Goal: Task Accomplishment & Management: Manage account settings

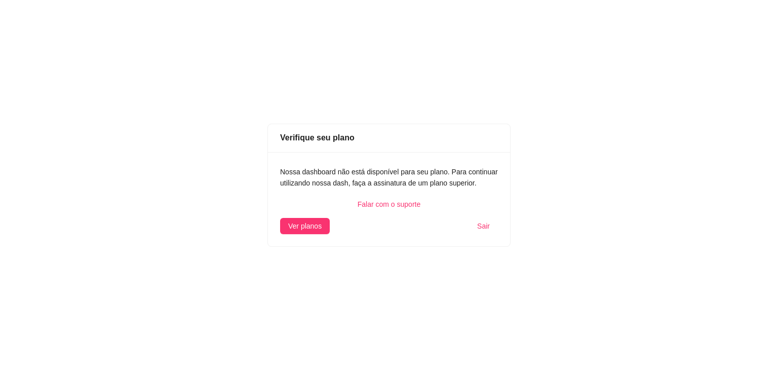
click at [401, 205] on div "Falar com o suporte" at bounding box center [389, 204] width 218 height 11
click at [310, 227] on span "Ver planos" at bounding box center [304, 225] width 33 height 11
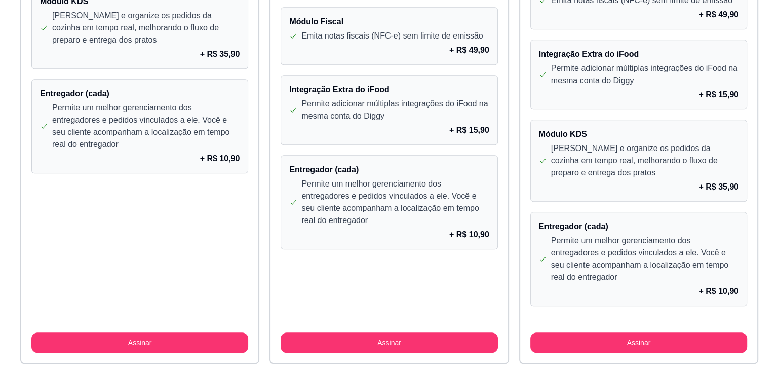
scroll to position [902, 0]
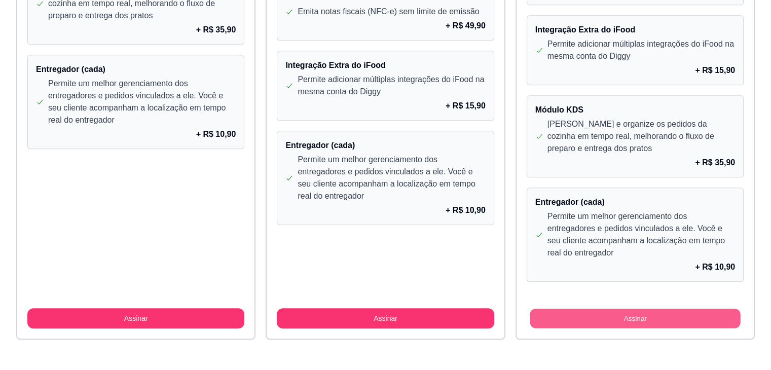
click at [632, 310] on button "Assinar" at bounding box center [635, 319] width 210 height 20
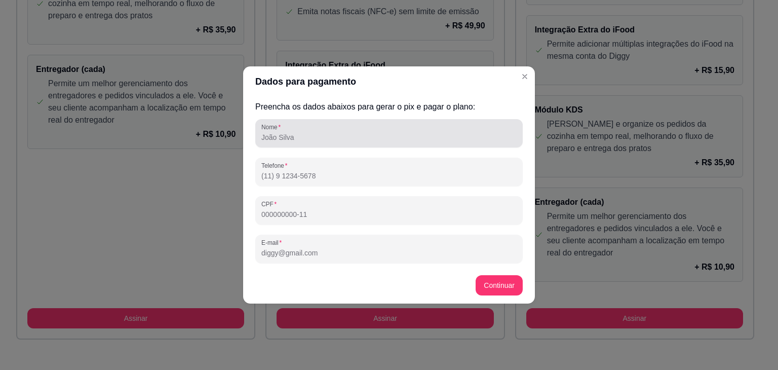
click at [322, 144] on div "Nome" at bounding box center [389, 133] width 268 height 28
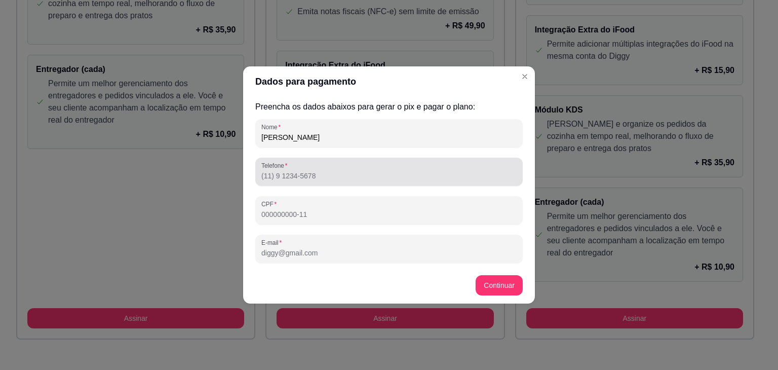
type input "[PERSON_NAME]"
click at [371, 183] on div "Telefone" at bounding box center [389, 172] width 268 height 28
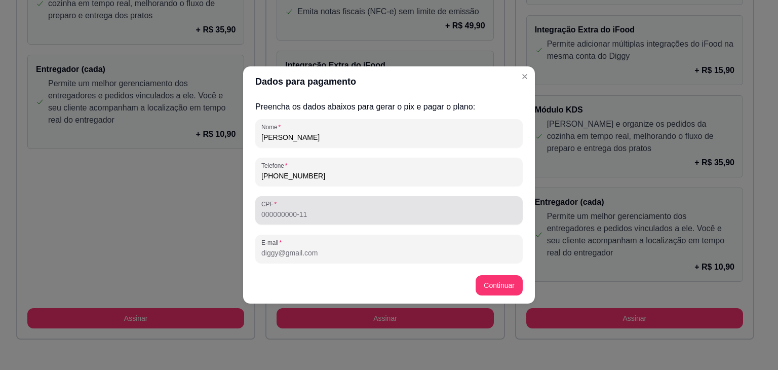
type input "[PHONE_NUMBER]"
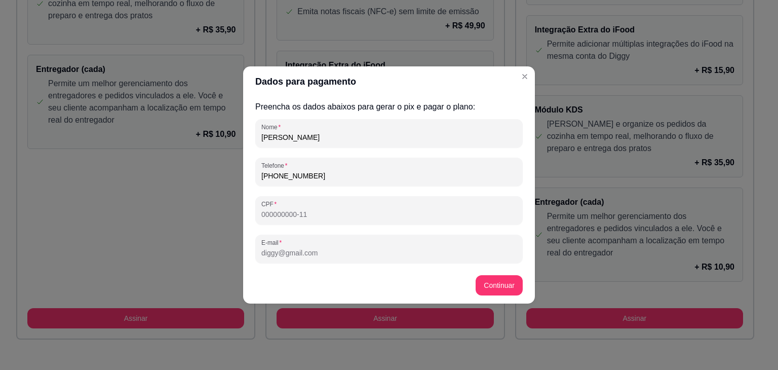
click at [311, 219] on input "CPF" at bounding box center [388, 214] width 255 height 10
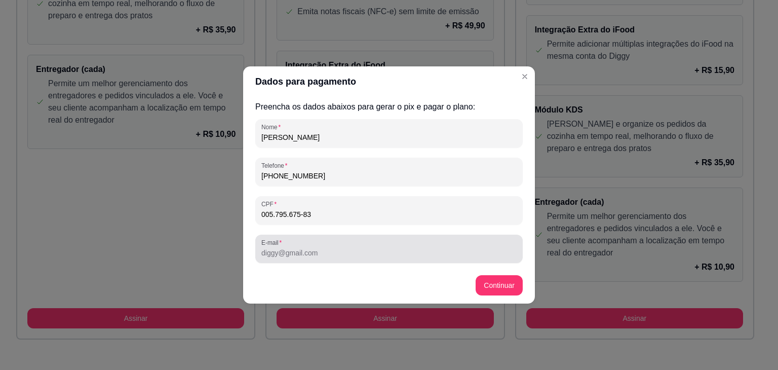
type input "005.795.675-83"
click at [282, 258] on div at bounding box center [388, 249] width 255 height 20
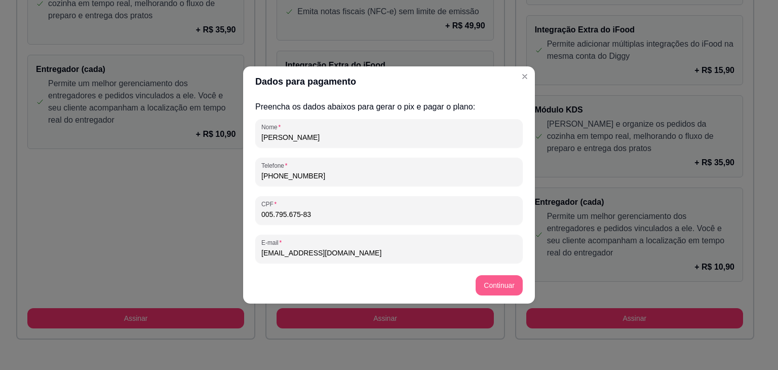
type input "[EMAIL_ADDRESS][DOMAIN_NAME]"
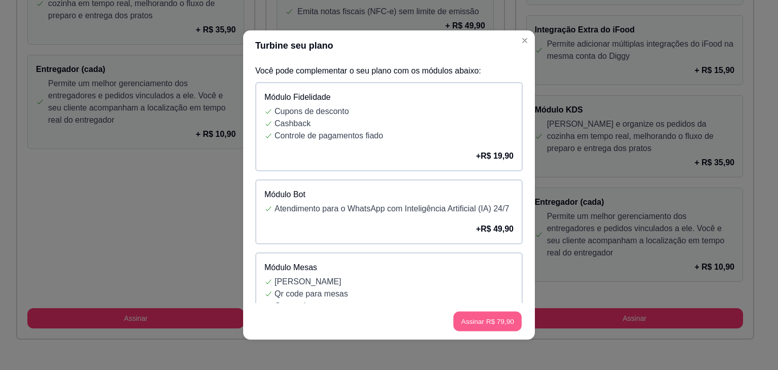
click at [469, 317] on button "Assinar R$ 79,90" at bounding box center [488, 322] width 68 height 20
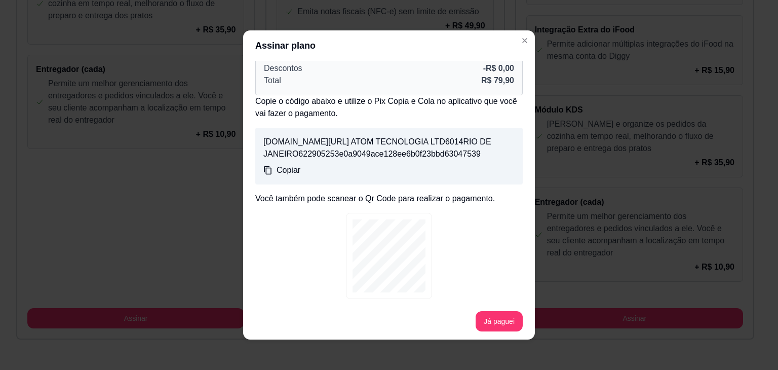
scroll to position [96, 0]
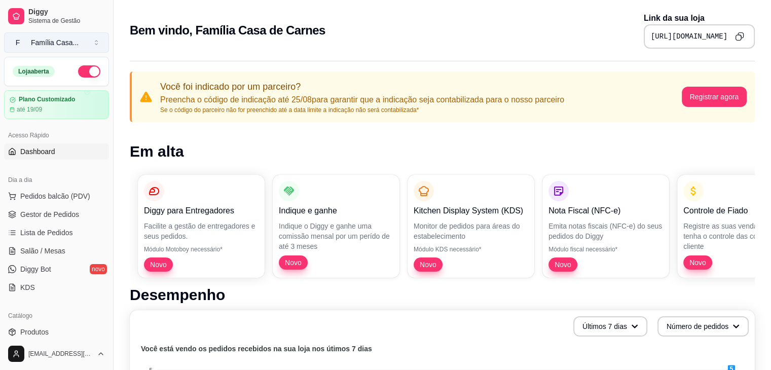
click at [90, 43] on button "F Família Casa ..." at bounding box center [56, 42] width 105 height 20
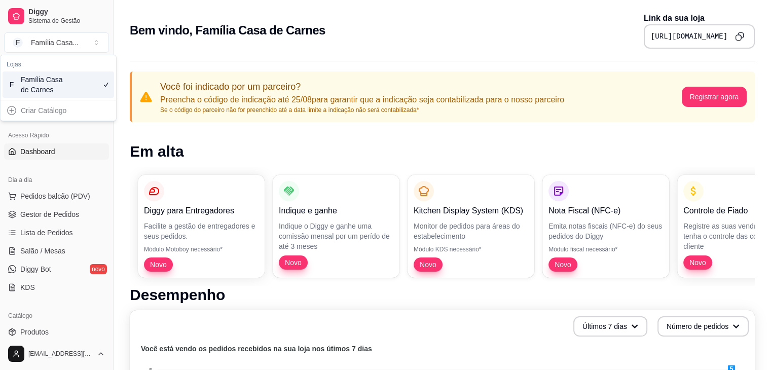
click at [48, 84] on div "Família Casa de Carnes" at bounding box center [44, 84] width 46 height 20
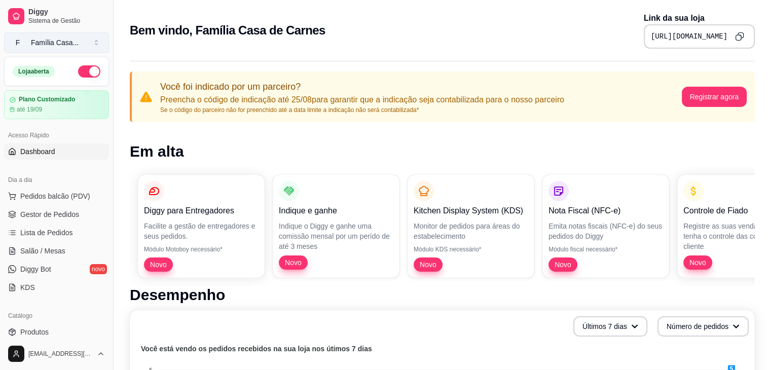
click at [91, 40] on button "F Família Casa ..." at bounding box center [56, 42] width 105 height 20
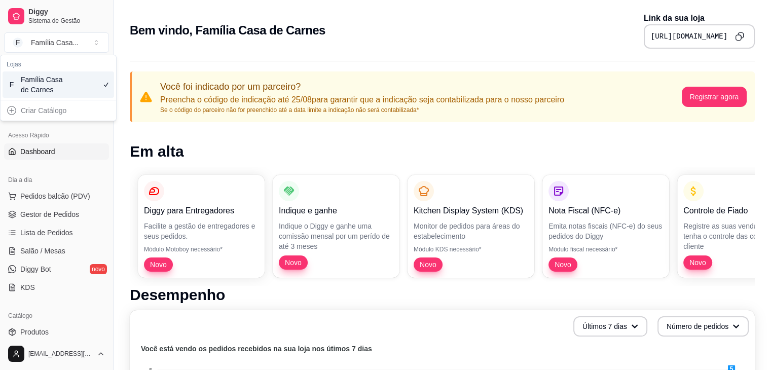
click at [30, 86] on div "Família Casa de Carnes" at bounding box center [44, 84] width 46 height 20
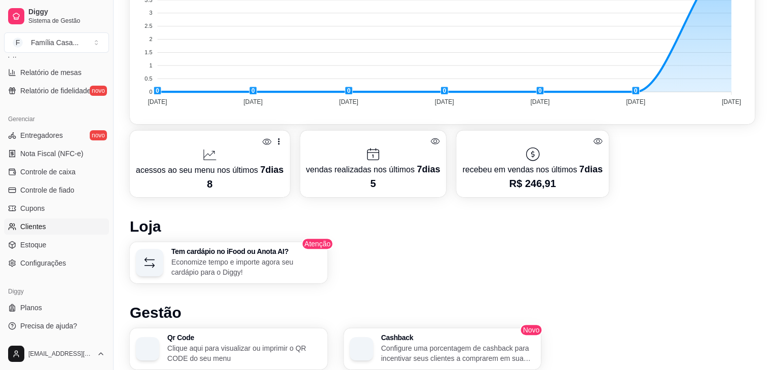
scroll to position [593, 0]
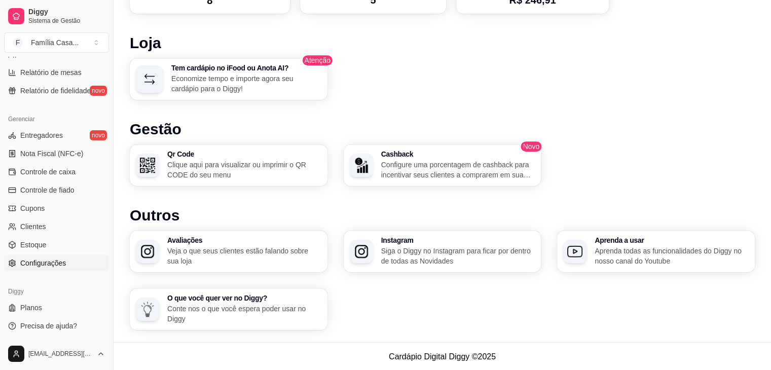
click at [71, 263] on link "Configurações" at bounding box center [56, 263] width 105 height 16
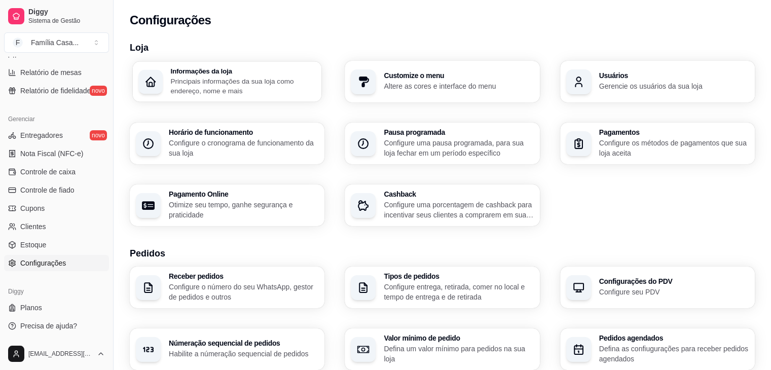
click at [211, 76] on div "Informações da loja Principais informações da sua loja como endereço, nome e ma…" at bounding box center [242, 81] width 145 height 28
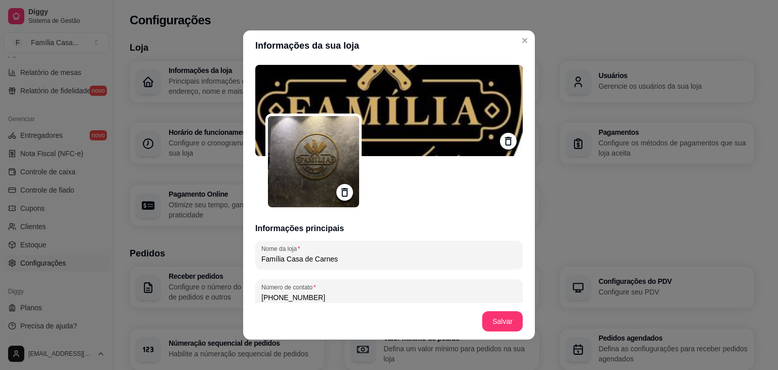
click at [503, 139] on icon at bounding box center [509, 141] width 12 height 12
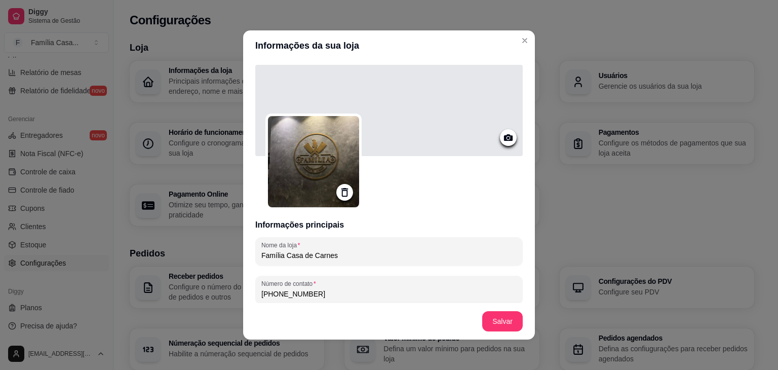
click at [487, 135] on div at bounding box center [389, 110] width 268 height 91
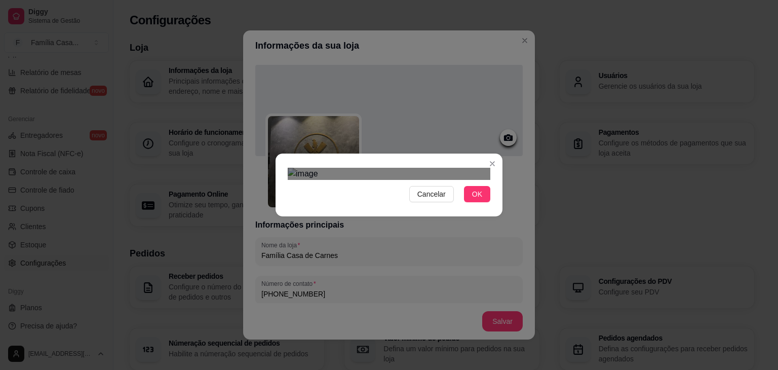
click at [265, 107] on div "Cancelar OK" at bounding box center [389, 185] width 778 height 370
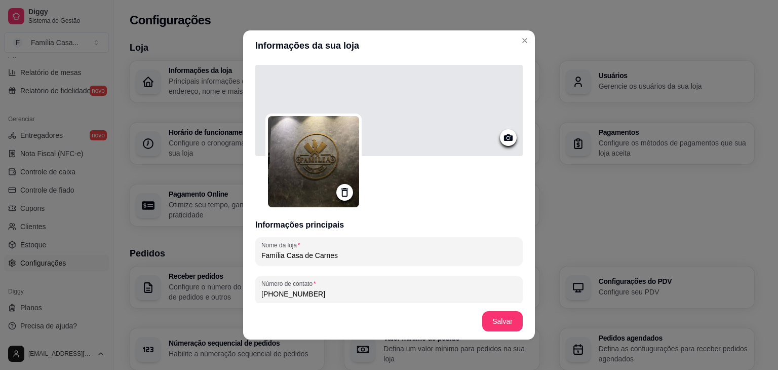
click at [503, 134] on icon at bounding box center [509, 138] width 12 height 12
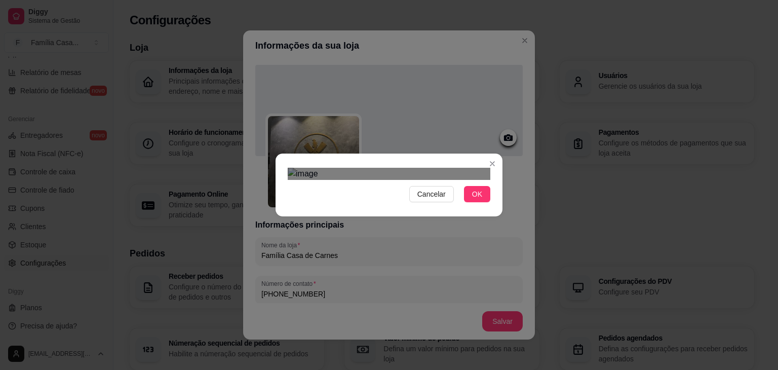
click at [489, 168] on div at bounding box center [389, 174] width 203 height 12
click at [434, 196] on div "Use the arrow keys to move the crop selection area" at bounding box center [395, 228] width 192 height 64
click at [270, 219] on div "Cancelar OK" at bounding box center [389, 185] width 778 height 370
click at [483, 202] on button "OK" at bounding box center [477, 194] width 26 height 16
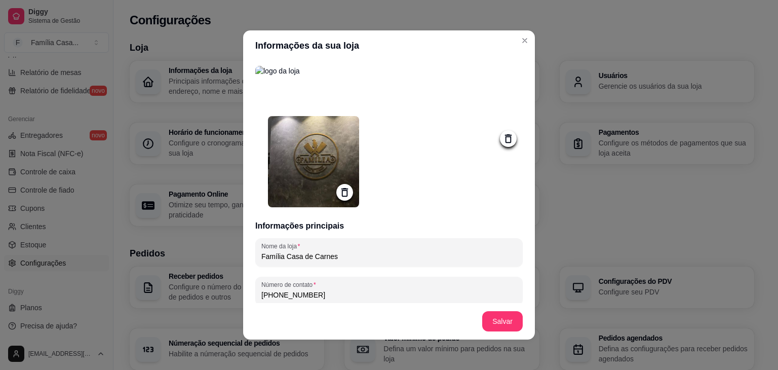
click at [341, 185] on div at bounding box center [344, 192] width 17 height 17
click at [339, 189] on icon at bounding box center [345, 192] width 12 height 12
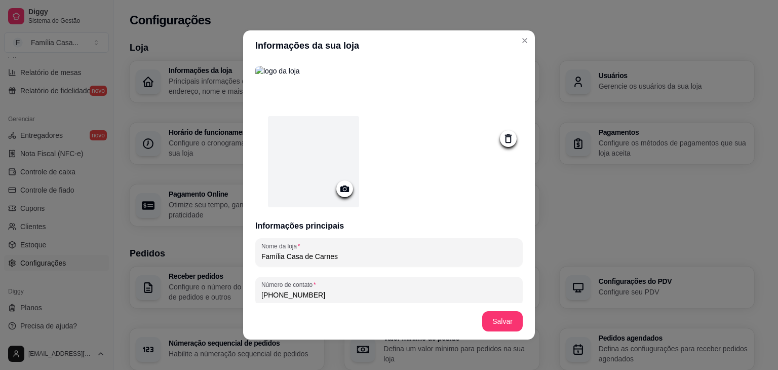
click at [341, 186] on icon at bounding box center [345, 188] width 9 height 7
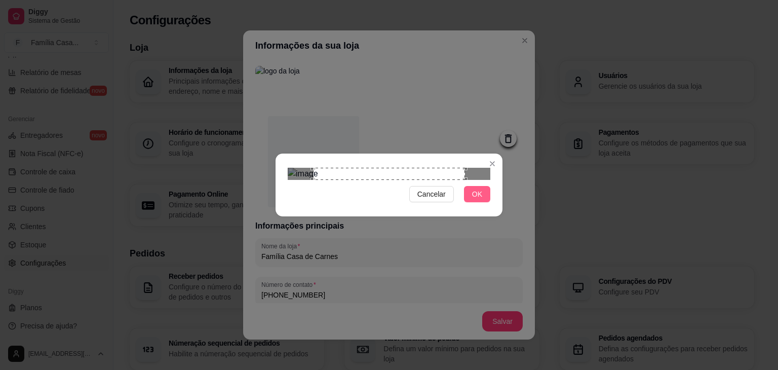
click at [473, 200] on span "OK" at bounding box center [477, 194] width 10 height 11
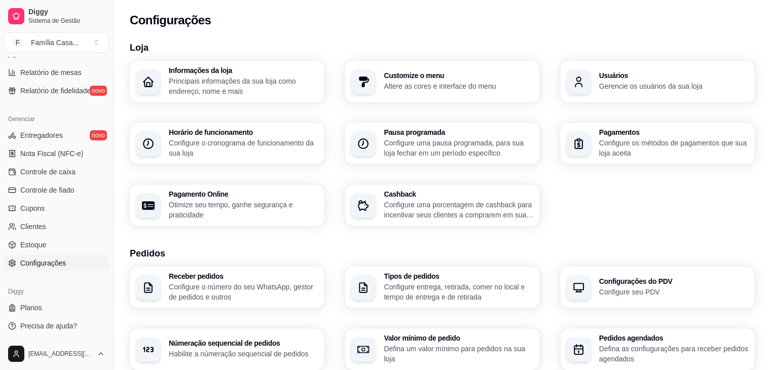
scroll to position [331, 0]
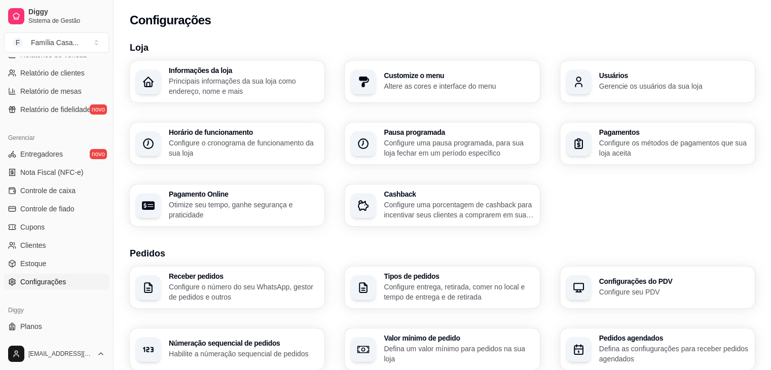
drag, startPoint x: 78, startPoint y: 143, endPoint x: 39, endPoint y: 244, distance: 108.1
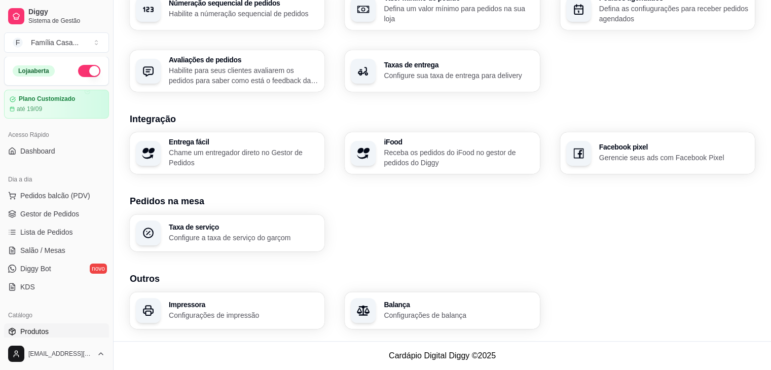
scroll to position [0, 0]
click at [62, 211] on span "Gestor de Pedidos" at bounding box center [49, 214] width 59 height 10
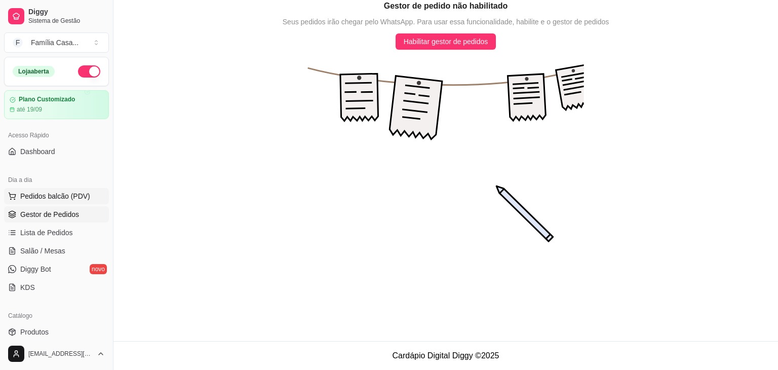
click at [53, 193] on span "Pedidos balcão (PDV)" at bounding box center [55, 196] width 70 height 10
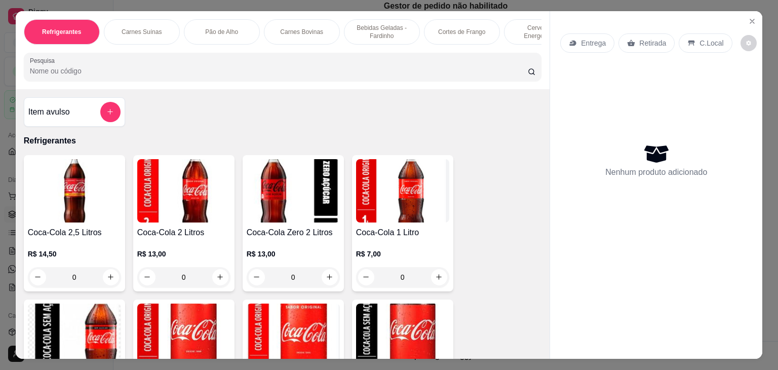
click at [126, 22] on div "Carnes Suínas" at bounding box center [142, 31] width 76 height 25
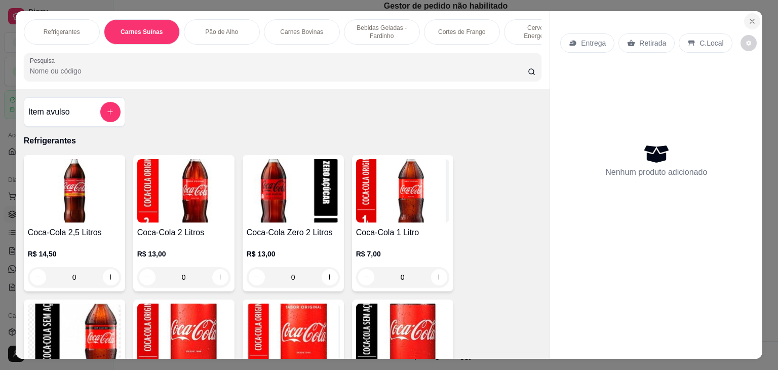
click at [751, 17] on icon "Close" at bounding box center [752, 21] width 8 height 8
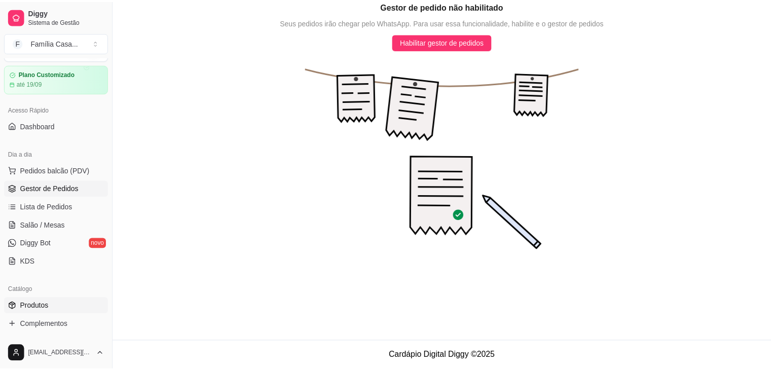
scroll to position [51, 0]
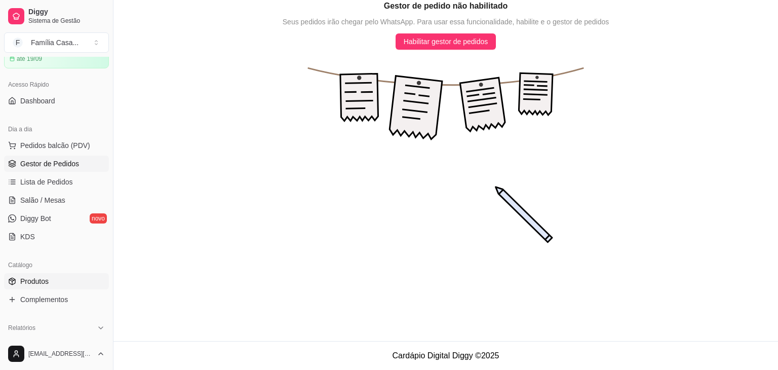
click at [36, 278] on span "Produtos" at bounding box center [34, 281] width 28 height 10
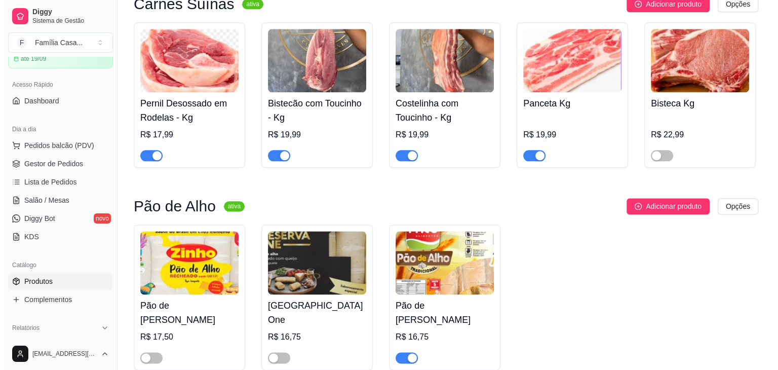
scroll to position [1220, 0]
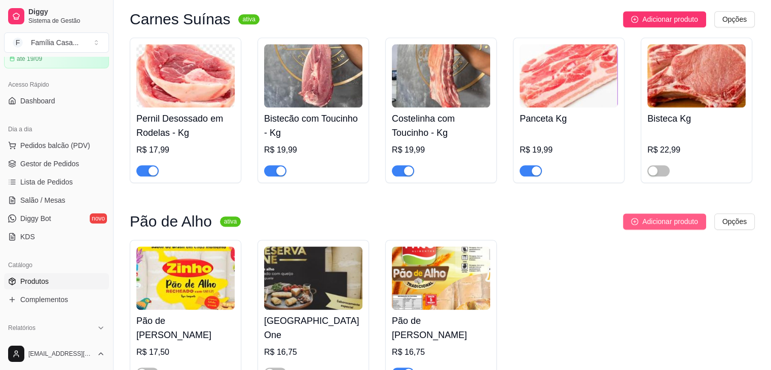
click at [677, 222] on span "Adicionar produto" at bounding box center [670, 221] width 56 height 11
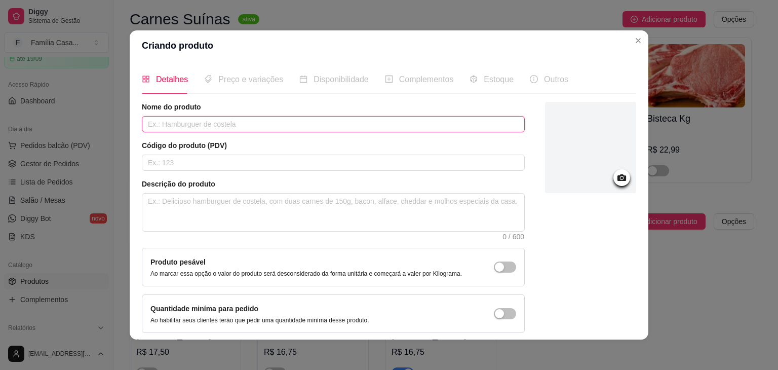
drag, startPoint x: 225, startPoint y: 121, endPoint x: 210, endPoint y: 116, distance: 15.5
click at [218, 120] on input "text" at bounding box center [333, 124] width 383 height 16
type input "lombo"
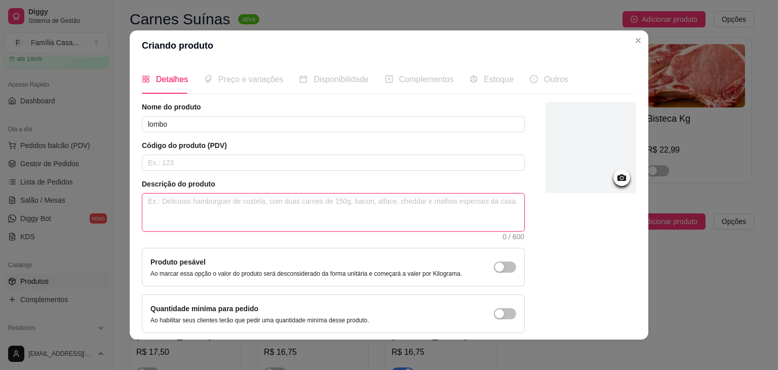
click at [187, 201] on textarea at bounding box center [333, 212] width 382 height 37
type textarea "c"
type textarea "ca"
type textarea "car"
type textarea "carn"
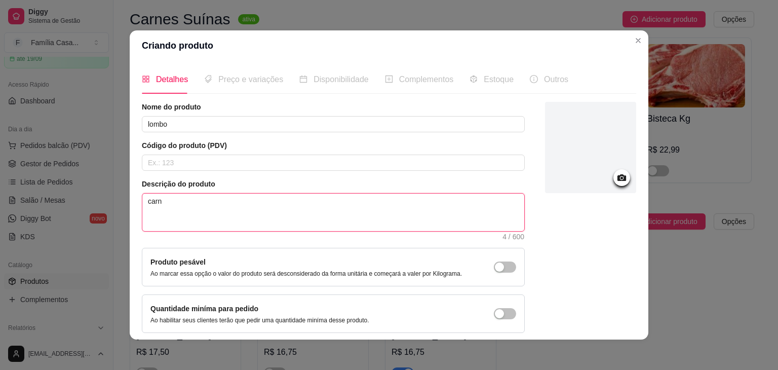
type textarea "carna"
type textarea "carn"
type textarea "carne"
type textarea "carne m"
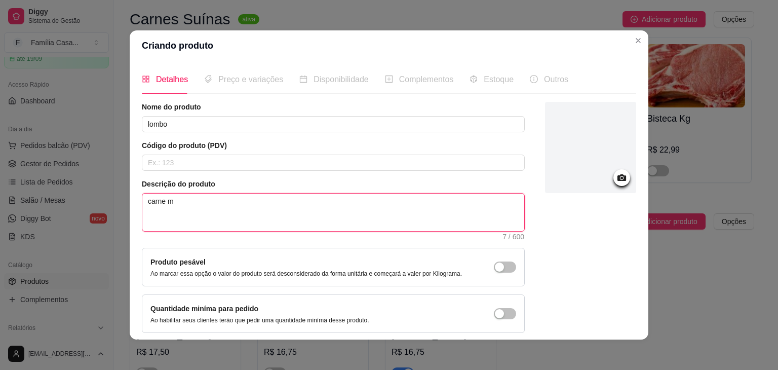
type textarea "carne ma"
type textarea "carne mag"
type textarea "carne magr"
type textarea "carne magra"
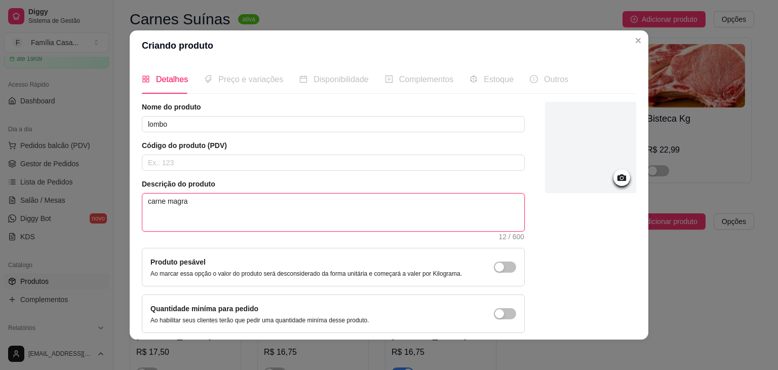
type textarea "carne magra i"
type textarea "carne magra id"
type textarea "carne magra idr"
type textarea "carne magra id"
type textarea "carne magra ide"
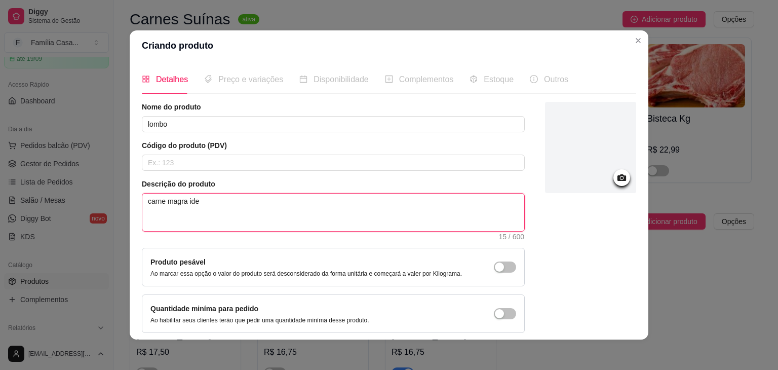
type textarea "carne magra idea"
type textarea "carne magra ideal"
type textarea "carne magra ideal p"
type textarea "carne magra ideal pa"
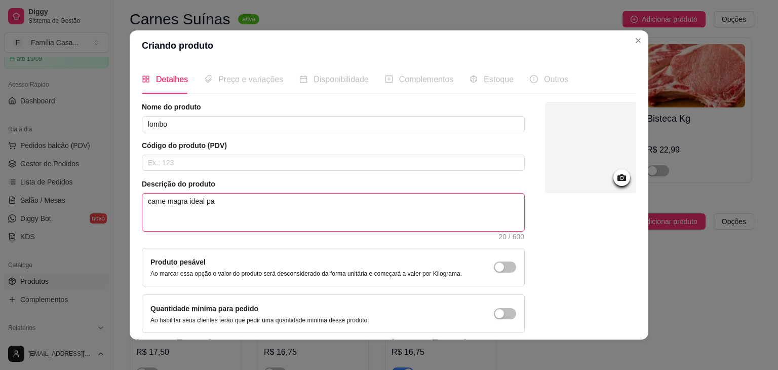
type textarea "carne magra ideal par"
type textarea "carne magra ideal para"
type textarea "carne magra ideal para q"
type textarea "carne magra ideal para qu"
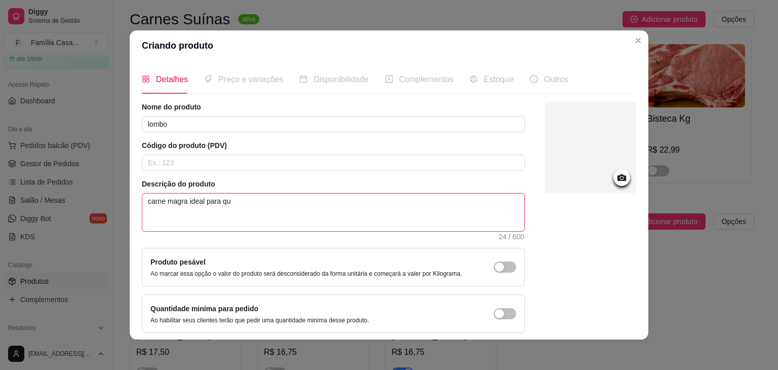
type textarea "carne magra ideal para que"
type textarea "carne magra ideal para quem"
type textarea "carne magra ideal para quem e"
type textarea "carne magra ideal para quem es"
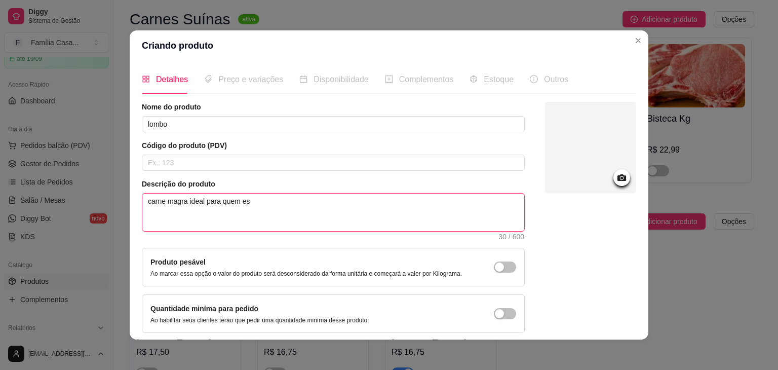
type textarea "carne magra ideal para quem est"
type textarea "carne magra ideal para quem está"
type textarea "carne magra ideal para quem está d"
type textarea "carne magra ideal para quem está de"
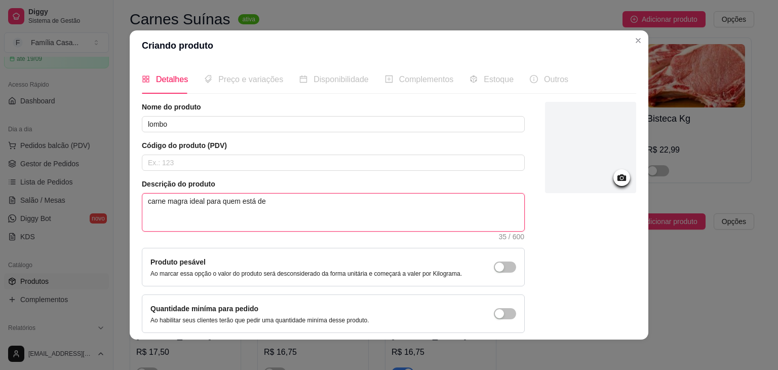
type textarea "carne magra ideal para quem está de"
type textarea "carne magra ideal para quem está de d"
type textarea "carne magra ideal para quem está de di"
type textarea "carne magra ideal para quem está de die"
type textarea "carne magra ideal para quem está de diet"
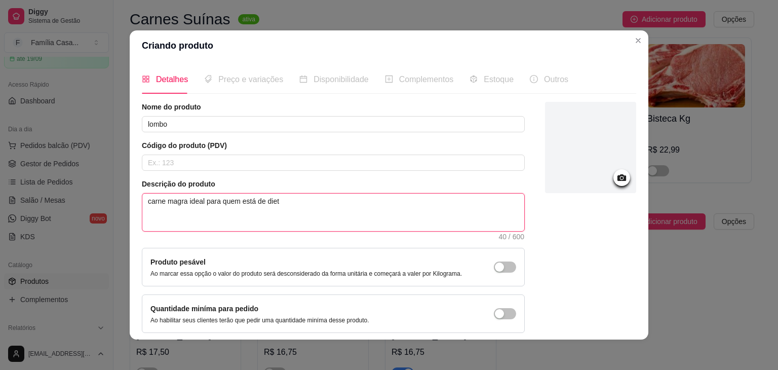
type textarea "carne magra ideal para quem está de dieta"
drag, startPoint x: 179, startPoint y: 201, endPoint x: 191, endPoint y: 199, distance: 11.8
click at [180, 201] on textarea "carne magra ideal para quem está de dieta" at bounding box center [333, 212] width 382 height 37
click at [184, 202] on textarea "carne magra ideal para quem está de dieta" at bounding box center [333, 212] width 382 height 37
type textarea "carne magraideal para quem está de dieta"
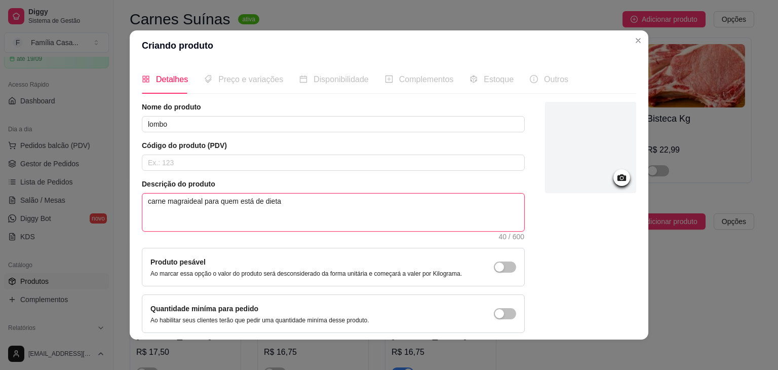
type textarea "carne magrideal para quem está de dieta"
type textarea "carne magraideal para quem está de dieta"
type textarea "carne magra,ideal para quem está de dieta"
type textarea "carne magra, ideal para quem está de dieta"
click at [280, 202] on textarea "carne magra, ideal para quem está de dieta" at bounding box center [333, 212] width 382 height 37
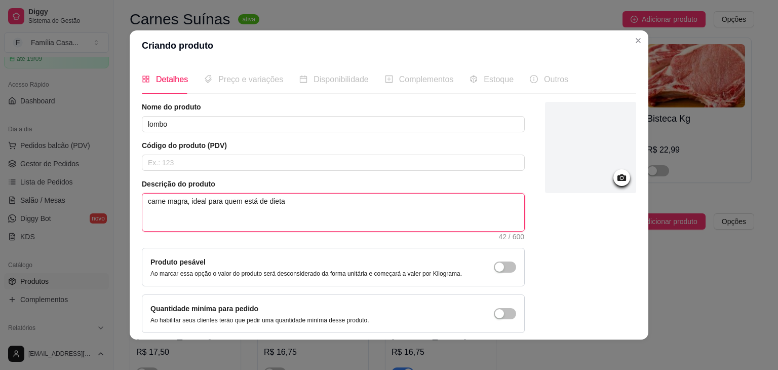
type textarea "carne magra, ideal para quem está de dieta"
type textarea "carne magra, ideal para quem está de dieta o"
type textarea "carne magra, ideal para quem está de dieta ou"
type textarea "carne magra, ideal para quem está de dieta ou q"
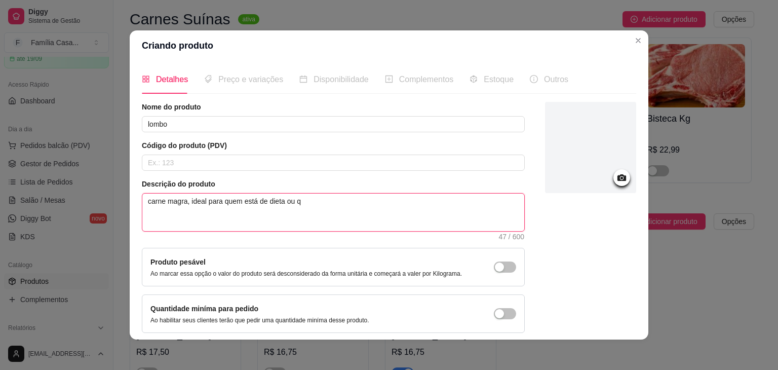
type textarea "carne magra, ideal para quem está de dieta ou qu"
type textarea "carne magra, ideal para quem está de dieta ou que"
type textarea "carne magra, ideal para quem está de dieta ou que p"
type textarea "carne magra, ideal para quem está de dieta ou que pr"
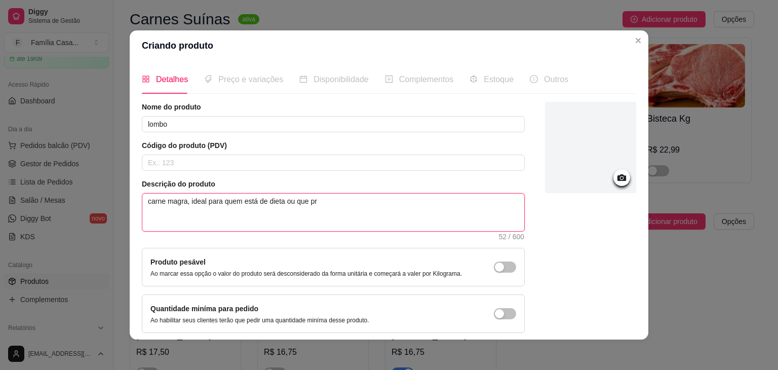
type textarea "carne magra, ideal para quem está de dieta ou que pre"
type textarea "carne magra, ideal para quem está de dieta ou que pred"
type textarea "carne magra, ideal para quem está de dieta ou que predi"
type textarea "carne magra, ideal para quem está de dieta ou que pred"
type textarea "carne magra, ideal para quem está de dieta ou que pre"
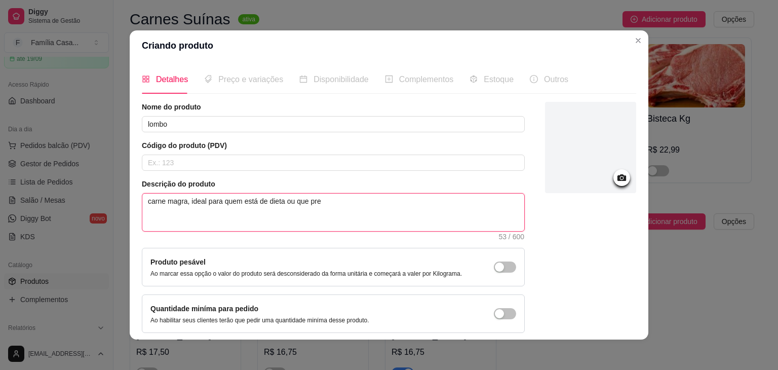
type textarea "carne magra, ideal para quem está de dieta ou que pref"
type textarea "carne magra, ideal para quem está de dieta ou que prefi"
type textarea "carne magra, ideal para quem está de dieta ou que prefir"
type textarea "carne magra, ideal para quem está de dieta ou que prefira"
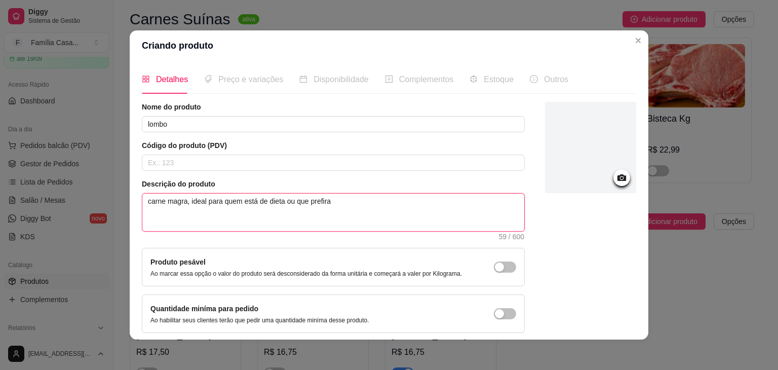
type textarea "carne magra, ideal para quem está de dieta ou que prefira u"
type textarea "carne magra, ideal para quem está de dieta ou que prefira um"
type textarea "carne magra, ideal para quem está de dieta ou que prefira uma"
type textarea "carne magra, ideal para quem está de dieta ou que prefira uma c"
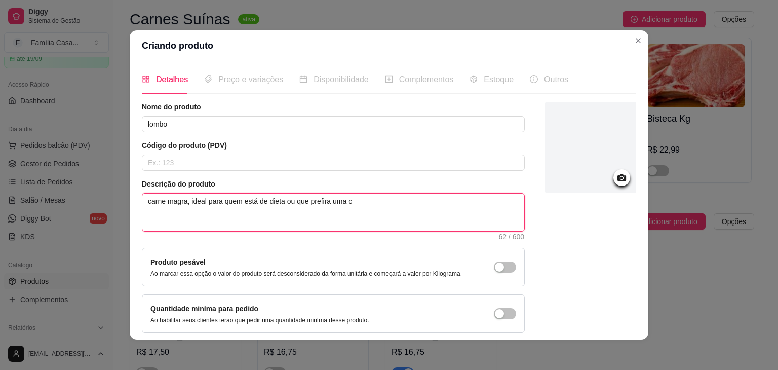
type textarea "carne magra, ideal para quem está de dieta ou que prefira uma ca"
type textarea "carne magra, ideal para quem está de dieta ou que prefira uma car"
type textarea "carne magra, ideal para quem está de dieta ou que prefira uma carn"
type textarea "carne magra, ideal para quem está de dieta ou que prefira uma carna"
type textarea "carne magra, ideal para quem está de dieta ou que prefira uma carn"
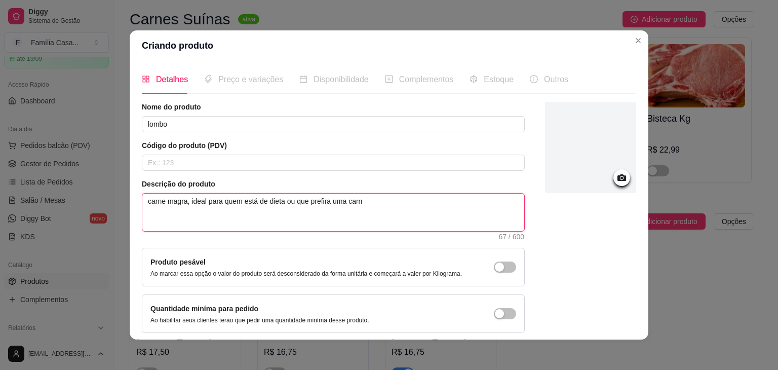
type textarea "carne magra, ideal para quem está de dieta ou que prefira uma carne"
type textarea "carne magra, ideal para quem está de dieta ou que prefira uma carne c"
type textarea "carne magra, ideal para quem está de dieta ou que prefira uma carne co"
type textarea "carne magra, ideal para quem está de dieta ou que prefira uma carne com"
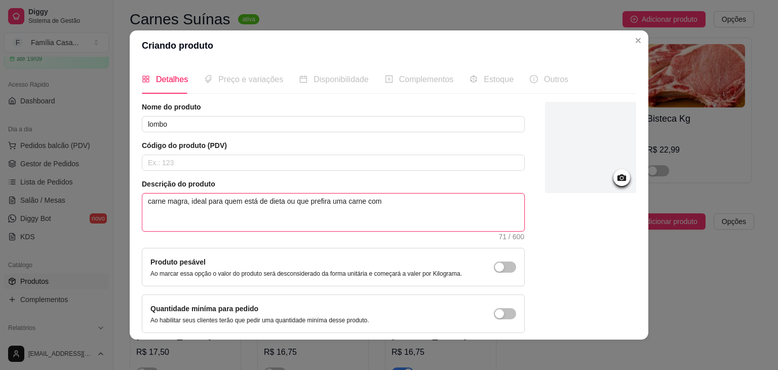
type textarea "carne magra, ideal para quem está de dieta ou que prefira uma carne comp"
type textarea "carne magra, ideal para quem está de dieta ou que prefira uma carne com"
type textarea "carne magra, ideal para quem está de dieta ou que prefira uma carne com p"
type textarea "carne magra, ideal para quem está de dieta ou que prefira uma carne com po"
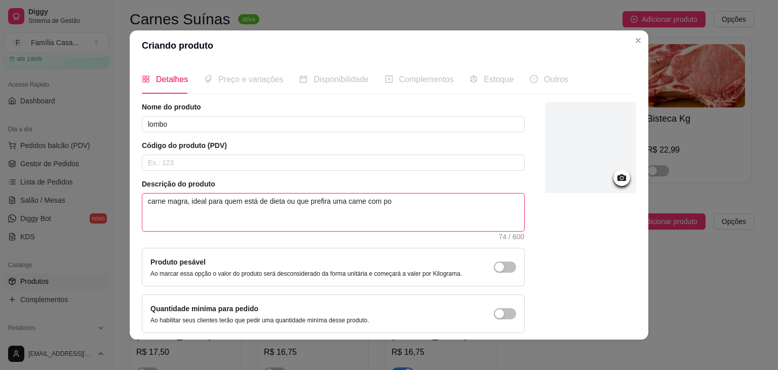
type textarea "carne magra, ideal para quem está de dieta ou que prefira uma carne com pou"
type textarea "carne magra, ideal para quem está de dieta ou que prefira uma carne com pouc"
type textarea "carne magra, ideal para quem está de dieta ou que prefira uma carne com pouca"
type textarea "carne magra, ideal para quem está de dieta ou que prefira uma carne com pouca g"
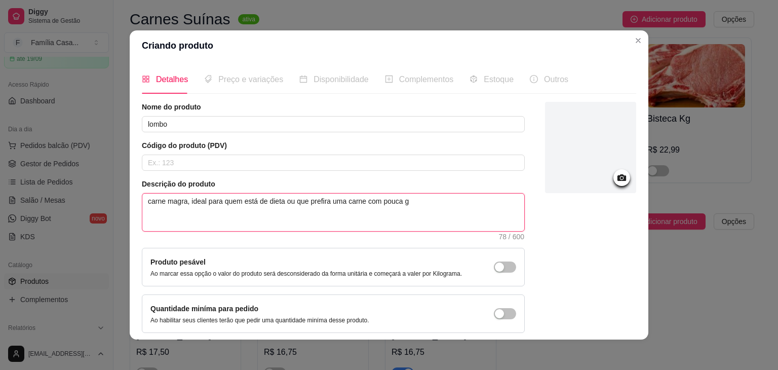
type textarea "carne magra, ideal para quem está de dieta ou que prefira uma carne com pouca go"
type textarea "carne magra, ideal para quem está de dieta ou que prefira uma carne com pouca g…"
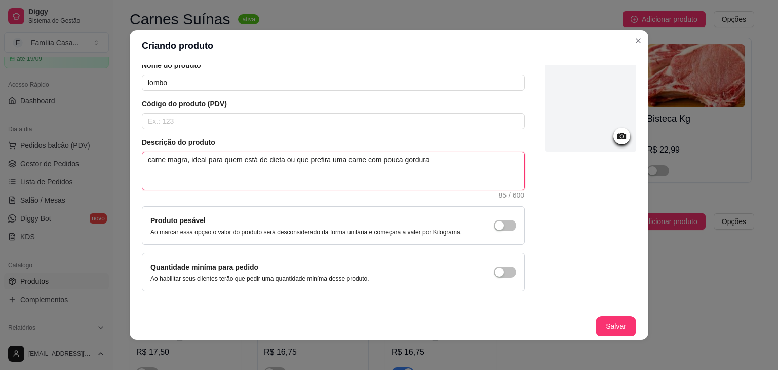
scroll to position [2, 0]
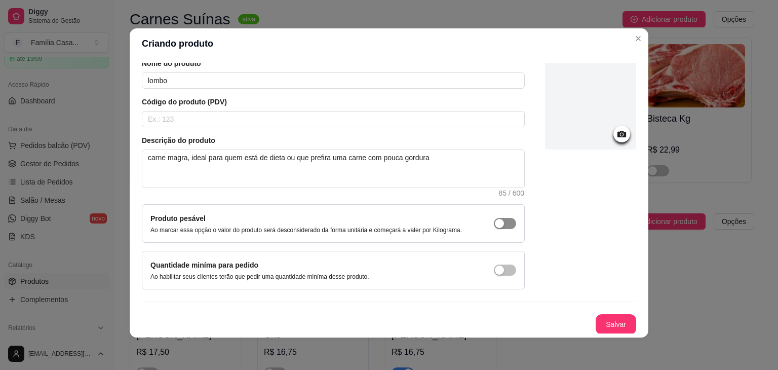
click at [494, 219] on span "button" at bounding box center [505, 223] width 22 height 11
click at [610, 322] on button "Salvar" at bounding box center [616, 324] width 41 height 20
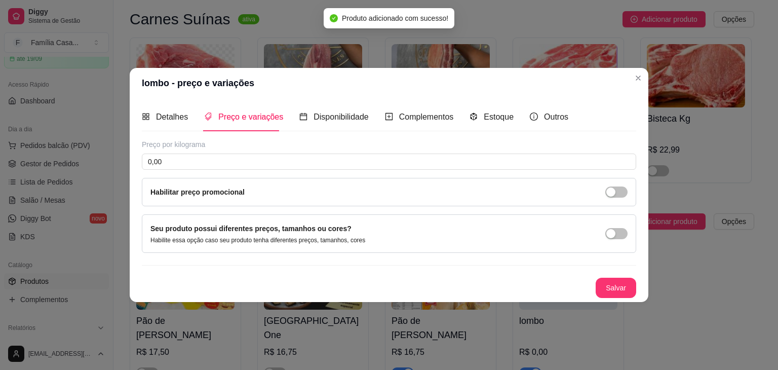
scroll to position [0, 0]
click at [206, 162] on input "0,00" at bounding box center [389, 162] width 495 height 16
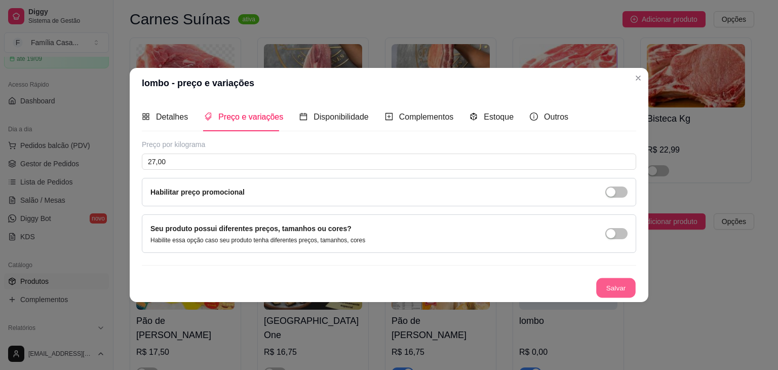
click at [616, 287] on button "Salvar" at bounding box center [616, 288] width 40 height 20
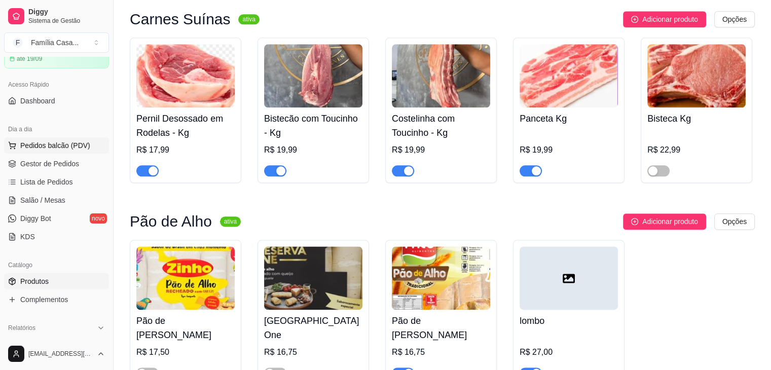
click at [57, 143] on span "Pedidos balcão (PDV)" at bounding box center [55, 145] width 70 height 10
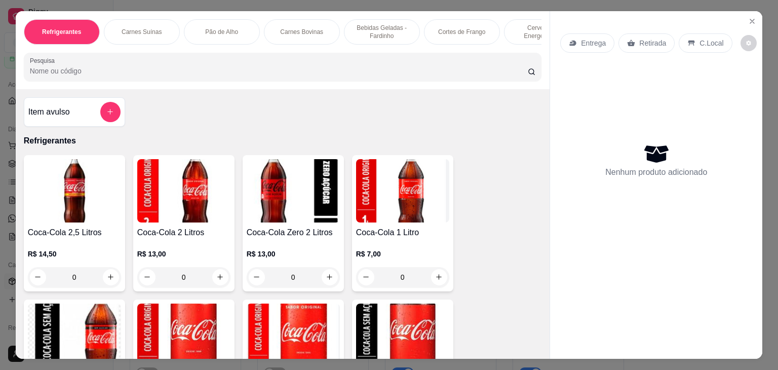
click at [140, 28] on p "Carnes Suínas" at bounding box center [142, 32] width 40 height 8
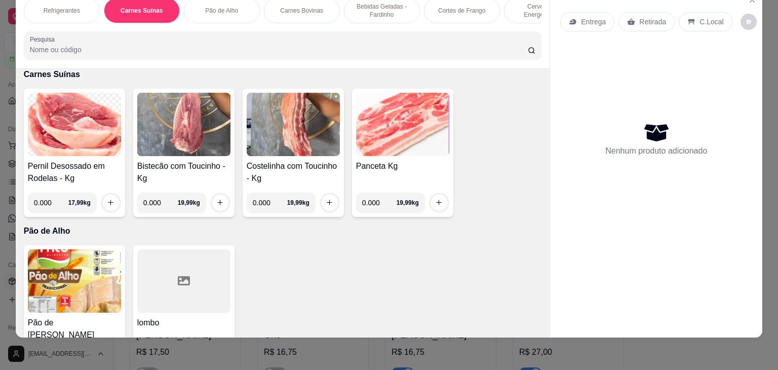
scroll to position [1303, 0]
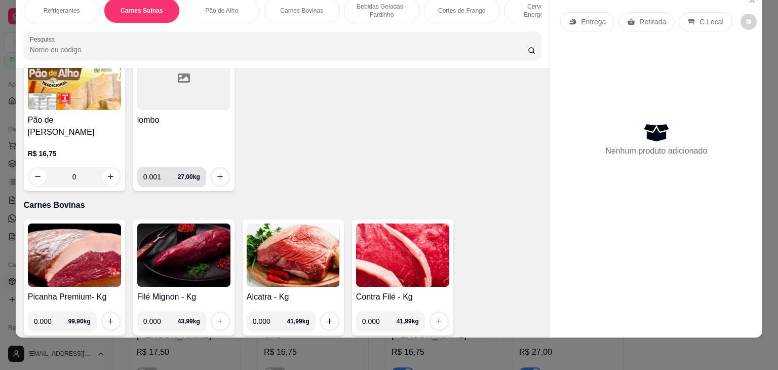
click at [169, 167] on input "0.001" at bounding box center [160, 177] width 34 height 20
click at [168, 167] on input "0.001" at bounding box center [160, 177] width 34 height 20
click at [166, 167] on input "0.001" at bounding box center [160, 177] width 34 height 20
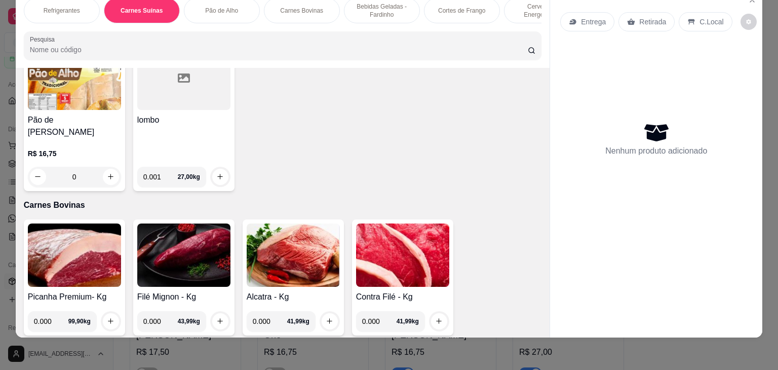
click at [164, 167] on input "0.001" at bounding box center [160, 177] width 34 height 20
click at [165, 167] on input "0.001" at bounding box center [160, 177] width 34 height 20
click at [164, 167] on input "0.001" at bounding box center [160, 177] width 34 height 20
drag, startPoint x: 155, startPoint y: 165, endPoint x: 93, endPoint y: 165, distance: 61.8
click at [98, 167] on div "Pão de alho Fricó R$ 16,75 0 lombo 0.001 27,00 kg" at bounding box center [283, 117] width 518 height 148
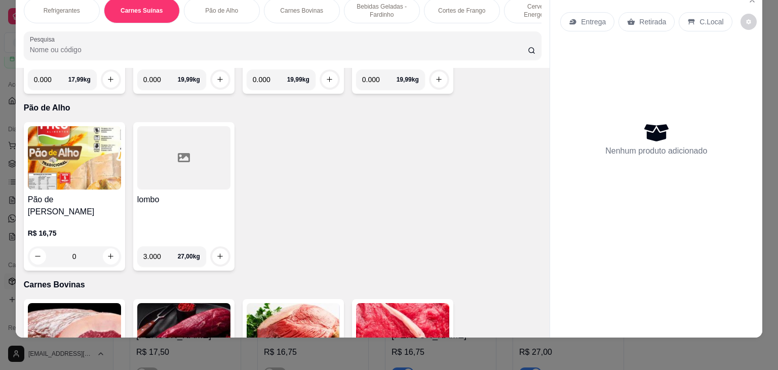
scroll to position [1354, 0]
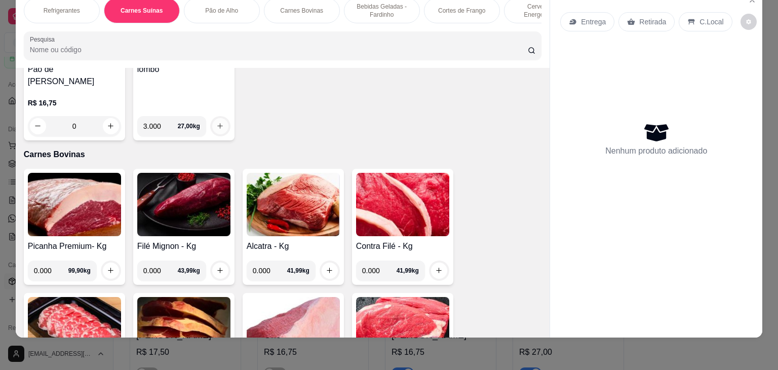
click at [213, 118] on button "increase-product-quantity" at bounding box center [220, 126] width 16 height 16
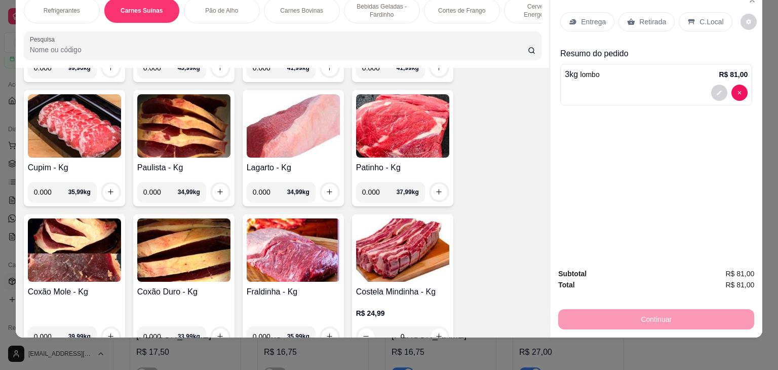
scroll to position [1658, 0]
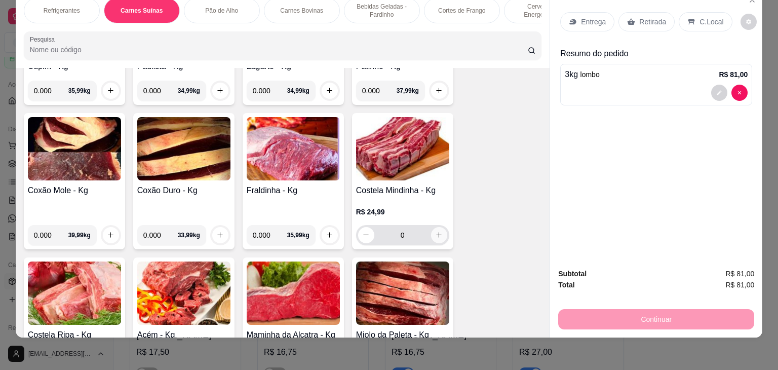
click at [435, 231] on icon "increase-product-quantity" at bounding box center [439, 235] width 8 height 8
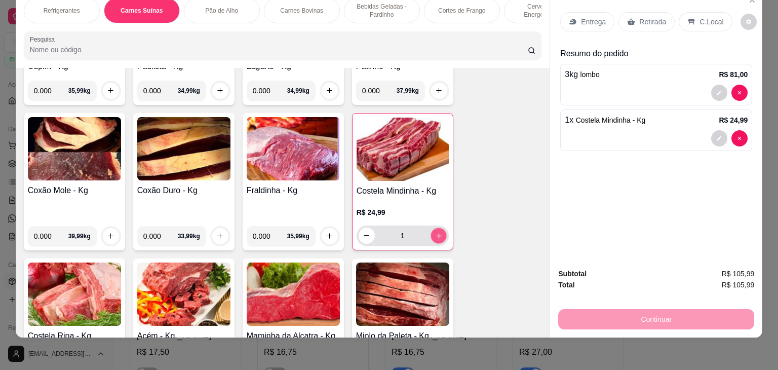
click at [436, 233] on icon "increase-product-quantity" at bounding box center [438, 235] width 5 height 5
click at [436, 233] on icon "increase-product-quantity" at bounding box center [439, 236] width 6 height 6
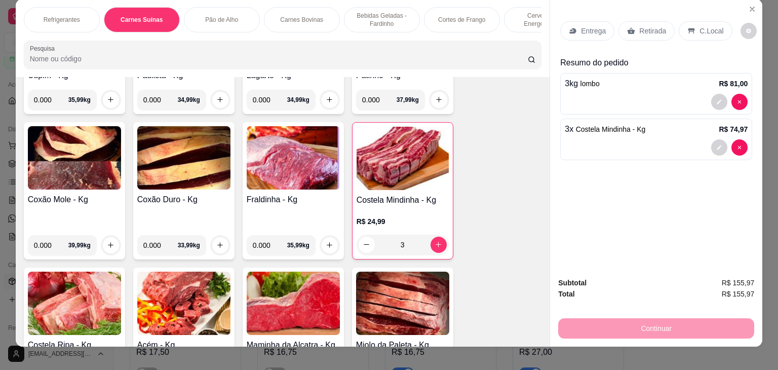
scroll to position [0, 0]
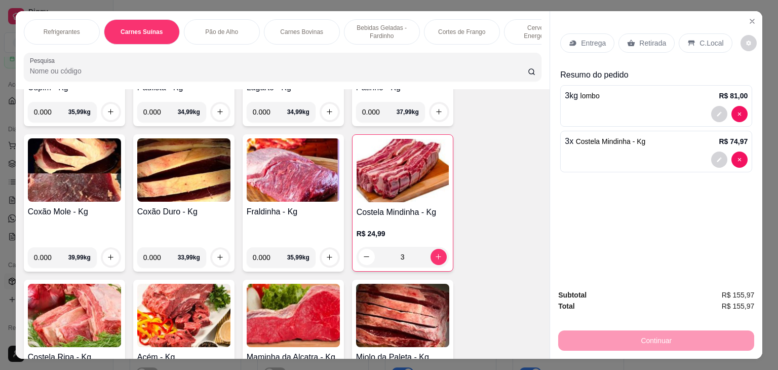
click at [572, 39] on icon at bounding box center [573, 43] width 8 height 8
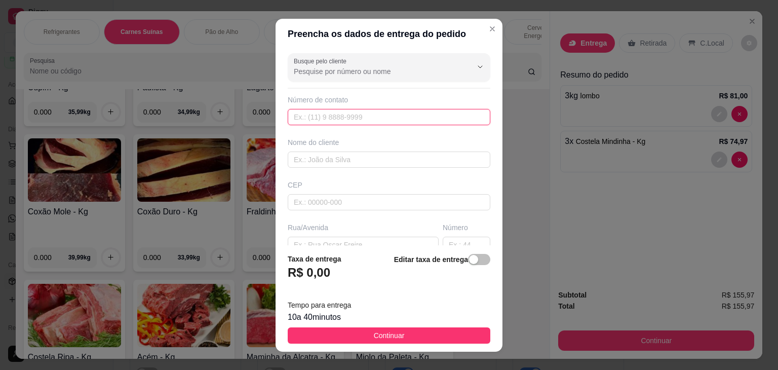
click at [364, 120] on input "text" at bounding box center [389, 117] width 203 height 16
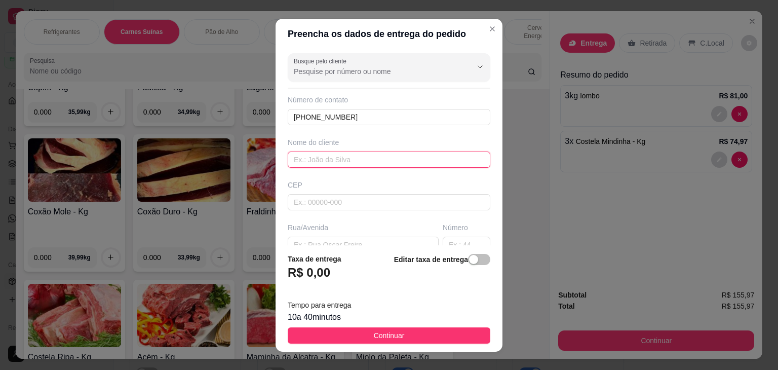
click at [357, 158] on input "text" at bounding box center [389, 160] width 203 height 16
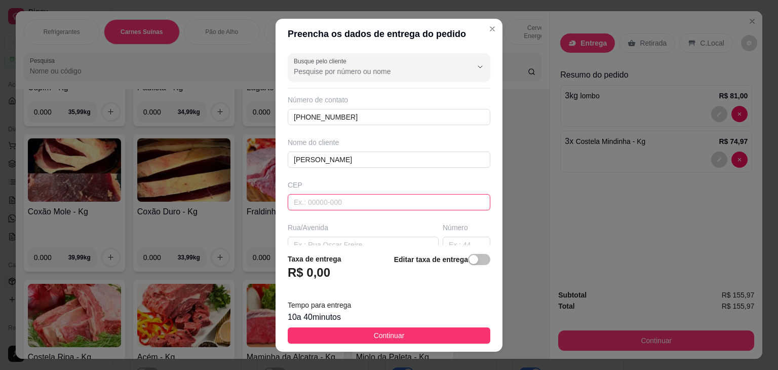
click at [348, 194] on input "text" at bounding box center [389, 202] width 203 height 16
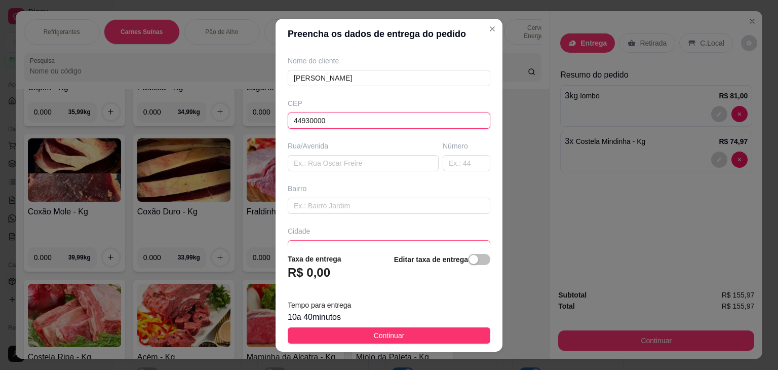
scroll to position [144, 0]
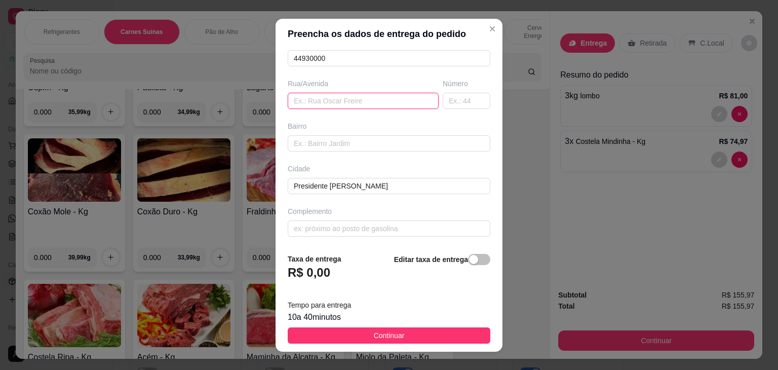
click at [316, 104] on input "text" at bounding box center [363, 101] width 151 height 16
click at [327, 144] on input "text" at bounding box center [389, 143] width 203 height 16
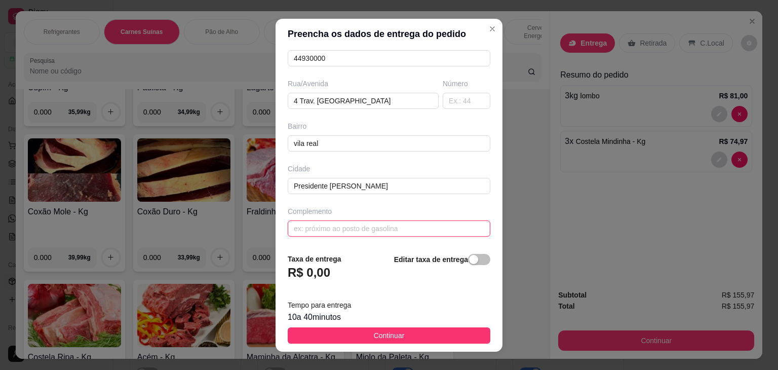
click at [312, 228] on input "text" at bounding box center [389, 228] width 203 height 16
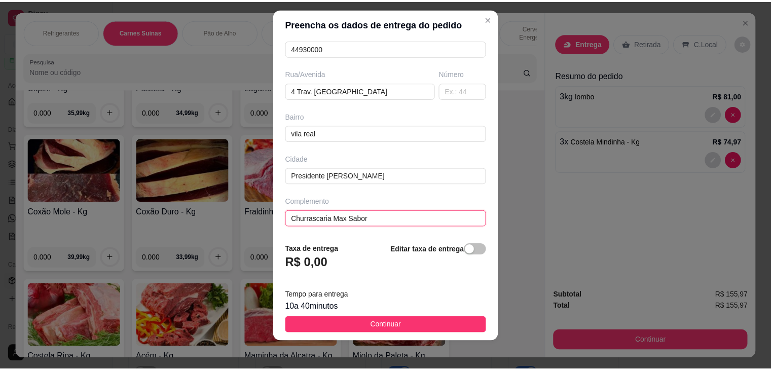
scroll to position [14, 0]
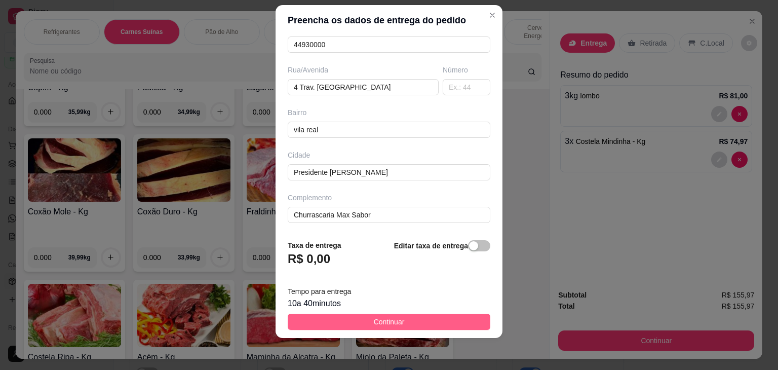
click at [400, 321] on button "Continuar" at bounding box center [389, 322] width 203 height 16
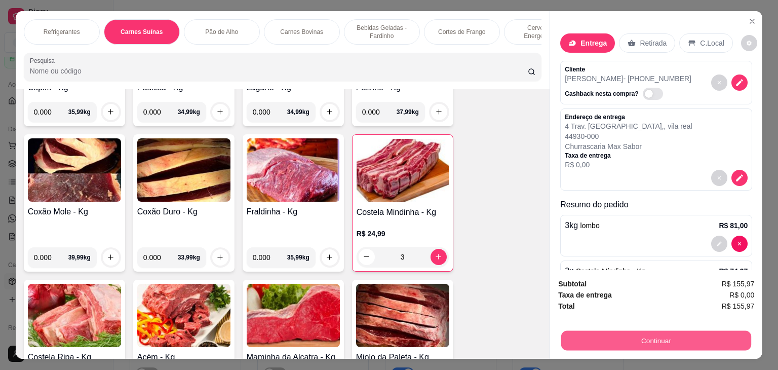
click at [651, 332] on button "Continuar" at bounding box center [656, 341] width 190 height 20
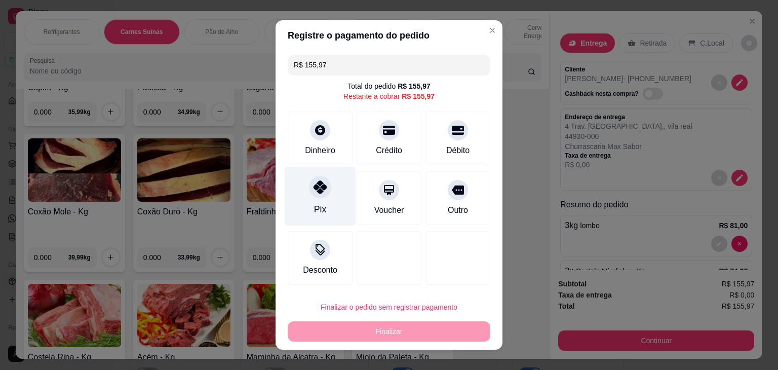
click at [314, 193] on icon at bounding box center [320, 186] width 13 height 13
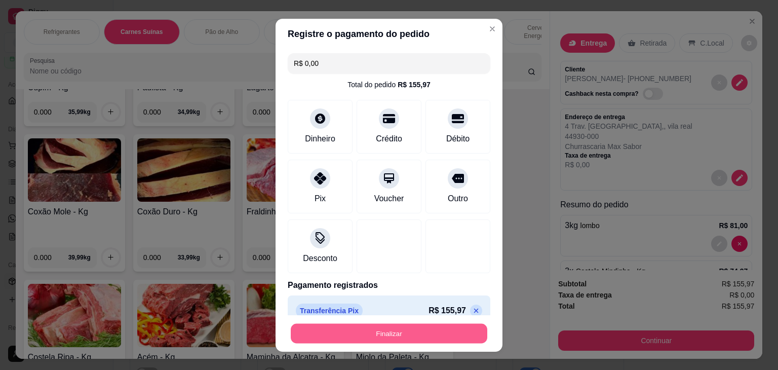
click at [382, 328] on button "Finalizar" at bounding box center [389, 333] width 197 height 20
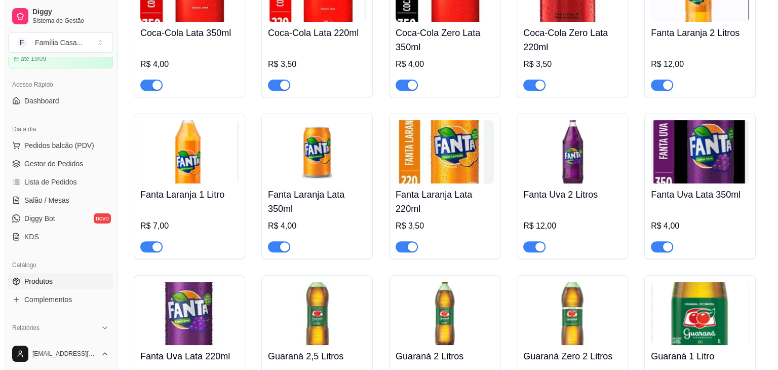
scroll to position [456, 0]
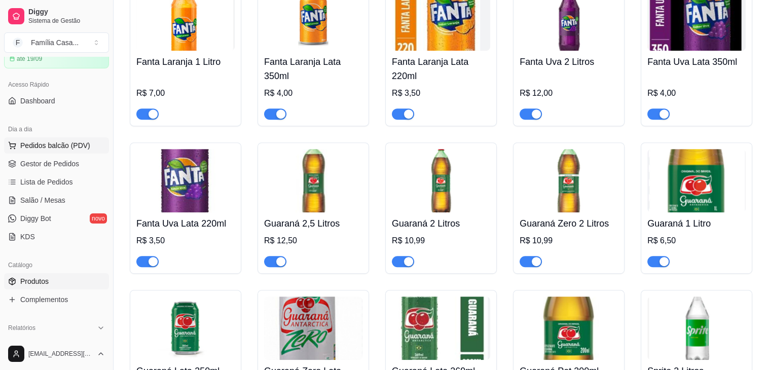
click at [54, 143] on span "Pedidos balcão (PDV)" at bounding box center [55, 145] width 70 height 10
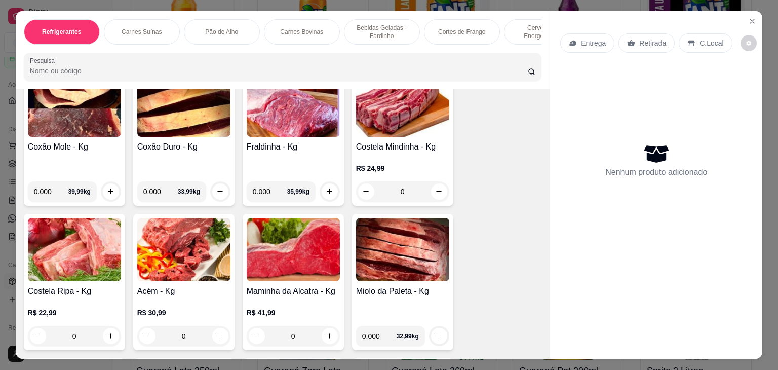
scroll to position [1926, 0]
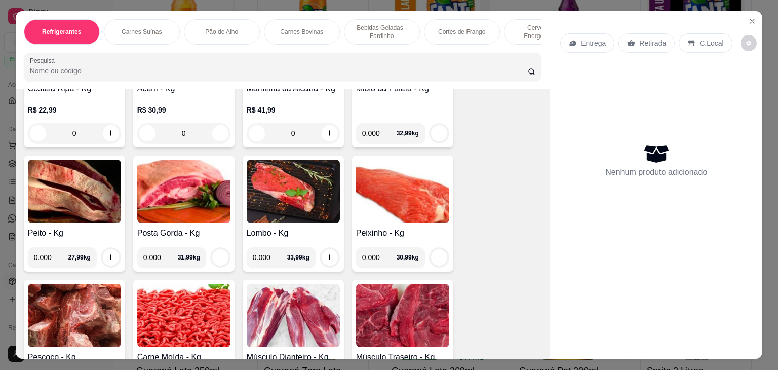
click at [206, 305] on img at bounding box center [183, 315] width 93 height 63
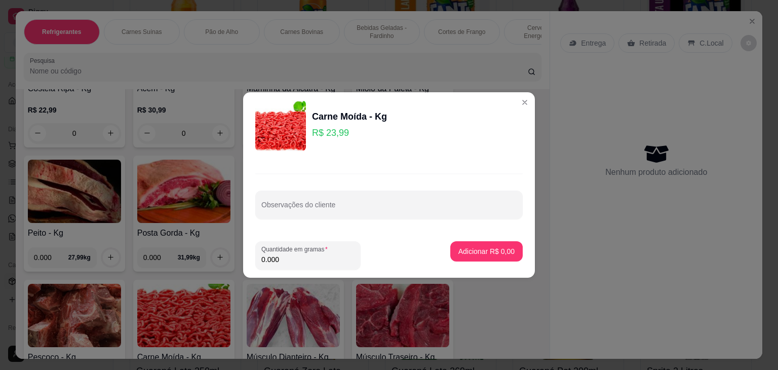
click at [279, 257] on input "0.000" at bounding box center [307, 259] width 93 height 10
click at [478, 250] on p "Adicionar R$ 99,99" at bounding box center [485, 251] width 60 height 10
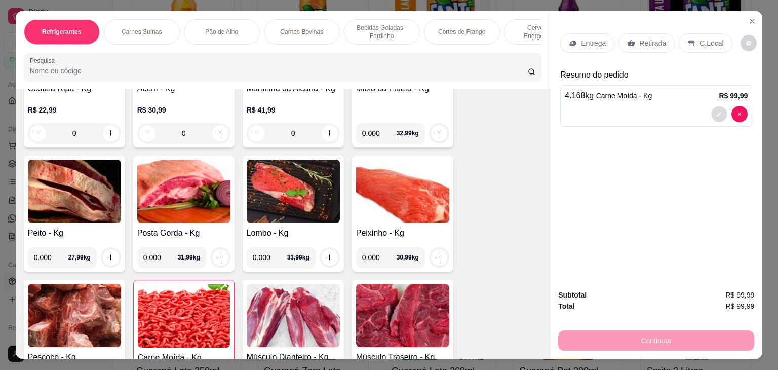
click at [719, 108] on button "decrease-product-quantity" at bounding box center [720, 114] width 16 height 16
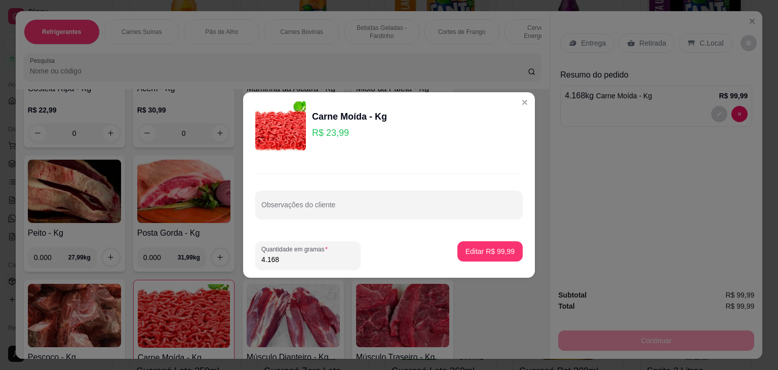
click at [288, 262] on input "4.168" at bounding box center [307, 259] width 93 height 10
click at [484, 247] on p "Editar R$ 100,01" at bounding box center [488, 251] width 53 height 10
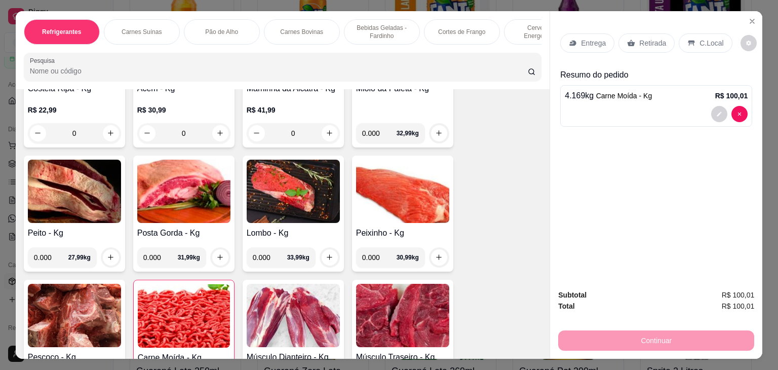
click at [578, 34] on div "Entrega" at bounding box center [587, 42] width 54 height 19
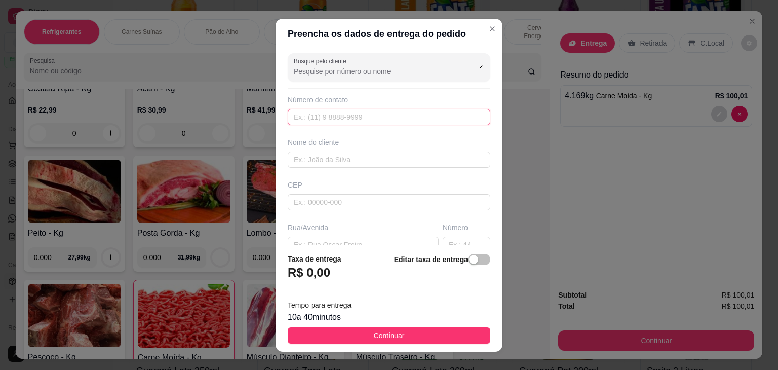
click at [351, 114] on input "text" at bounding box center [389, 117] width 203 height 16
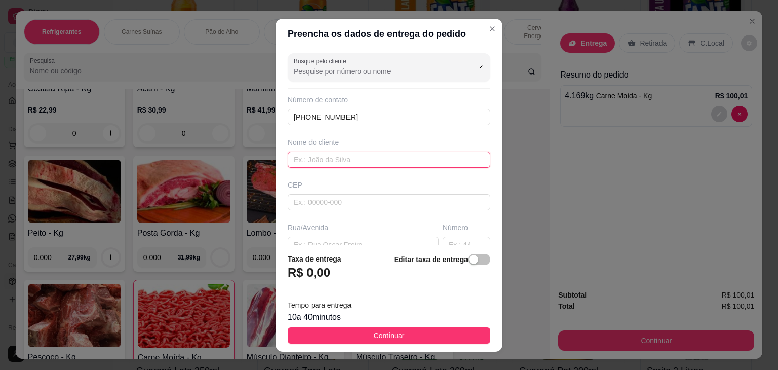
click at [362, 159] on input "text" at bounding box center [389, 160] width 203 height 16
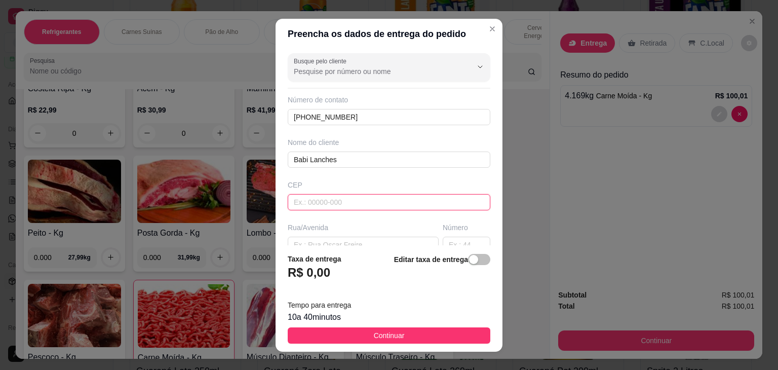
drag, startPoint x: 326, startPoint y: 193, endPoint x: 331, endPoint y: 188, distance: 6.4
click at [326, 193] on div "CEP" at bounding box center [389, 195] width 209 height 30
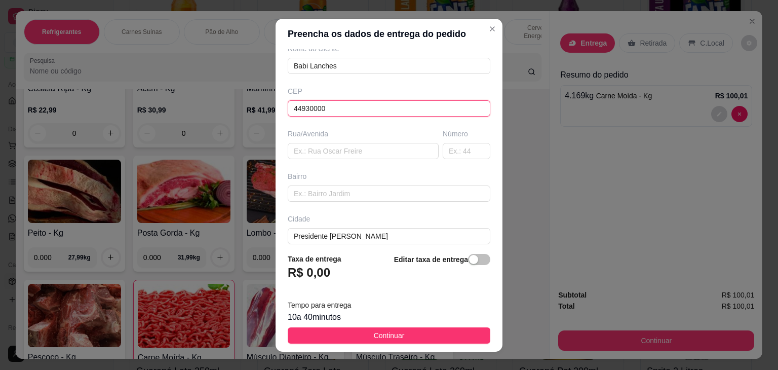
scroll to position [144, 0]
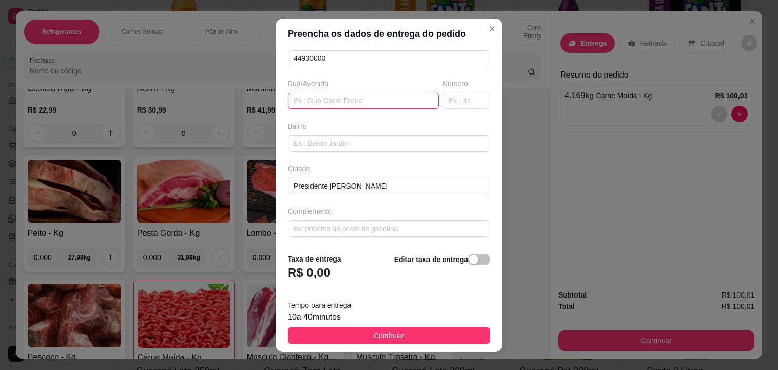
drag, startPoint x: 303, startPoint y: 101, endPoint x: 300, endPoint y: 94, distance: 8.0
click at [302, 101] on input "text" at bounding box center [363, 101] width 151 height 16
click at [350, 148] on input "text" at bounding box center [389, 143] width 203 height 16
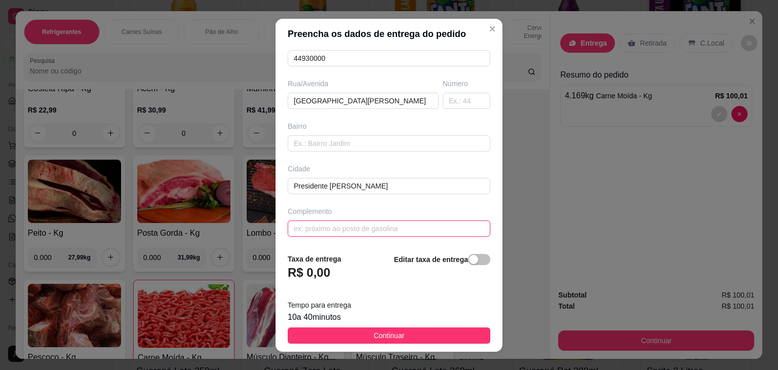
drag, startPoint x: 335, startPoint y: 226, endPoint x: 341, endPoint y: 211, distance: 15.7
click at [334, 226] on input "text" at bounding box center [389, 228] width 203 height 16
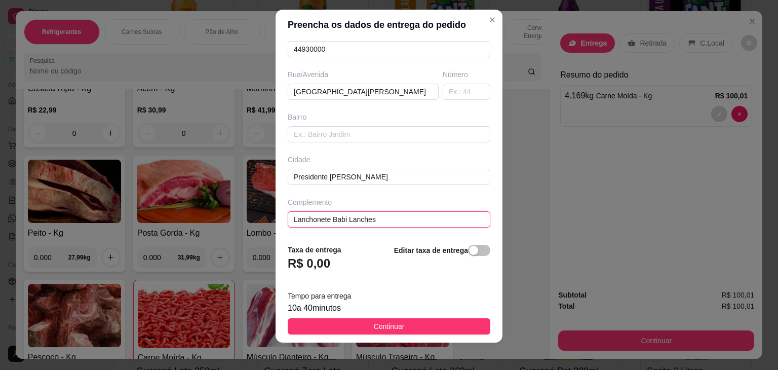
scroll to position [14, 0]
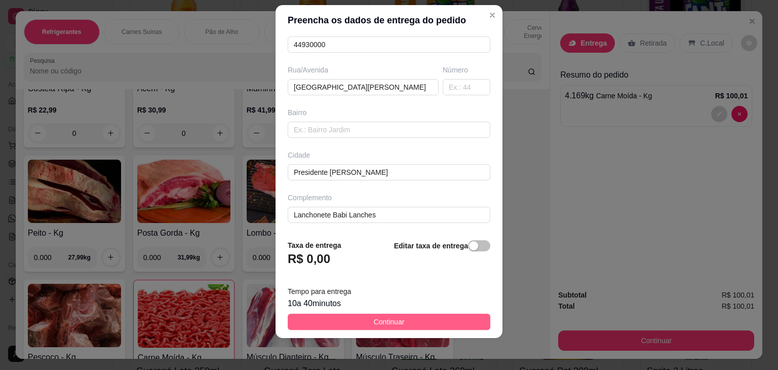
click at [405, 317] on button "Continuar" at bounding box center [389, 322] width 203 height 16
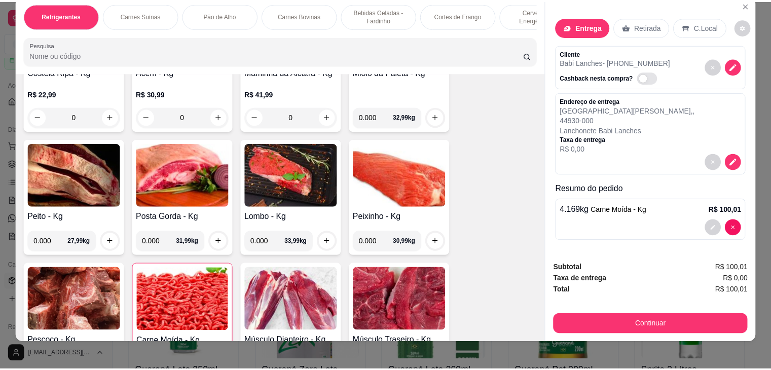
scroll to position [25, 0]
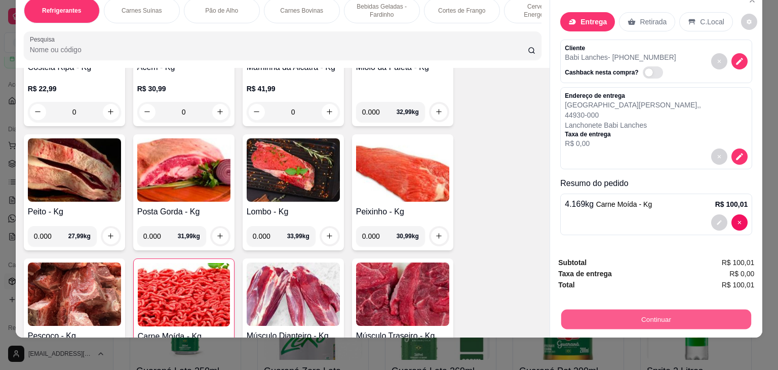
click at [675, 310] on button "Continuar" at bounding box center [656, 320] width 190 height 20
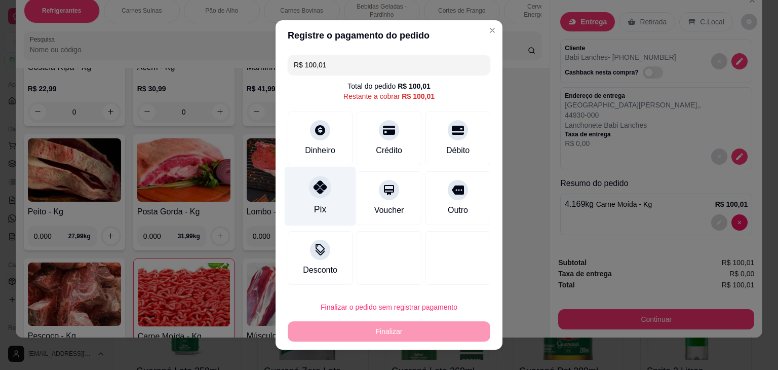
click at [314, 197] on div at bounding box center [320, 187] width 22 height 22
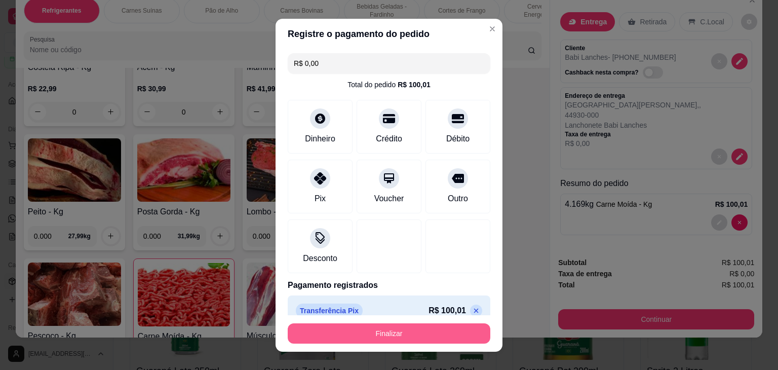
click at [361, 329] on button "Finalizar" at bounding box center [389, 333] width 203 height 20
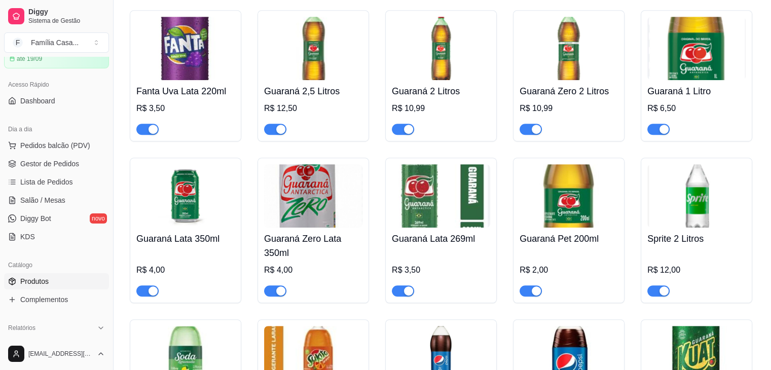
scroll to position [760, 0]
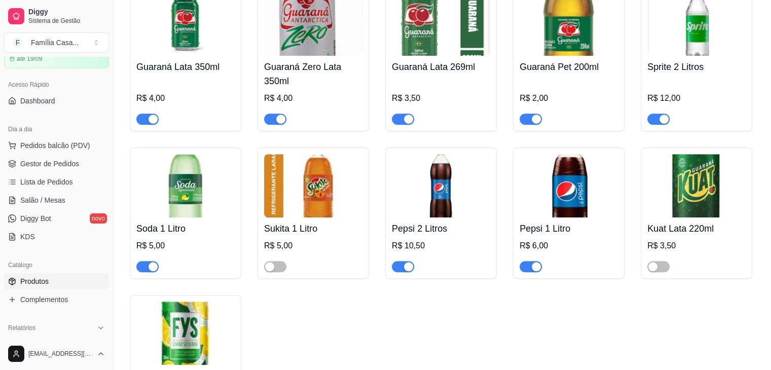
click at [30, 280] on span "Produtos" at bounding box center [34, 281] width 28 height 10
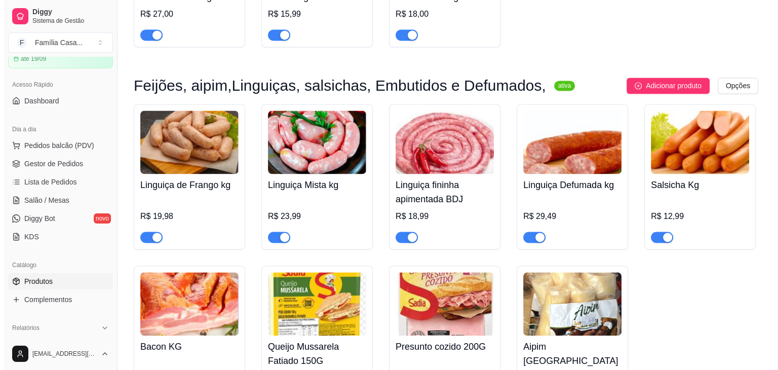
scroll to position [5274, 0]
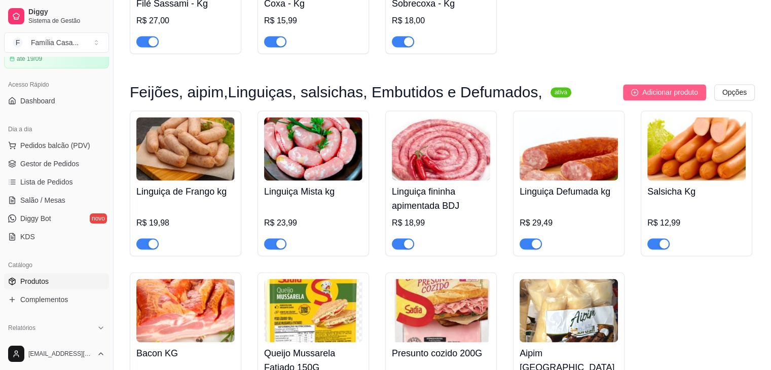
click at [670, 90] on span "Adicionar produto" at bounding box center [670, 92] width 56 height 11
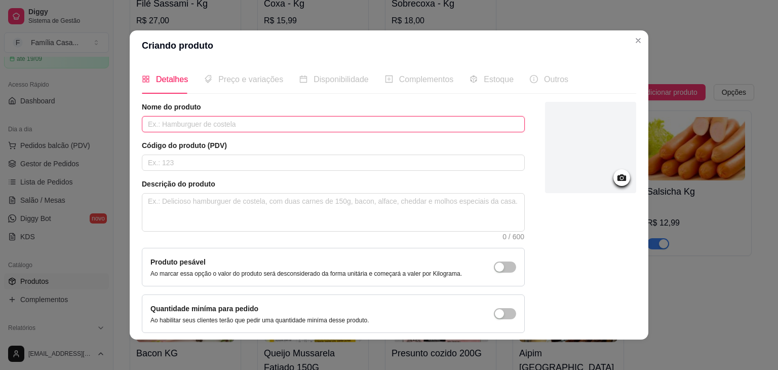
drag, startPoint x: 237, startPoint y: 124, endPoint x: 225, endPoint y: 106, distance: 20.8
click at [237, 123] on input "text" at bounding box center [333, 124] width 383 height 16
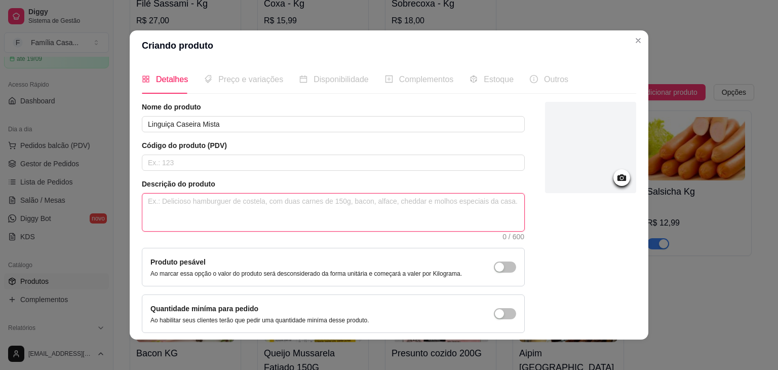
click at [203, 205] on textarea at bounding box center [333, 212] width 382 height 37
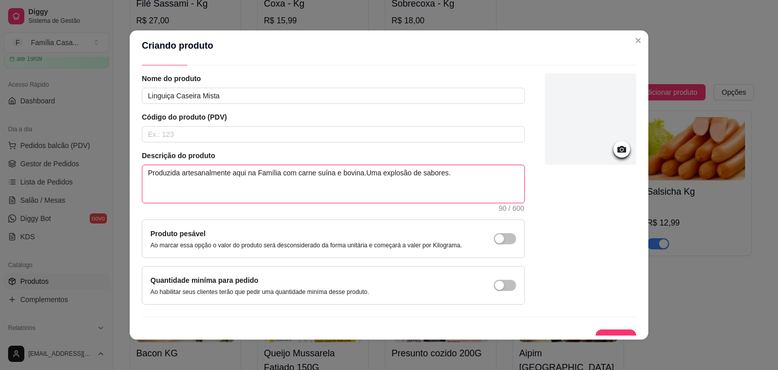
scroll to position [42, 0]
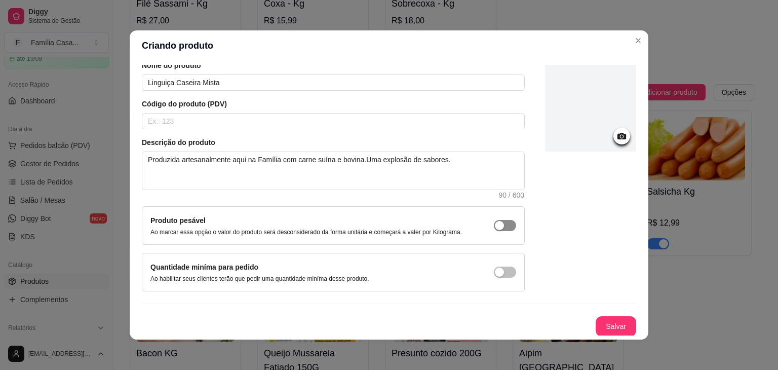
click at [495, 223] on span "button" at bounding box center [505, 225] width 22 height 11
click at [608, 321] on button "Salvar" at bounding box center [616, 327] width 40 height 20
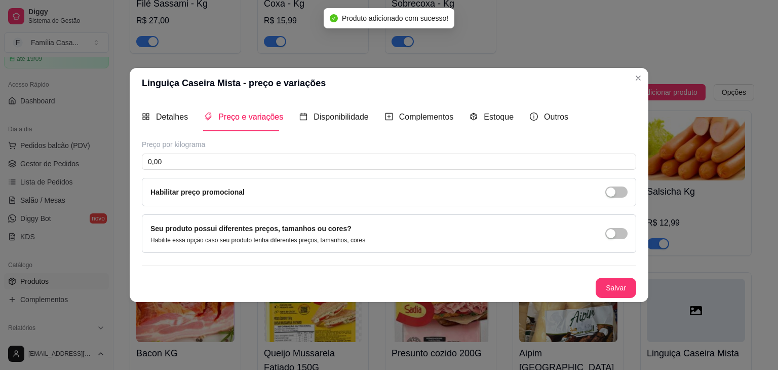
scroll to position [0, 0]
click at [196, 166] on input "0,00" at bounding box center [389, 162] width 495 height 16
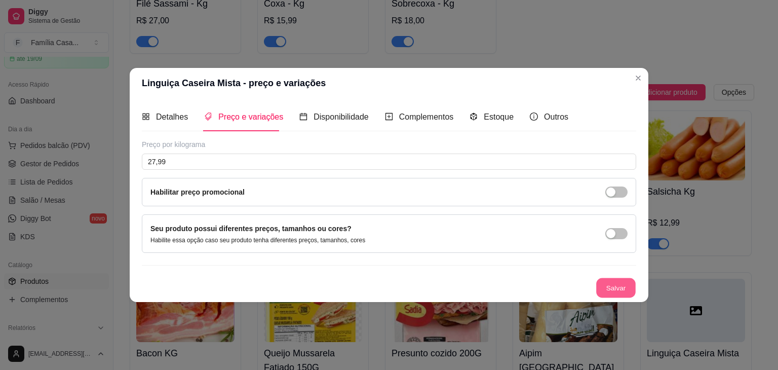
click at [610, 282] on button "Salvar" at bounding box center [616, 288] width 40 height 20
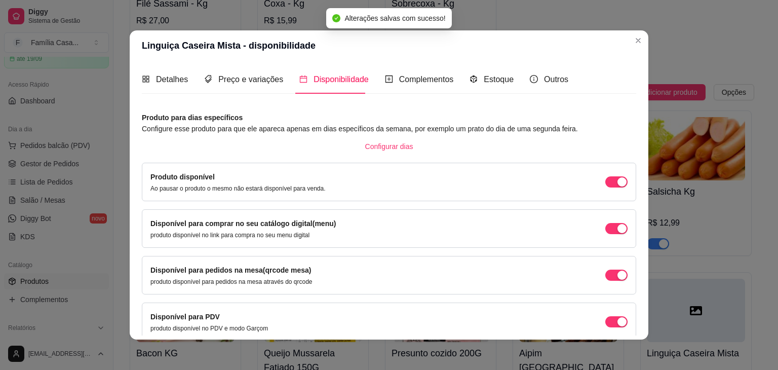
scroll to position [46, 0]
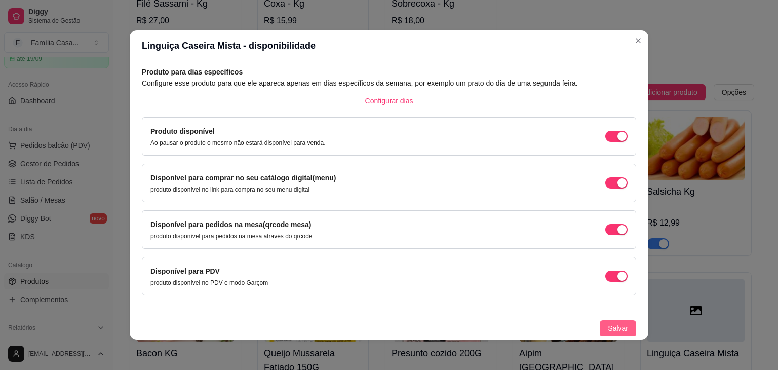
click at [608, 328] on span "Salvar" at bounding box center [618, 328] width 20 height 11
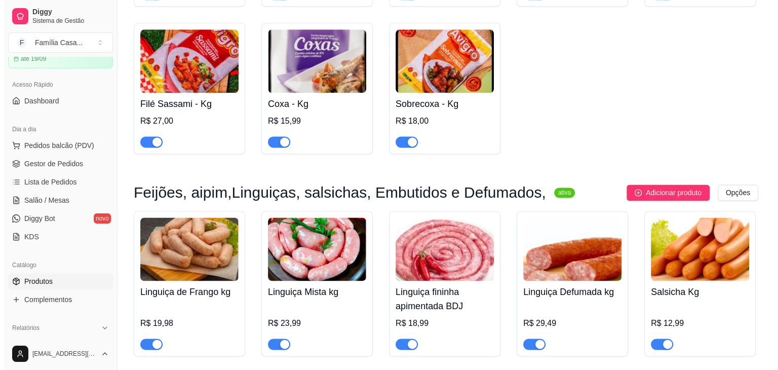
scroll to position [5172, 0]
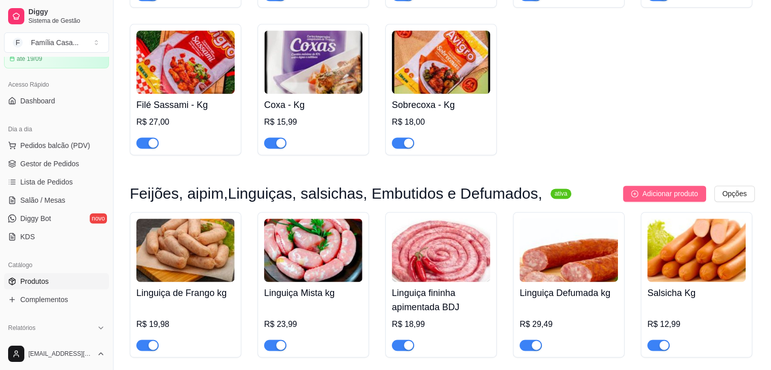
click at [649, 198] on span "Adicionar produto" at bounding box center [670, 193] width 56 height 11
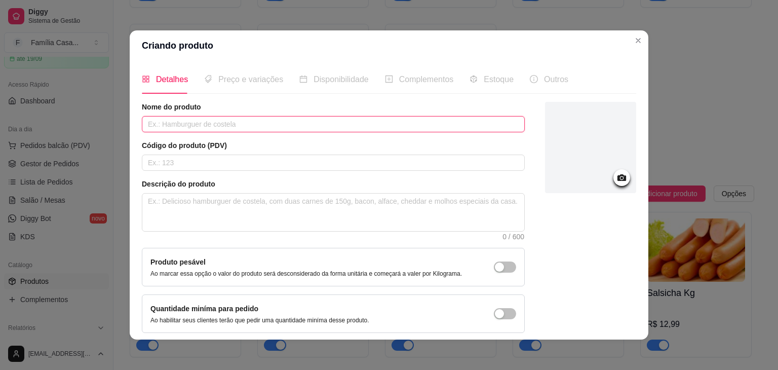
click at [255, 124] on input "text" at bounding box center [333, 124] width 383 height 16
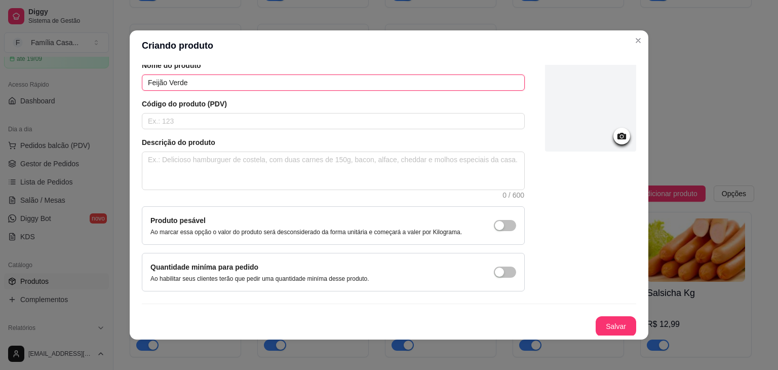
scroll to position [2, 0]
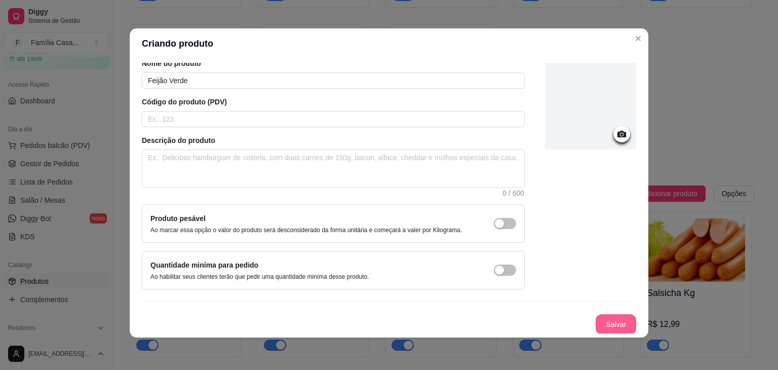
click at [607, 323] on button "Salvar" at bounding box center [616, 324] width 41 height 20
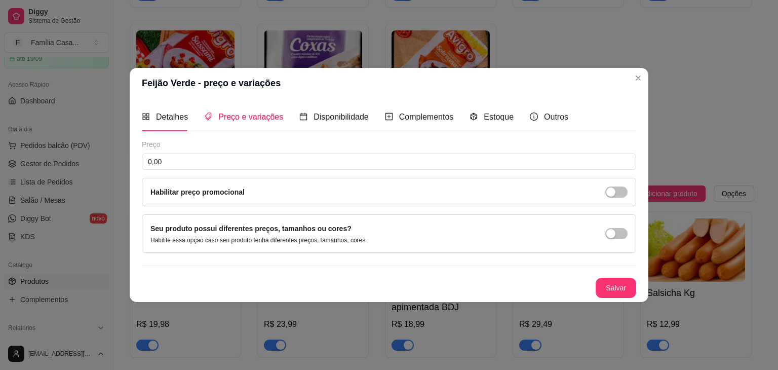
scroll to position [0, 0]
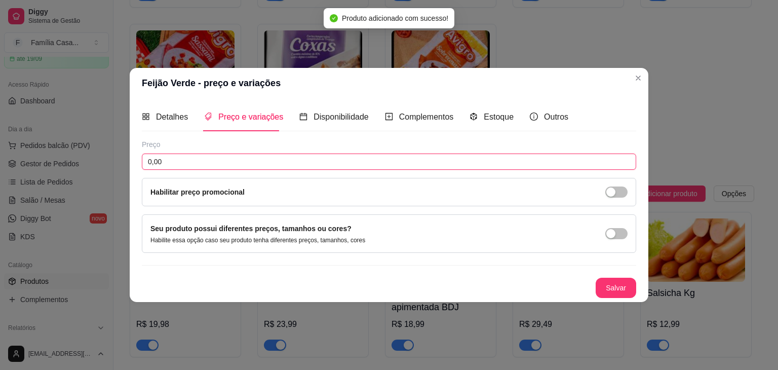
click at [244, 155] on input "0,00" at bounding box center [389, 162] width 495 height 16
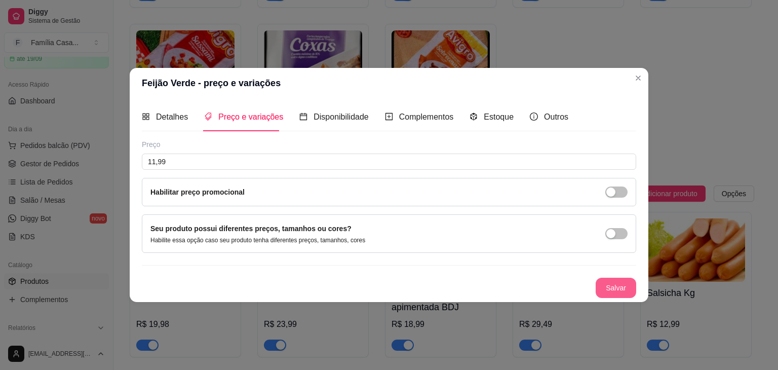
click at [610, 284] on button "Salvar" at bounding box center [616, 288] width 41 height 20
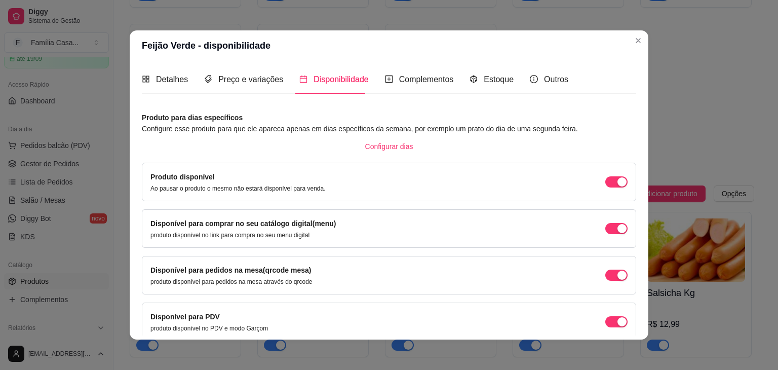
scroll to position [46, 0]
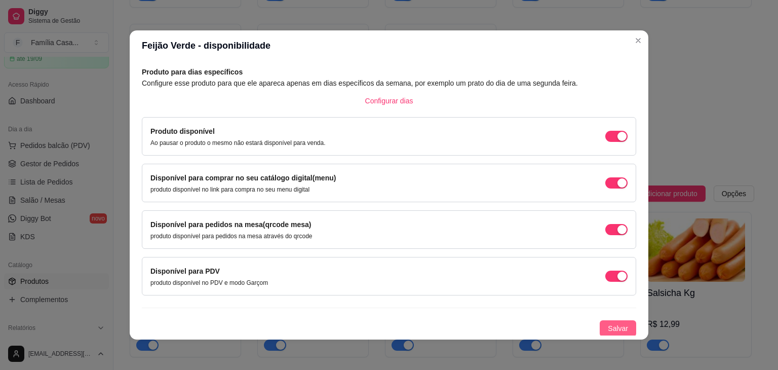
click at [608, 330] on span "Salvar" at bounding box center [618, 328] width 20 height 11
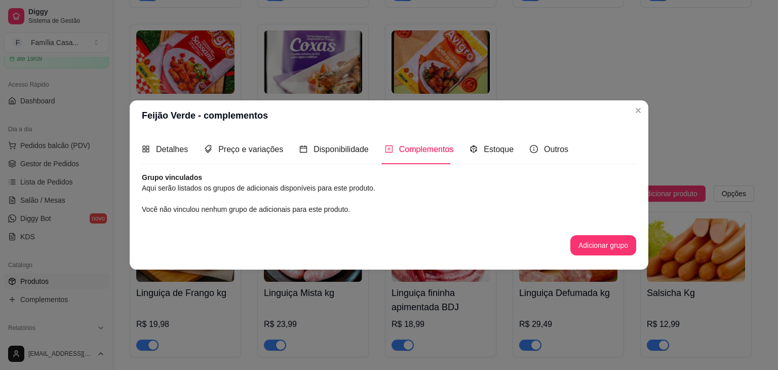
scroll to position [0, 0]
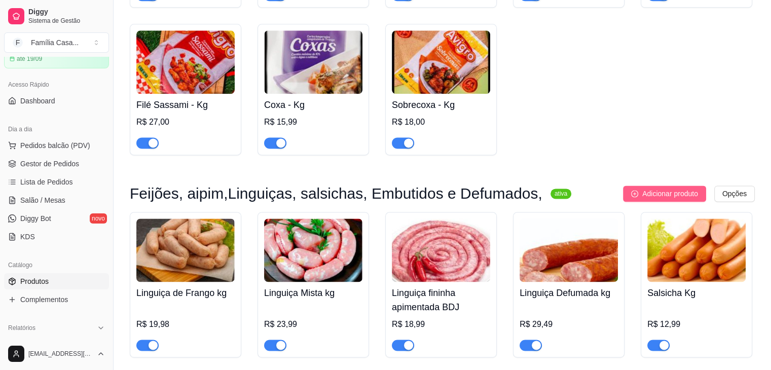
click at [663, 198] on span "Adicionar produto" at bounding box center [670, 193] width 56 height 11
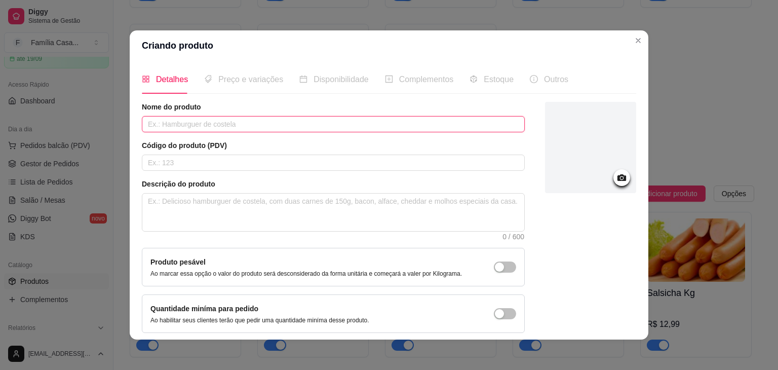
drag, startPoint x: 211, startPoint y: 121, endPoint x: 209, endPoint y: 111, distance: 9.5
click at [211, 120] on input "text" at bounding box center [333, 124] width 383 height 16
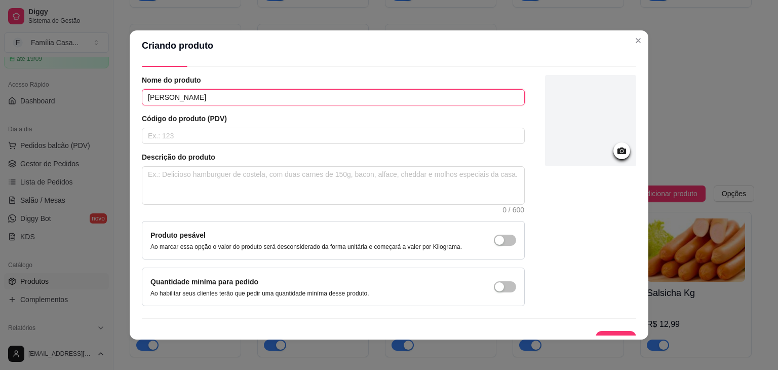
scroll to position [42, 0]
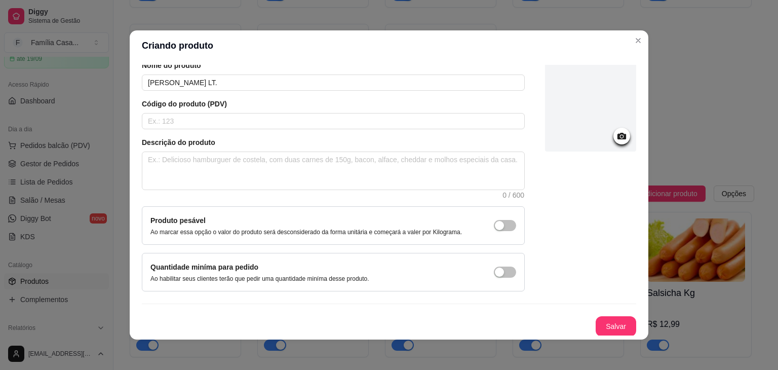
click at [585, 316] on div "Salvar" at bounding box center [389, 326] width 495 height 20
click at [596, 320] on button "Salvar" at bounding box center [616, 327] width 40 height 20
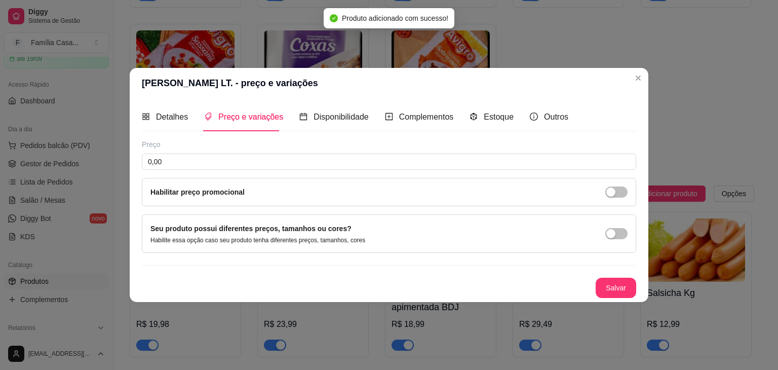
scroll to position [0, 0]
drag, startPoint x: 174, startPoint y: 162, endPoint x: 119, endPoint y: 177, distance: 57.3
click at [119, 177] on div "[PERSON_NAME] LT. - preço e variações Detalhes Preço e variações Disponibilidad…" at bounding box center [389, 185] width 778 height 370
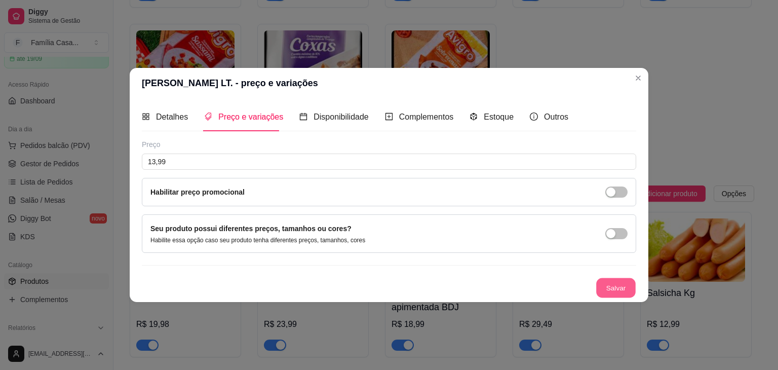
click at [624, 289] on button "Salvar" at bounding box center [616, 288] width 40 height 20
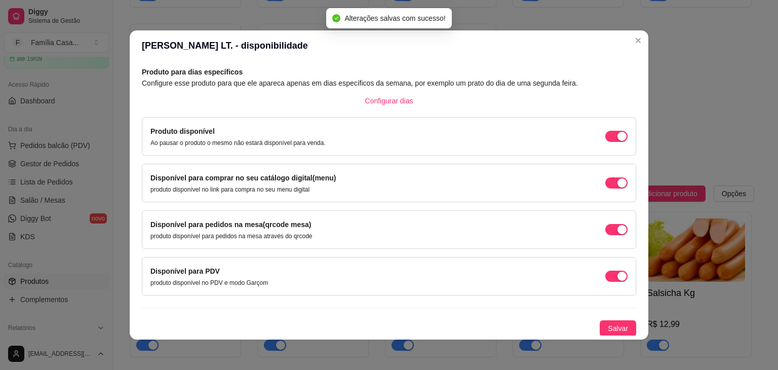
scroll to position [2, 0]
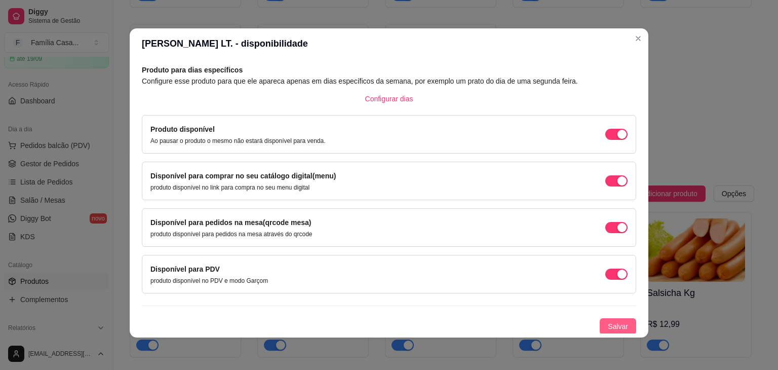
click at [608, 323] on span "Salvar" at bounding box center [618, 326] width 20 height 11
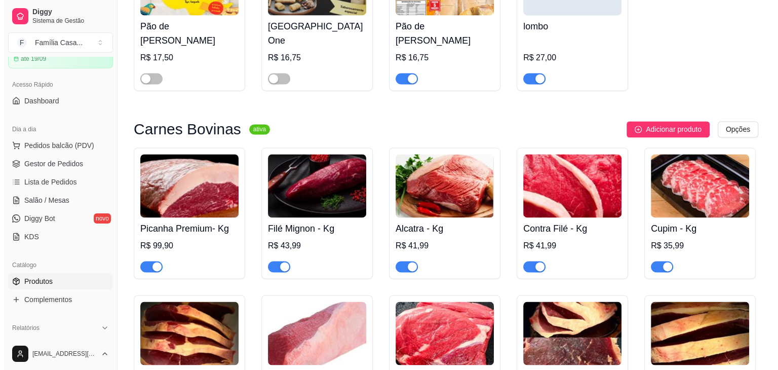
scroll to position [1521, 0]
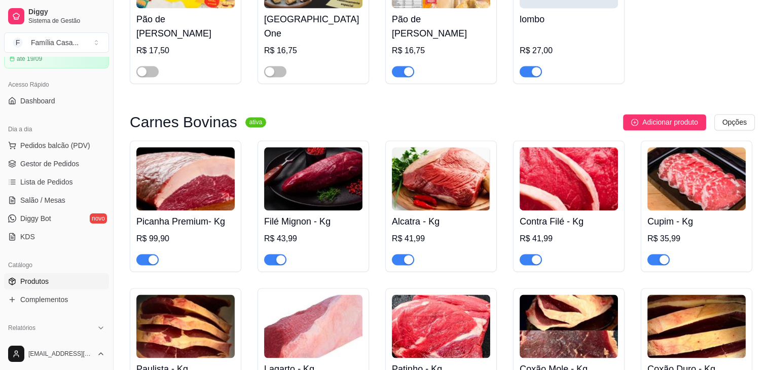
click at [314, 190] on img at bounding box center [313, 178] width 98 height 63
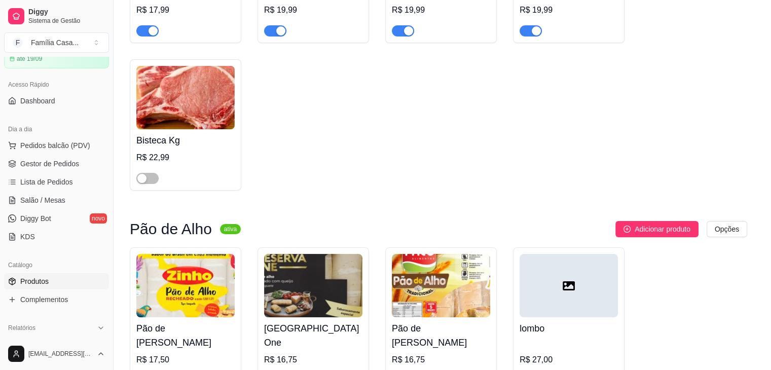
click at [314, 190] on div "Descrição do produto O corte mais nobre, ideal para filé à parmegiana, bifes e …" at bounding box center [329, 210] width 390 height 62
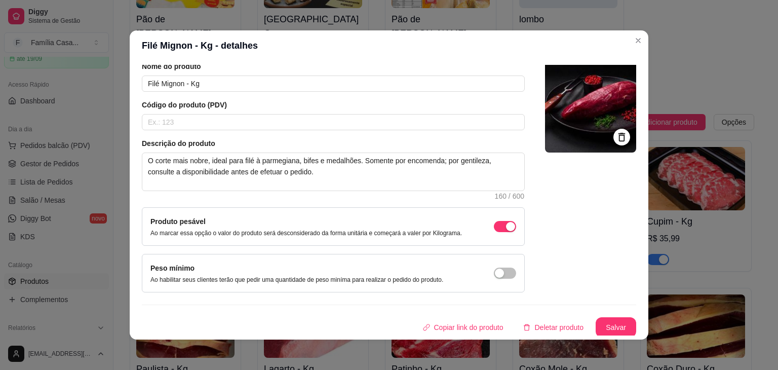
scroll to position [42, 0]
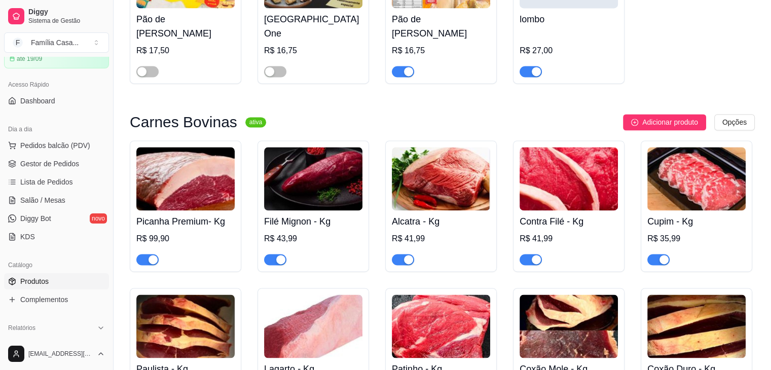
click at [288, 173] on img at bounding box center [313, 178] width 98 height 63
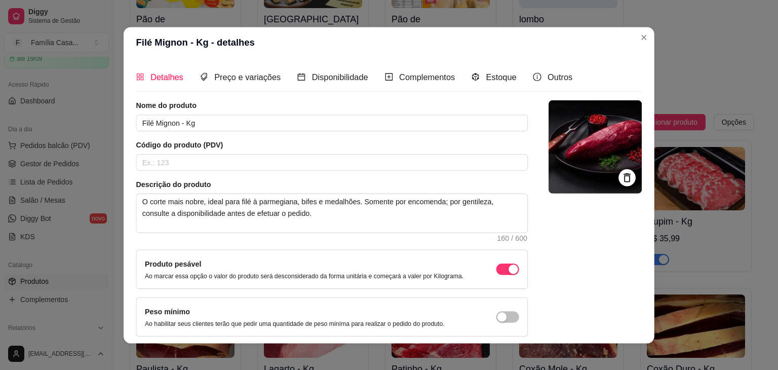
click at [288, 173] on div "Nome do produto Filé Mignon - Kg Código do produto (PDV) Descrição do produto O…" at bounding box center [332, 218] width 392 height 237
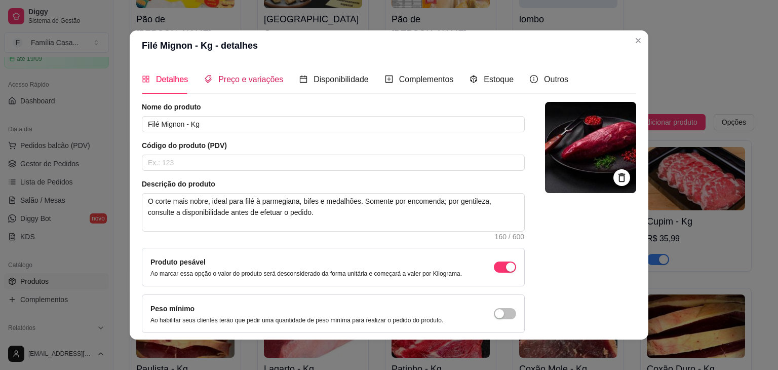
click at [247, 80] on span "Preço e variações" at bounding box center [250, 79] width 65 height 9
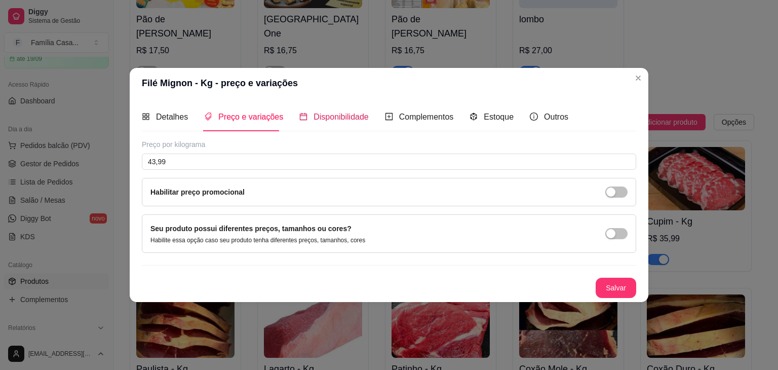
click at [327, 118] on span "Disponibilidade" at bounding box center [341, 116] width 55 height 9
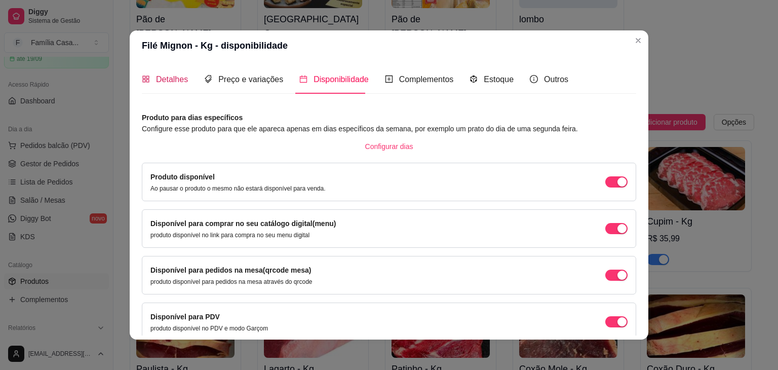
click at [169, 81] on span "Detalhes" at bounding box center [172, 79] width 32 height 9
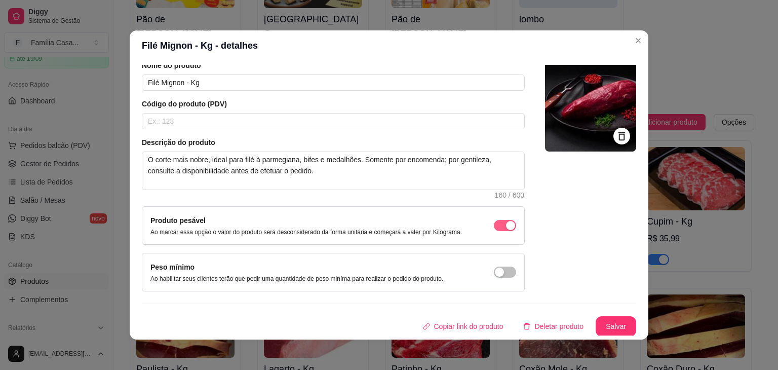
click at [494, 223] on button "button" at bounding box center [505, 225] width 22 height 11
click at [607, 320] on button "Salvar" at bounding box center [616, 326] width 41 height 20
click at [608, 322] on button "Salvar" at bounding box center [616, 327] width 40 height 20
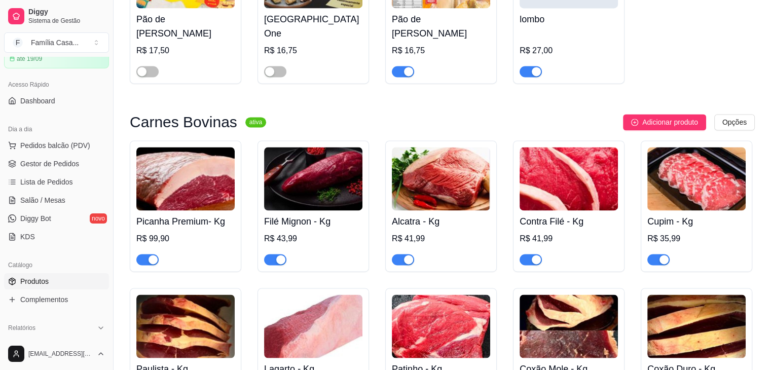
click at [330, 197] on img at bounding box center [313, 178] width 98 height 63
click at [52, 147] on span "Pedidos balcão (PDV)" at bounding box center [55, 145] width 70 height 10
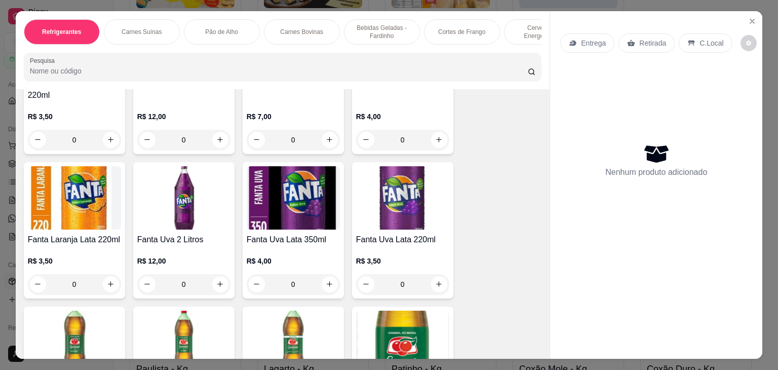
scroll to position [456, 0]
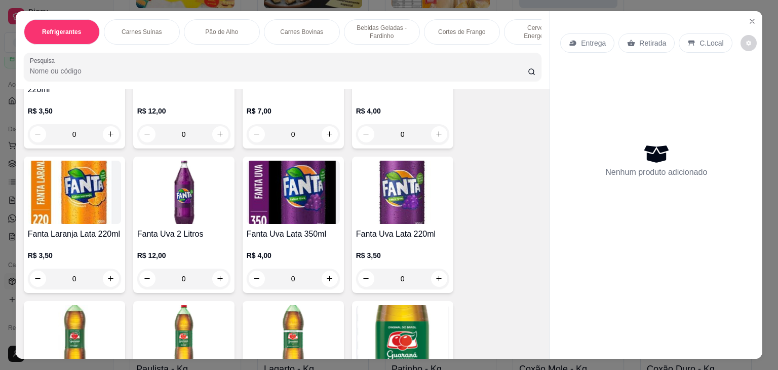
click at [307, 28] on p "Carnes Bovinas" at bounding box center [301, 32] width 43 height 8
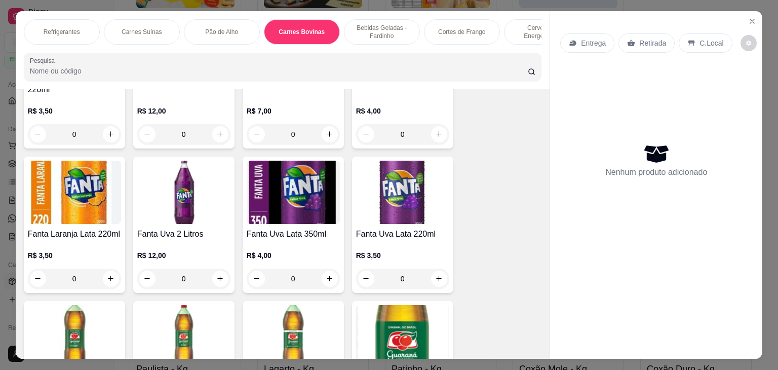
scroll to position [25, 0]
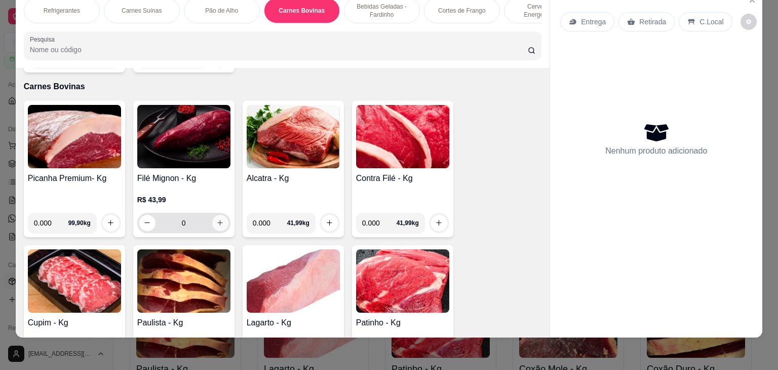
click at [217, 219] on icon "increase-product-quantity" at bounding box center [220, 223] width 8 height 8
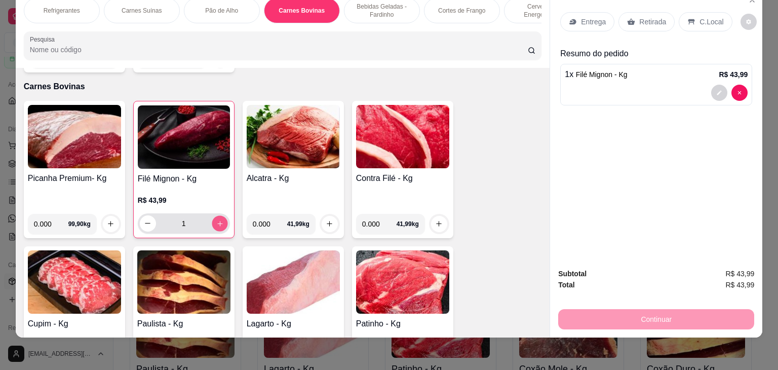
click at [217, 220] on icon "increase-product-quantity" at bounding box center [220, 224] width 8 height 8
click at [216, 219] on icon "increase-product-quantity" at bounding box center [220, 223] width 8 height 8
click at [216, 220] on icon "increase-product-quantity" at bounding box center [220, 224] width 8 height 8
click at [216, 219] on icon "increase-product-quantity" at bounding box center [220, 223] width 8 height 8
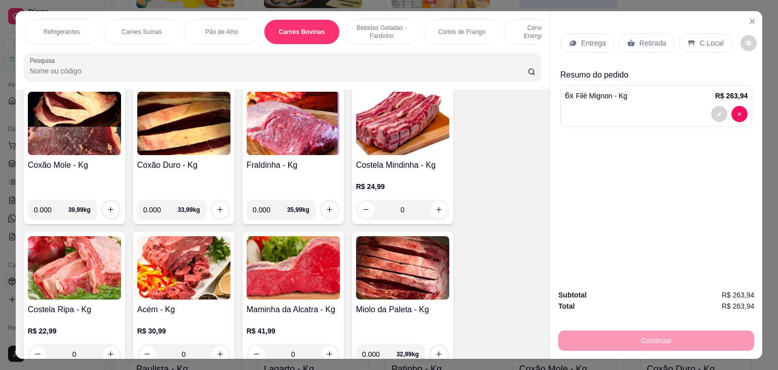
scroll to position [1777, 0]
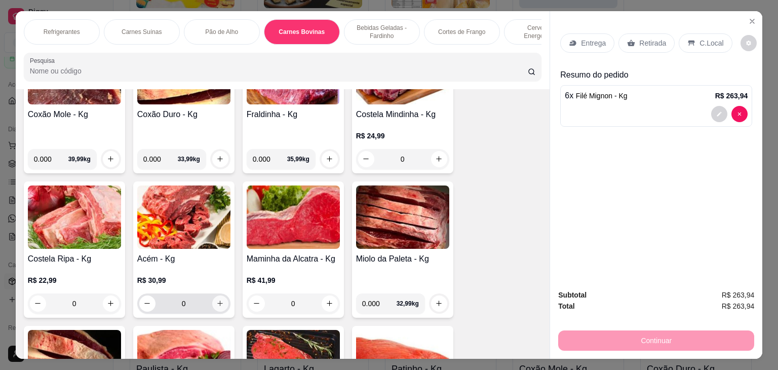
click at [217, 299] on icon "increase-product-quantity" at bounding box center [220, 303] width 8 height 8
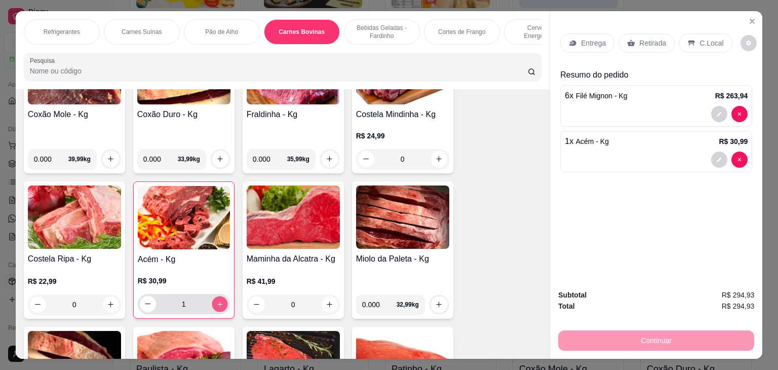
click at [217, 301] on icon "increase-product-quantity" at bounding box center [220, 305] width 8 height 8
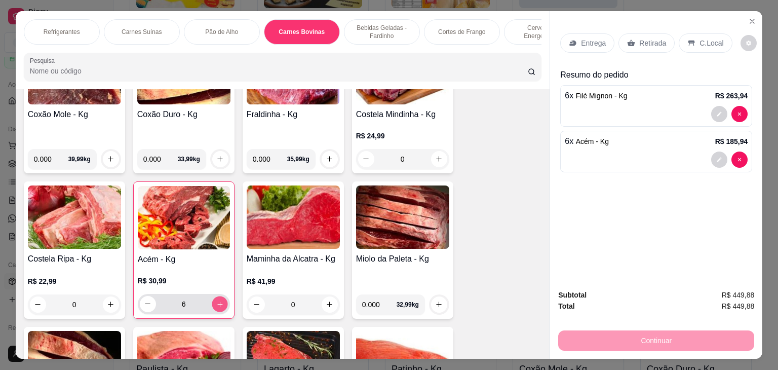
click at [217, 301] on icon "increase-product-quantity" at bounding box center [220, 305] width 8 height 8
click at [217, 300] on icon "increase-product-quantity" at bounding box center [220, 304] width 8 height 8
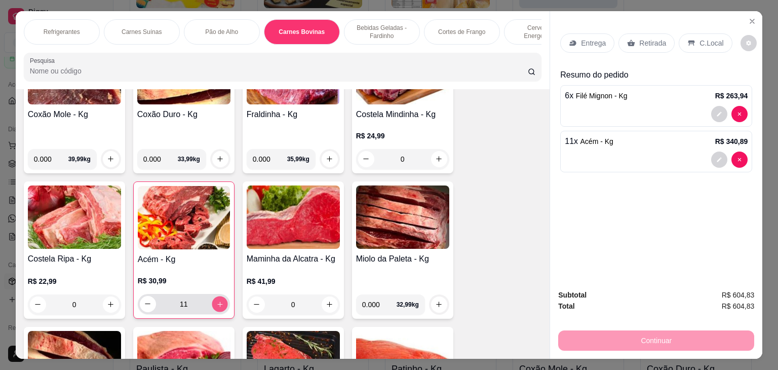
click at [217, 301] on icon "increase-product-quantity" at bounding box center [220, 305] width 8 height 8
click at [712, 106] on button "decrease-product-quantity" at bounding box center [720, 114] width 16 height 16
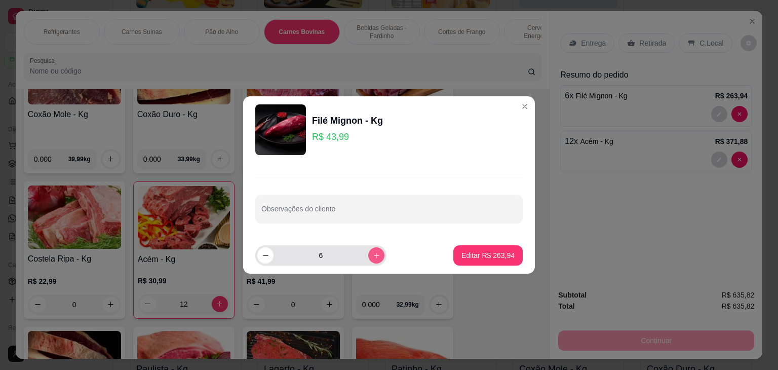
click at [373, 252] on icon "increase-product-quantity" at bounding box center [377, 256] width 8 height 8
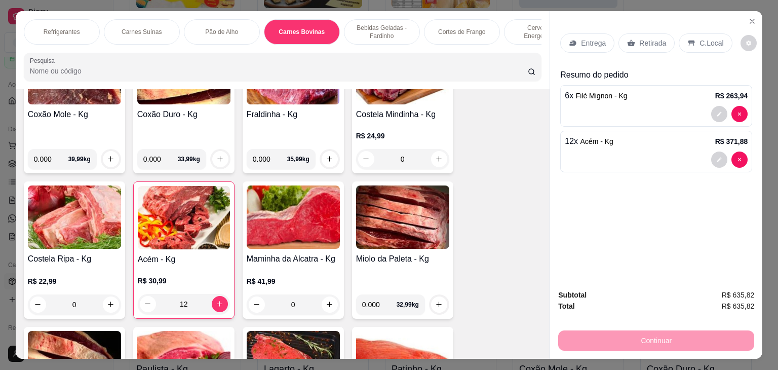
click at [581, 42] on p "Entrega" at bounding box center [593, 43] width 25 height 10
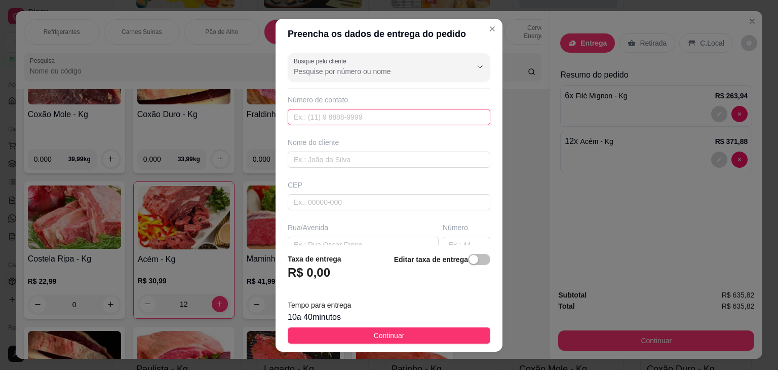
drag, startPoint x: 416, startPoint y: 121, endPoint x: 423, endPoint y: 107, distance: 15.7
click at [415, 118] on input "text" at bounding box center [389, 117] width 203 height 16
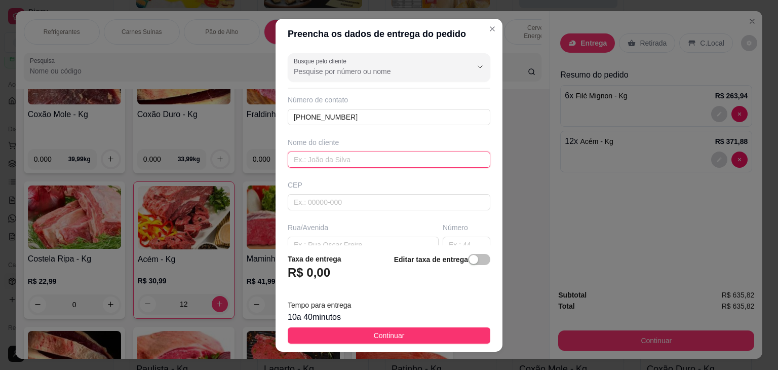
click at [336, 156] on input "text" at bounding box center [389, 160] width 203 height 16
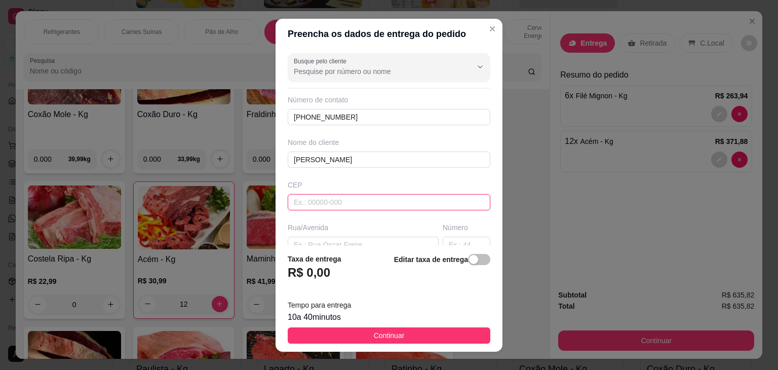
click at [338, 199] on input "text" at bounding box center [389, 202] width 203 height 16
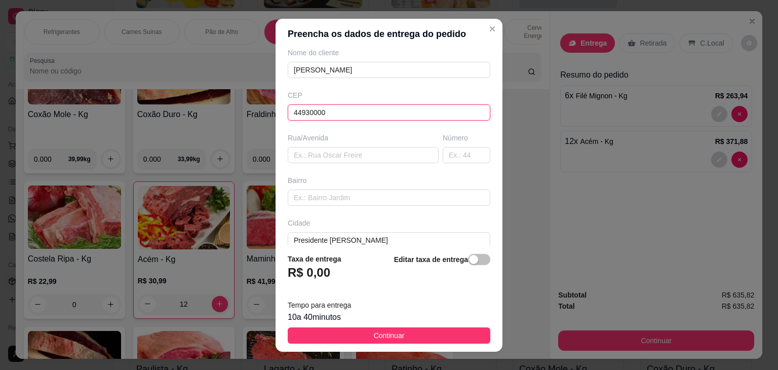
scroll to position [144, 0]
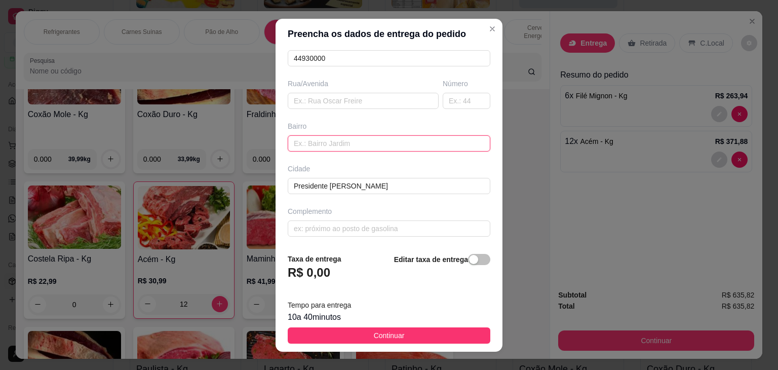
click at [311, 141] on input "text" at bounding box center [389, 143] width 203 height 16
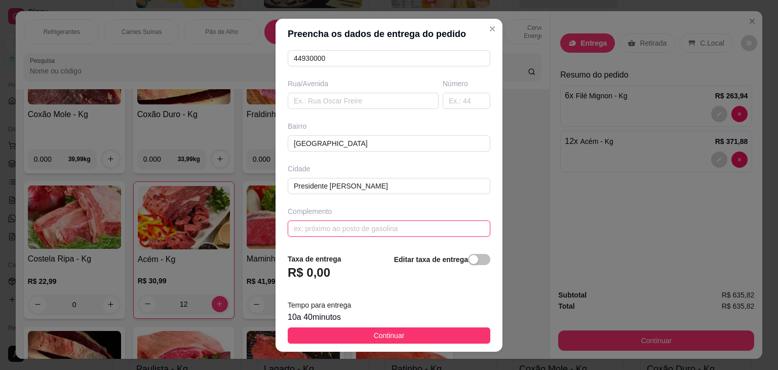
click at [296, 228] on input "text" at bounding box center [389, 228] width 203 height 16
drag, startPoint x: 396, startPoint y: 331, endPoint x: 388, endPoint y: 327, distance: 9.1
click at [393, 330] on span "Continuar" at bounding box center [389, 335] width 31 height 11
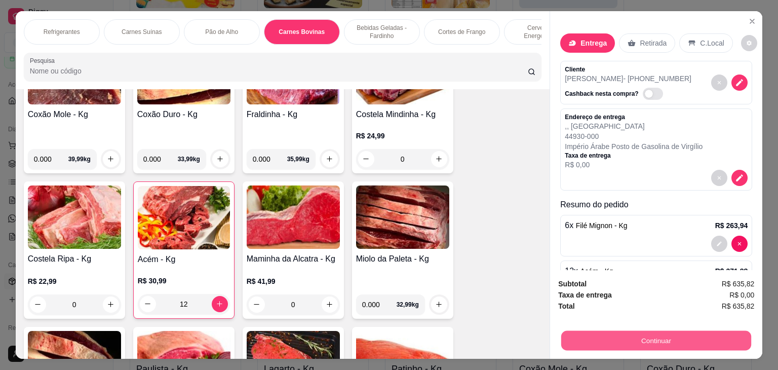
click at [697, 333] on button "Continuar" at bounding box center [656, 341] width 190 height 20
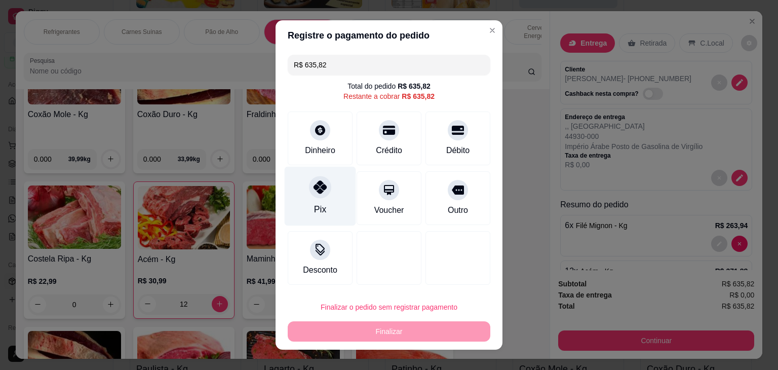
click at [304, 189] on div "Pix" at bounding box center [320, 196] width 71 height 59
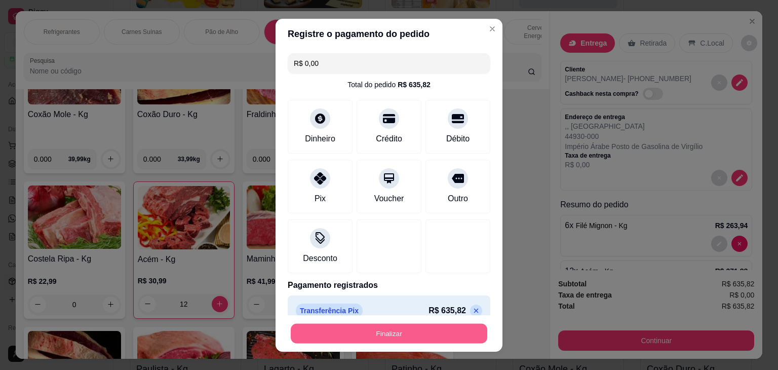
click at [389, 336] on button "Finalizar" at bounding box center [389, 333] width 197 height 20
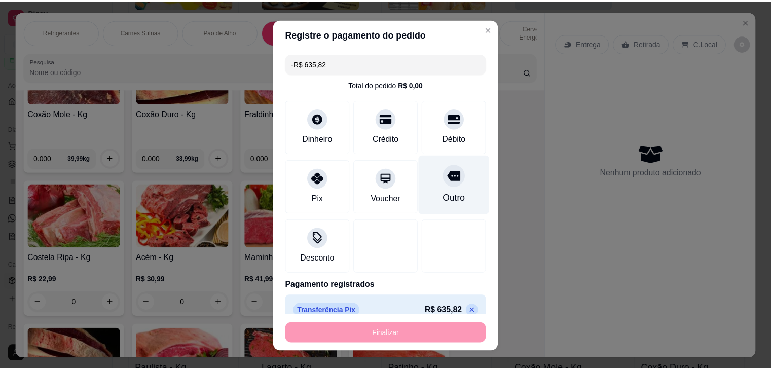
scroll to position [1776, 0]
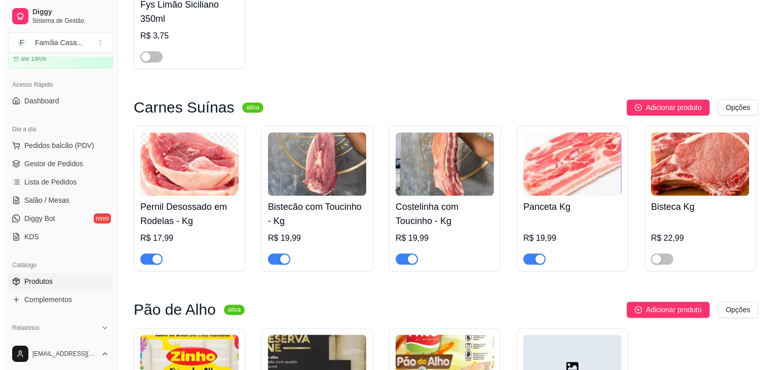
scroll to position [1114, 0]
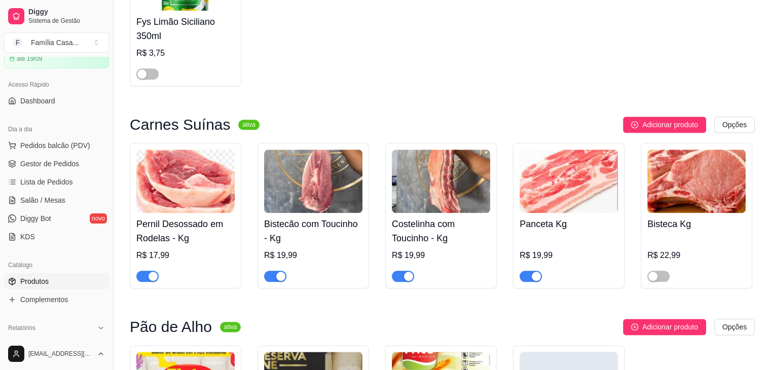
click at [432, 198] on img at bounding box center [441, 180] width 98 height 63
click at [72, 143] on span "Pedidos balcão (PDV)" at bounding box center [55, 145] width 70 height 10
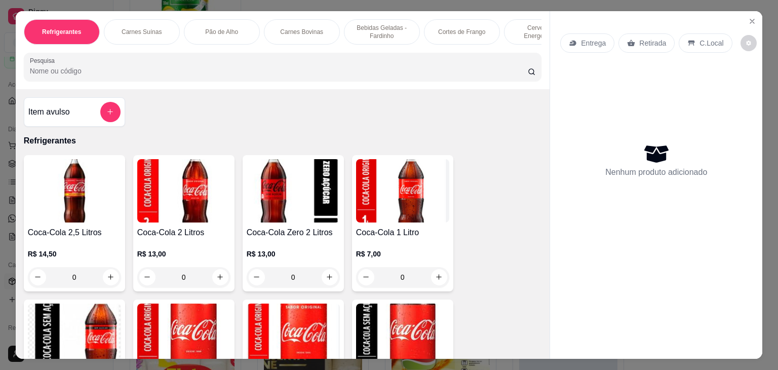
click at [142, 29] on p "Carnes Suínas" at bounding box center [142, 32] width 40 height 8
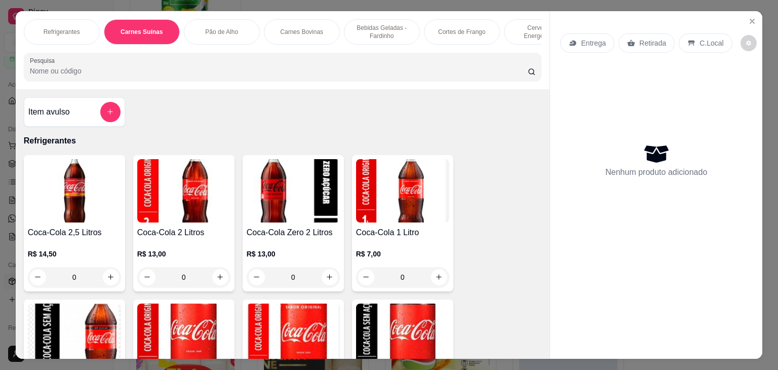
scroll to position [25, 0]
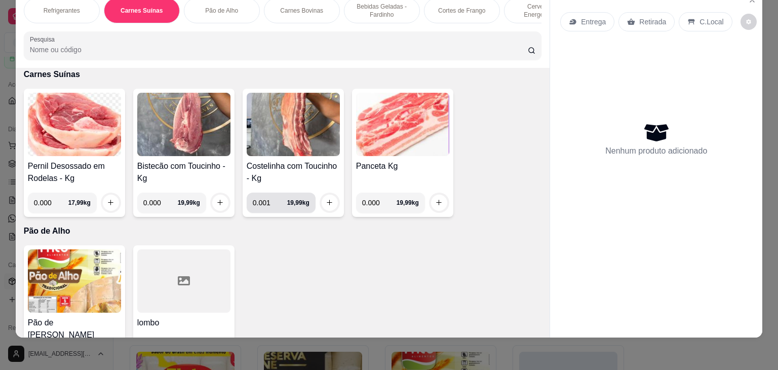
click at [278, 199] on input "0.001" at bounding box center [270, 203] width 34 height 20
click at [278, 203] on input "0.000" at bounding box center [270, 203] width 34 height 20
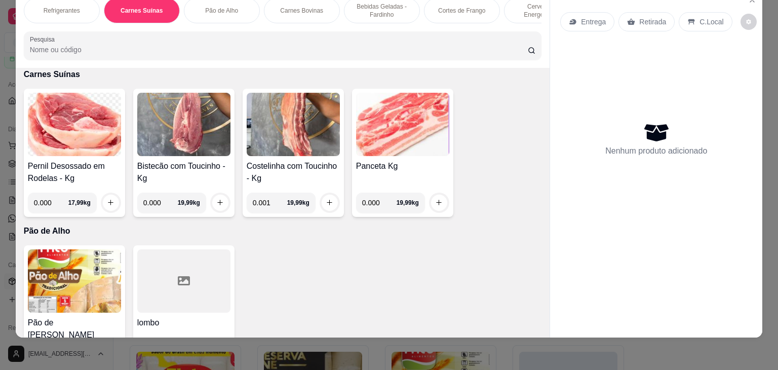
click at [278, 203] on input "0.001" at bounding box center [270, 203] width 34 height 20
click at [278, 203] on input "0.000" at bounding box center [270, 203] width 34 height 20
click at [278, 200] on input "0.001" at bounding box center [270, 203] width 34 height 20
click at [277, 198] on input "0.001" at bounding box center [270, 203] width 34 height 20
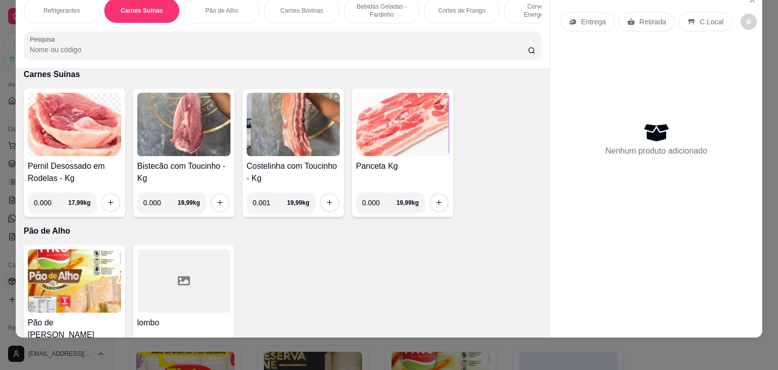
drag, startPoint x: 261, startPoint y: 204, endPoint x: 241, endPoint y: 207, distance: 20.0
click at [243, 207] on div "Costelinha com Toucinho - Kg 0.001 19,99 kg" at bounding box center [293, 153] width 101 height 128
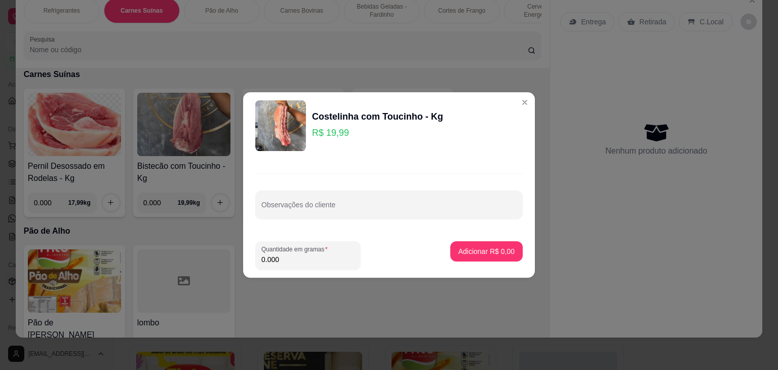
click at [301, 262] on input "0.000" at bounding box center [307, 259] width 93 height 10
drag, startPoint x: 301, startPoint y: 261, endPoint x: 195, endPoint y: 287, distance: 109.0
click at [195, 287] on div "Costelinha com Toucinho - Kg R$ 19,99 Observações do cliente Quantidade em gram…" at bounding box center [389, 185] width 778 height 370
click at [476, 252] on p "Adicionar R$ 10,00" at bounding box center [485, 251] width 59 height 10
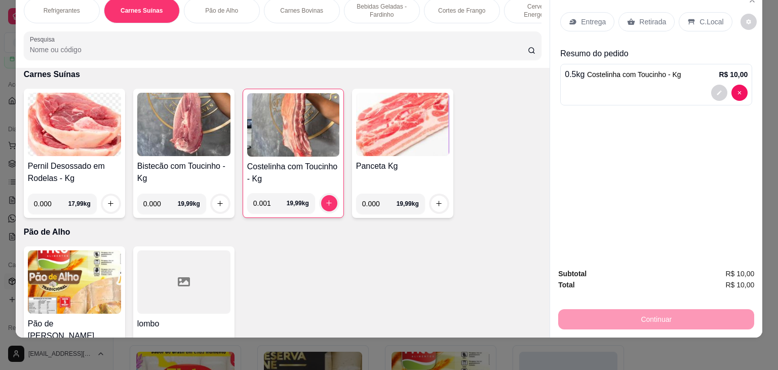
click at [395, 130] on img at bounding box center [402, 124] width 93 height 63
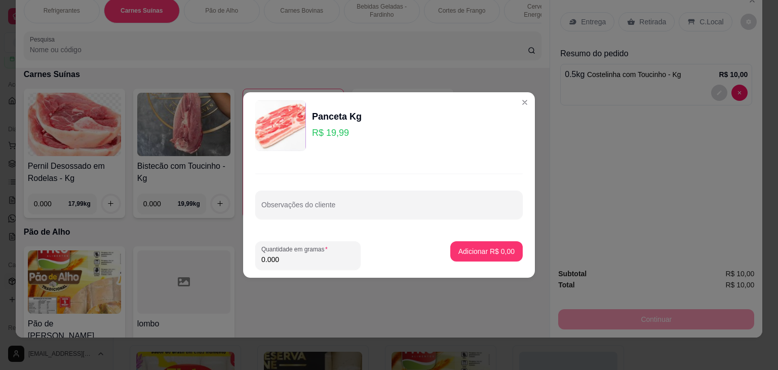
drag, startPoint x: 288, startPoint y: 263, endPoint x: 239, endPoint y: 258, distance: 49.4
click at [239, 258] on div "Panceta Kg R$ 19,99 Observações do cliente Quantidade em gramas 0.000 Adicionar…" at bounding box center [389, 185] width 778 height 370
click at [472, 250] on p "Adicionar R$ 10,00" at bounding box center [485, 251] width 59 height 10
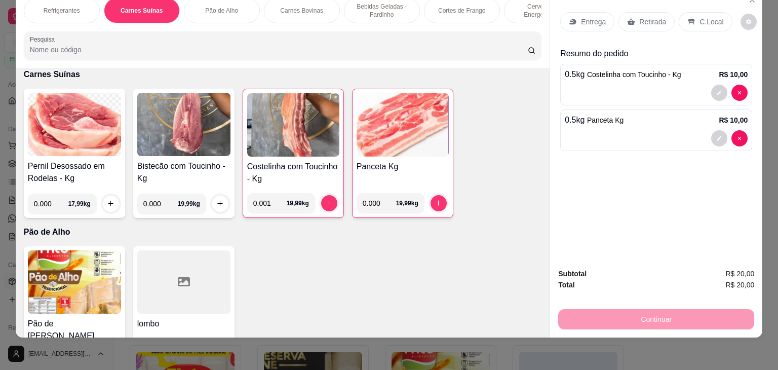
click at [593, 17] on p "Entrega" at bounding box center [593, 22] width 25 height 10
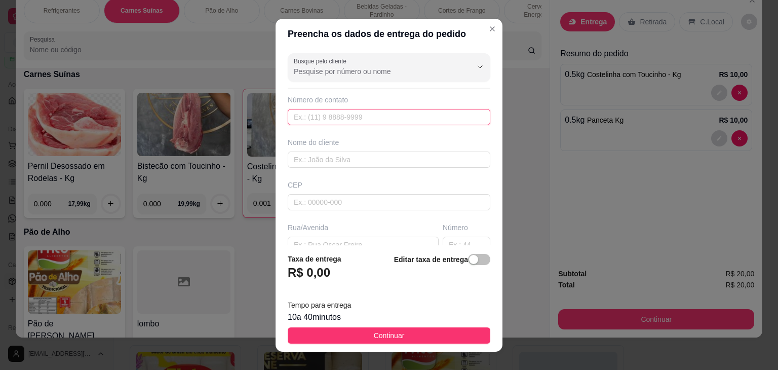
click at [326, 117] on input "text" at bounding box center [389, 117] width 203 height 16
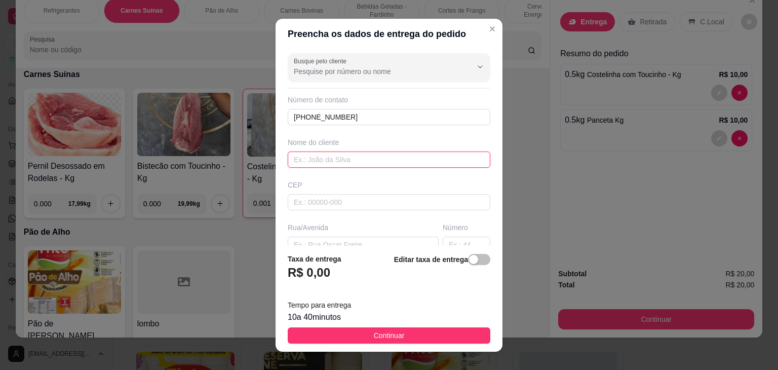
click at [327, 165] on input "text" at bounding box center [389, 160] width 203 height 16
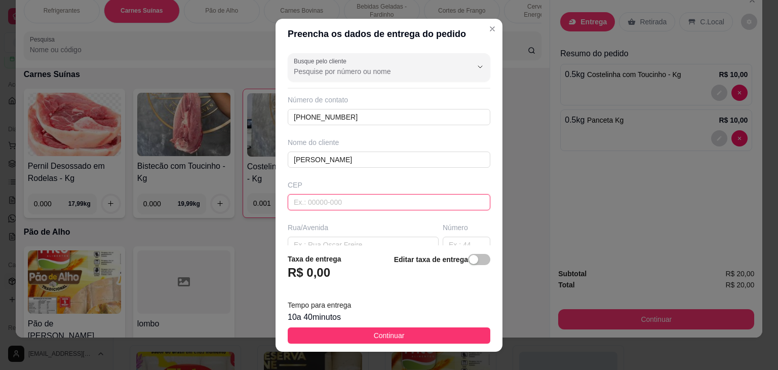
click at [325, 201] on input "text" at bounding box center [389, 202] width 203 height 16
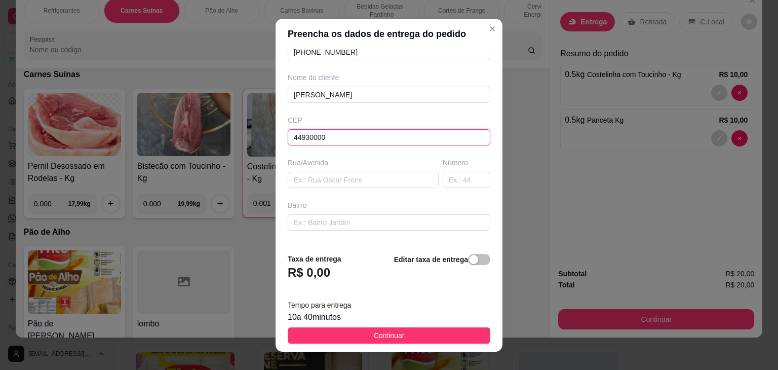
scroll to position [144, 0]
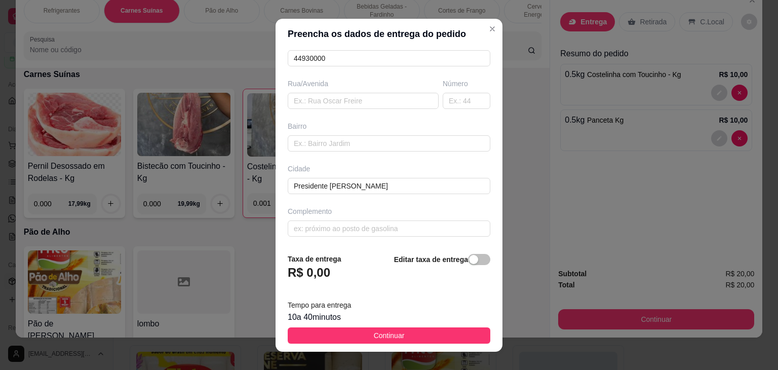
click at [286, 102] on div "Rua/Avenida" at bounding box center [363, 94] width 155 height 30
click at [297, 100] on input "text" at bounding box center [363, 101] width 151 height 16
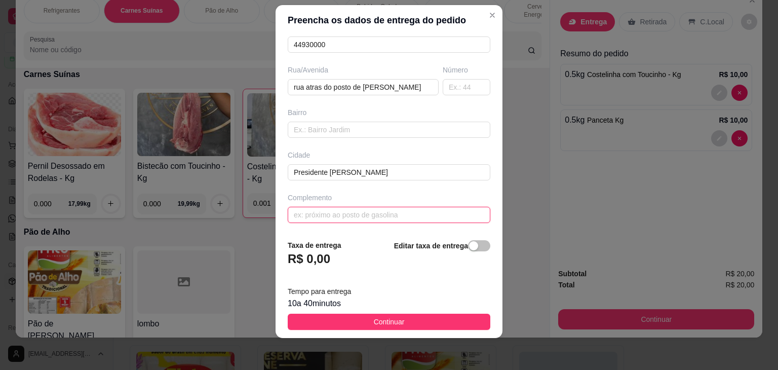
click at [360, 211] on input "text" at bounding box center [389, 215] width 203 height 16
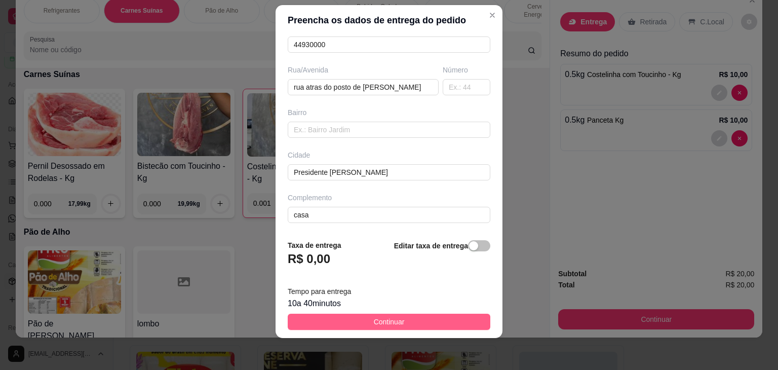
click at [395, 322] on span "Continuar" at bounding box center [389, 321] width 31 height 11
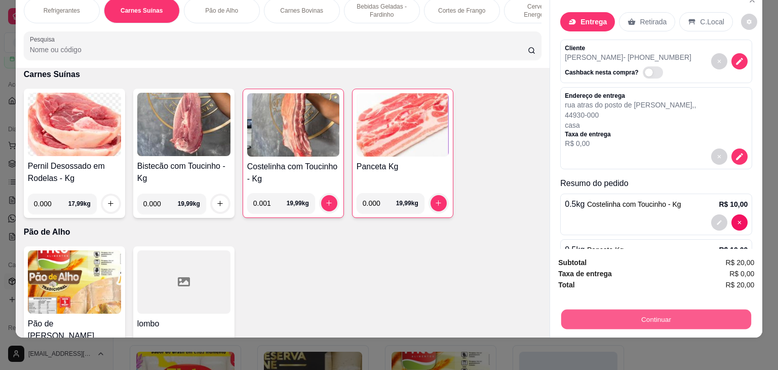
click at [663, 311] on button "Continuar" at bounding box center [656, 320] width 190 height 20
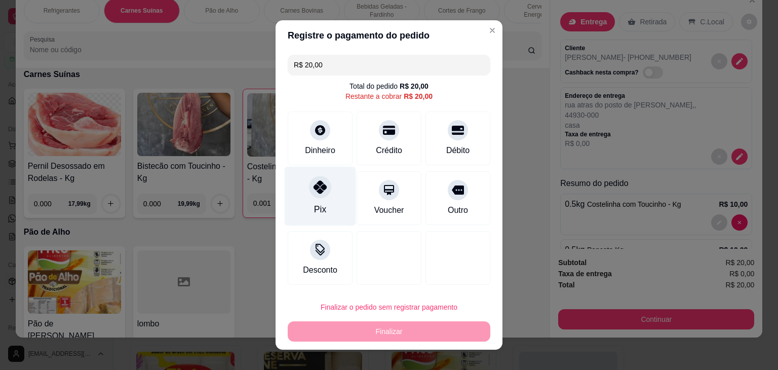
click at [319, 186] on icon at bounding box center [320, 186] width 13 height 13
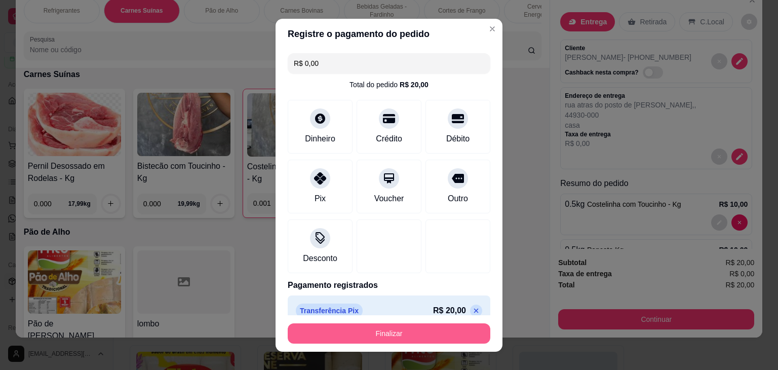
click at [381, 331] on button "Finalizar" at bounding box center [389, 333] width 203 height 20
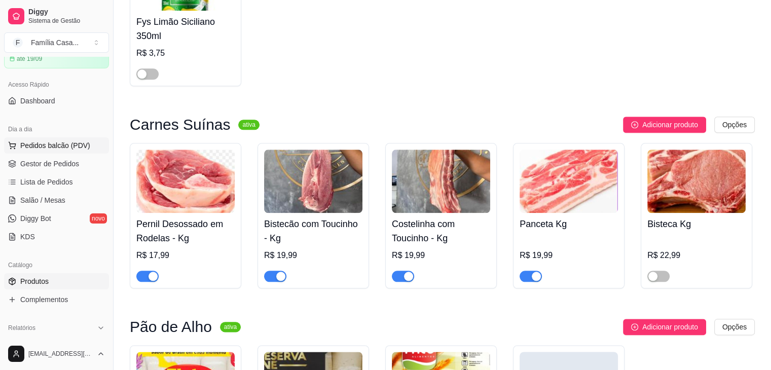
click at [48, 146] on span "Pedidos balcão (PDV)" at bounding box center [55, 145] width 70 height 10
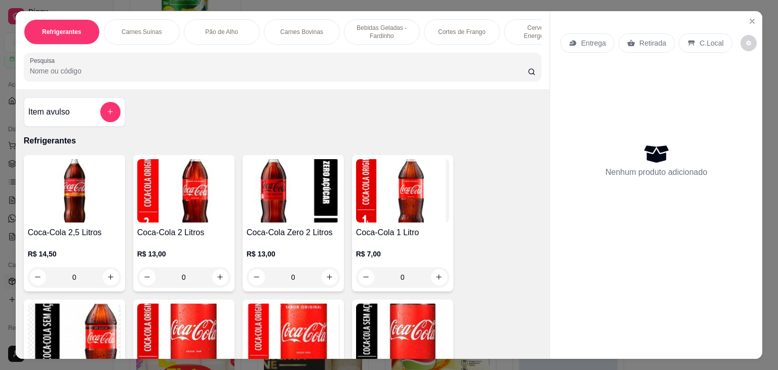
click at [295, 32] on div "Carnes Bovinas" at bounding box center [302, 31] width 76 height 25
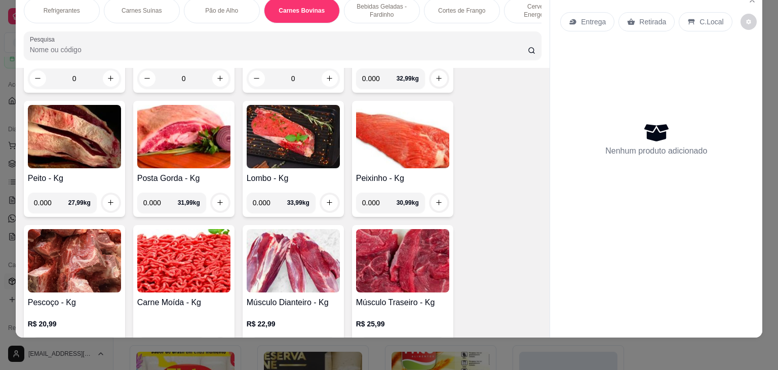
scroll to position [2030, 0]
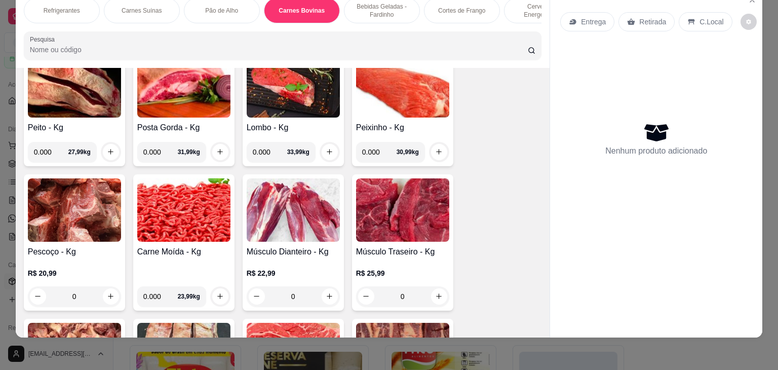
click at [86, 90] on img at bounding box center [74, 85] width 93 height 63
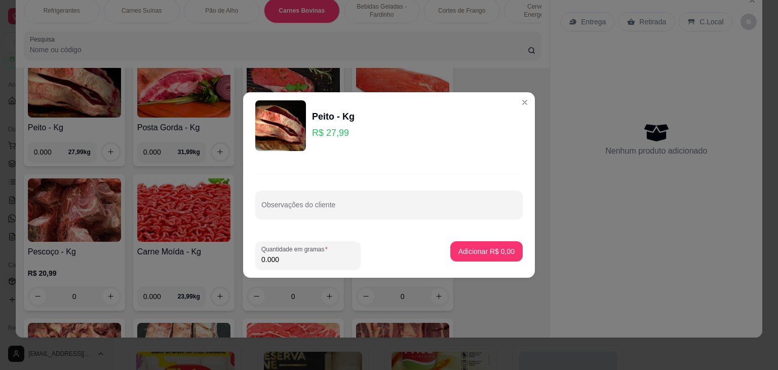
drag, startPoint x: 284, startPoint y: 258, endPoint x: 252, endPoint y: 266, distance: 32.7
click at [252, 266] on footer "Quantidade em gramas 0.000 Adicionar R$ 0,00" at bounding box center [389, 255] width 292 height 45
click at [473, 247] on p "Adicionar R$ 40,00" at bounding box center [485, 251] width 59 height 10
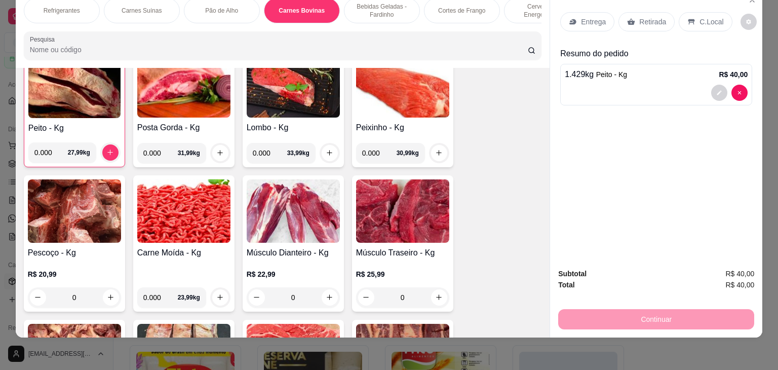
scroll to position [2031, 0]
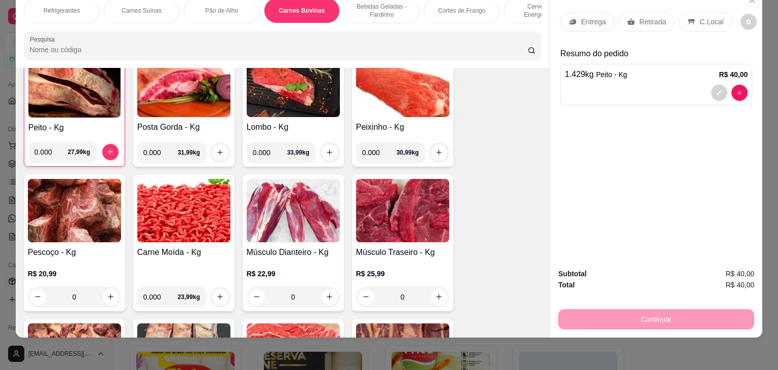
click at [590, 19] on div "Entrega" at bounding box center [587, 21] width 54 height 19
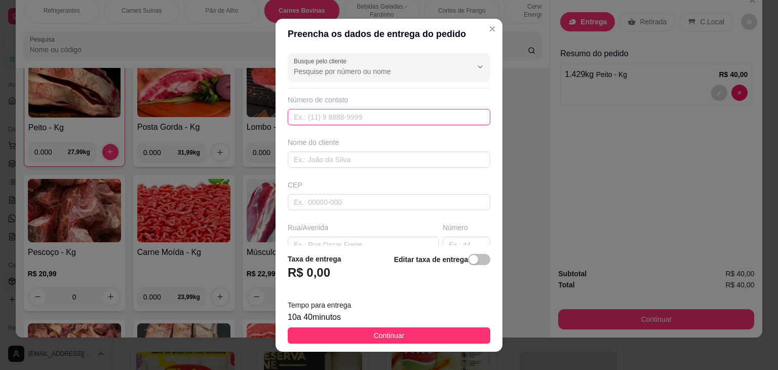
click at [335, 118] on input "text" at bounding box center [389, 117] width 203 height 16
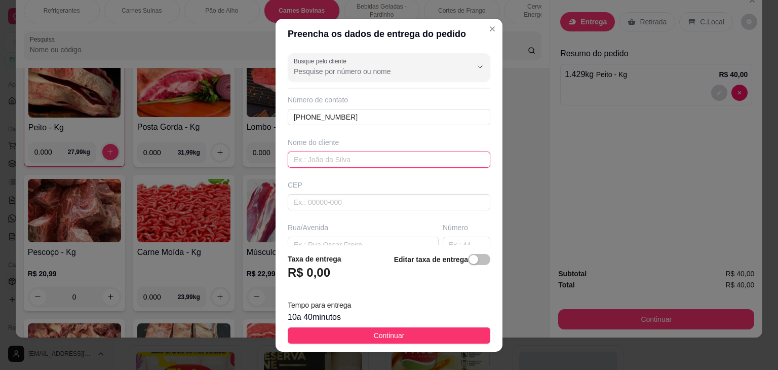
drag, startPoint x: 319, startPoint y: 162, endPoint x: 312, endPoint y: 165, distance: 7.1
click at [318, 163] on input "text" at bounding box center [389, 160] width 203 height 16
click at [449, 241] on input "text" at bounding box center [467, 245] width 48 height 16
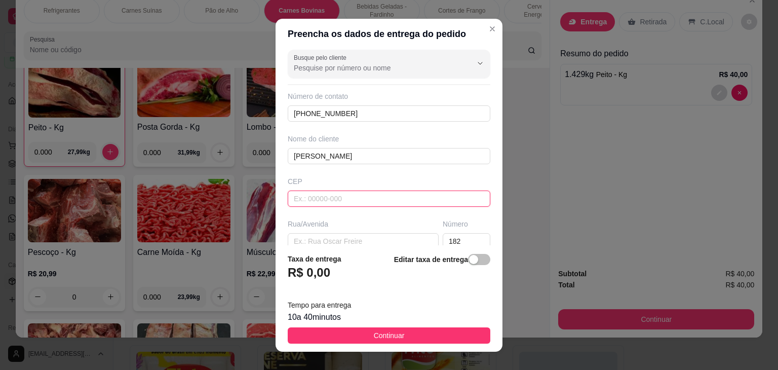
click at [359, 198] on input "text" at bounding box center [389, 199] width 203 height 16
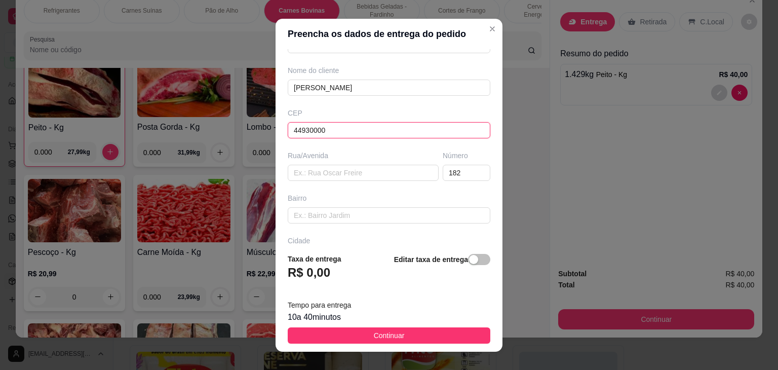
scroll to position [144, 0]
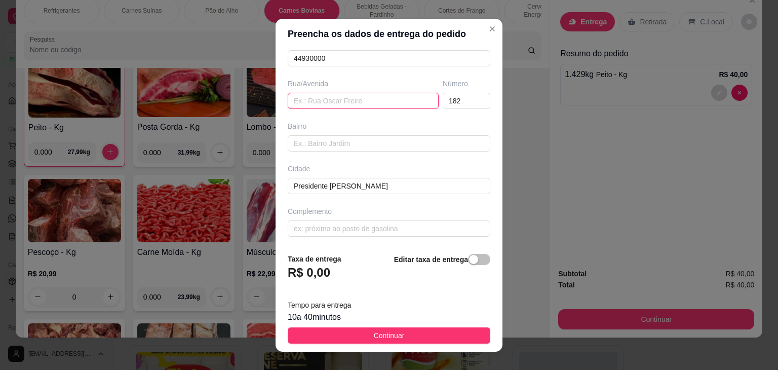
click at [301, 100] on input "text" at bounding box center [363, 101] width 151 height 16
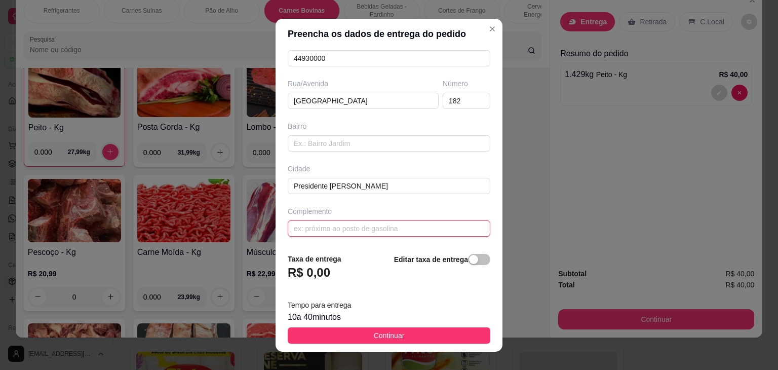
click at [309, 226] on input "text" at bounding box center [389, 228] width 203 height 16
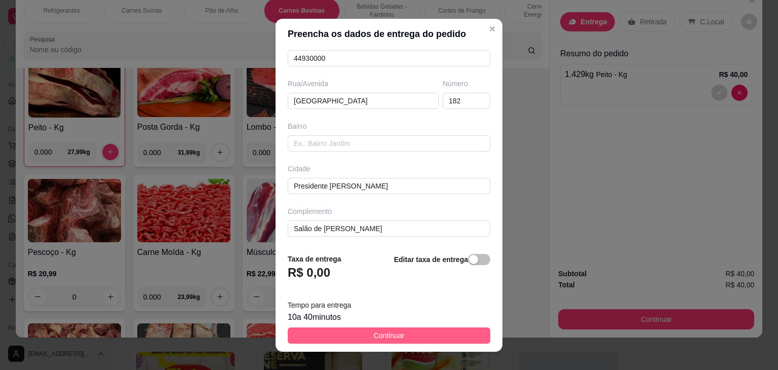
click at [395, 338] on span "Continuar" at bounding box center [389, 335] width 31 height 11
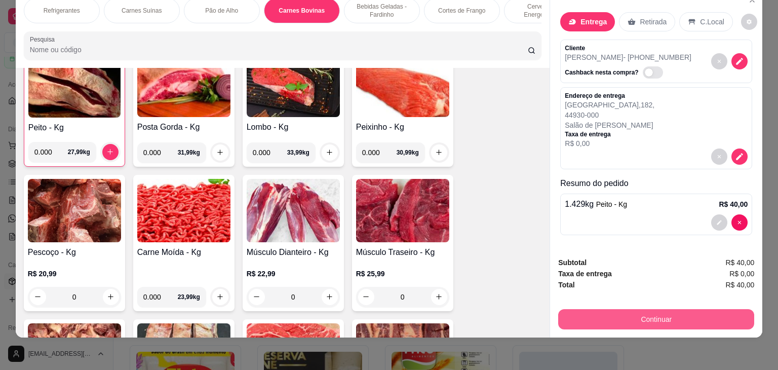
click at [667, 312] on button "Continuar" at bounding box center [656, 319] width 196 height 20
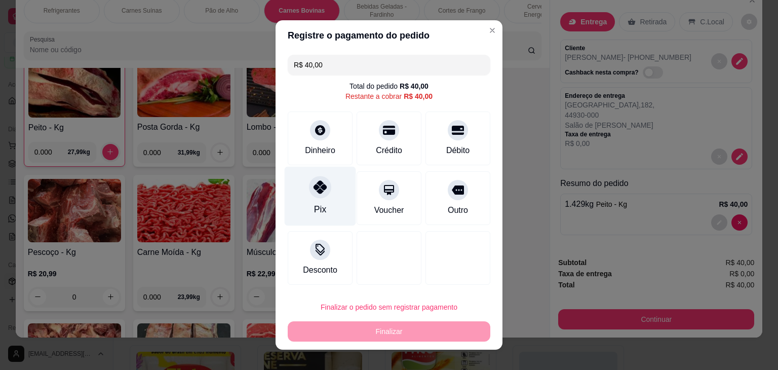
click at [319, 189] on icon at bounding box center [320, 186] width 13 height 13
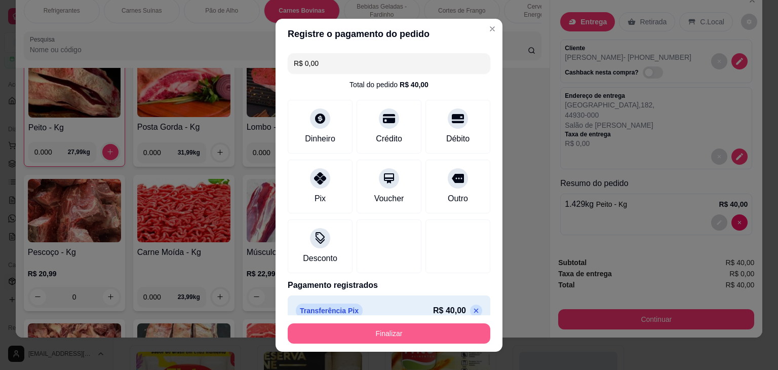
click at [392, 329] on button "Finalizar" at bounding box center [389, 333] width 203 height 20
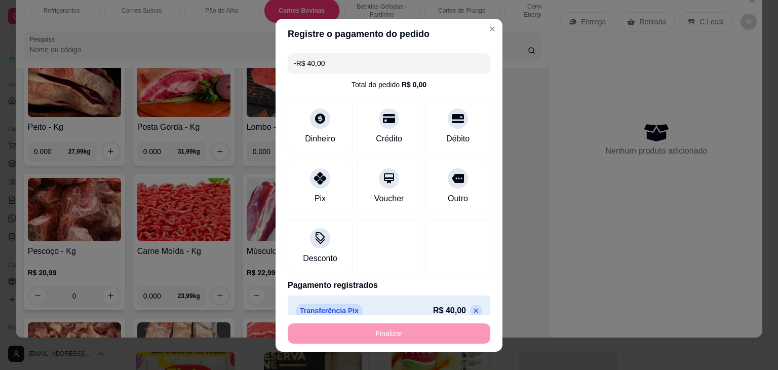
scroll to position [2030, 0]
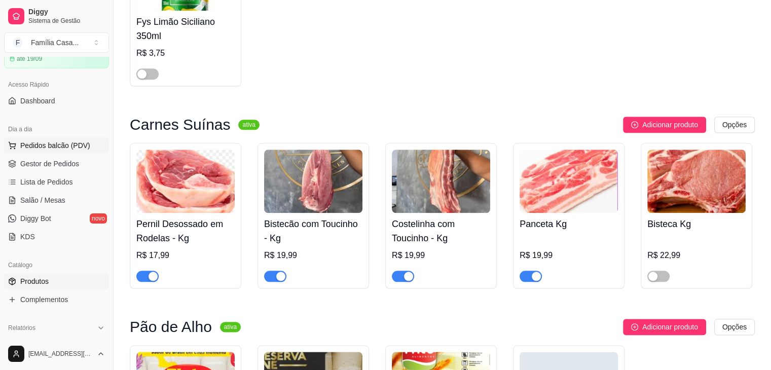
click at [45, 146] on span "Pedidos balcão (PDV)" at bounding box center [55, 145] width 70 height 10
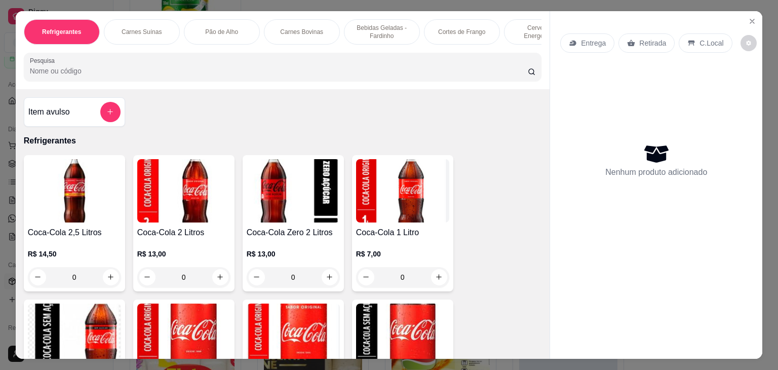
click at [282, 21] on div "Carnes Bovinas" at bounding box center [302, 31] width 76 height 25
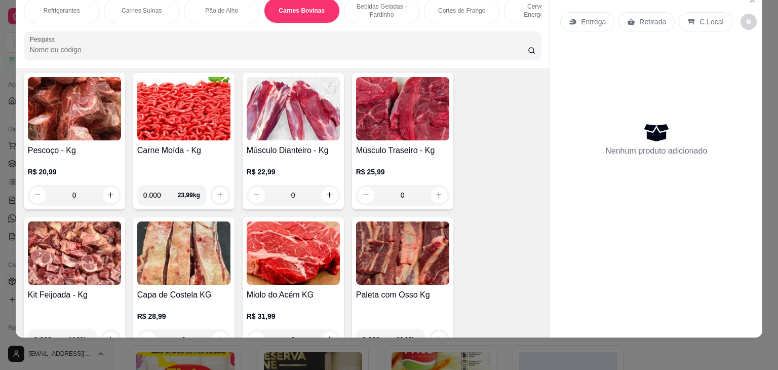
scroll to position [2182, 0]
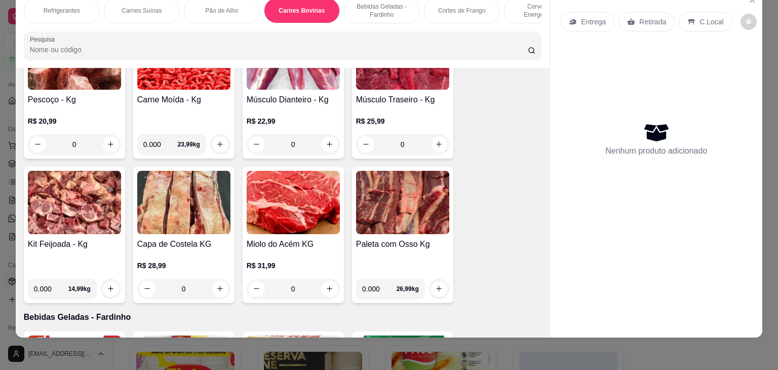
click at [176, 201] on img at bounding box center [183, 202] width 93 height 63
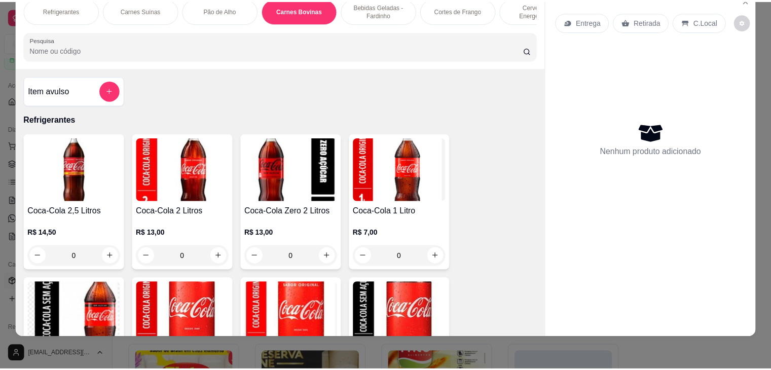
scroll to position [0, 0]
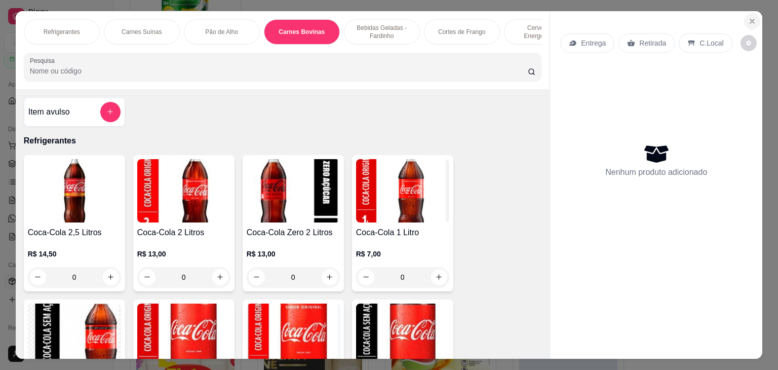
click at [747, 13] on button "Close" at bounding box center [752, 21] width 16 height 16
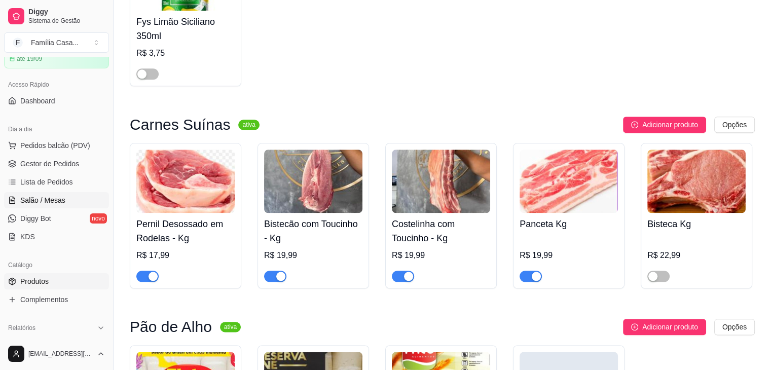
scroll to position [304, 0]
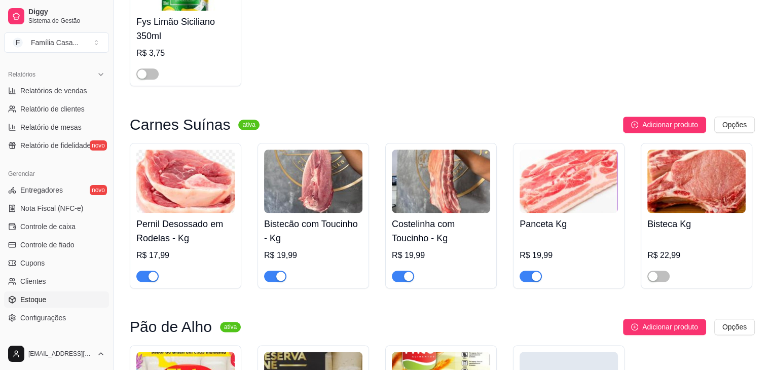
click at [26, 299] on span "Estoque" at bounding box center [33, 299] width 26 height 10
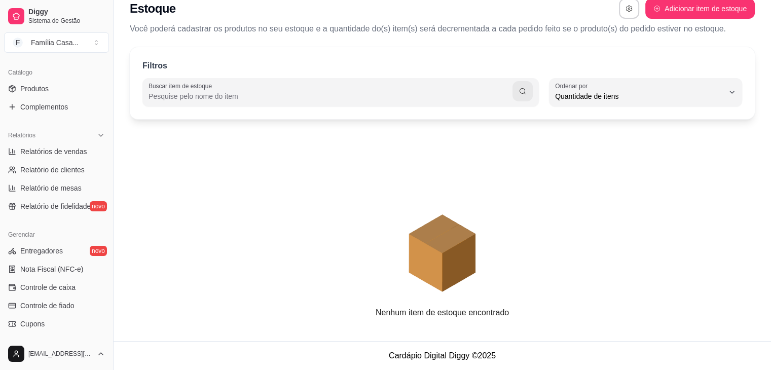
scroll to position [105, 0]
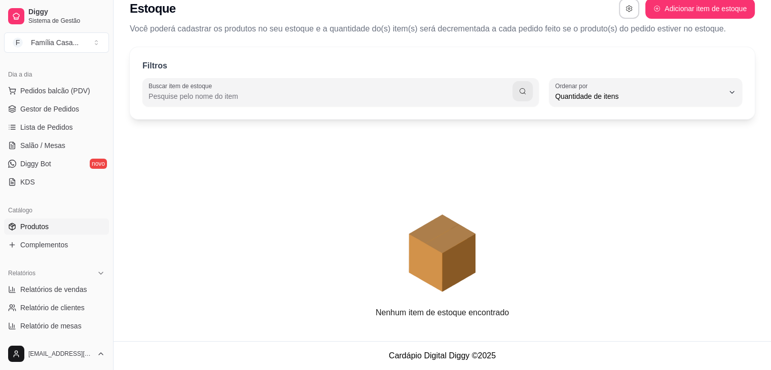
click at [42, 224] on span "Produtos" at bounding box center [34, 226] width 28 height 10
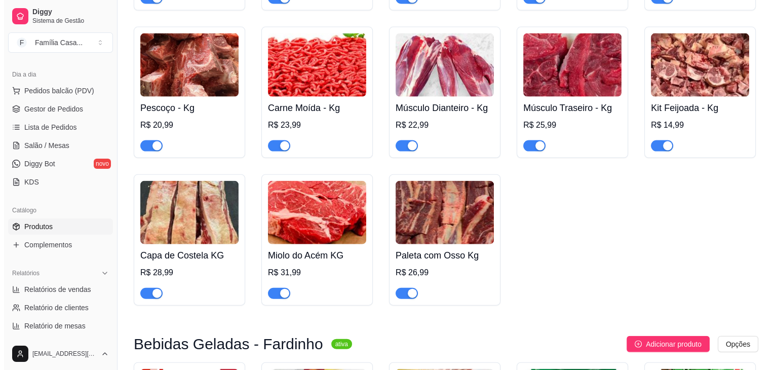
scroll to position [2280, 0]
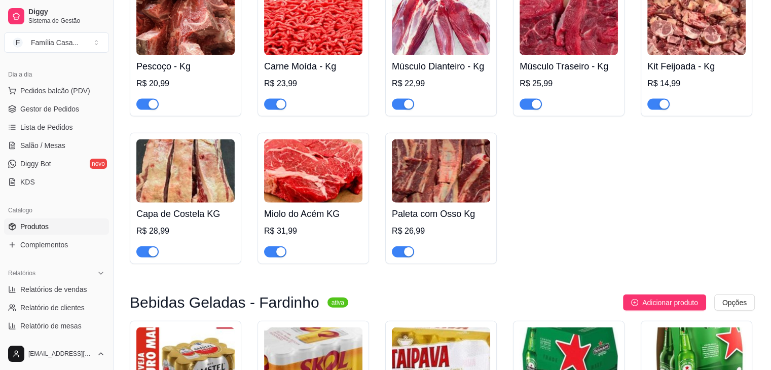
click at [188, 183] on img at bounding box center [185, 170] width 98 height 63
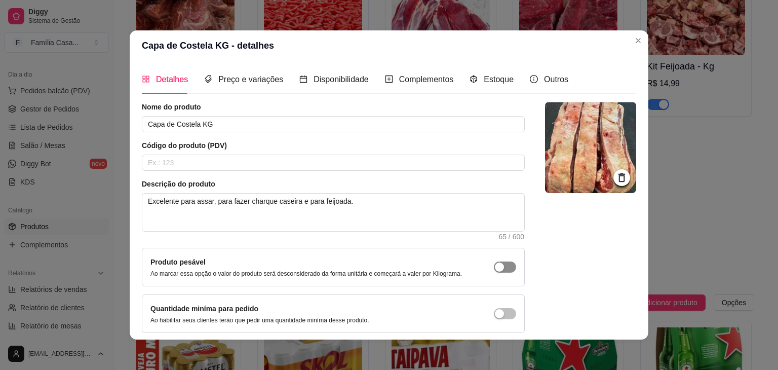
click at [495, 265] on div "button" at bounding box center [499, 266] width 9 height 9
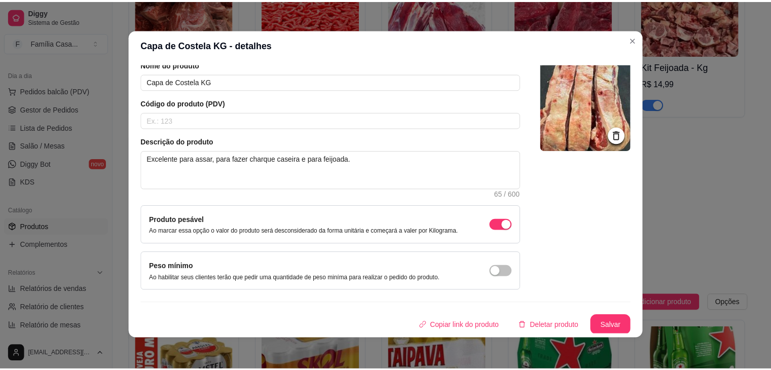
scroll to position [0, 0]
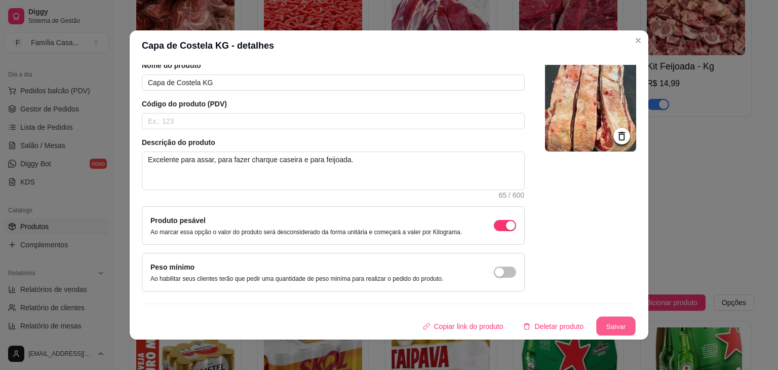
click at [596, 320] on button "Salvar" at bounding box center [616, 327] width 40 height 20
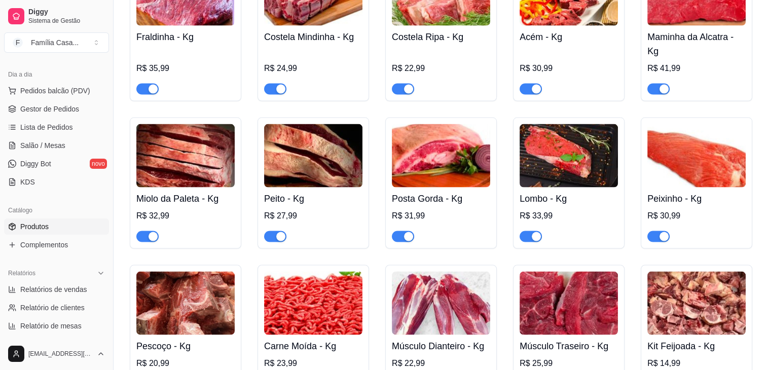
scroll to position [2078, 0]
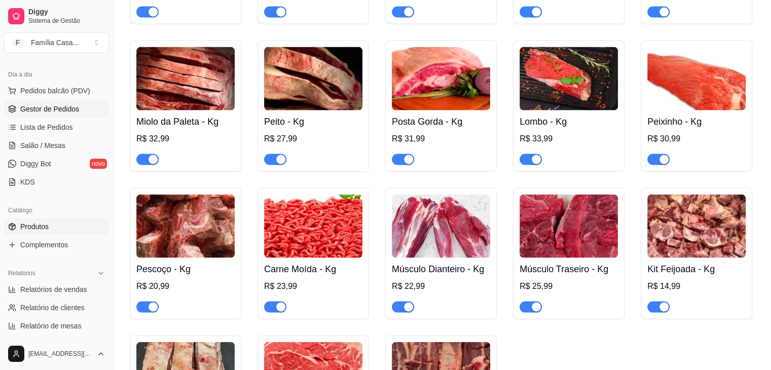
click at [47, 108] on span "Gestor de Pedidos" at bounding box center [49, 109] width 59 height 10
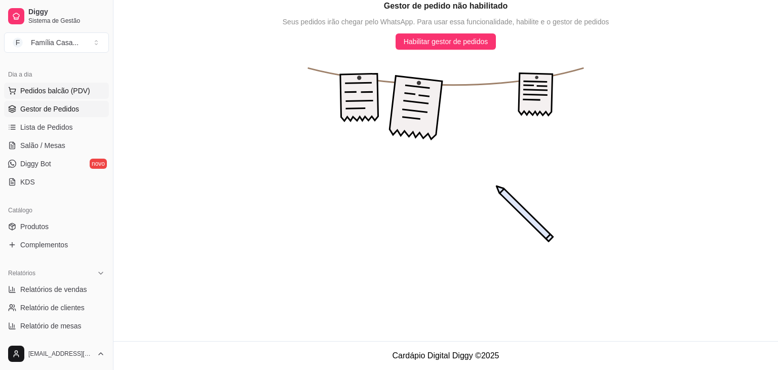
click at [48, 90] on span "Pedidos balcão (PDV)" at bounding box center [55, 91] width 70 height 10
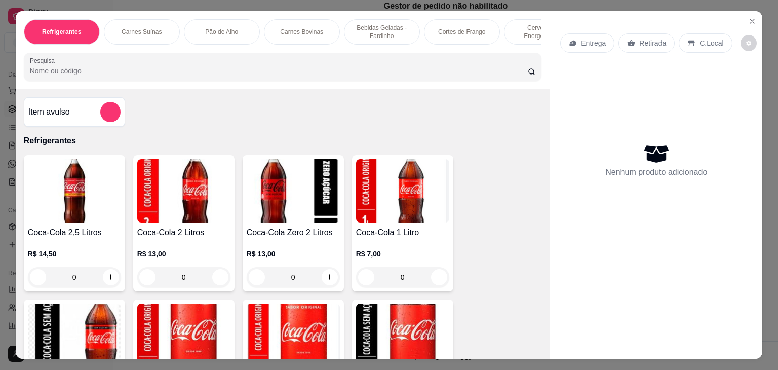
click at [290, 22] on div "Carnes Bovinas" at bounding box center [302, 31] width 76 height 25
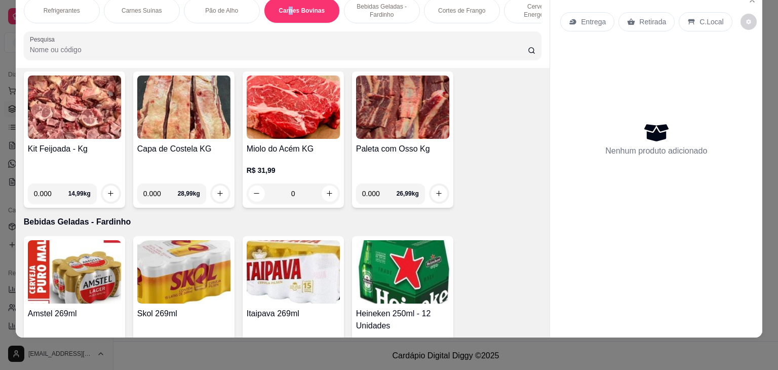
scroll to position [2283, 0]
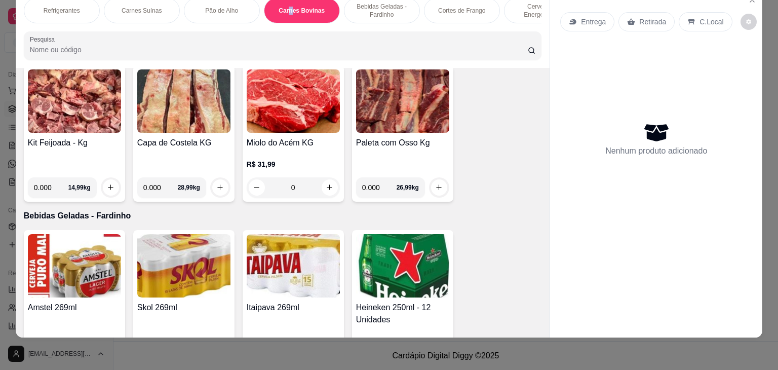
click at [181, 100] on img at bounding box center [183, 100] width 93 height 63
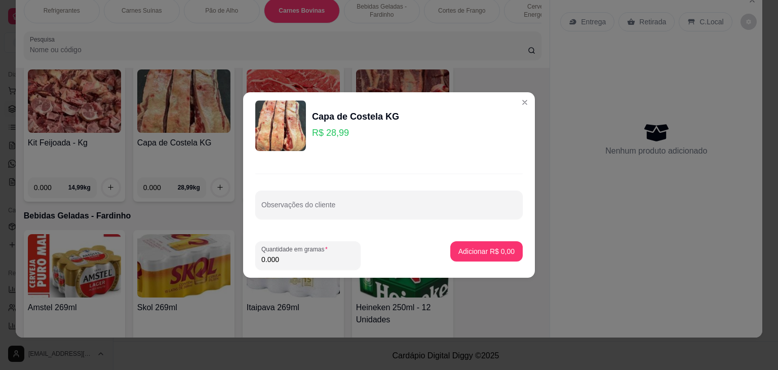
drag, startPoint x: 291, startPoint y: 260, endPoint x: 229, endPoint y: 273, distance: 63.2
click at [227, 273] on div "Capa de Costela KG R$ 28,99 Observações do cliente Quantidade em gramas 0.000 A…" at bounding box center [389, 185] width 778 height 370
click at [458, 251] on p "Adicionar R$ 43,49" at bounding box center [485, 251] width 59 height 10
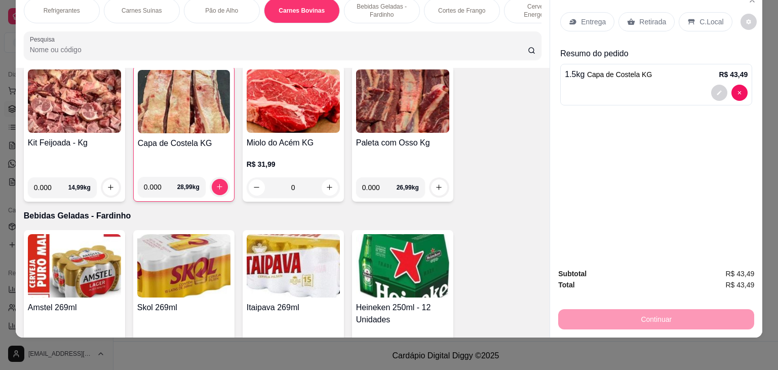
click at [586, 17] on p "Entrega" at bounding box center [593, 22] width 25 height 10
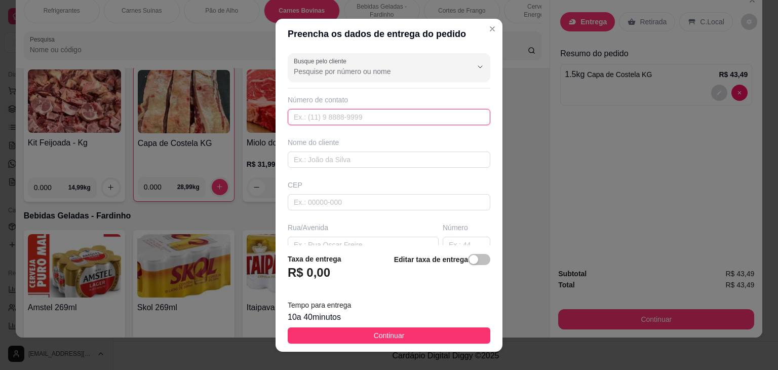
click at [358, 116] on input "text" at bounding box center [389, 117] width 203 height 16
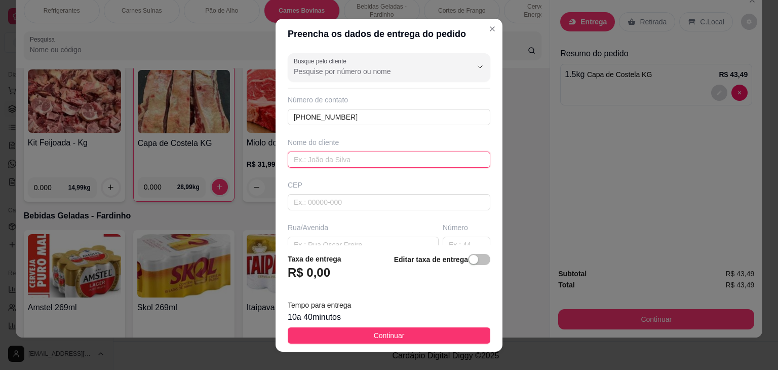
click at [307, 161] on input "text" at bounding box center [389, 160] width 203 height 16
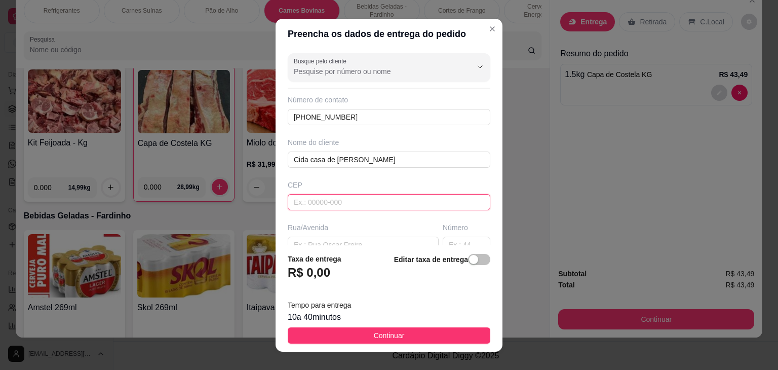
click at [331, 198] on input "text" at bounding box center [389, 202] width 203 height 16
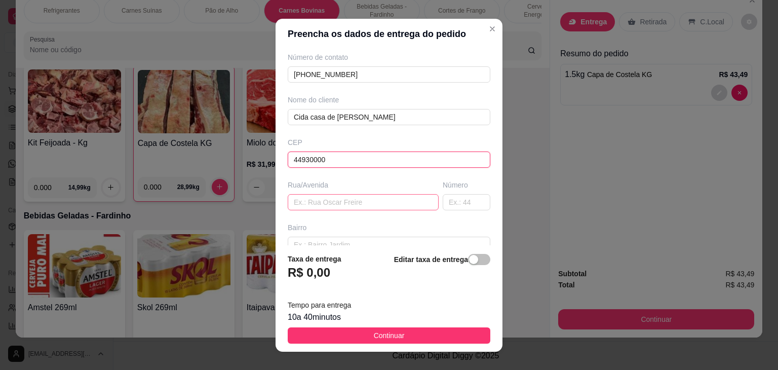
scroll to position [144, 0]
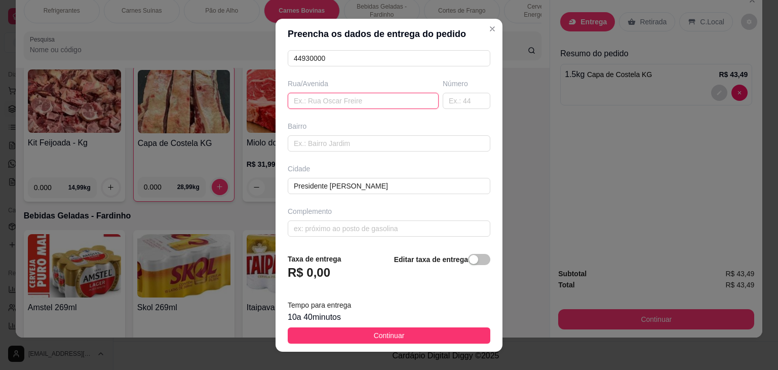
click at [306, 102] on input "text" at bounding box center [363, 101] width 151 height 16
click at [445, 95] on input "text" at bounding box center [467, 101] width 48 height 16
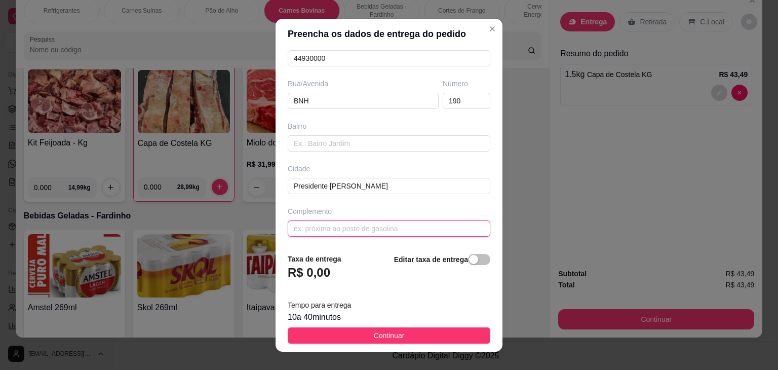
click at [334, 228] on input "text" at bounding box center [389, 228] width 203 height 16
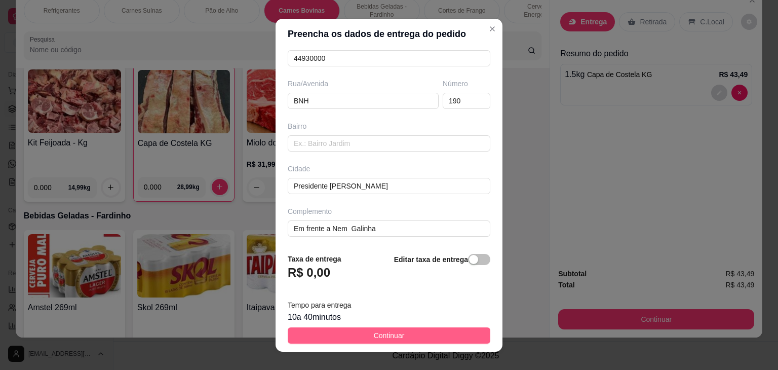
click at [393, 333] on span "Continuar" at bounding box center [389, 335] width 31 height 11
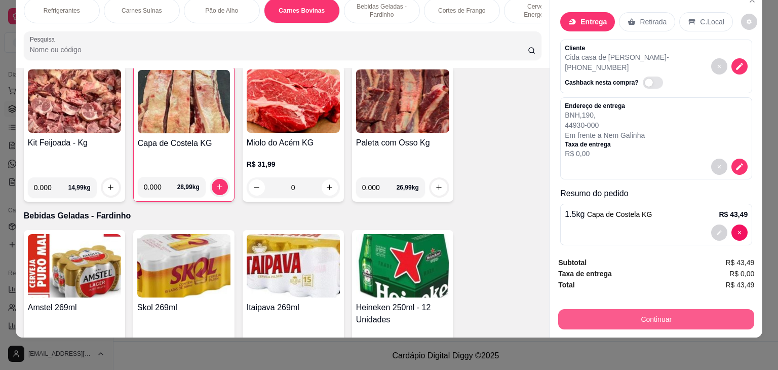
click at [631, 311] on button "Continuar" at bounding box center [656, 319] width 196 height 20
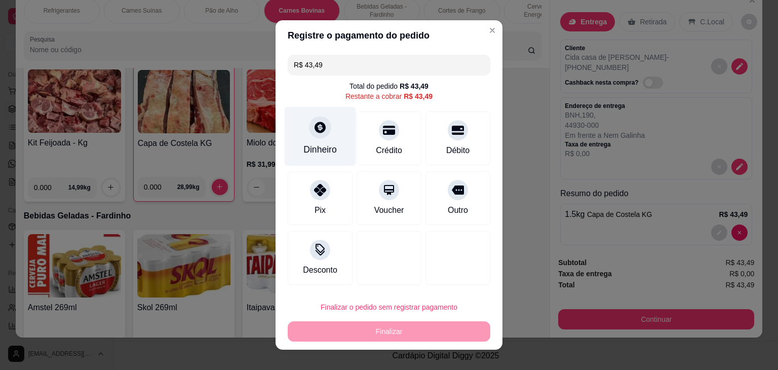
click at [318, 129] on icon at bounding box center [320, 127] width 11 height 11
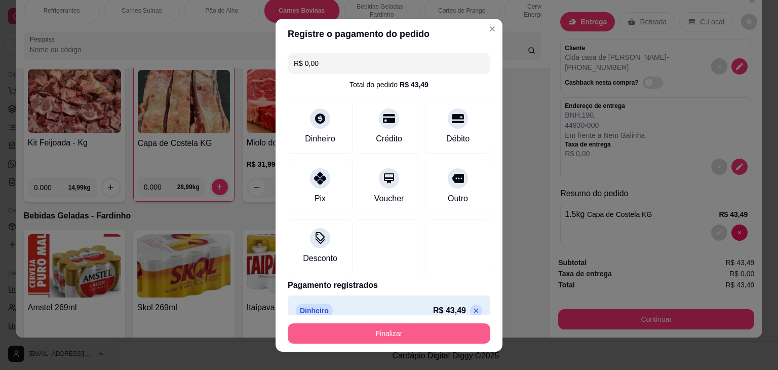
click at [405, 331] on button "Finalizar" at bounding box center [389, 333] width 203 height 20
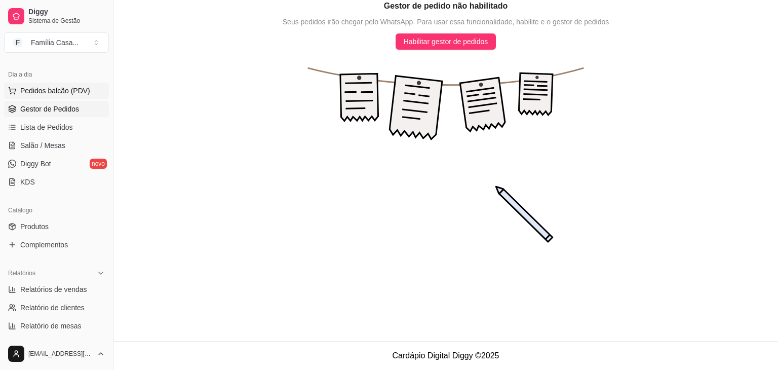
click at [65, 90] on span "Pedidos balcão (PDV)" at bounding box center [55, 91] width 70 height 10
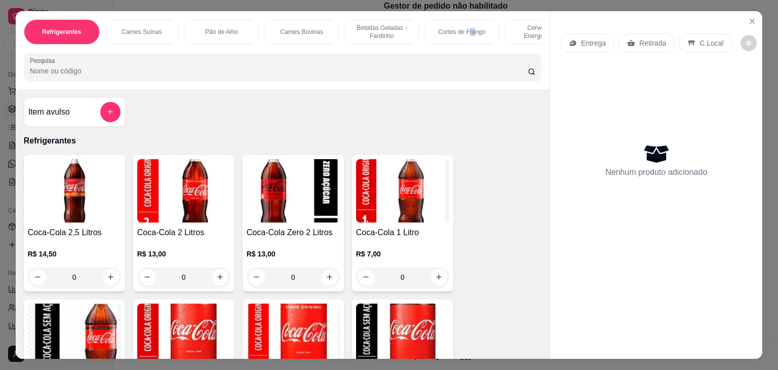
drag, startPoint x: 466, startPoint y: 23, endPoint x: 471, endPoint y: 28, distance: 7.2
click at [471, 28] on div "Cortes de Frango" at bounding box center [462, 31] width 76 height 25
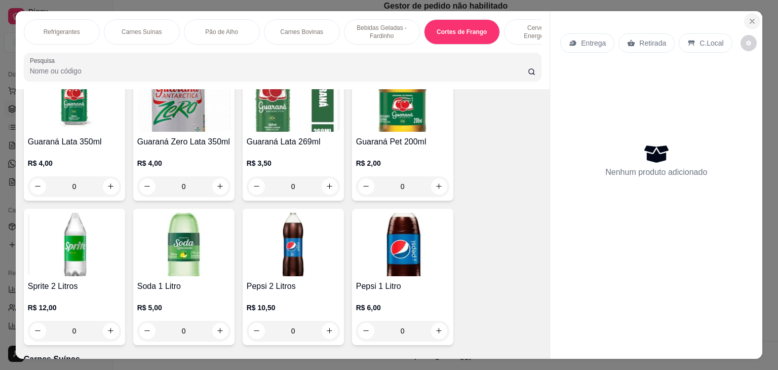
click at [749, 13] on button "Close" at bounding box center [752, 21] width 16 height 16
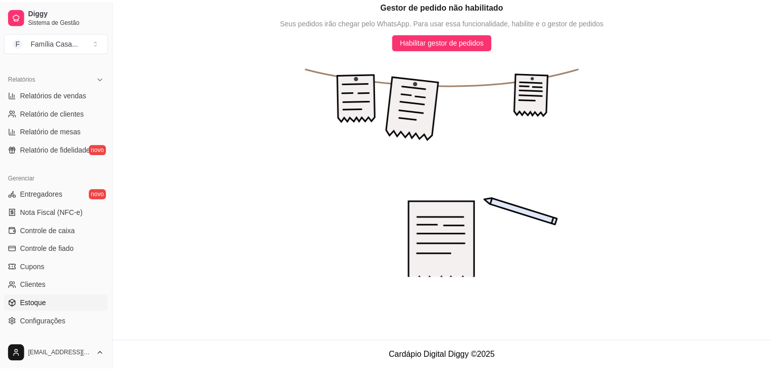
scroll to position [207, 0]
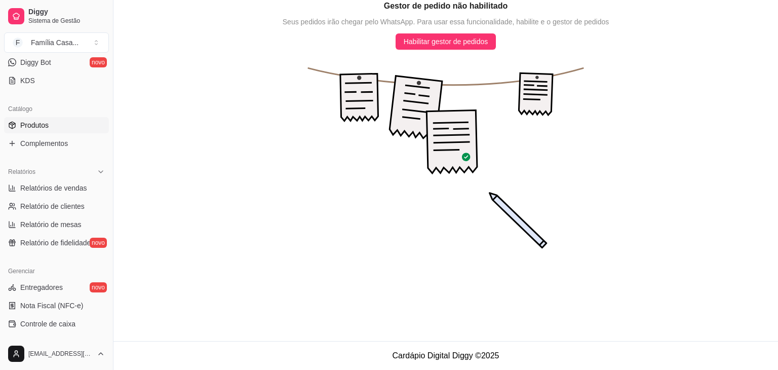
click at [47, 120] on span "Produtos" at bounding box center [34, 125] width 28 height 10
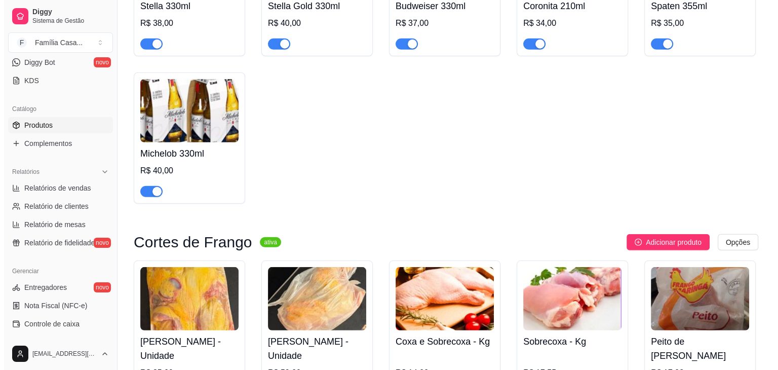
scroll to position [3091, 0]
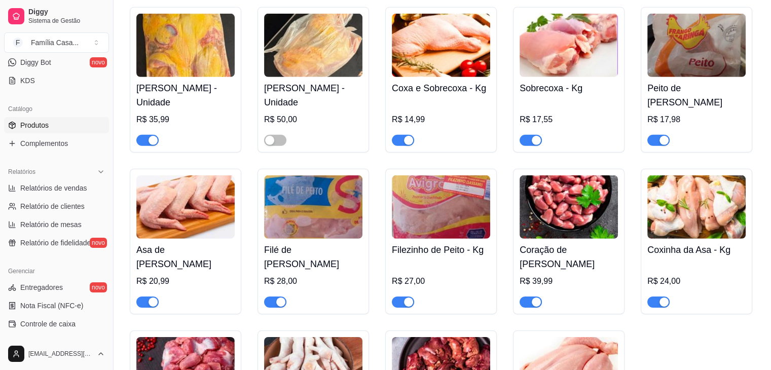
click at [446, 61] on img at bounding box center [441, 45] width 98 height 63
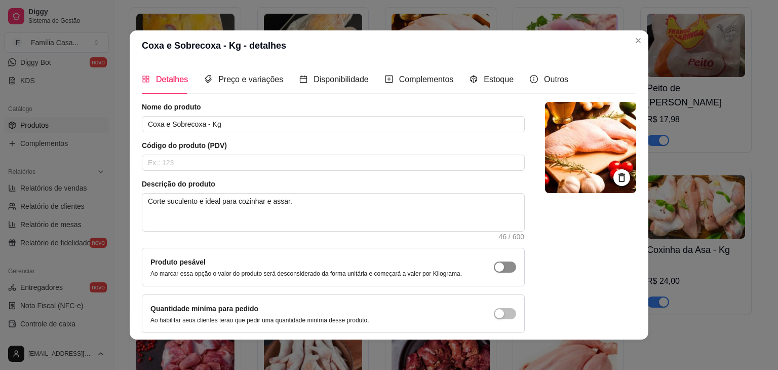
click at [495, 264] on div "button" at bounding box center [499, 266] width 9 height 9
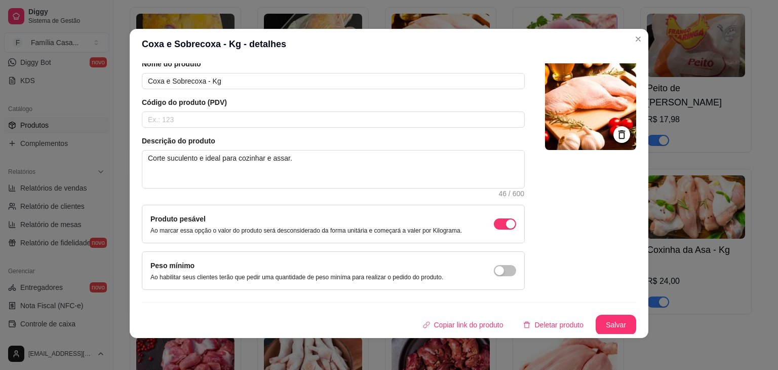
scroll to position [2, 0]
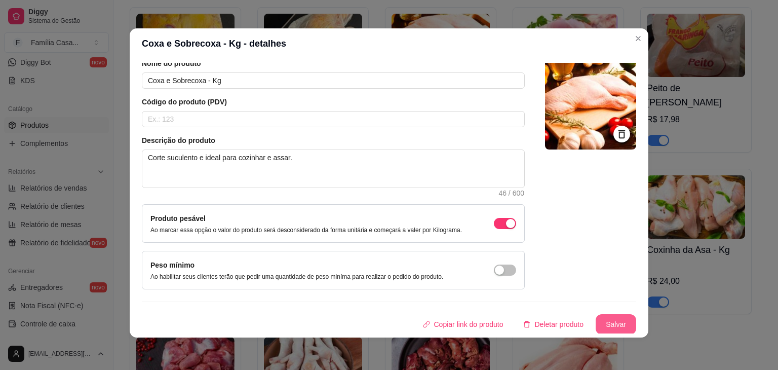
click at [609, 320] on button "Salvar" at bounding box center [616, 324] width 41 height 20
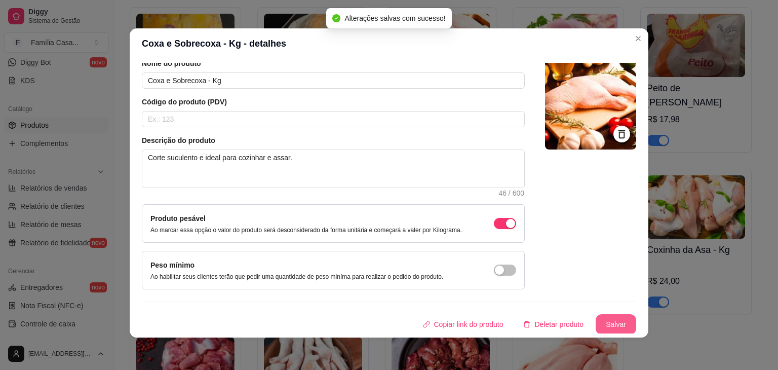
click at [603, 325] on button "Salvar" at bounding box center [616, 324] width 41 height 20
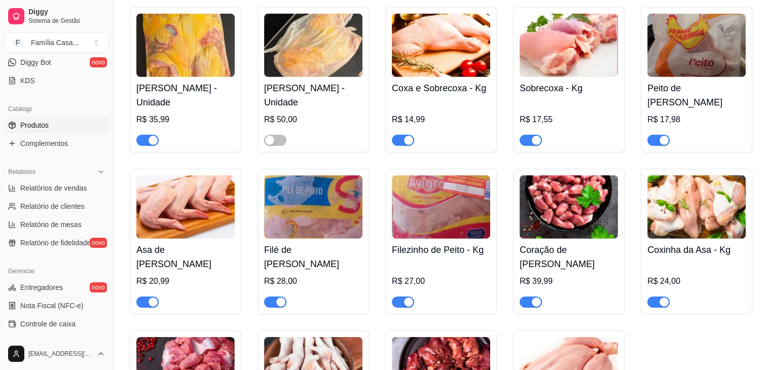
click at [548, 54] on img at bounding box center [568, 45] width 98 height 63
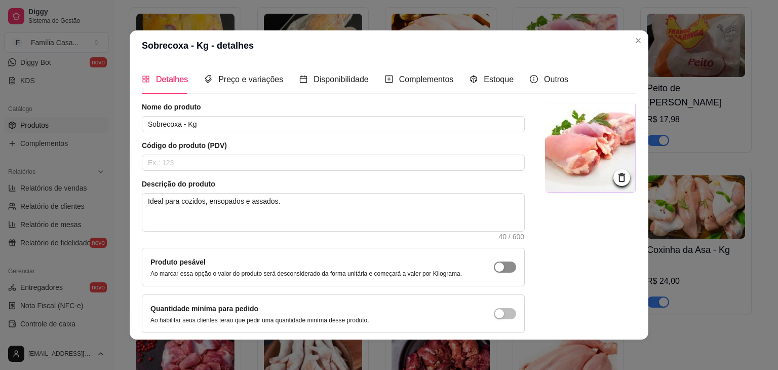
click at [494, 264] on span "button" at bounding box center [505, 266] width 22 height 11
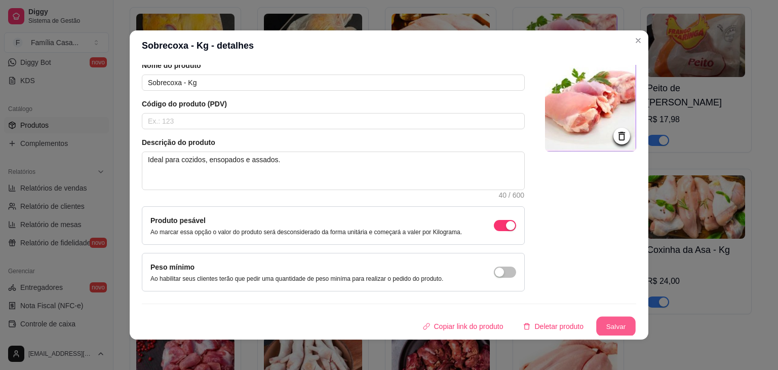
click at [614, 327] on button "Salvar" at bounding box center [616, 327] width 40 height 20
click at [604, 334] on button "Salvar" at bounding box center [616, 326] width 41 height 20
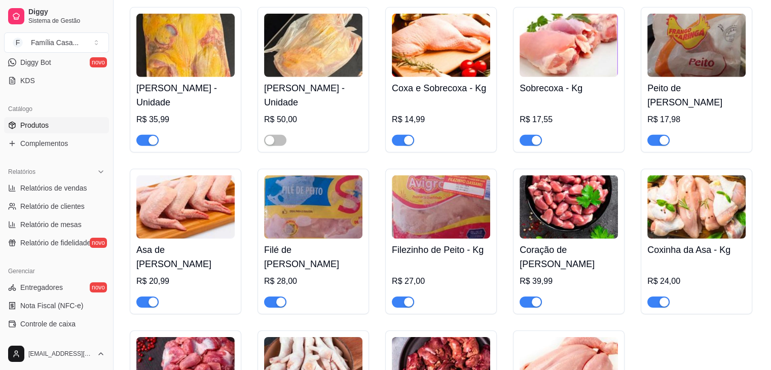
click at [696, 63] on img at bounding box center [696, 45] width 98 height 63
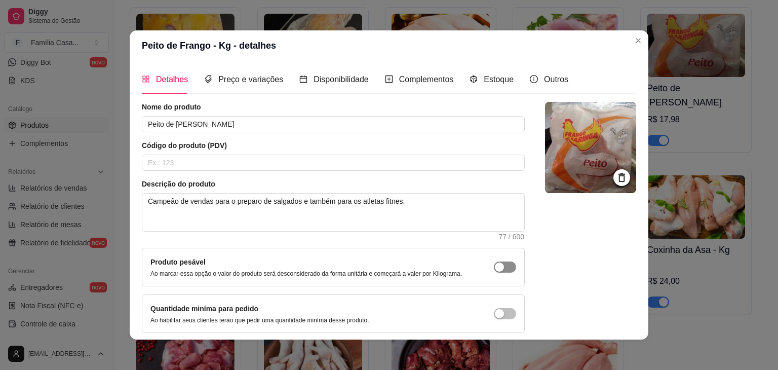
click at [494, 266] on span "button" at bounding box center [505, 266] width 22 height 11
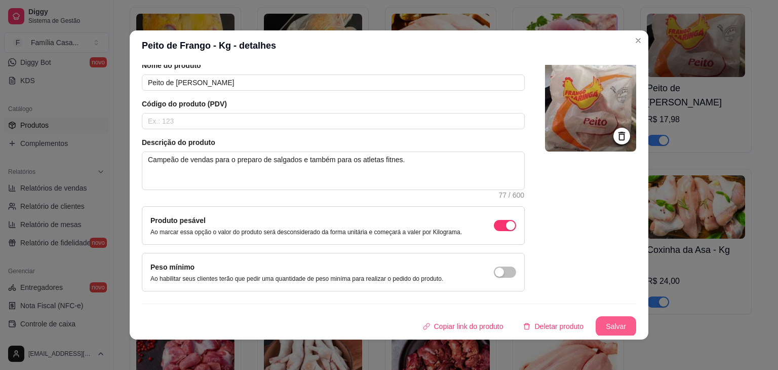
click at [610, 323] on button "Salvar" at bounding box center [616, 326] width 41 height 20
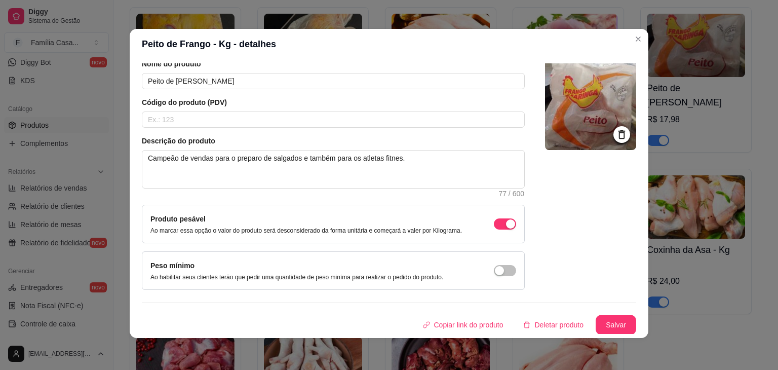
scroll to position [2, 0]
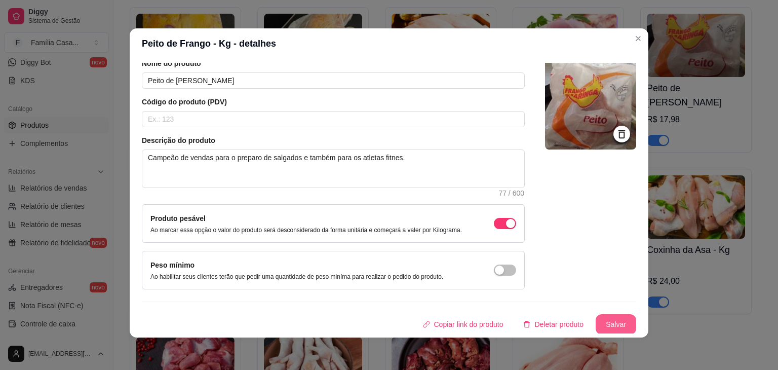
click at [606, 319] on button "Salvar" at bounding box center [616, 324] width 41 height 20
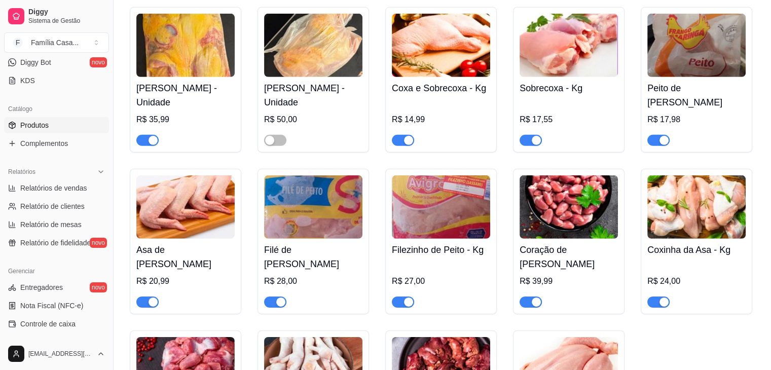
click at [698, 229] on img at bounding box center [696, 206] width 98 height 63
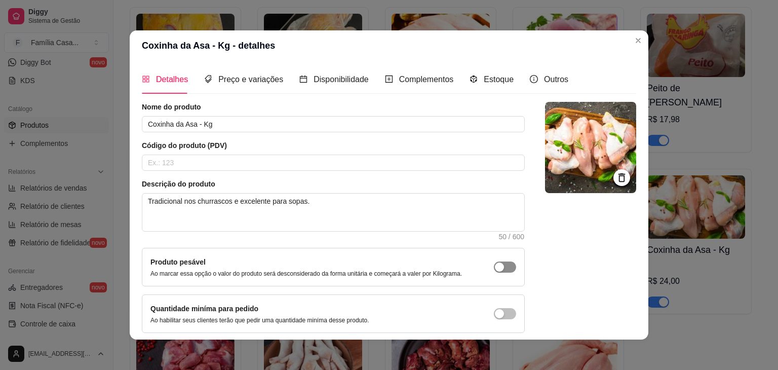
click at [494, 266] on button "button" at bounding box center [505, 266] width 22 height 11
click at [245, 80] on span "Preço e variações" at bounding box center [250, 79] width 65 height 9
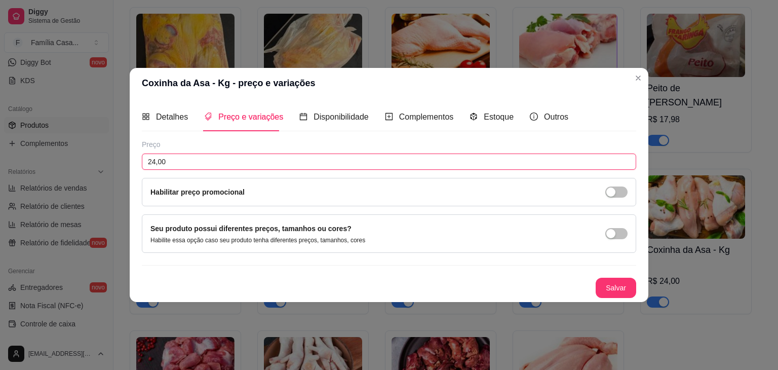
drag, startPoint x: 193, startPoint y: 159, endPoint x: 122, endPoint y: 171, distance: 72.1
click at [122, 171] on div "Coxinha da Asa - Kg - preço e variações Detalhes Preço e variações Disponibilid…" at bounding box center [389, 185] width 778 height 370
click at [622, 282] on button "Salvar" at bounding box center [616, 288] width 41 height 20
click at [175, 118] on span "Detalhes" at bounding box center [172, 116] width 32 height 9
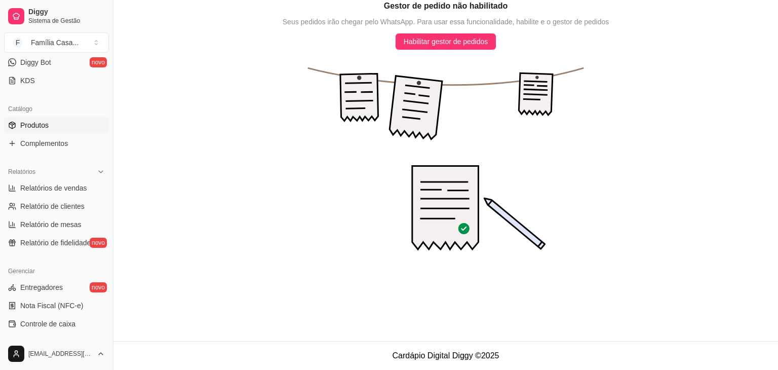
click at [31, 123] on span "Produtos" at bounding box center [34, 125] width 28 height 10
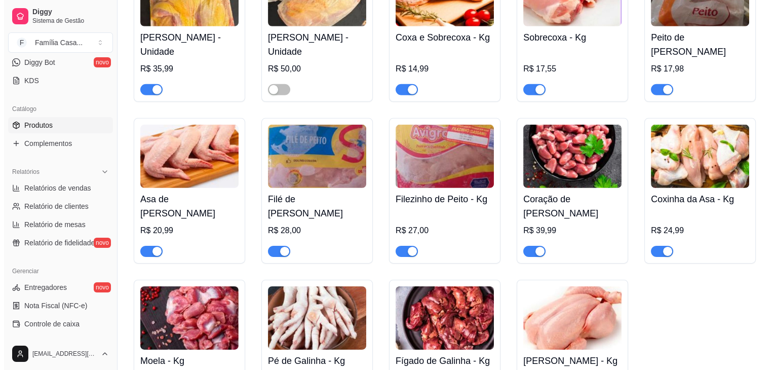
scroll to position [3193, 0]
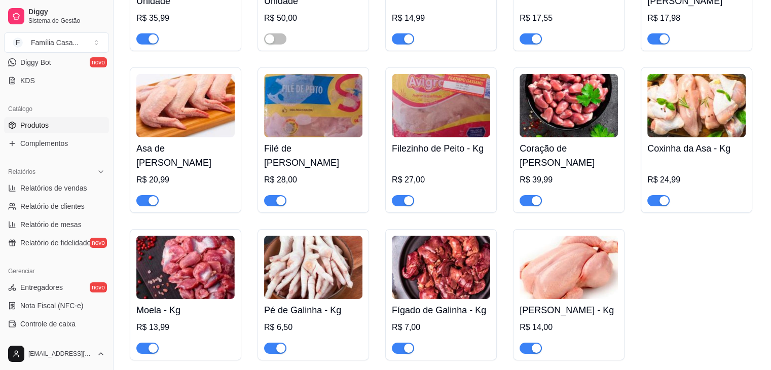
click at [351, 272] on img at bounding box center [313, 267] width 98 height 63
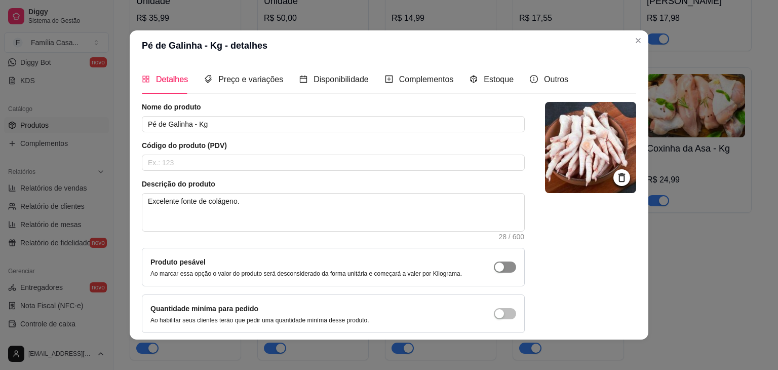
click at [494, 266] on button "button" at bounding box center [505, 266] width 22 height 11
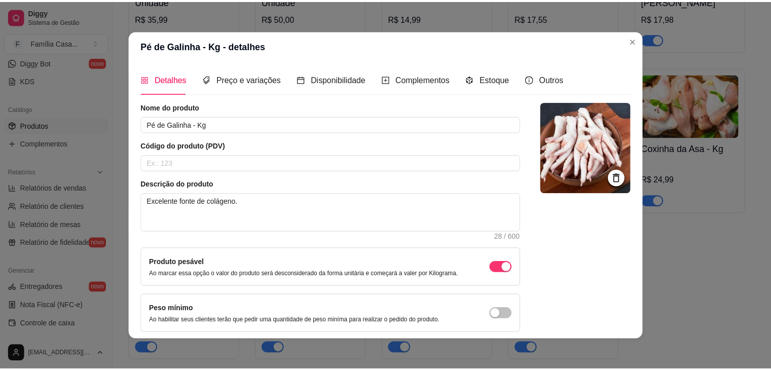
scroll to position [42, 0]
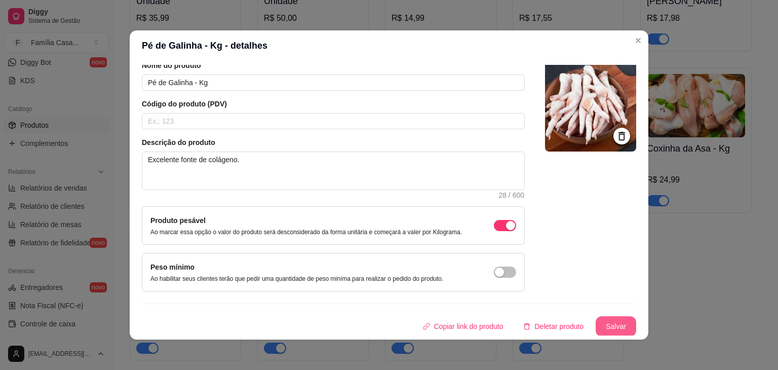
click at [606, 321] on button "Salvar" at bounding box center [616, 326] width 41 height 20
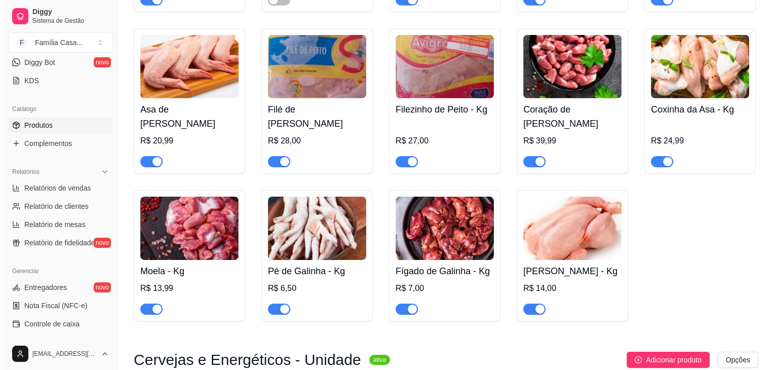
scroll to position [3243, 0]
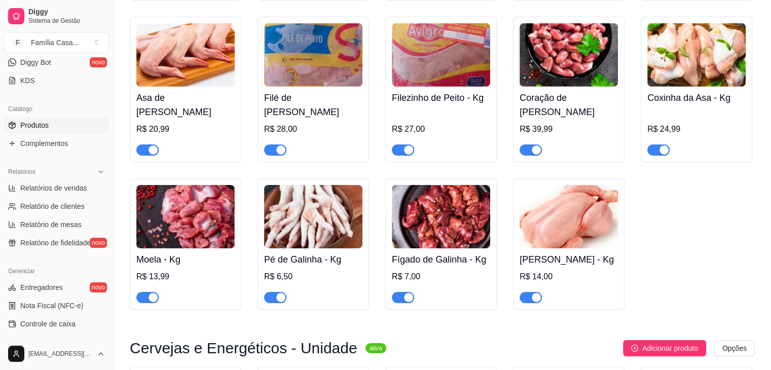
click at [567, 240] on img at bounding box center [568, 216] width 98 height 63
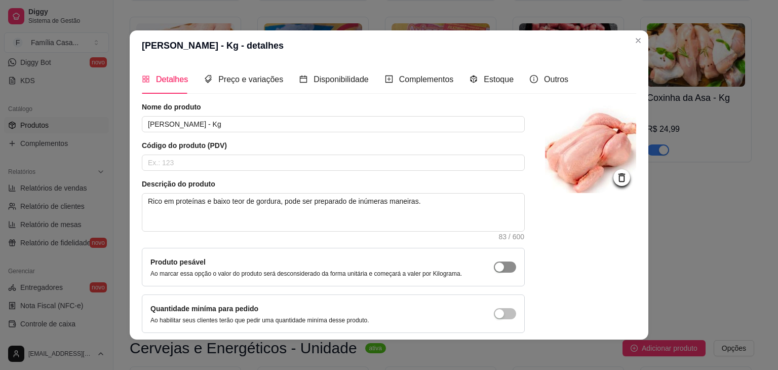
click at [494, 264] on button "button" at bounding box center [505, 266] width 22 height 11
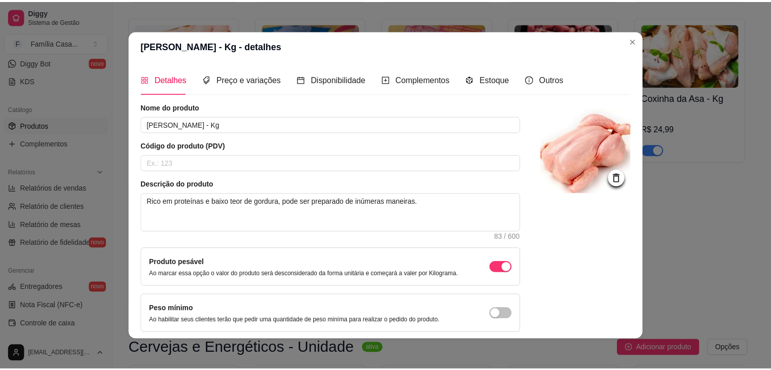
scroll to position [42, 0]
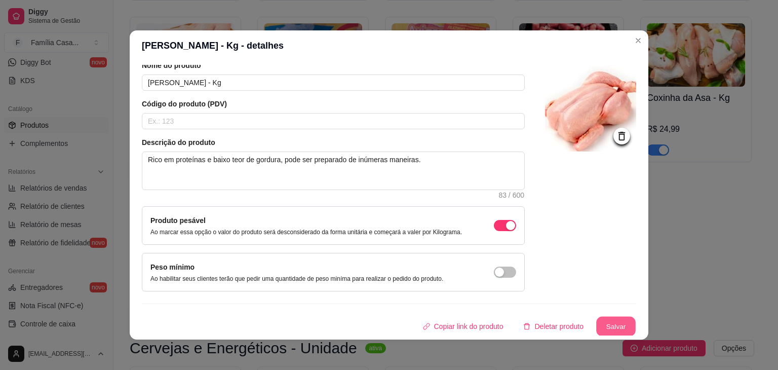
click at [612, 322] on button "Salvar" at bounding box center [616, 327] width 40 height 20
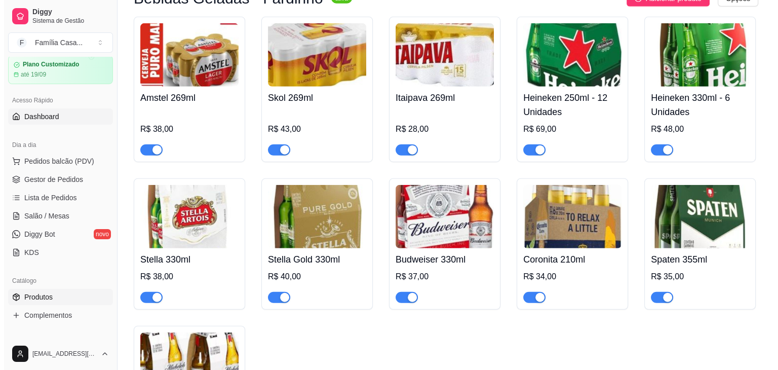
scroll to position [0, 0]
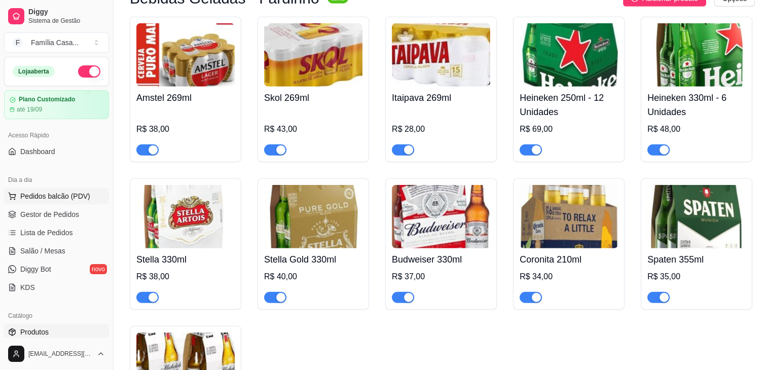
click at [41, 193] on span "Pedidos balcão (PDV)" at bounding box center [55, 196] width 70 height 10
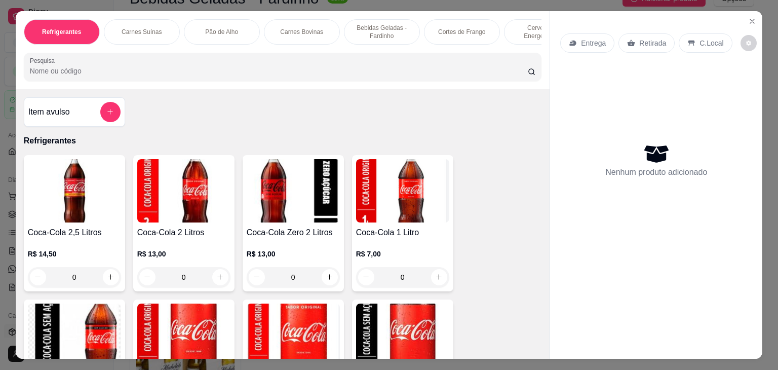
click at [146, 21] on div "Carnes Suínas" at bounding box center [142, 31] width 76 height 25
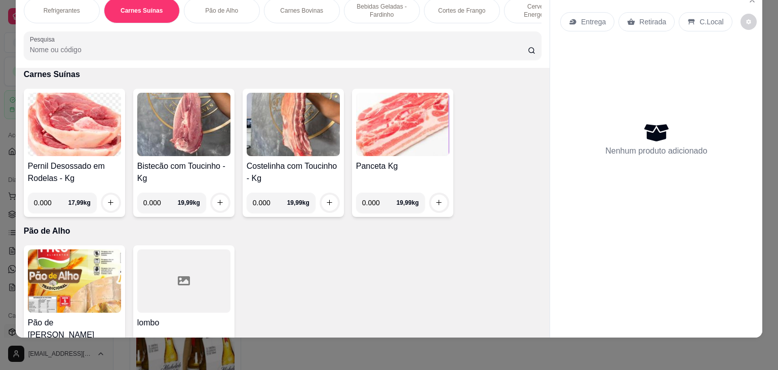
click at [397, 128] on img at bounding box center [402, 124] width 93 height 63
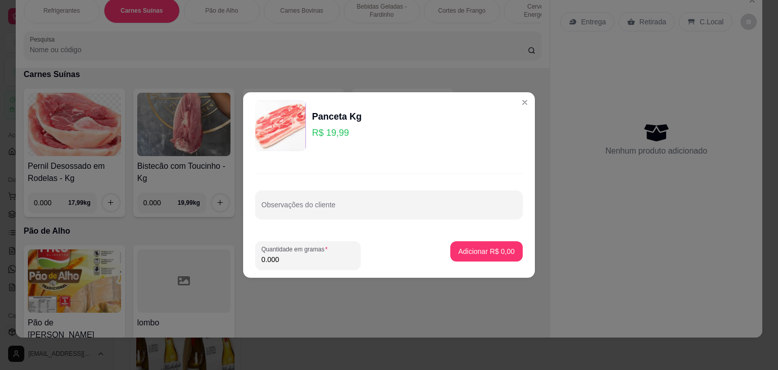
drag, startPoint x: 293, startPoint y: 266, endPoint x: 254, endPoint y: 256, distance: 40.2
click at [247, 268] on footer "Quantidade em gramas 0.000 Adicionar R$ 0,00" at bounding box center [389, 255] width 292 height 45
drag, startPoint x: 279, startPoint y: 255, endPoint x: 235, endPoint y: 266, distance: 44.9
click at [241, 269] on div "Panceta Kg R$ 19,99 Observações do cliente Quantidade em gramas 0.000 Adicionar…" at bounding box center [389, 185] width 778 height 370
click at [478, 252] on p "Adicionar R$ 19,99" at bounding box center [485, 251] width 60 height 10
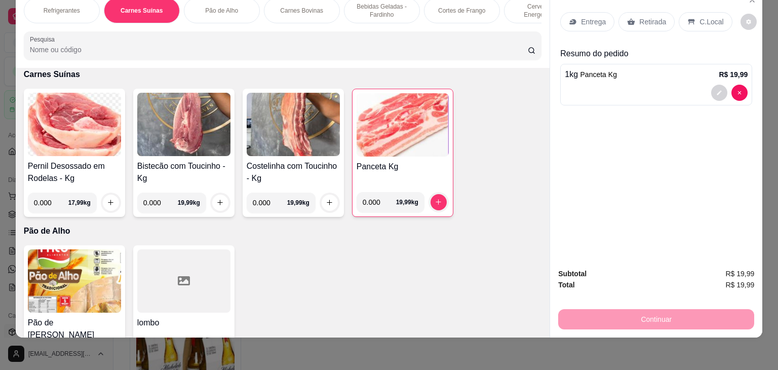
click at [590, 17] on p "Entrega" at bounding box center [593, 22] width 25 height 10
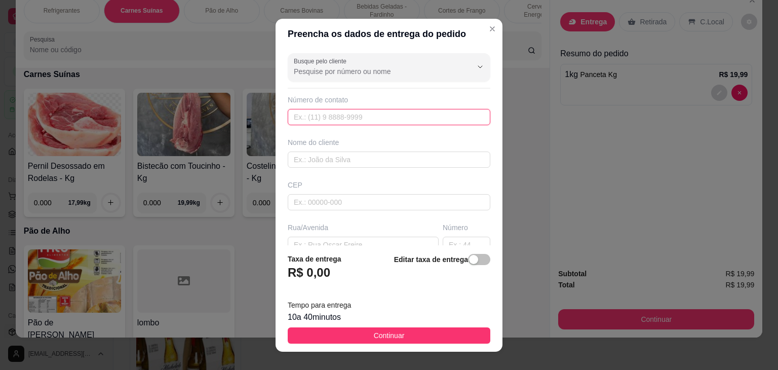
click at [392, 116] on input "text" at bounding box center [389, 117] width 203 height 16
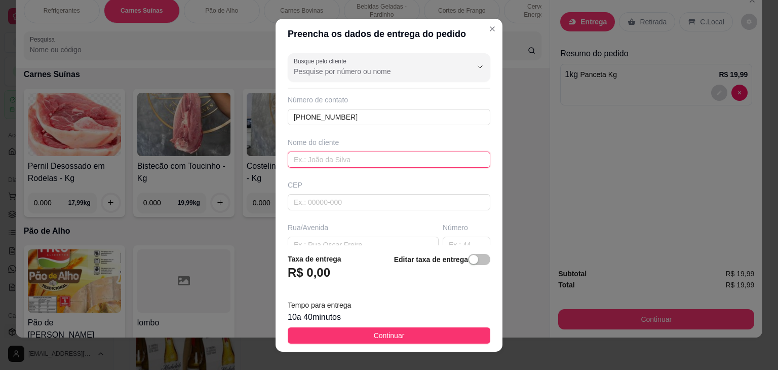
click at [332, 165] on input "text" at bounding box center [389, 160] width 203 height 16
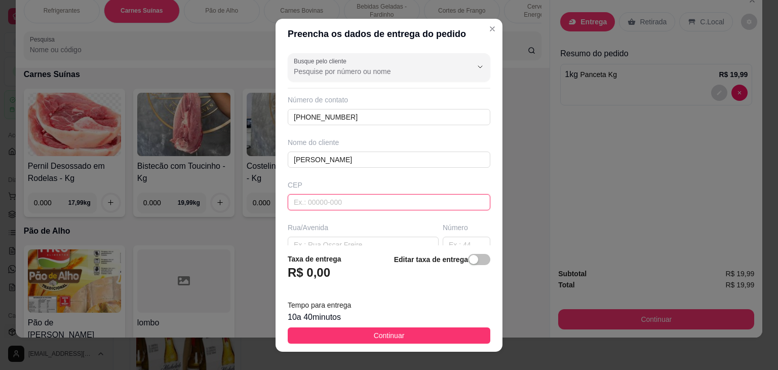
click at [316, 206] on input "text" at bounding box center [389, 202] width 203 height 16
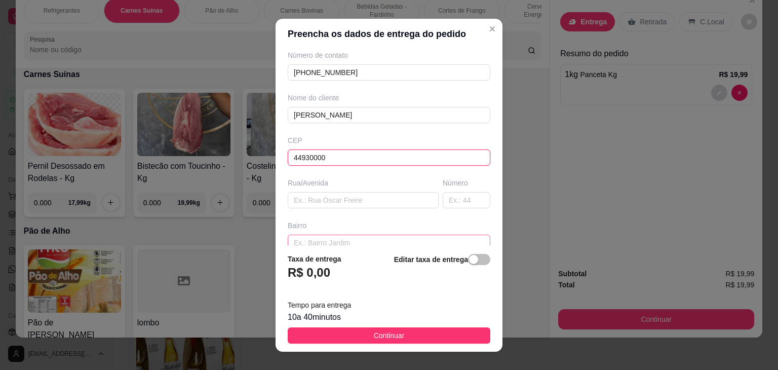
scroll to position [101, 0]
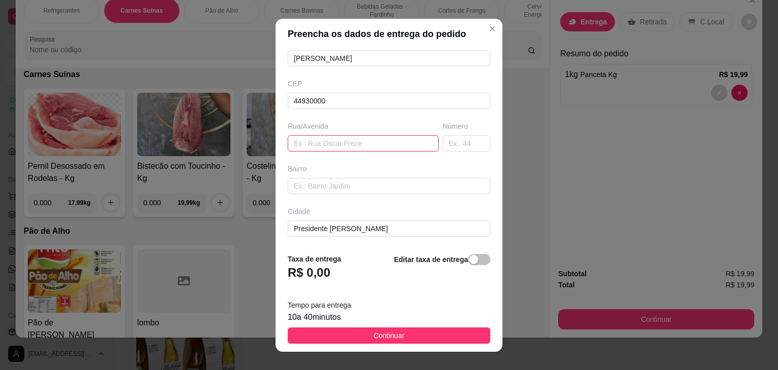
click at [320, 137] on input "text" at bounding box center [363, 143] width 151 height 16
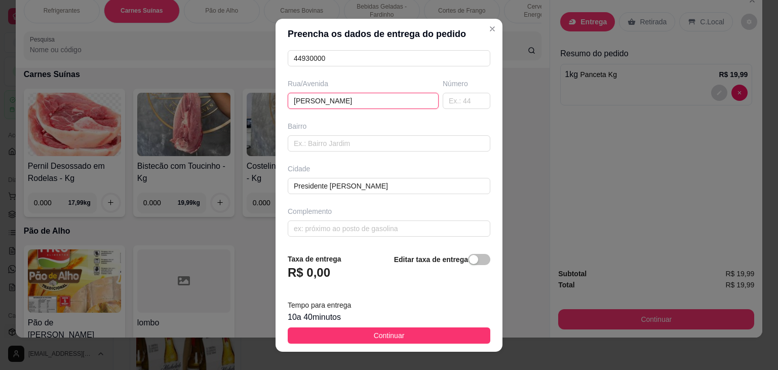
scroll to position [14, 0]
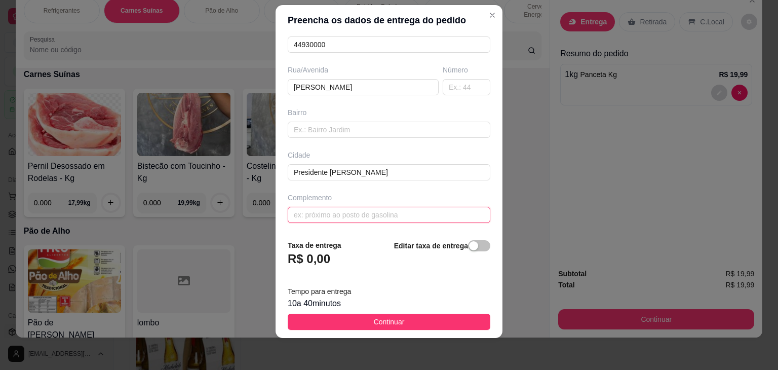
click at [326, 217] on input "text" at bounding box center [389, 215] width 203 height 16
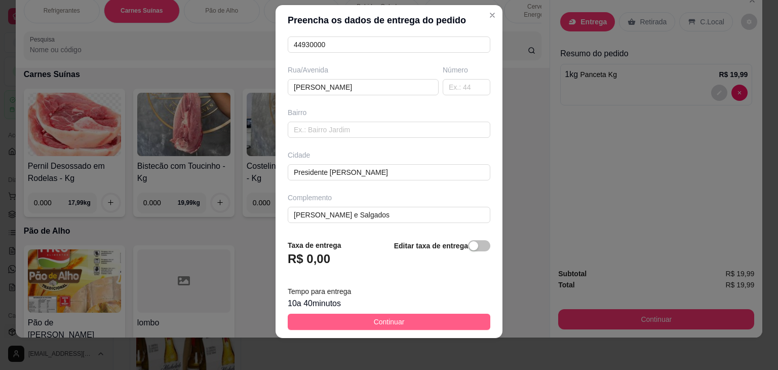
drag, startPoint x: 374, startPoint y: 315, endPoint x: 371, endPoint y: 307, distance: 8.8
click at [374, 314] on button "Continuar" at bounding box center [389, 322] width 203 height 16
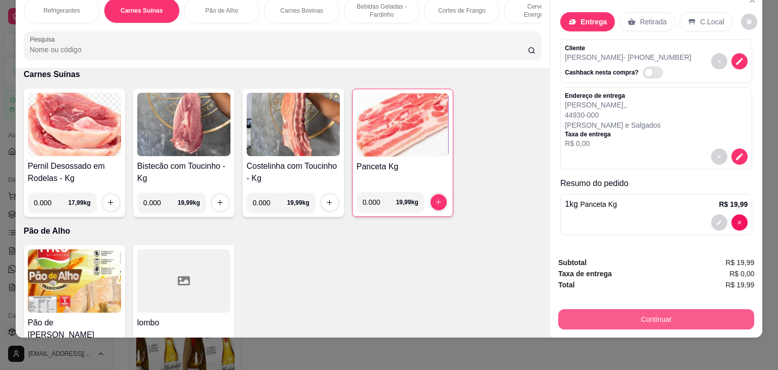
click at [649, 309] on button "Continuar" at bounding box center [656, 319] width 196 height 20
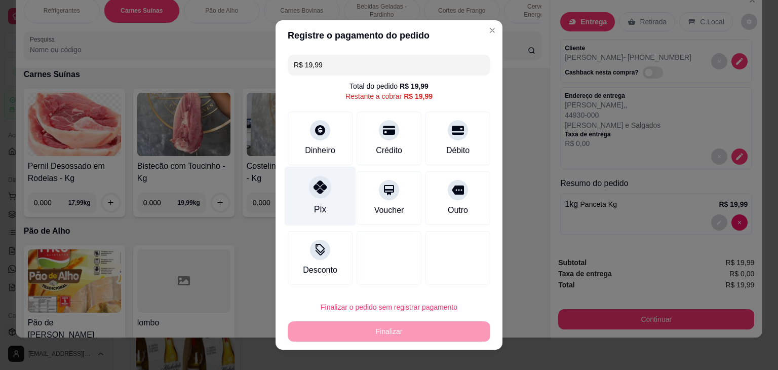
click at [314, 196] on div at bounding box center [320, 187] width 22 height 22
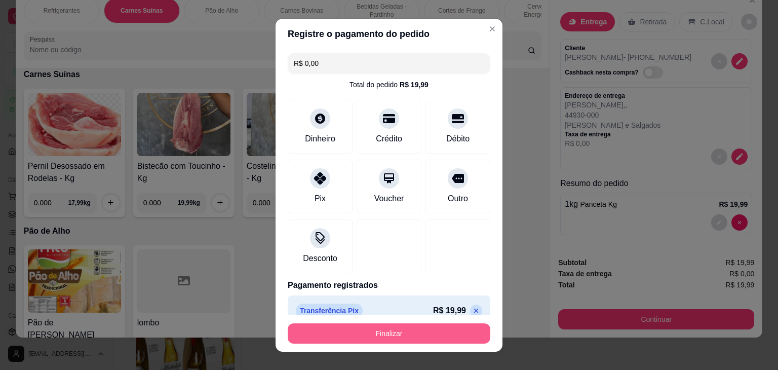
click at [393, 326] on button "Finalizar" at bounding box center [389, 333] width 203 height 20
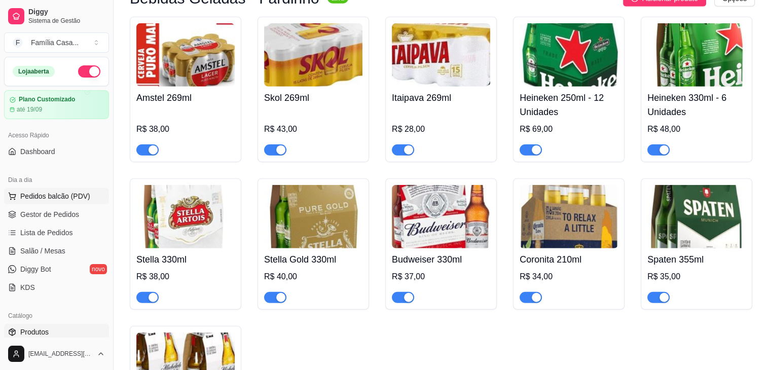
click at [53, 199] on span "Pedidos balcão (PDV)" at bounding box center [55, 196] width 70 height 10
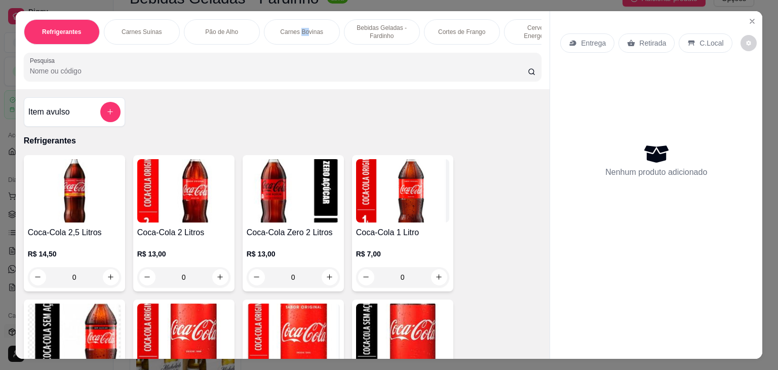
click at [304, 20] on div "Carnes Bovinas" at bounding box center [302, 31] width 76 height 25
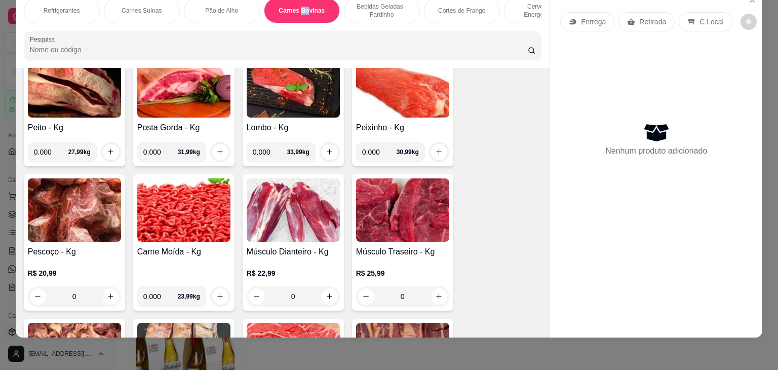
scroll to position [2081, 0]
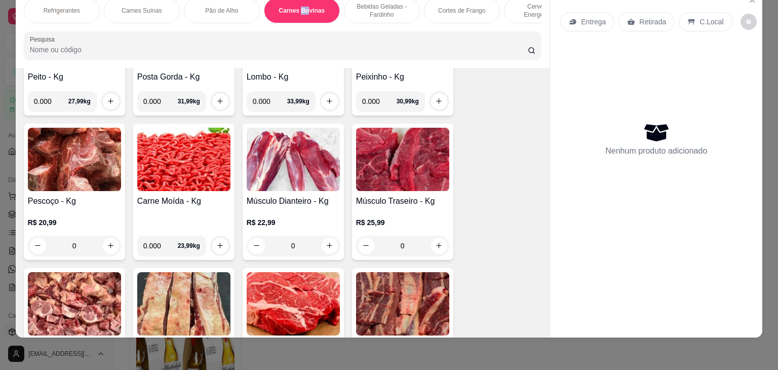
click at [87, 159] on img at bounding box center [74, 159] width 93 height 63
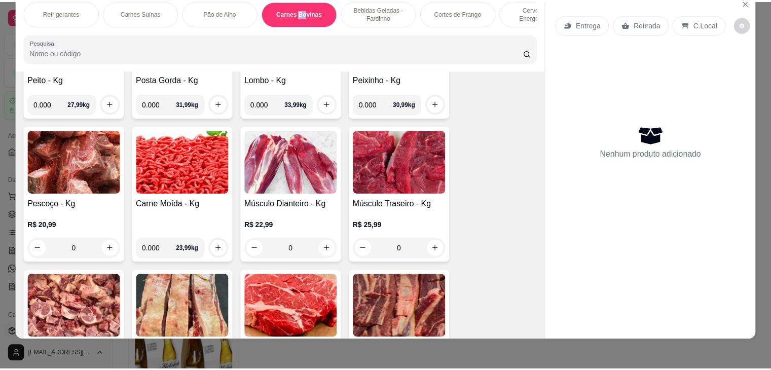
scroll to position [0, 0]
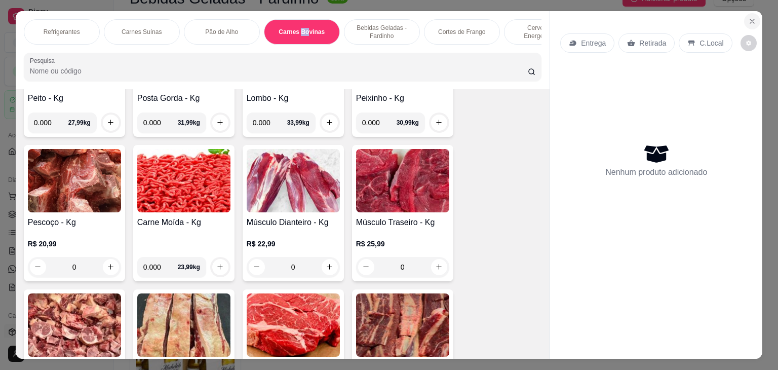
click at [748, 17] on icon "Close" at bounding box center [752, 21] width 8 height 8
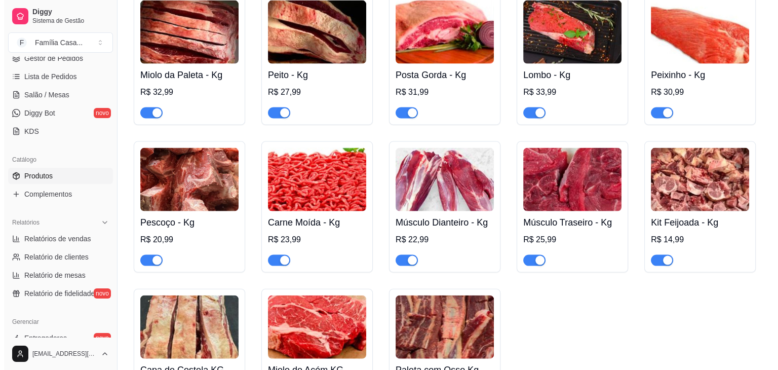
scroll to position [2229, 0]
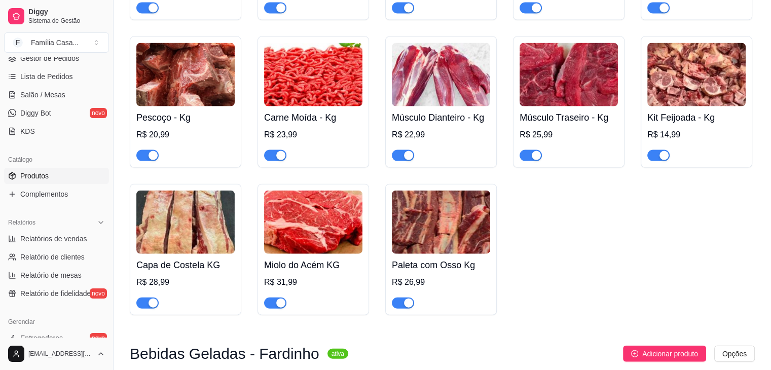
click at [192, 98] on img at bounding box center [185, 74] width 98 height 63
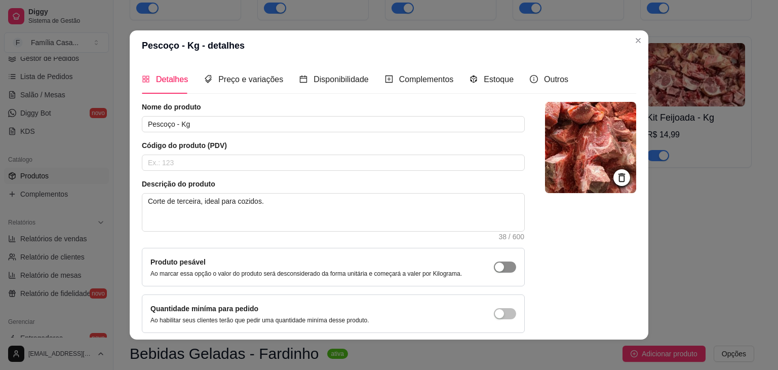
click at [495, 265] on div "button" at bounding box center [499, 266] width 9 height 9
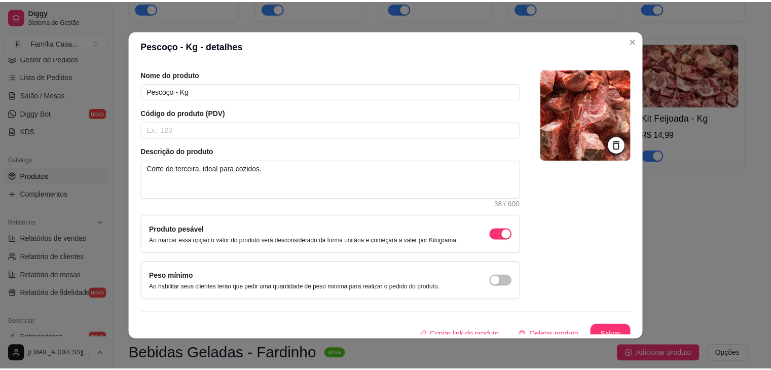
scroll to position [42, 0]
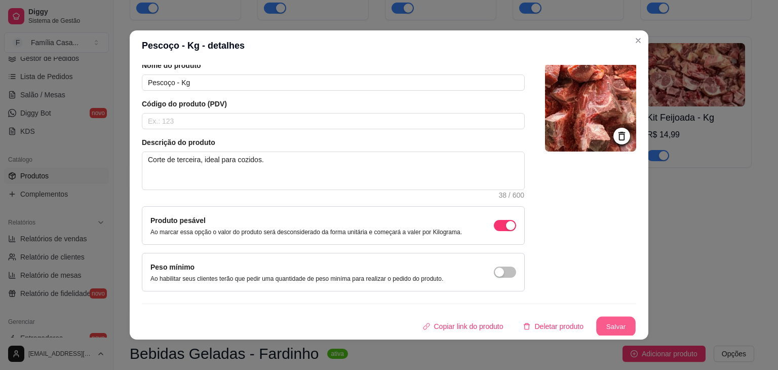
click at [600, 314] on div "Nome do produto Pescoço - Kg Código do produto (PDV) Descrição do produto Corte…" at bounding box center [389, 198] width 495 height 276
click at [616, 318] on button "Salvar" at bounding box center [616, 326] width 41 height 20
click at [614, 325] on button "Salvar" at bounding box center [616, 327] width 40 height 20
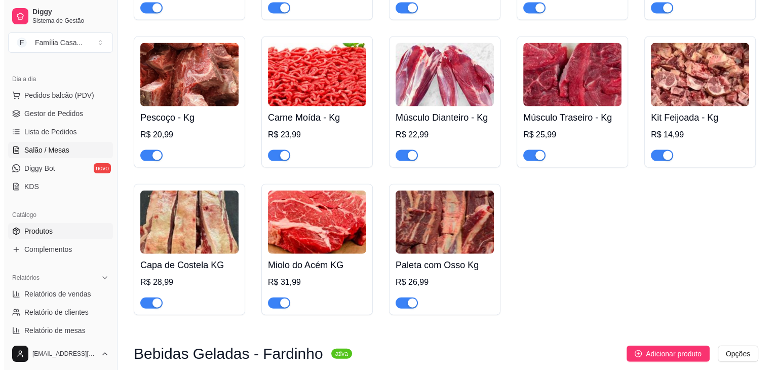
scroll to position [4, 0]
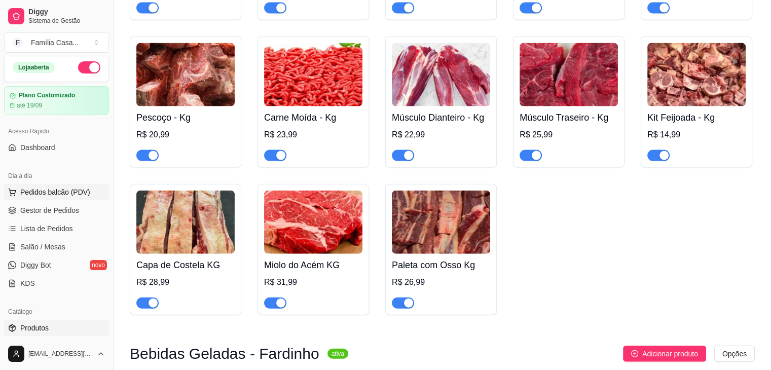
click at [38, 193] on span "Pedidos balcão (PDV)" at bounding box center [55, 192] width 70 height 10
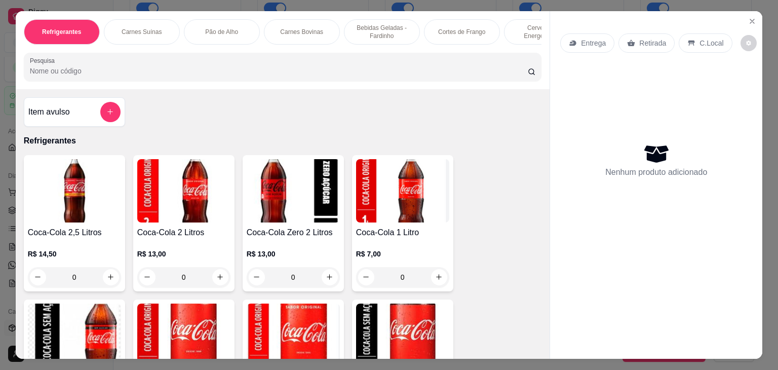
click at [287, 28] on p "Carnes Bovinas" at bounding box center [301, 32] width 43 height 8
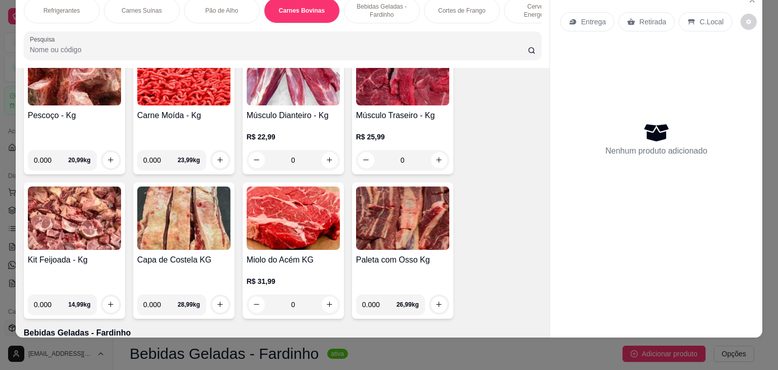
scroll to position [2182, 0]
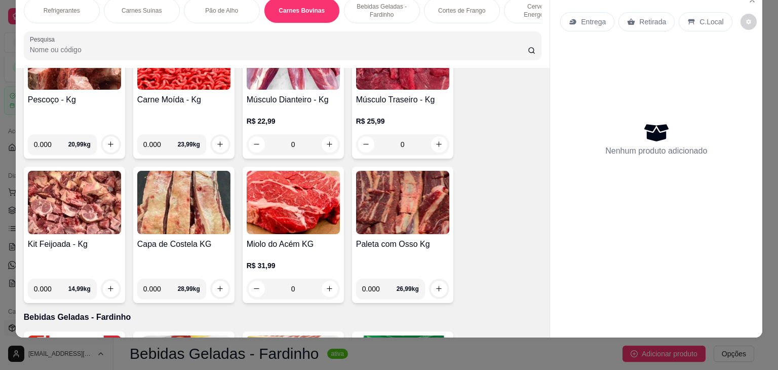
click at [90, 73] on img at bounding box center [74, 57] width 93 height 63
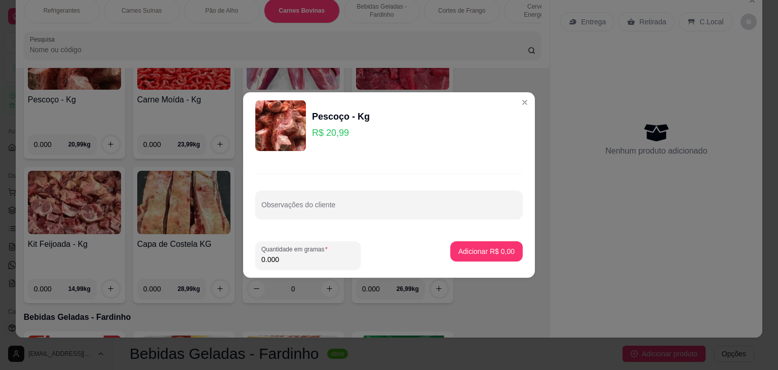
drag, startPoint x: 283, startPoint y: 257, endPoint x: 246, endPoint y: 249, distance: 37.9
click at [249, 265] on footer "Quantidade em gramas 0.000 Adicionar R$ 0,00" at bounding box center [389, 255] width 292 height 45
click at [472, 248] on p "Adicionar R$ 31,49" at bounding box center [485, 251] width 59 height 10
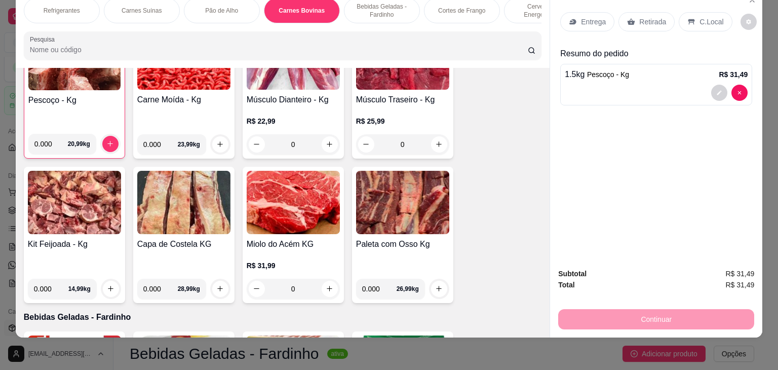
scroll to position [2183, 0]
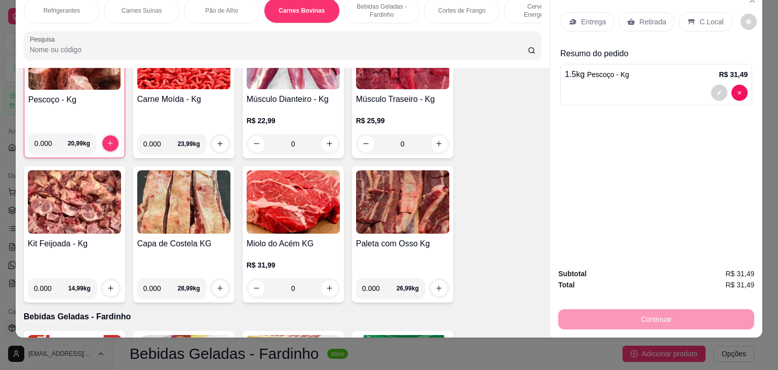
click at [584, 17] on p "Entrega" at bounding box center [593, 22] width 25 height 10
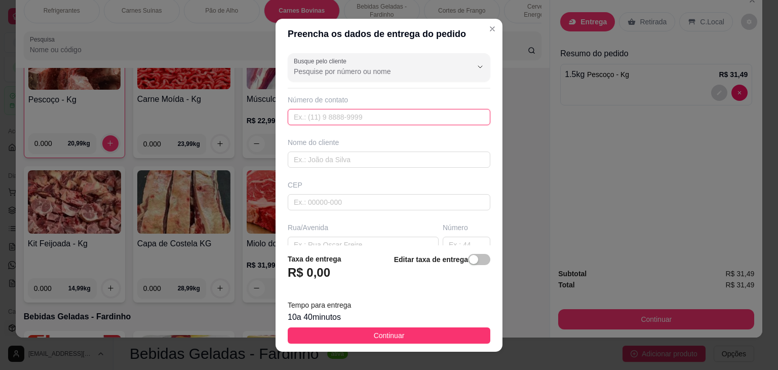
drag, startPoint x: 340, startPoint y: 121, endPoint x: 353, endPoint y: 105, distance: 20.5
click at [341, 118] on input "text" at bounding box center [389, 117] width 203 height 16
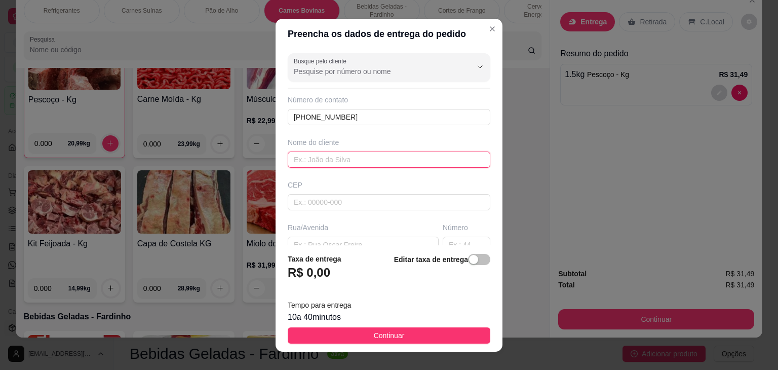
click at [365, 162] on input "text" at bounding box center [389, 160] width 203 height 16
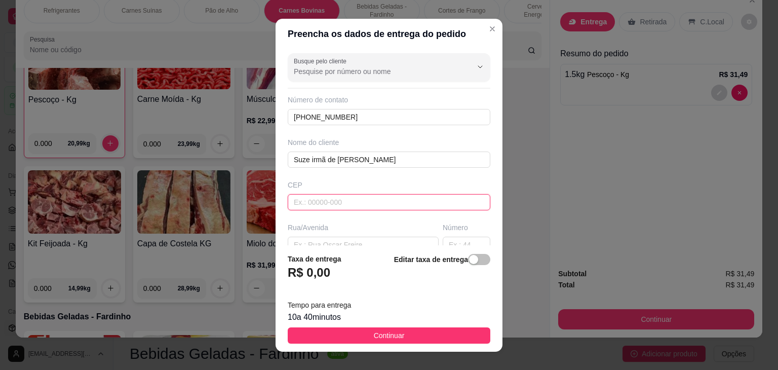
click at [315, 196] on input "text" at bounding box center [389, 202] width 203 height 16
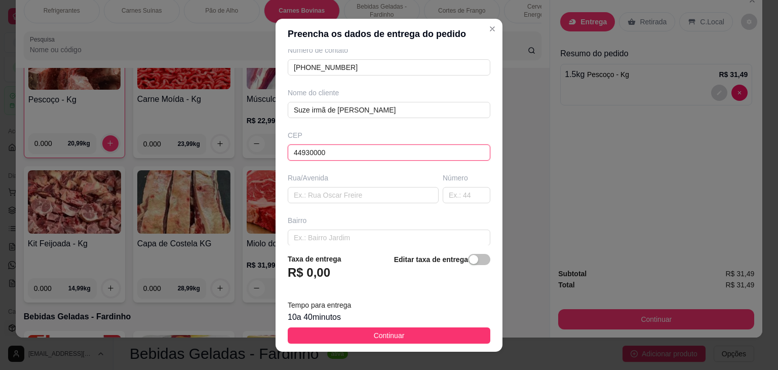
scroll to position [144, 0]
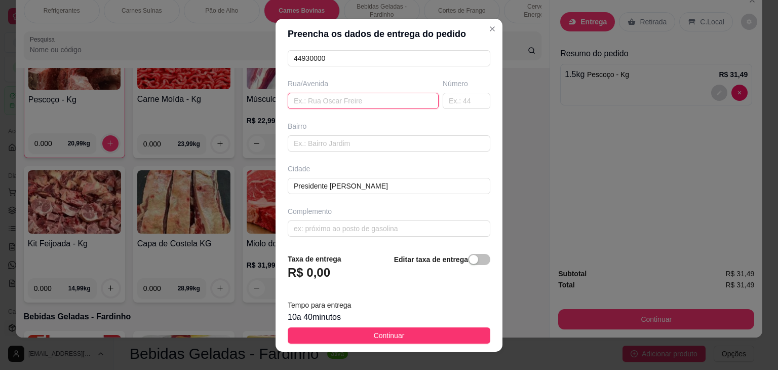
click at [319, 97] on input "text" at bounding box center [363, 101] width 151 height 16
click at [443, 100] on input "text" at bounding box center [467, 101] width 48 height 16
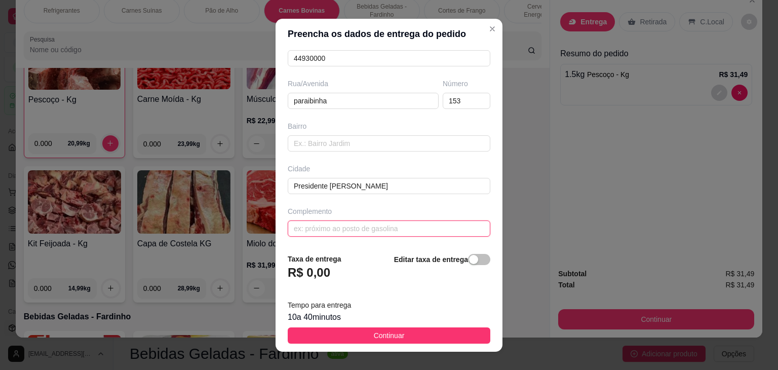
drag, startPoint x: 316, startPoint y: 231, endPoint x: 313, endPoint y: 227, distance: 5.8
click at [316, 231] on input "text" at bounding box center [389, 228] width 203 height 16
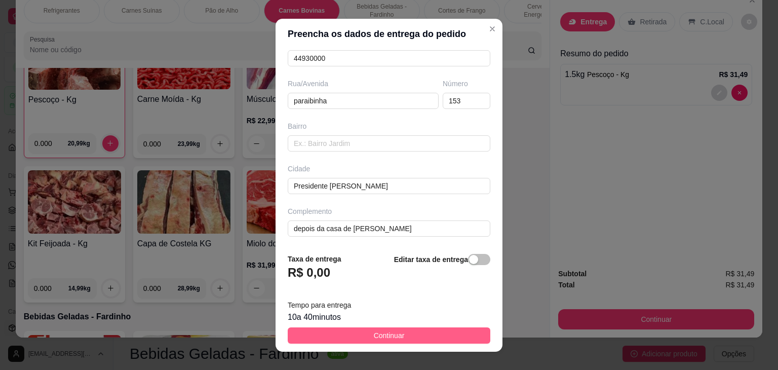
click at [404, 337] on button "Continuar" at bounding box center [389, 335] width 203 height 16
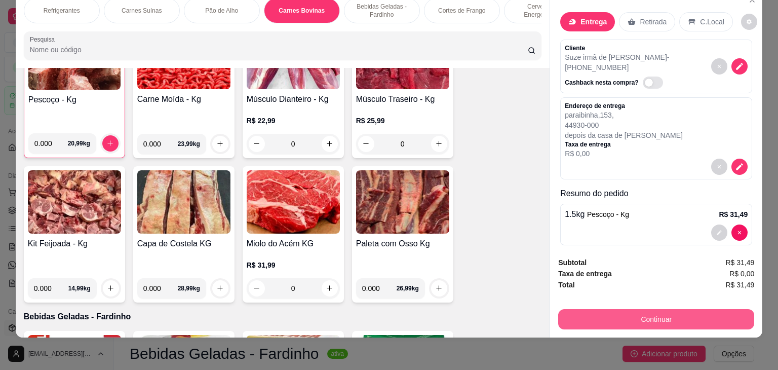
click at [645, 309] on button "Continuar" at bounding box center [656, 319] width 196 height 20
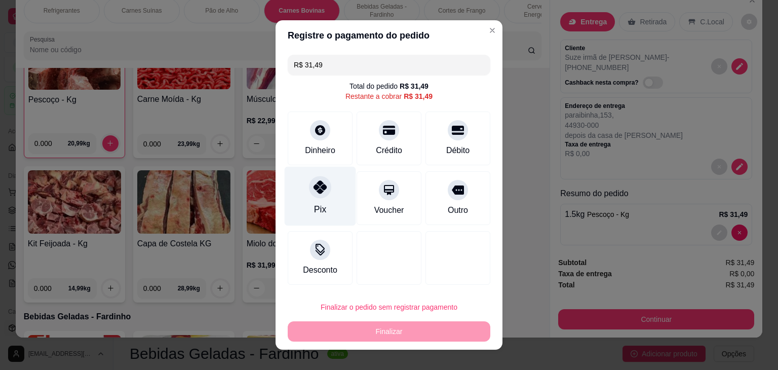
click at [316, 190] on icon at bounding box center [320, 186] width 13 height 13
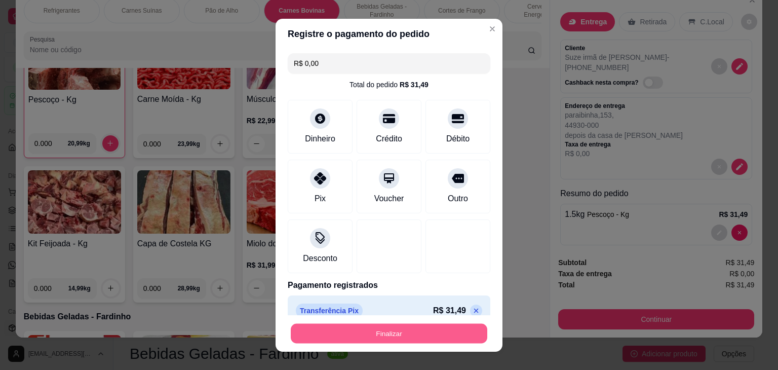
click at [360, 322] on footer "Finalizar" at bounding box center [389, 333] width 227 height 36
click at [369, 333] on button "Finalizar" at bounding box center [389, 333] width 197 height 20
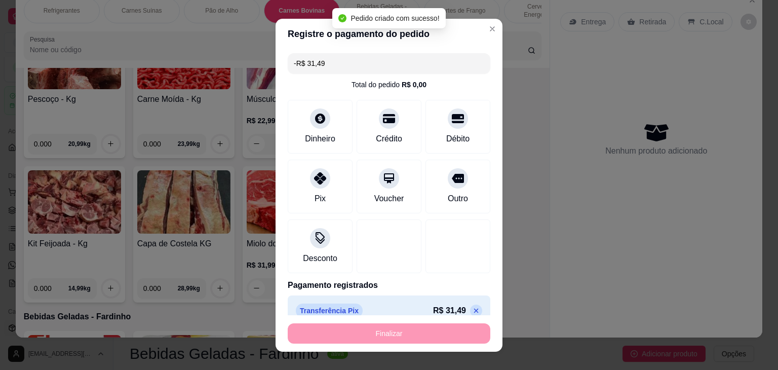
scroll to position [2182, 0]
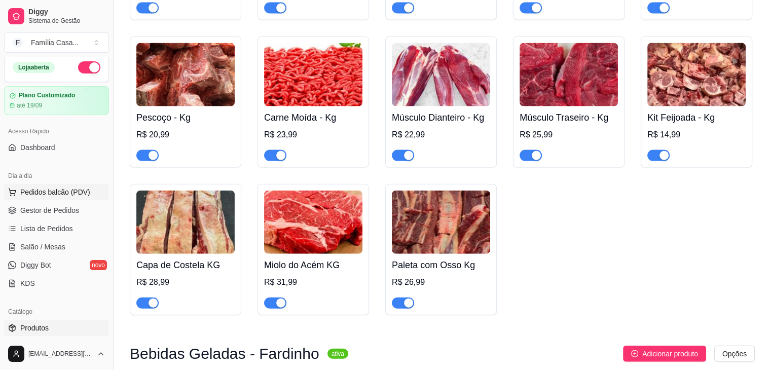
click at [62, 185] on button "Pedidos balcão (PDV)" at bounding box center [56, 192] width 105 height 16
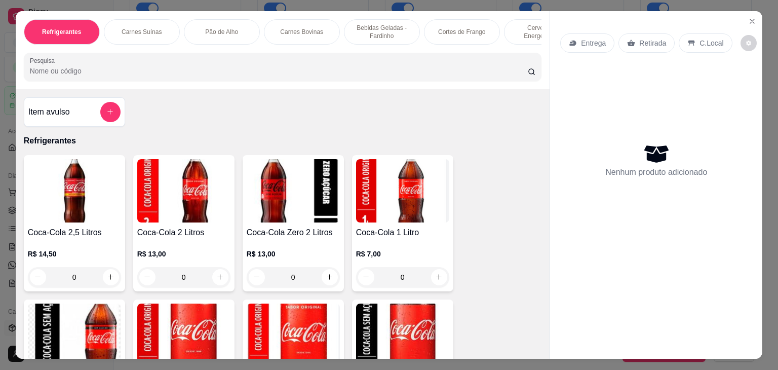
click at [467, 28] on p "Cortes de Frango" at bounding box center [461, 32] width 47 height 8
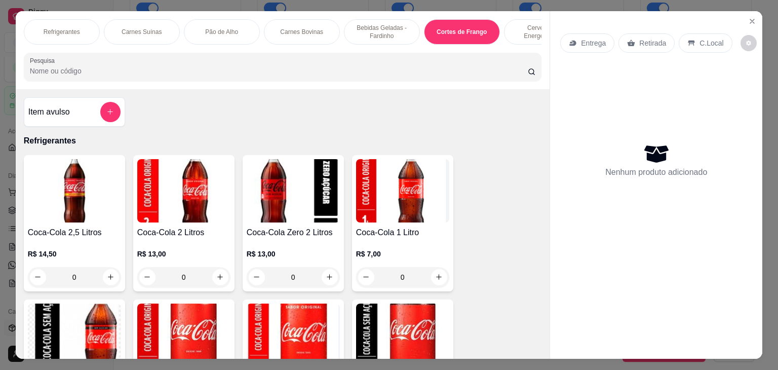
scroll to position [25, 0]
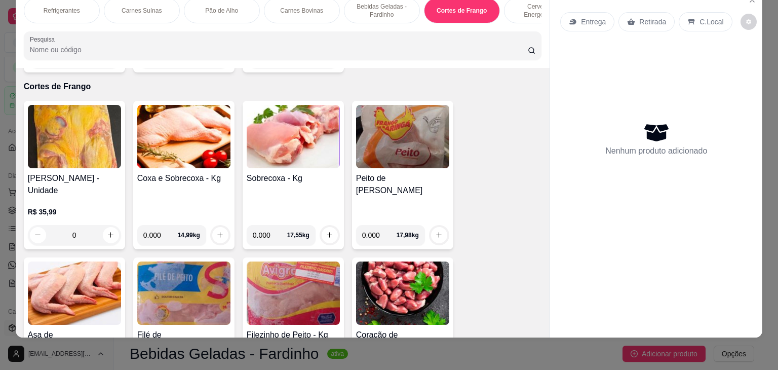
click at [191, 130] on img at bounding box center [183, 136] width 93 height 63
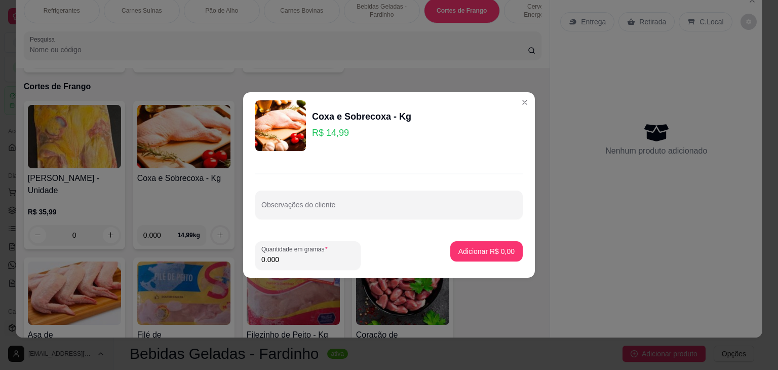
drag, startPoint x: 266, startPoint y: 257, endPoint x: 240, endPoint y: 250, distance: 26.3
click at [248, 260] on footer "Quantidade em gramas 0.000 Adicionar R$ 0,00" at bounding box center [389, 255] width 292 height 45
click at [482, 250] on p "Adicionar R$ 20,00" at bounding box center [485, 251] width 59 height 10
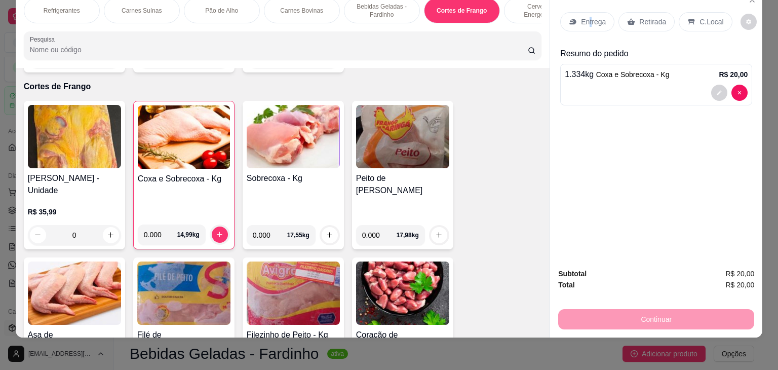
click at [586, 17] on p "Entrega" at bounding box center [593, 22] width 25 height 10
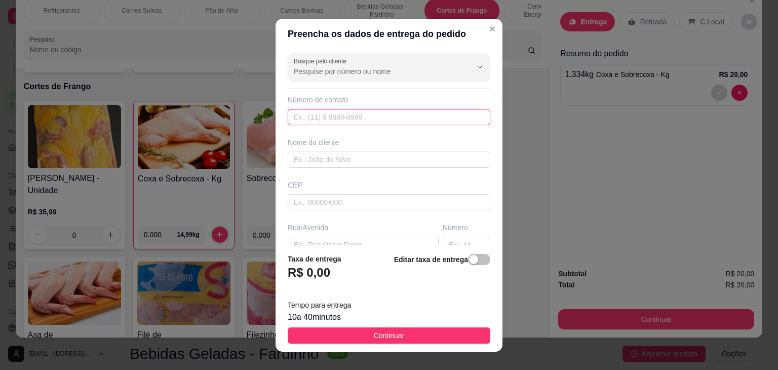
click at [360, 116] on input "text" at bounding box center [389, 117] width 203 height 16
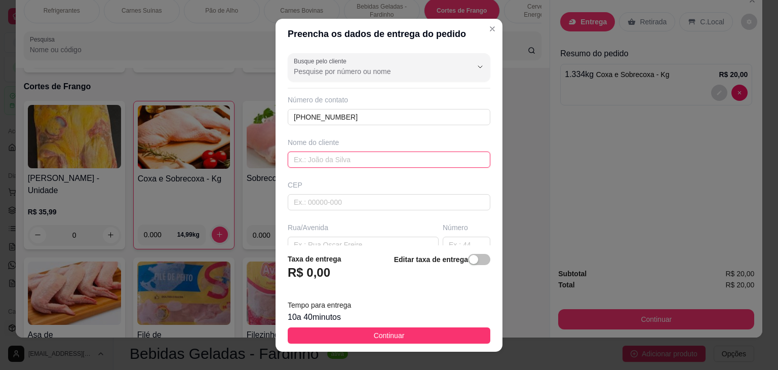
drag, startPoint x: 330, startPoint y: 160, endPoint x: 318, endPoint y: 159, distance: 12.2
click at [327, 161] on input "text" at bounding box center [389, 160] width 203 height 16
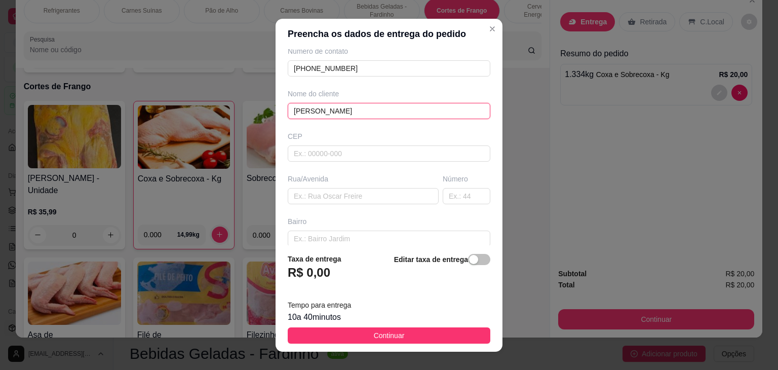
scroll to position [93, 0]
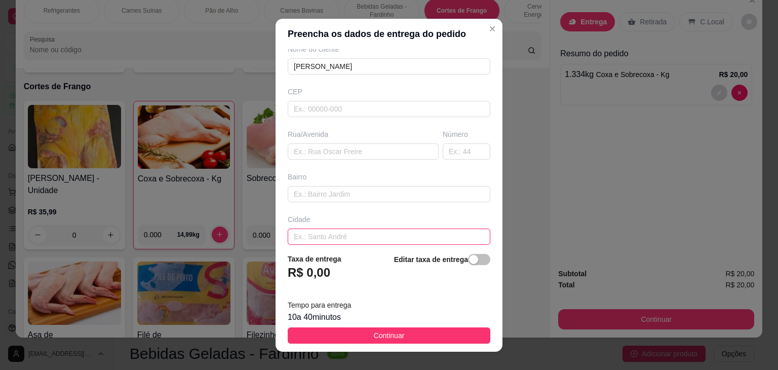
click at [307, 234] on input "text" at bounding box center [389, 237] width 203 height 16
click at [337, 148] on input "text" at bounding box center [363, 151] width 151 height 16
drag, startPoint x: 425, startPoint y: 337, endPoint x: 416, endPoint y: 336, distance: 9.6
click at [424, 337] on button "Continuar" at bounding box center [389, 335] width 203 height 16
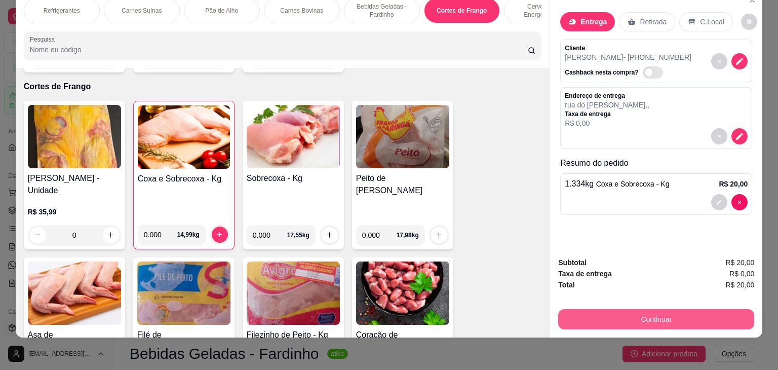
click at [656, 311] on button "Continuar" at bounding box center [656, 319] width 196 height 20
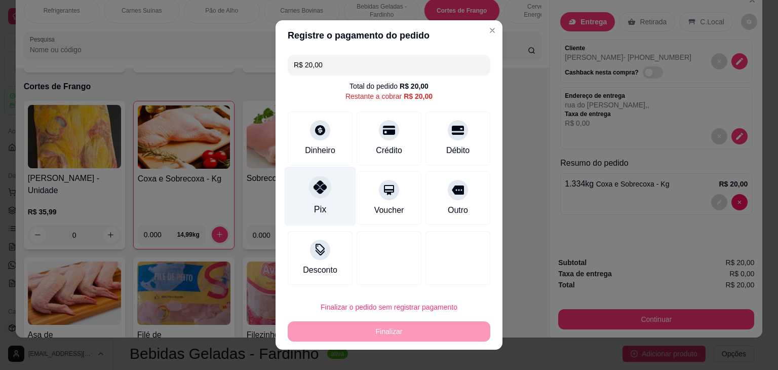
click at [320, 194] on div at bounding box center [320, 187] width 22 height 22
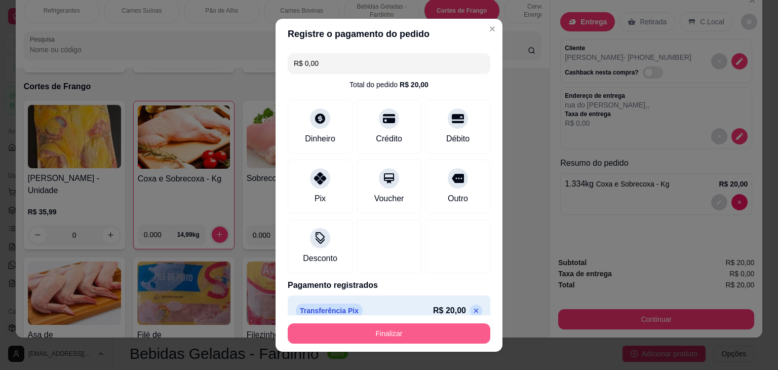
click at [378, 325] on button "Finalizar" at bounding box center [389, 333] width 203 height 20
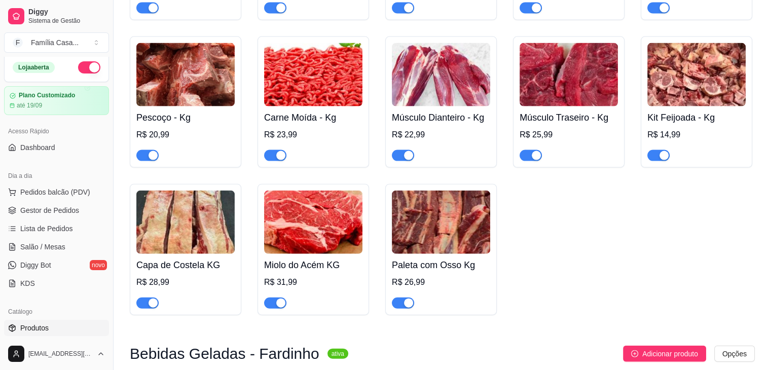
click at [310, 81] on img at bounding box center [313, 74] width 98 height 63
click at [46, 189] on span "Pedidos balcão (PDV)" at bounding box center [55, 192] width 70 height 10
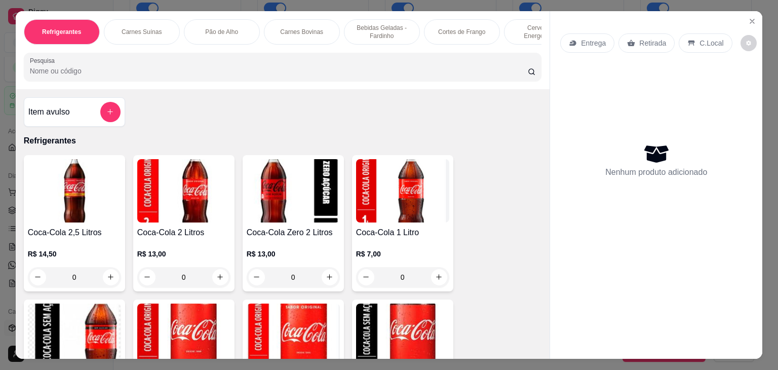
click at [313, 32] on div "Carnes Bovinas" at bounding box center [302, 31] width 76 height 25
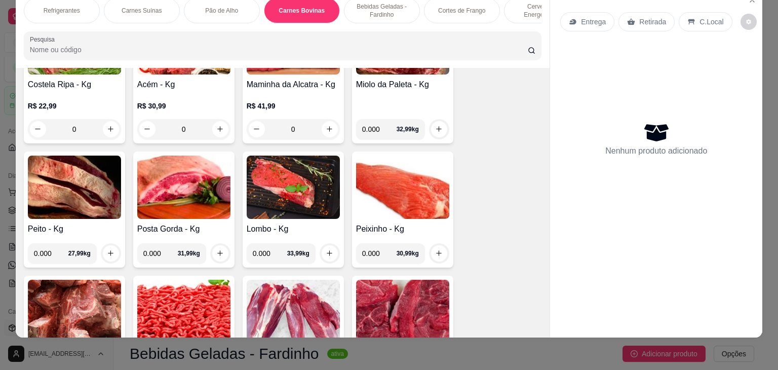
scroll to position [2030, 0]
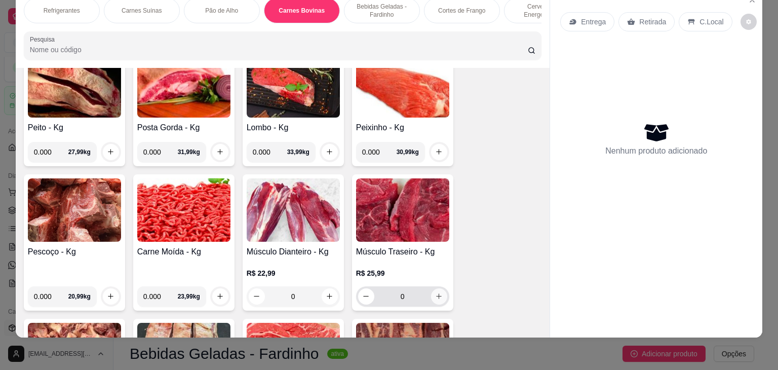
click at [435, 292] on icon "increase-product-quantity" at bounding box center [439, 296] width 8 height 8
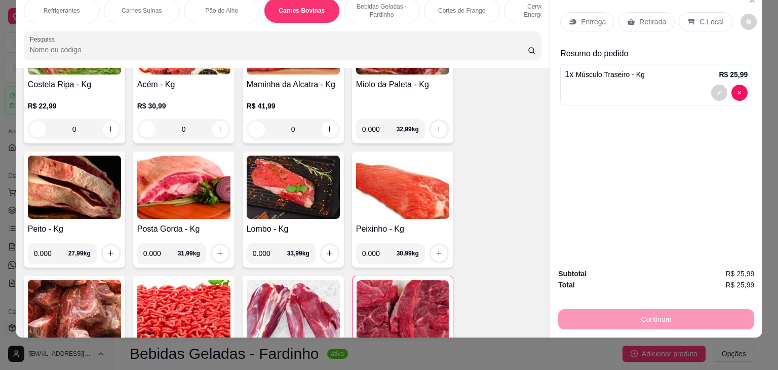
scroll to position [2131, 0]
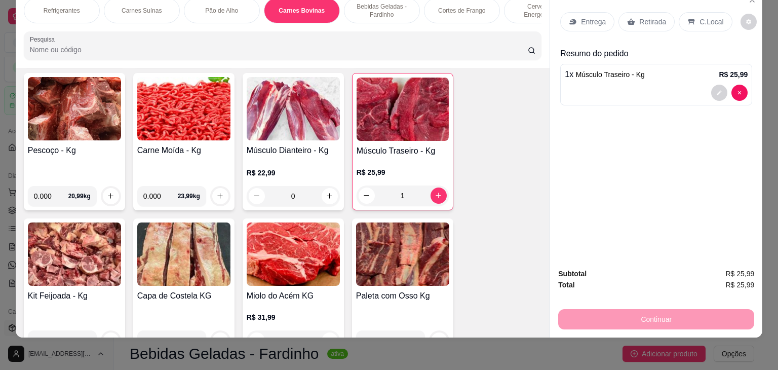
click at [186, 106] on img at bounding box center [183, 108] width 93 height 63
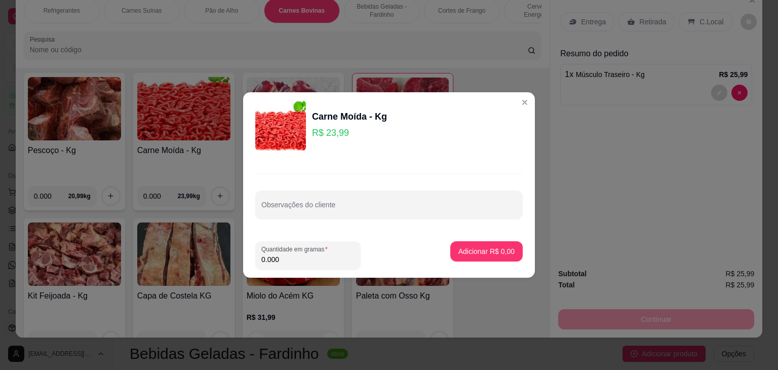
drag, startPoint x: 284, startPoint y: 255, endPoint x: 245, endPoint y: 259, distance: 38.7
click at [247, 260] on footer "Quantidade em gramas 0.000 Adicionar R$ 0,00" at bounding box center [389, 255] width 292 height 45
click at [482, 245] on button "Adicionar R$ 47,98" at bounding box center [484, 251] width 77 height 20
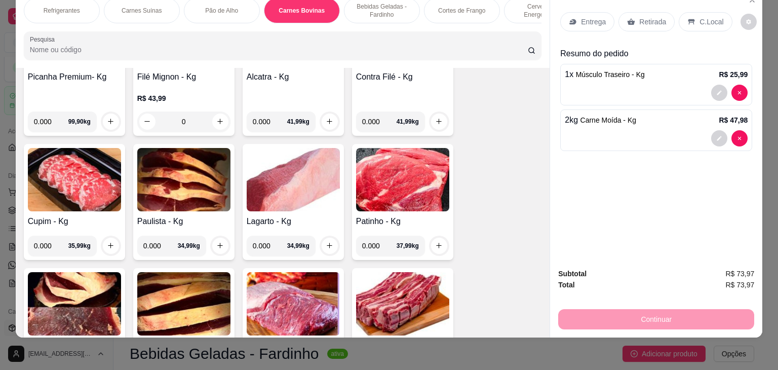
scroll to position [1574, 0]
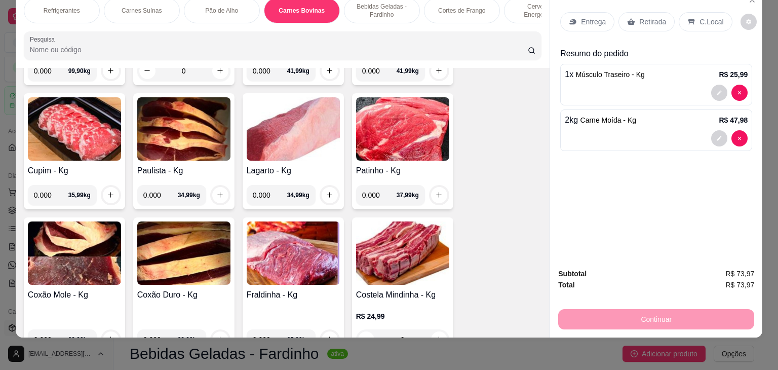
click at [104, 236] on img at bounding box center [74, 252] width 93 height 63
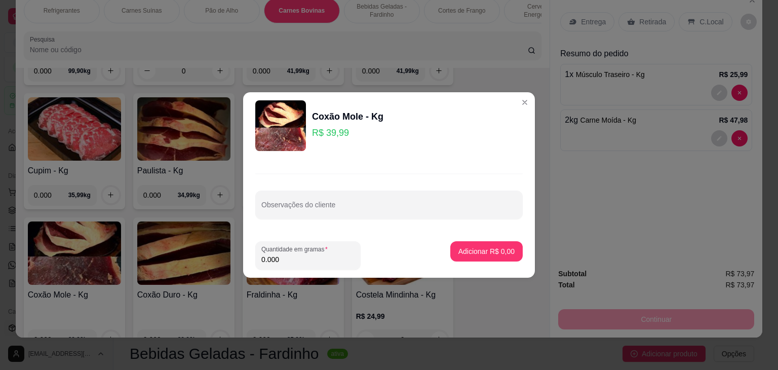
drag, startPoint x: 283, startPoint y: 256, endPoint x: 236, endPoint y: 254, distance: 47.7
click at [236, 254] on div "Coxão Mole - Kg R$ 39,99 Observações do cliente Quantidade em gramas 0.000 Adic…" at bounding box center [389, 185] width 778 height 370
drag, startPoint x: 477, startPoint y: 234, endPoint x: 474, endPoint y: 241, distance: 8.4
click at [478, 234] on footer "Quantidade em gramas 1.000 Adicionar R$ 39,99" at bounding box center [389, 255] width 292 height 45
click at [470, 250] on p "Adicionar R$ 39,99" at bounding box center [485, 251] width 59 height 10
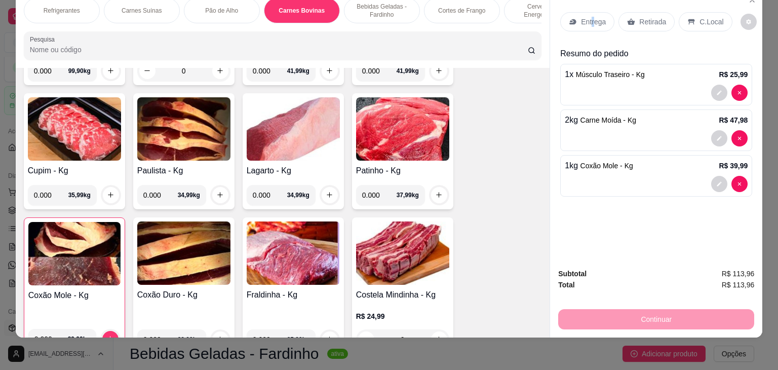
click at [589, 17] on p "Entrega" at bounding box center [593, 22] width 25 height 10
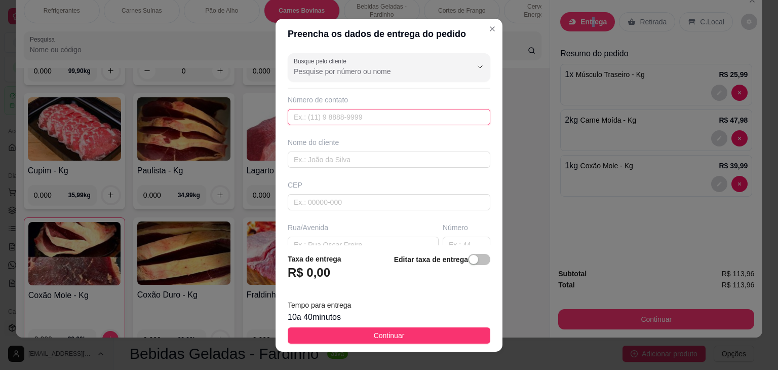
click at [403, 117] on input "text" at bounding box center [389, 117] width 203 height 16
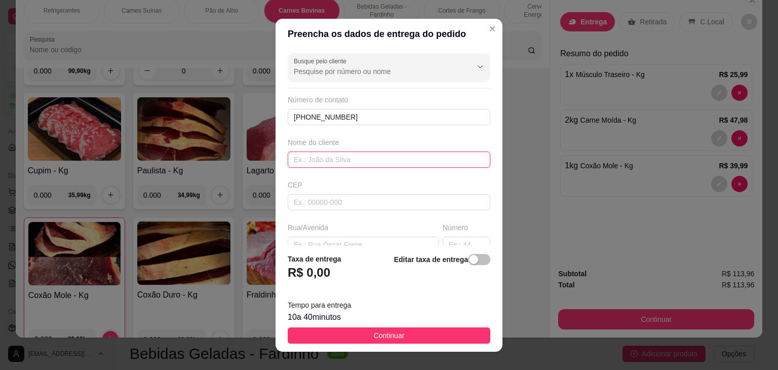
click at [439, 155] on input "text" at bounding box center [389, 160] width 203 height 16
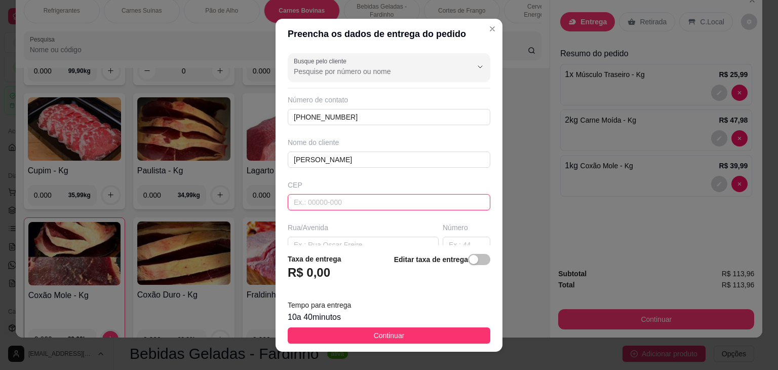
click at [379, 196] on input "text" at bounding box center [389, 202] width 203 height 16
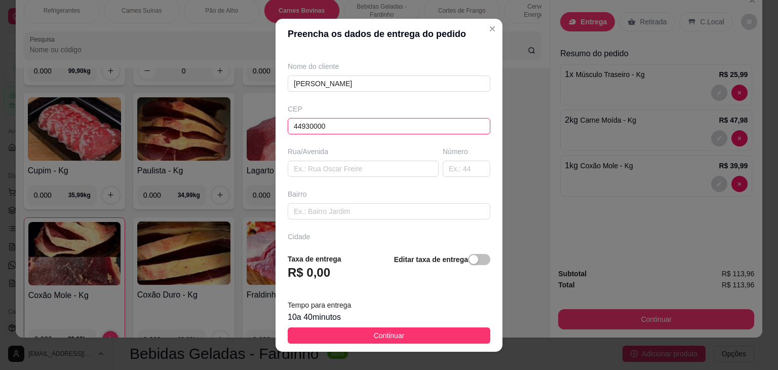
scroll to position [101, 0]
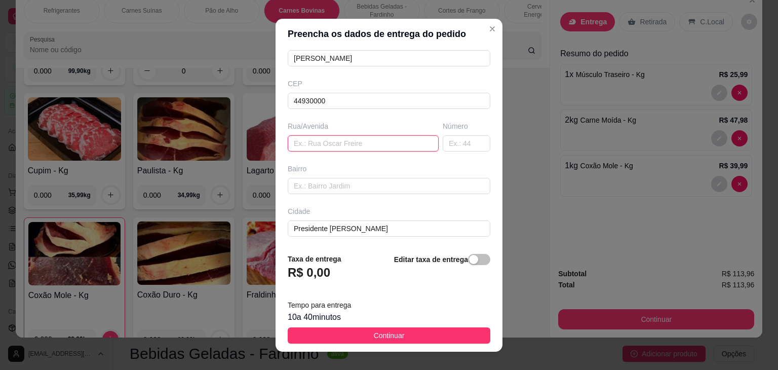
click at [323, 139] on input "text" at bounding box center [363, 143] width 151 height 16
click at [314, 183] on input "text" at bounding box center [389, 186] width 203 height 16
click at [375, 340] on span "Continuar" at bounding box center [389, 335] width 31 height 11
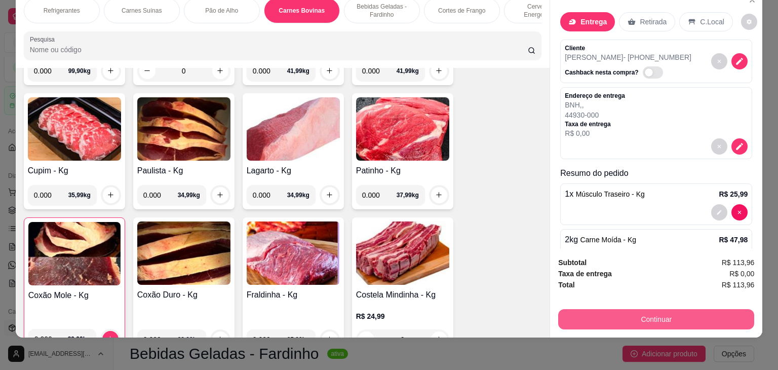
click at [602, 309] on button "Continuar" at bounding box center [656, 319] width 196 height 20
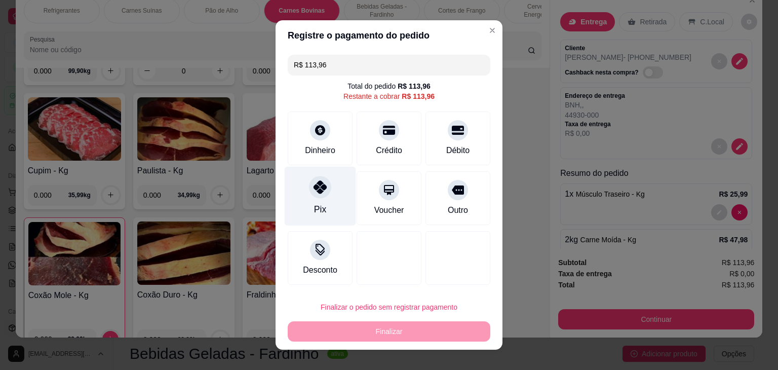
click at [316, 195] on div at bounding box center [320, 187] width 22 height 22
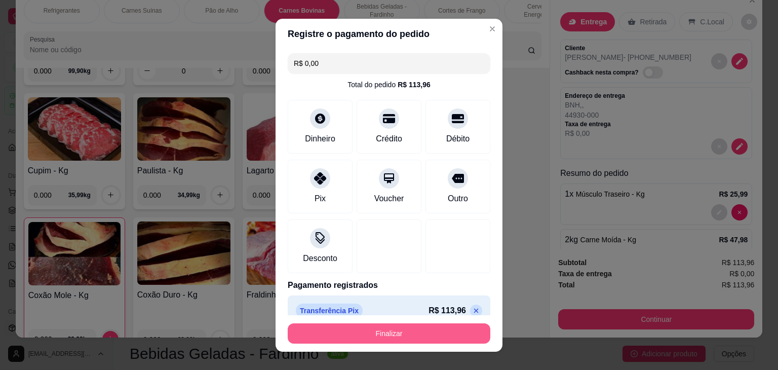
click at [361, 330] on button "Finalizar" at bounding box center [389, 333] width 203 height 20
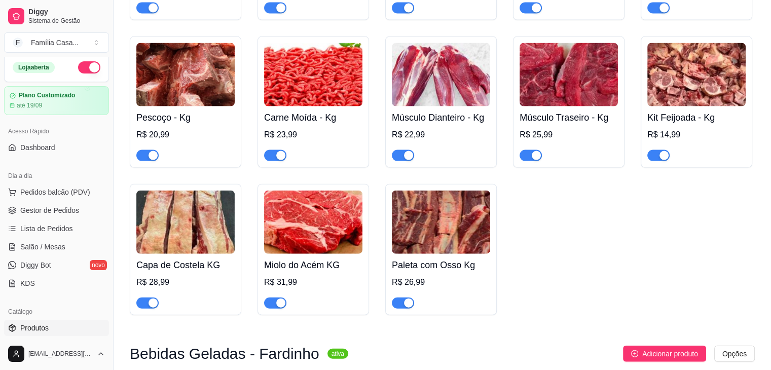
click at [438, 102] on img at bounding box center [441, 74] width 98 height 63
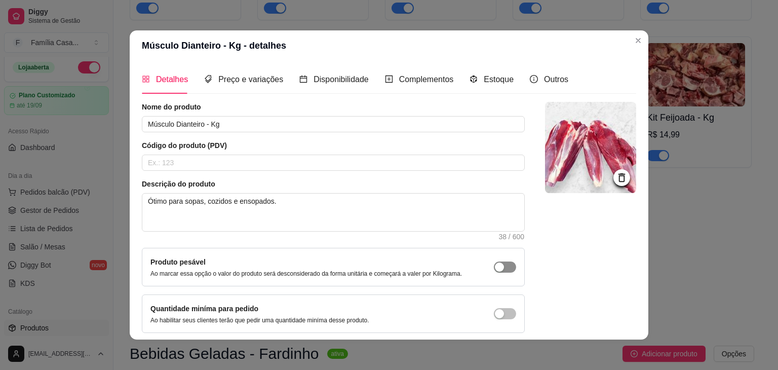
click at [495, 262] on span "button" at bounding box center [505, 266] width 22 height 11
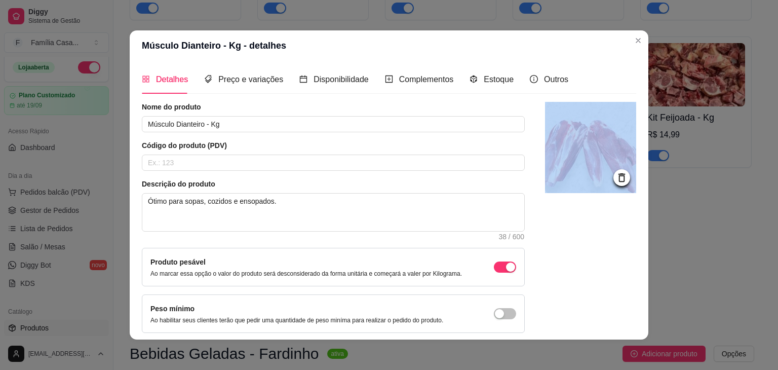
click at [629, 331] on div "Detalhes Preço e variações Disponibilidade Complementos Estoque Outros Nome do …" at bounding box center [389, 200] width 495 height 271
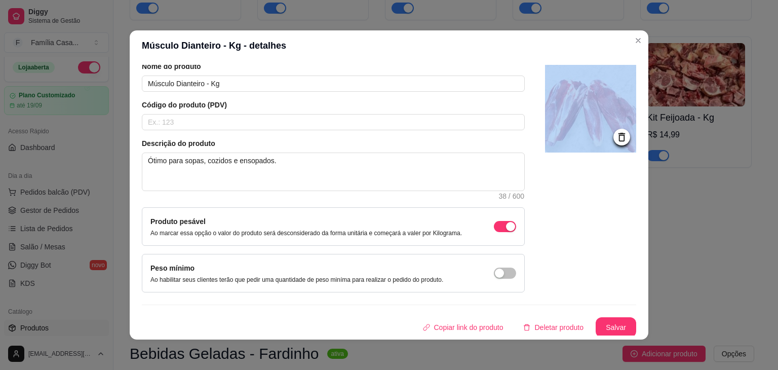
scroll to position [42, 0]
click at [596, 328] on button "Salvar" at bounding box center [616, 326] width 41 height 20
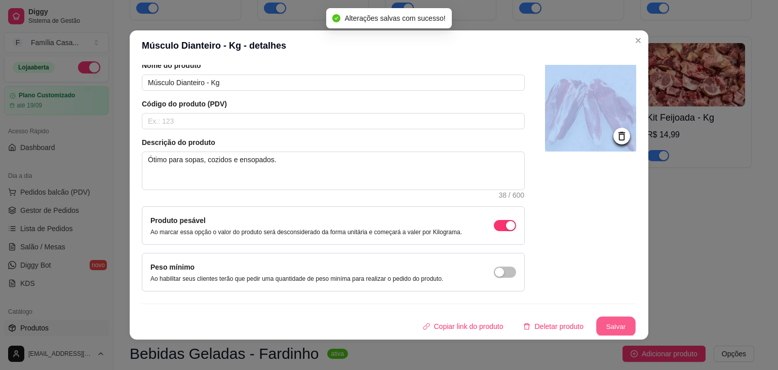
click at [608, 327] on button "Salvar" at bounding box center [616, 327] width 40 height 20
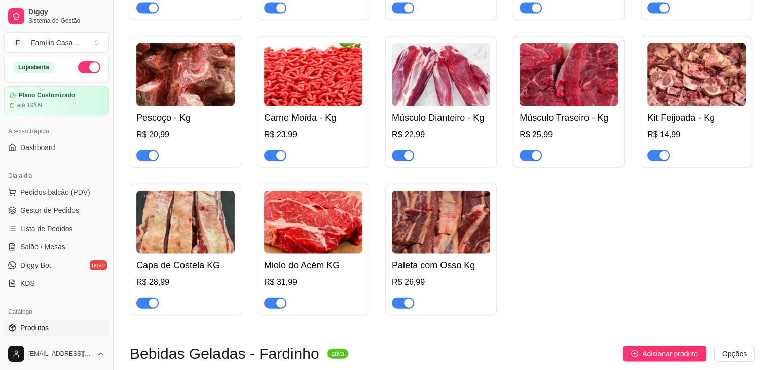
click at [573, 85] on img at bounding box center [568, 74] width 98 height 63
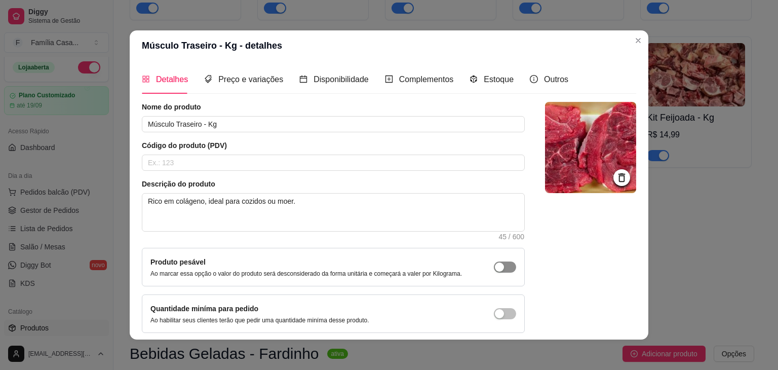
click at [494, 266] on button "button" at bounding box center [505, 266] width 22 height 11
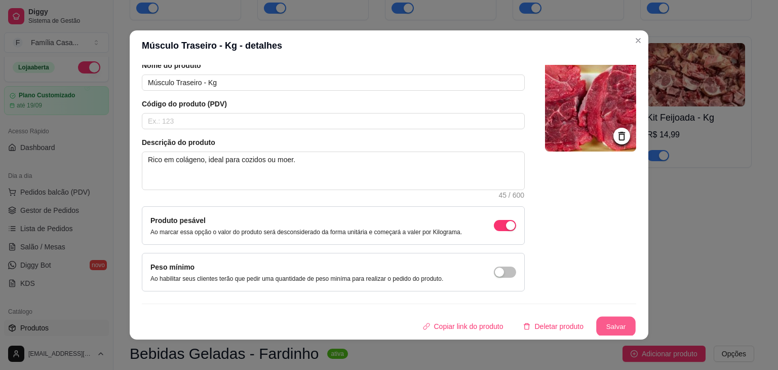
click at [613, 326] on button "Salvar" at bounding box center [616, 327] width 40 height 20
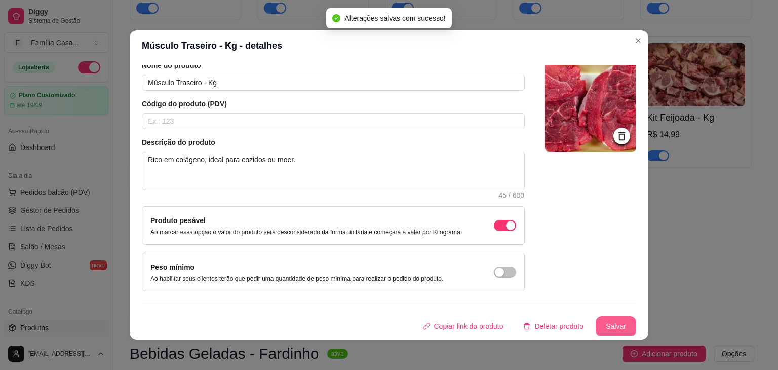
click at [604, 322] on button "Salvar" at bounding box center [616, 326] width 41 height 20
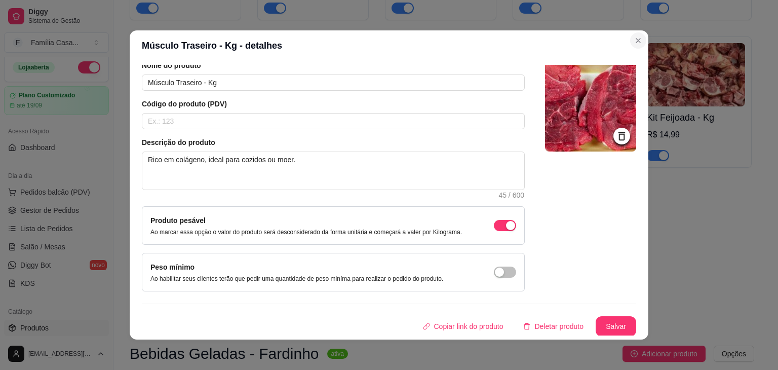
click at [644, 37] on section "Músculo Traseiro - Kg - detalhes Detalhes Preço e variações Disponibilidade Com…" at bounding box center [389, 184] width 519 height 309
click at [604, 326] on button "Salvar" at bounding box center [616, 326] width 41 height 20
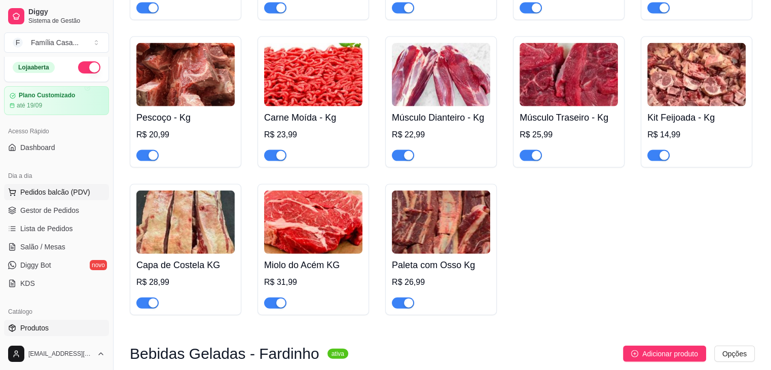
click at [54, 189] on span "Pedidos balcão (PDV)" at bounding box center [55, 192] width 70 height 10
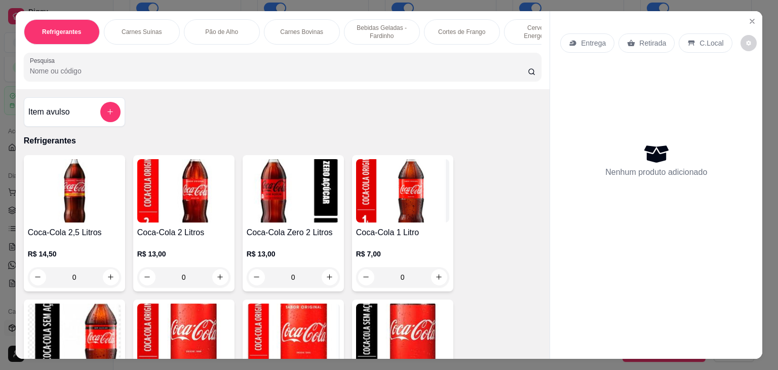
click at [300, 28] on p "Carnes Bovinas" at bounding box center [301, 32] width 43 height 8
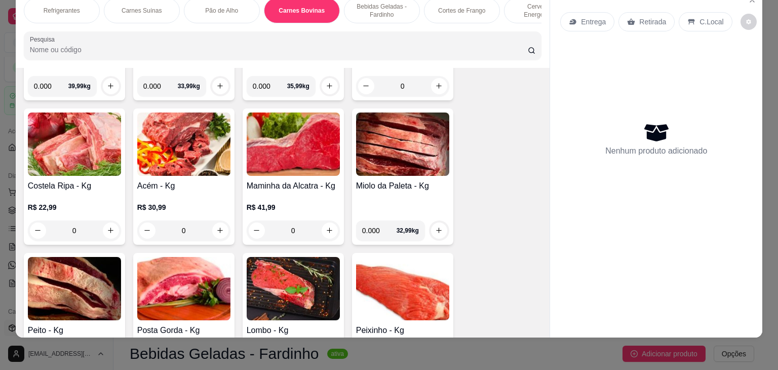
scroll to position [2081, 0]
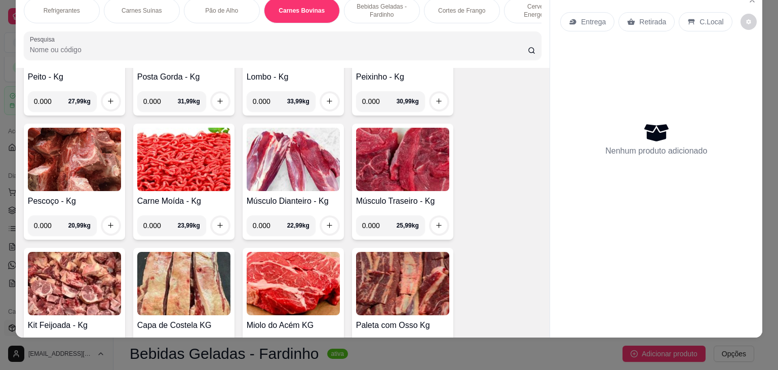
click at [67, 142] on img at bounding box center [74, 159] width 93 height 63
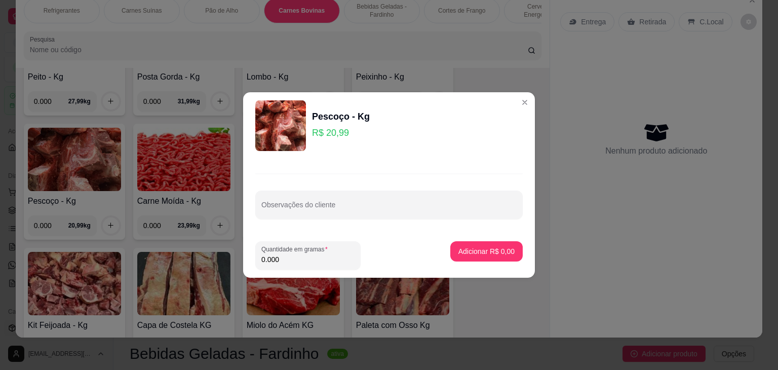
drag, startPoint x: 284, startPoint y: 261, endPoint x: 205, endPoint y: 266, distance: 78.7
click at [205, 266] on div "Pescoço - Kg R$ 20,99 Observações do cliente Quantidade em gramas 0.000 Adicion…" at bounding box center [389, 185] width 778 height 370
click at [466, 250] on p "Adicionar R$ 20,99" at bounding box center [485, 251] width 60 height 10
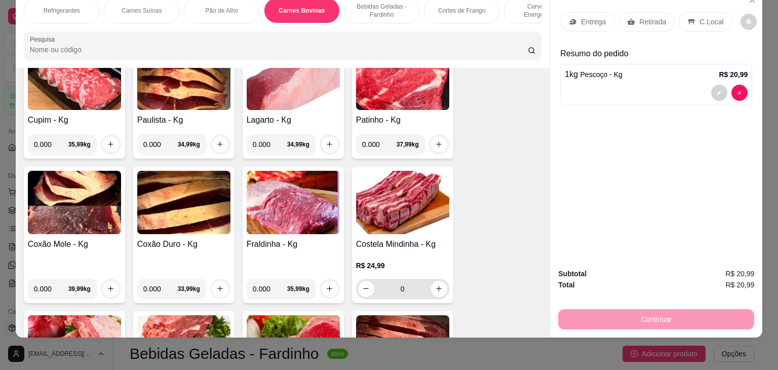
scroll to position [1726, 0]
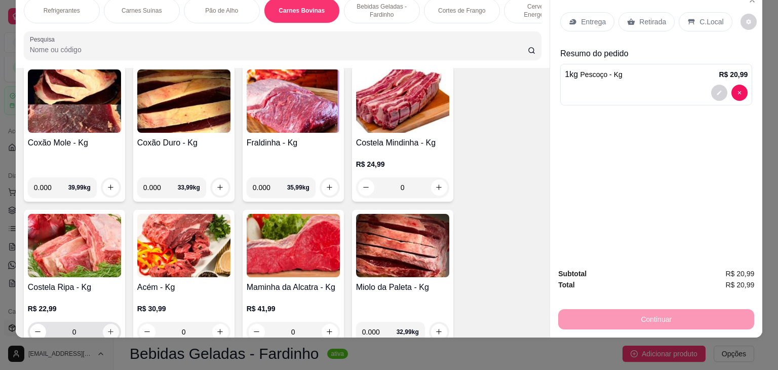
click at [109, 328] on icon "increase-product-quantity" at bounding box center [111, 332] width 8 height 8
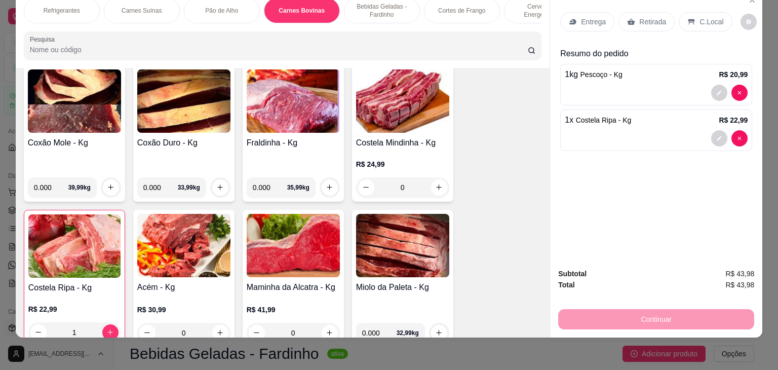
click at [581, 17] on p "Entrega" at bounding box center [593, 22] width 25 height 10
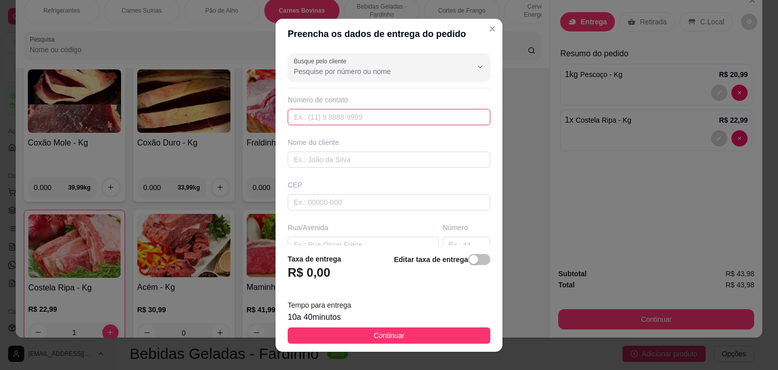
click at [343, 118] on input "text" at bounding box center [389, 117] width 203 height 16
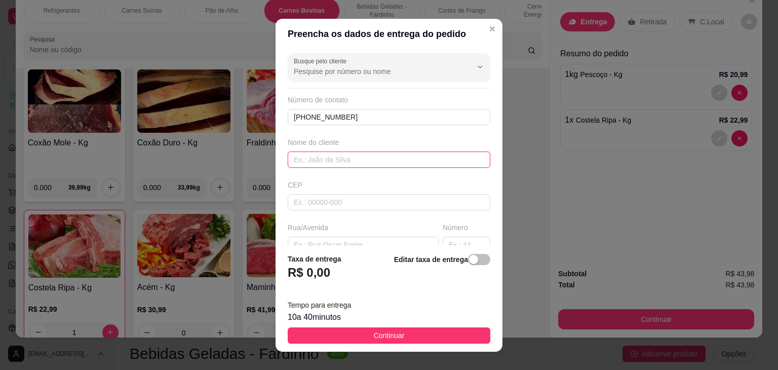
click at [389, 165] on input "text" at bounding box center [389, 160] width 203 height 16
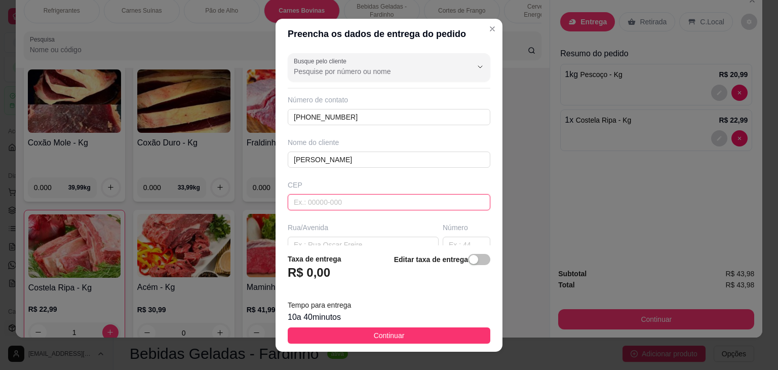
click at [343, 203] on input "text" at bounding box center [389, 202] width 203 height 16
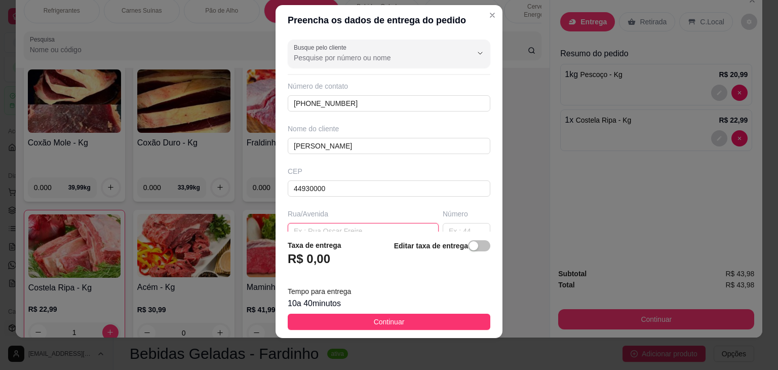
click at [379, 227] on input "text" at bounding box center [363, 231] width 151 height 16
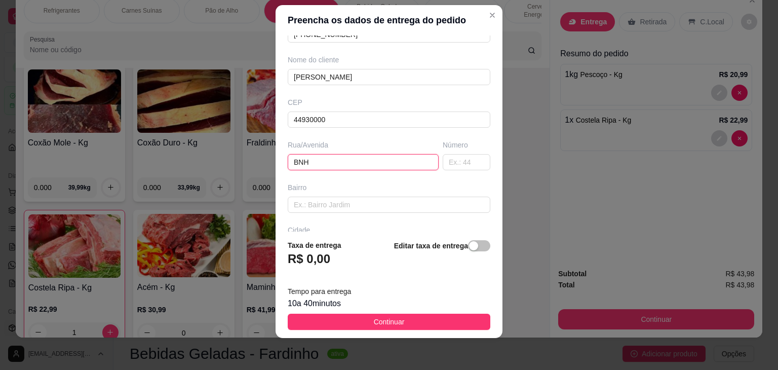
scroll to position [144, 0]
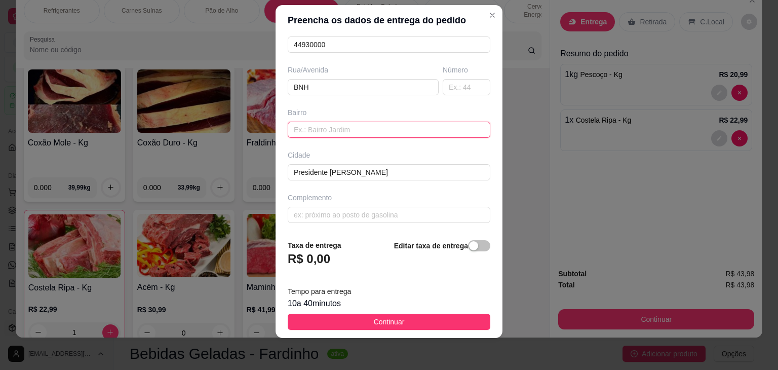
click at [367, 128] on input "text" at bounding box center [389, 130] width 203 height 16
click at [347, 218] on input "text" at bounding box center [389, 215] width 203 height 16
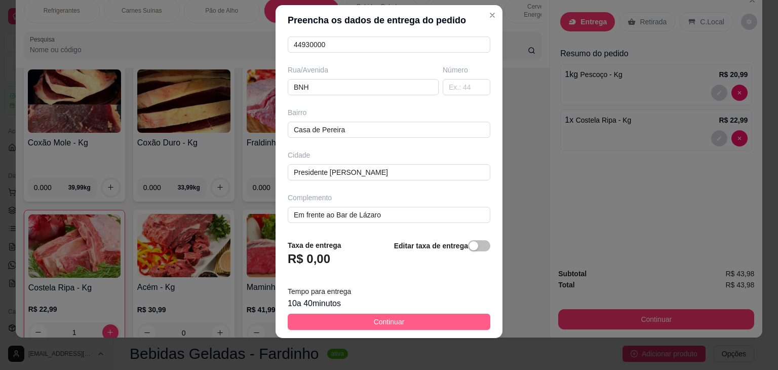
click at [381, 320] on span "Continuar" at bounding box center [389, 321] width 31 height 11
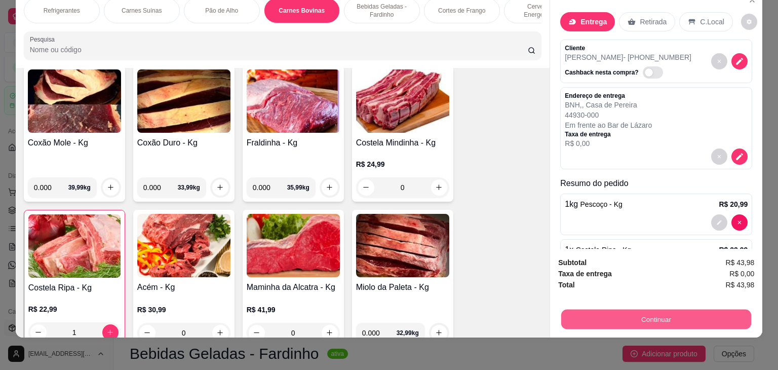
click at [623, 310] on button "Continuar" at bounding box center [656, 320] width 190 height 20
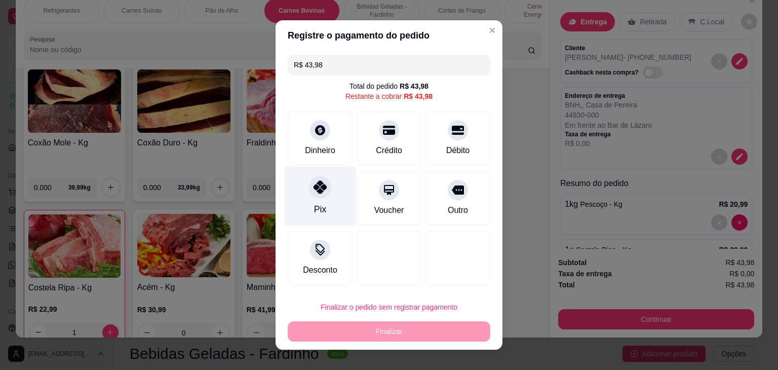
click at [319, 194] on icon at bounding box center [320, 186] width 13 height 13
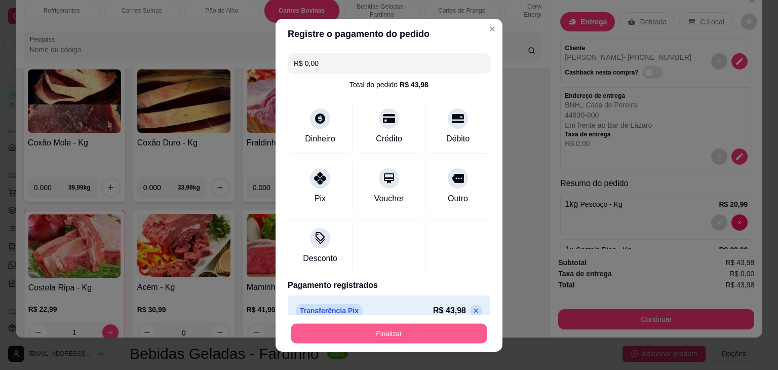
click at [389, 333] on button "Finalizar" at bounding box center [389, 333] width 197 height 20
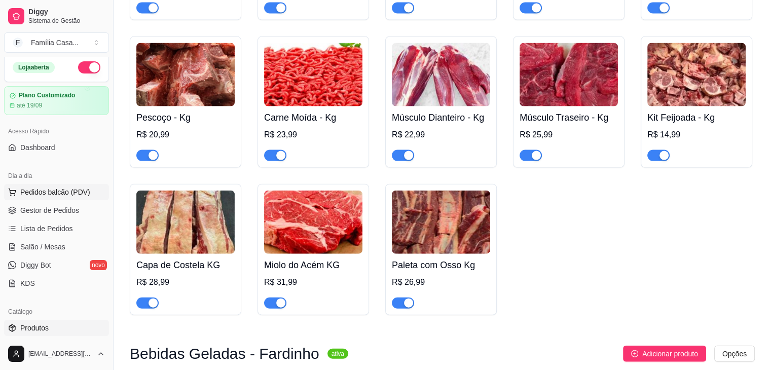
click at [30, 190] on span "Pedidos balcão (PDV)" at bounding box center [55, 192] width 70 height 10
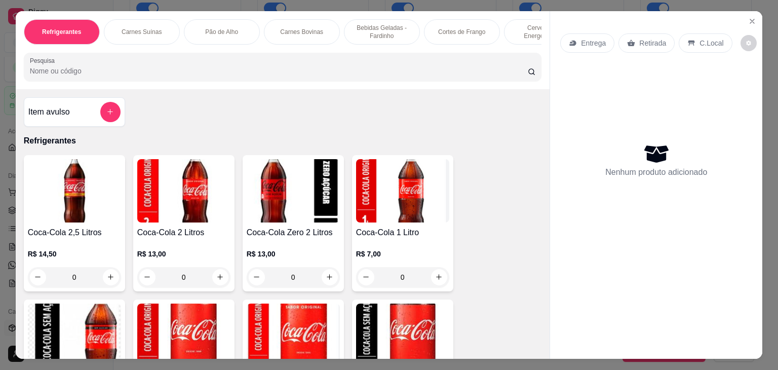
click at [144, 28] on p "Carnes Suínas" at bounding box center [142, 32] width 40 height 8
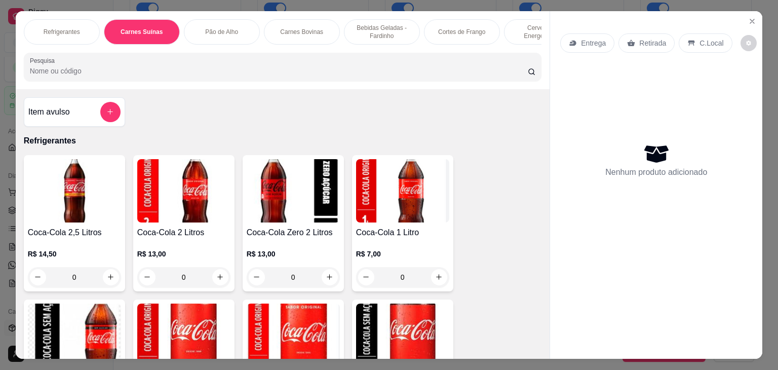
scroll to position [25, 0]
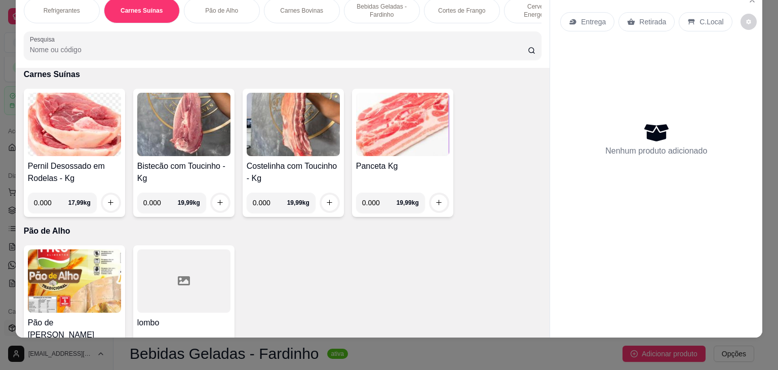
click at [197, 285] on div at bounding box center [183, 280] width 93 height 63
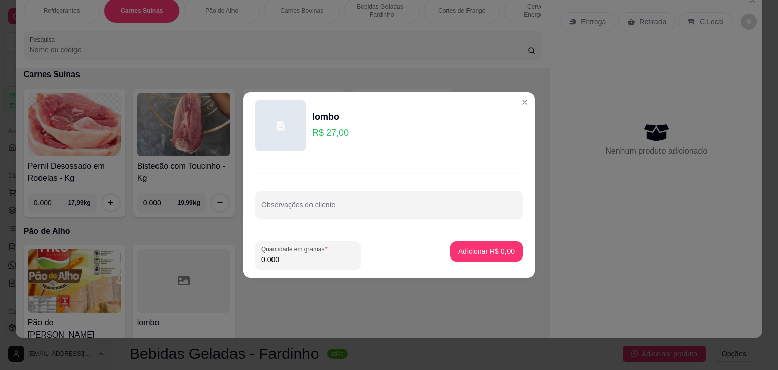
drag, startPoint x: 282, startPoint y: 254, endPoint x: 246, endPoint y: 266, distance: 37.7
click at [246, 266] on footer "Quantidade em gramas 0.000 Adicionar R$ 0,00" at bounding box center [389, 255] width 292 height 45
click at [462, 256] on p "Adicionar R$ 54,00" at bounding box center [485, 251] width 59 height 10
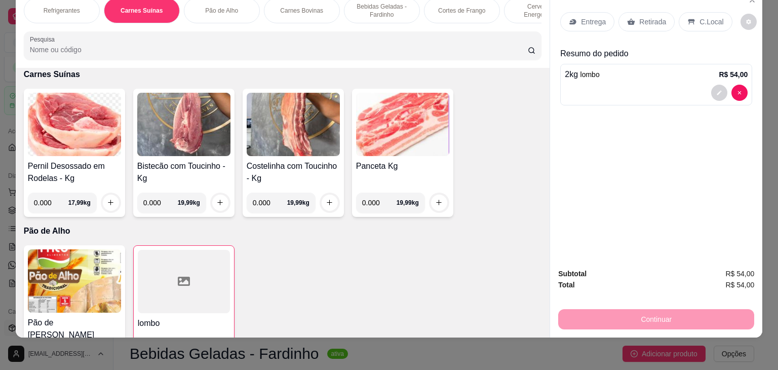
click at [591, 17] on p "Entrega" at bounding box center [593, 22] width 25 height 10
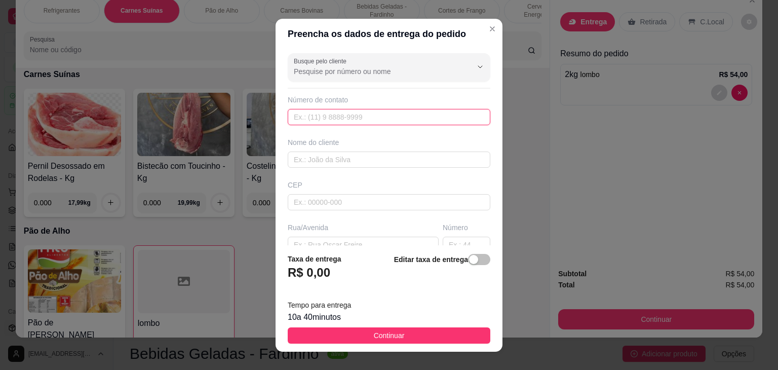
click at [356, 116] on input "text" at bounding box center [389, 117] width 203 height 16
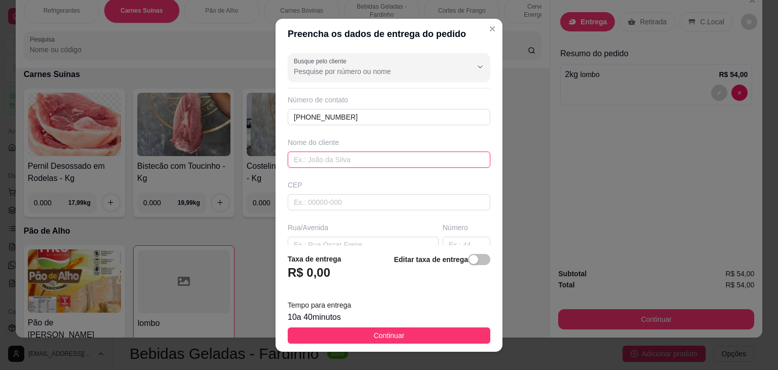
click at [400, 152] on input "text" at bounding box center [389, 160] width 203 height 16
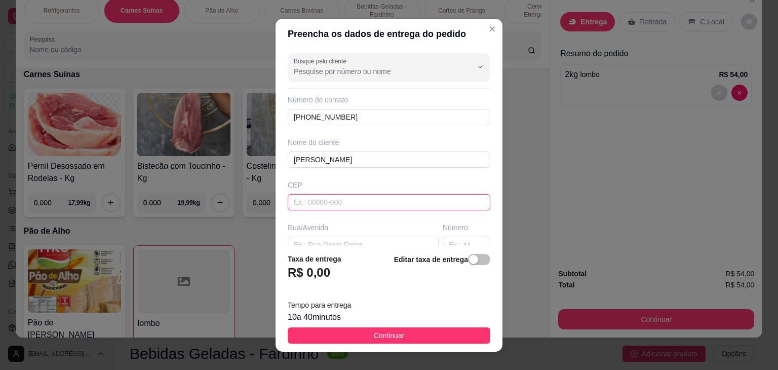
click at [369, 201] on input "text" at bounding box center [389, 202] width 203 height 16
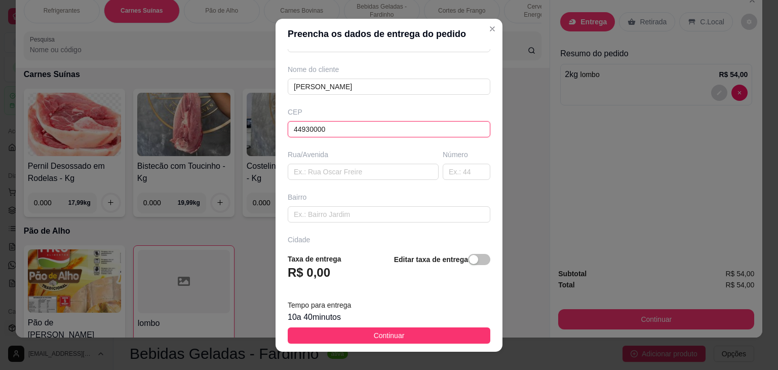
scroll to position [144, 0]
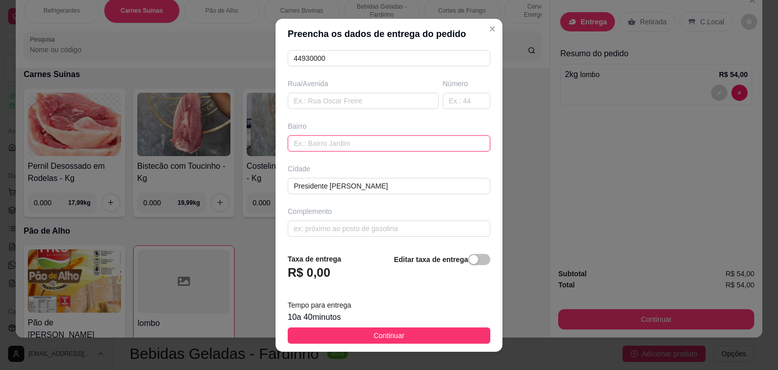
click at [318, 146] on input "text" at bounding box center [389, 143] width 203 height 16
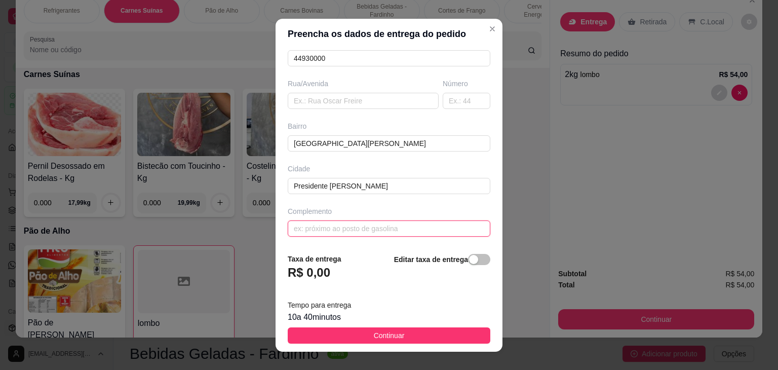
click at [302, 235] on div "Busque pelo cliente Número de contato [PHONE_NUMBER] Nome do cliente [PERSON_NA…" at bounding box center [389, 147] width 227 height 196
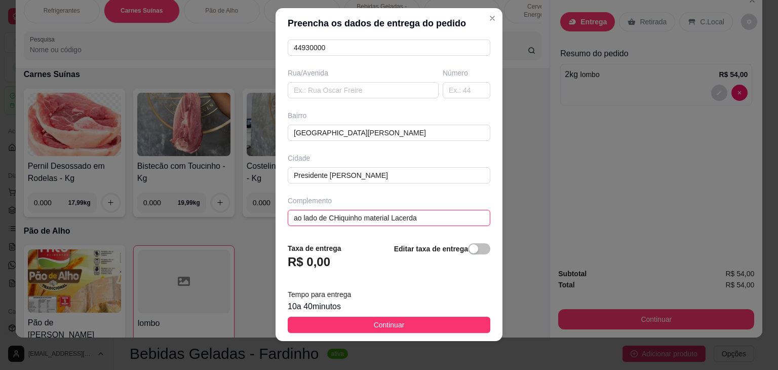
scroll to position [14, 0]
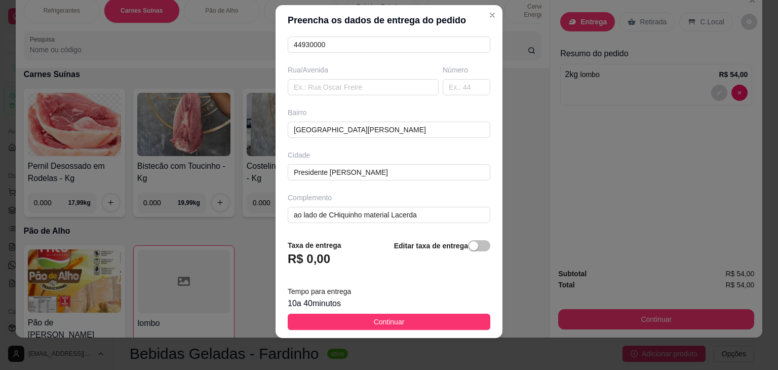
drag, startPoint x: 384, startPoint y: 319, endPoint x: 370, endPoint y: 316, distance: 14.1
click at [383, 319] on span "Continuar" at bounding box center [389, 321] width 31 height 11
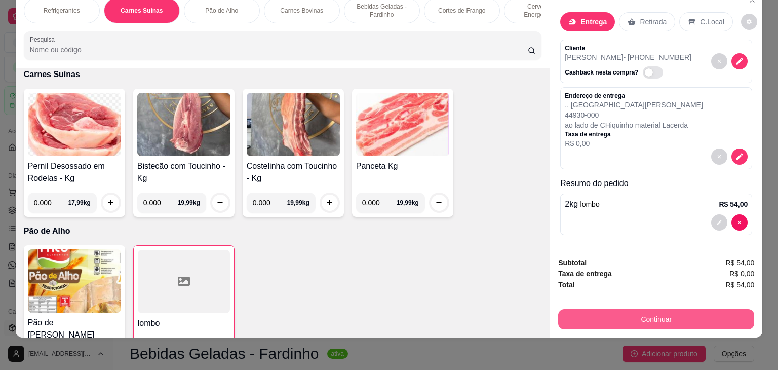
click at [649, 309] on button "Continuar" at bounding box center [656, 319] width 196 height 20
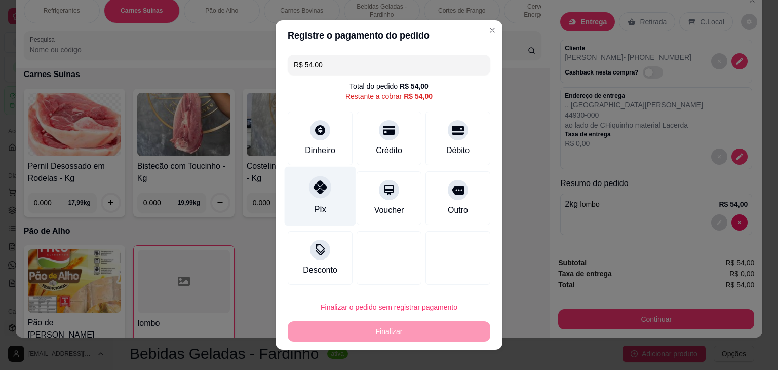
click at [320, 191] on icon at bounding box center [320, 186] width 13 height 13
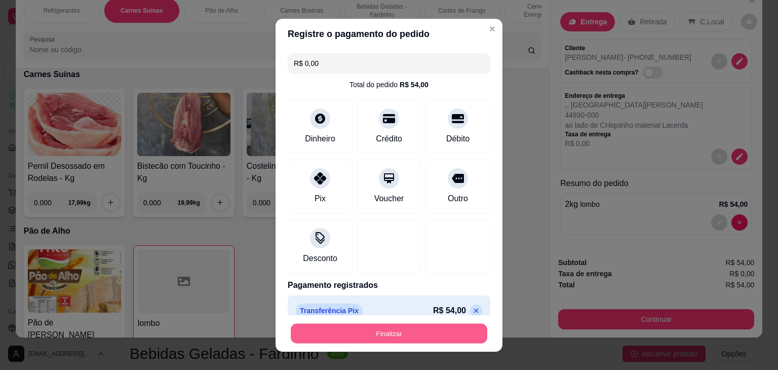
click at [388, 331] on button "Finalizar" at bounding box center [389, 333] width 197 height 20
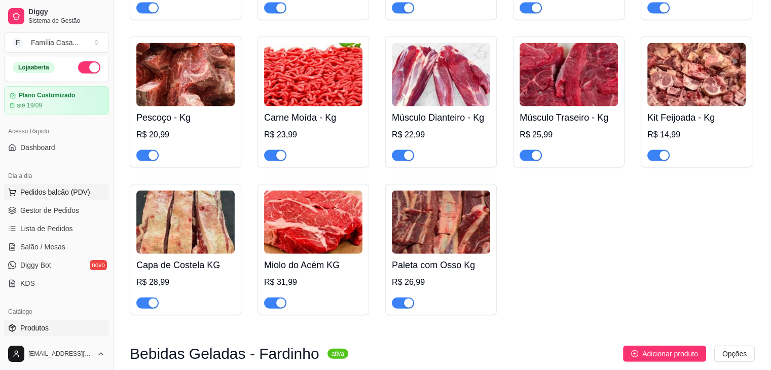
click at [42, 191] on span "Pedidos balcão (PDV)" at bounding box center [55, 192] width 70 height 10
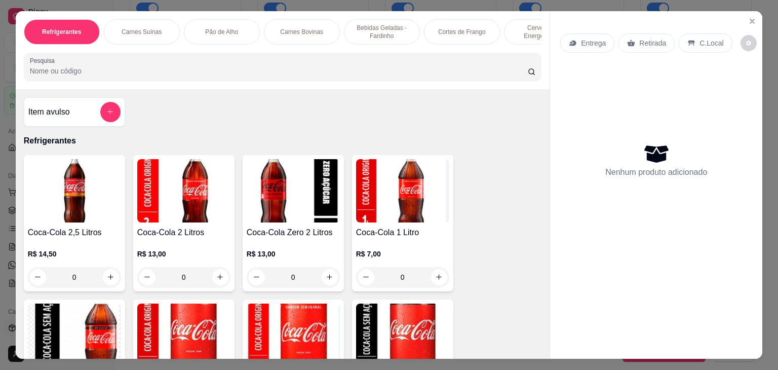
click at [153, 21] on div "Carnes Suínas" at bounding box center [142, 31] width 76 height 25
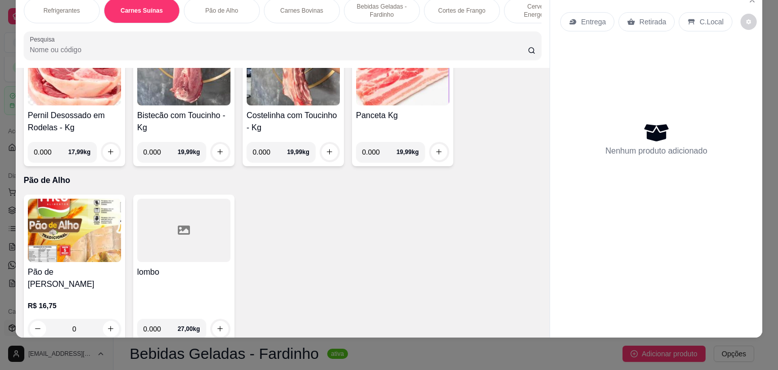
scroll to position [1101, 0]
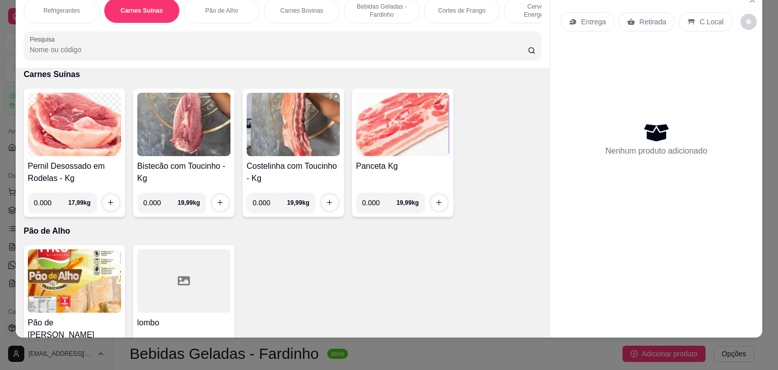
click at [284, 129] on img at bounding box center [293, 124] width 93 height 63
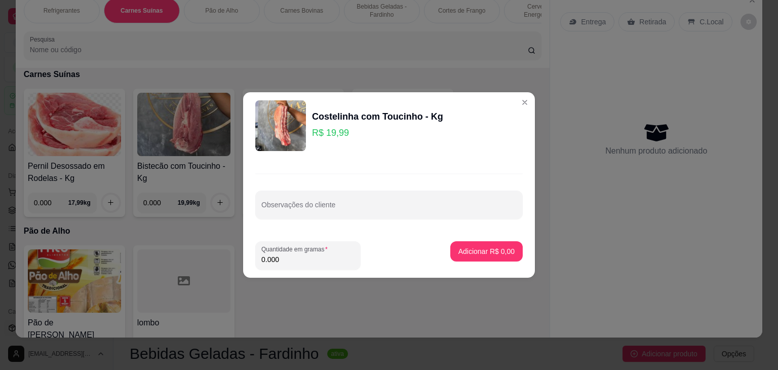
drag, startPoint x: 277, startPoint y: 262, endPoint x: 254, endPoint y: 265, distance: 22.4
click at [254, 265] on footer "Quantidade em gramas 0.000 Adicionar R$ 0,00" at bounding box center [389, 255] width 292 height 45
click at [475, 240] on footer "Quantidade em gramas 2.000 Adicionar R$ 39,98" at bounding box center [389, 255] width 292 height 45
click at [473, 247] on p "Adicionar R$ 39,98" at bounding box center [485, 251] width 60 height 10
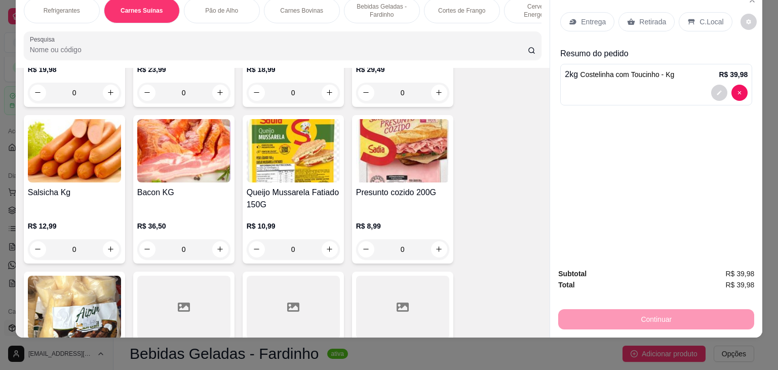
scroll to position [5255, 0]
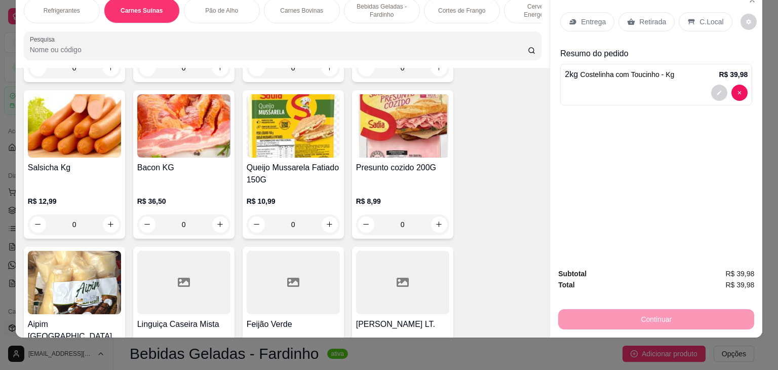
click at [187, 251] on div at bounding box center [183, 282] width 93 height 63
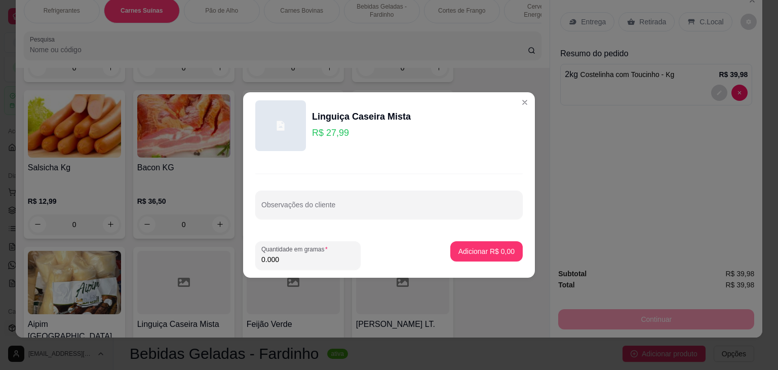
drag, startPoint x: 292, startPoint y: 262, endPoint x: 233, endPoint y: 265, distance: 59.3
click at [233, 265] on div "Linguiça Caseira Mista R$ 27,99 Observações do cliente Quantidade em gramas 0.0…" at bounding box center [389, 185] width 778 height 370
click at [494, 252] on p "Adicionar R$ 27,99" at bounding box center [485, 251] width 60 height 10
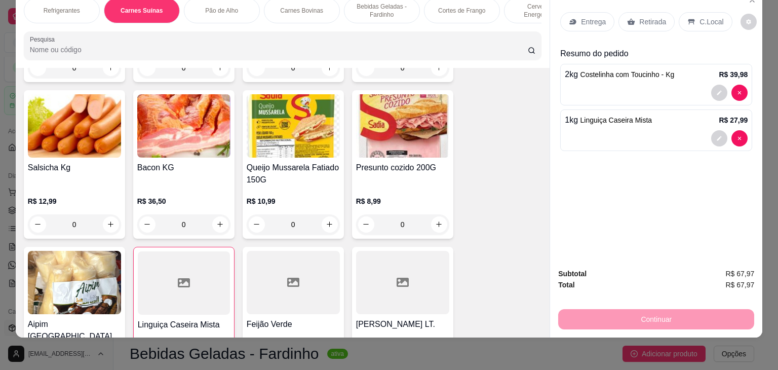
click at [584, 17] on p "Entrega" at bounding box center [593, 22] width 25 height 10
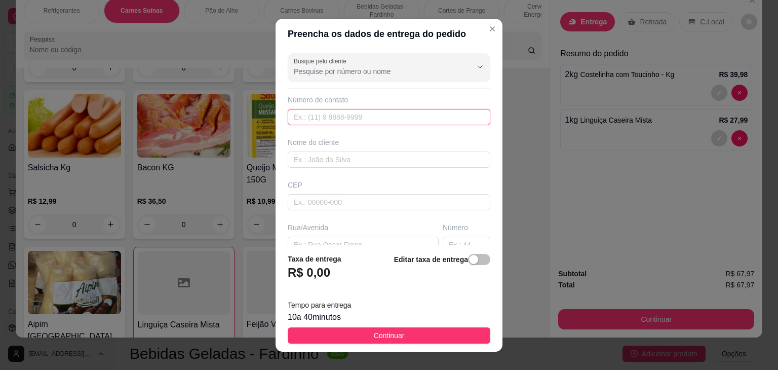
click at [411, 122] on input "text" at bounding box center [389, 117] width 203 height 16
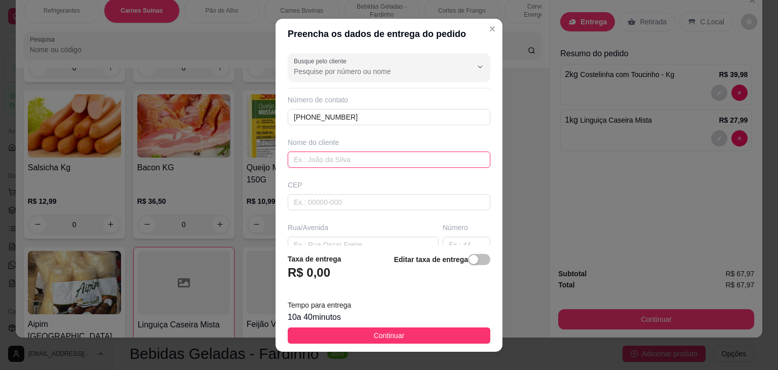
click at [364, 159] on input "text" at bounding box center [389, 160] width 203 height 16
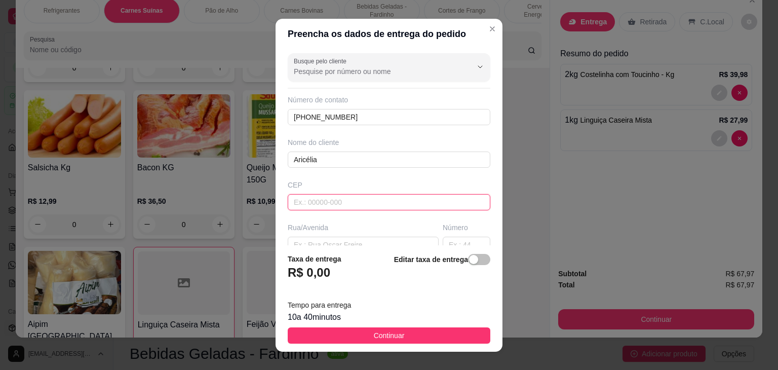
click at [359, 201] on input "text" at bounding box center [389, 202] width 203 height 16
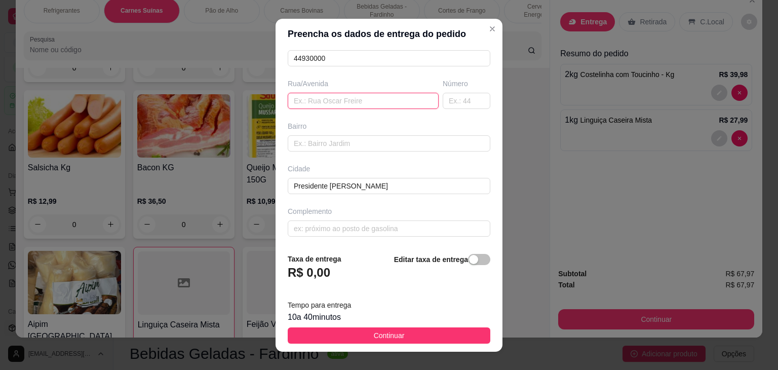
click at [319, 99] on input "text" at bounding box center [363, 101] width 151 height 16
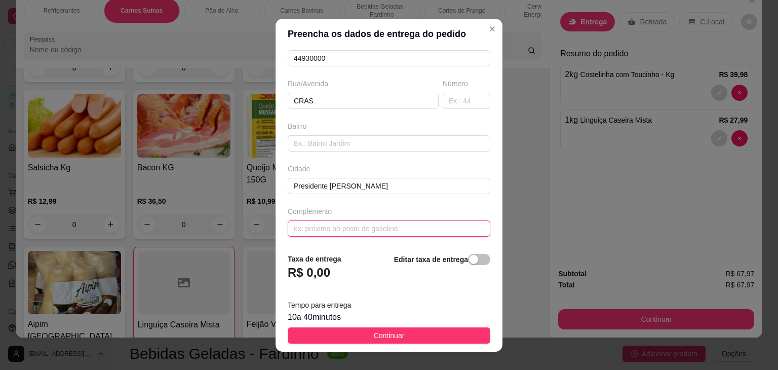
click at [330, 228] on input "text" at bounding box center [389, 228] width 203 height 16
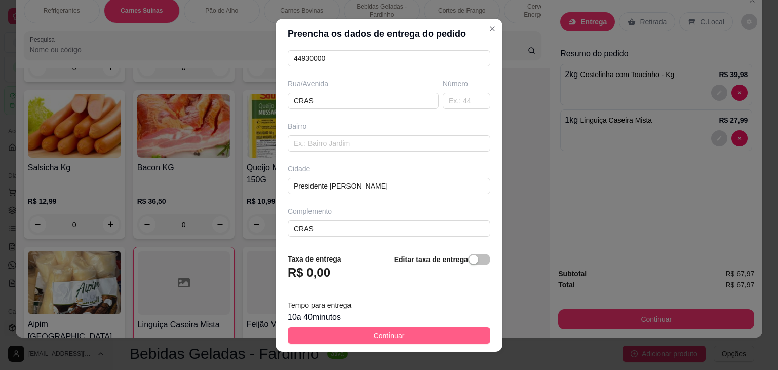
click at [398, 334] on button "Continuar" at bounding box center [389, 335] width 203 height 16
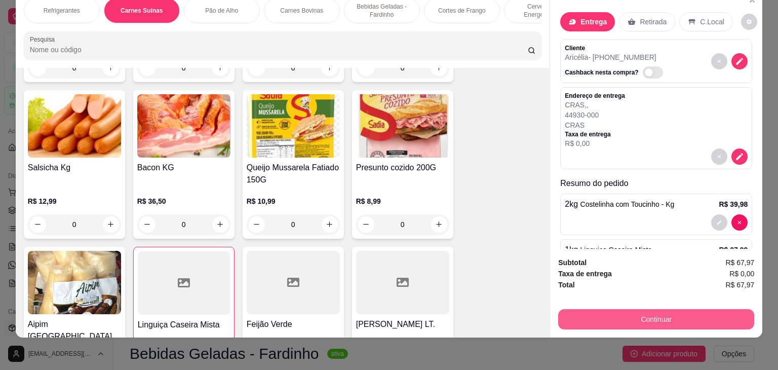
click at [641, 309] on button "Continuar" at bounding box center [656, 319] width 196 height 20
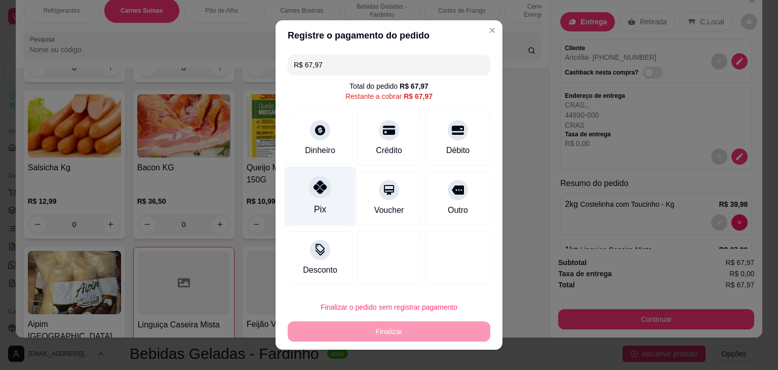
click at [318, 196] on div at bounding box center [320, 187] width 22 height 22
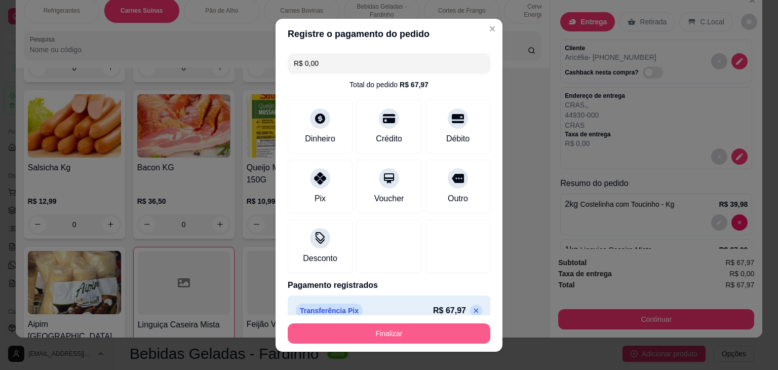
click at [397, 336] on button "Finalizar" at bounding box center [389, 333] width 203 height 20
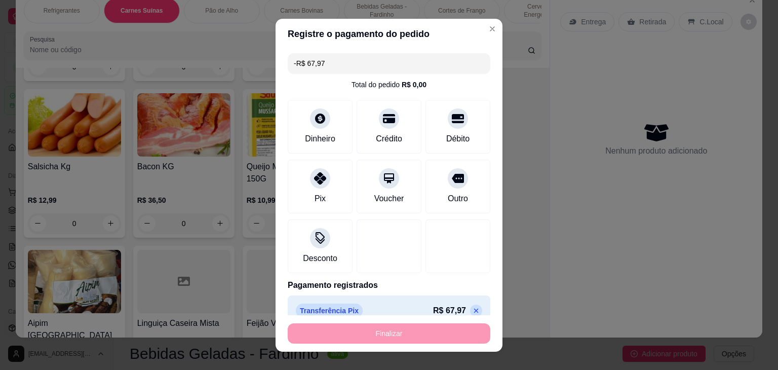
scroll to position [5254, 0]
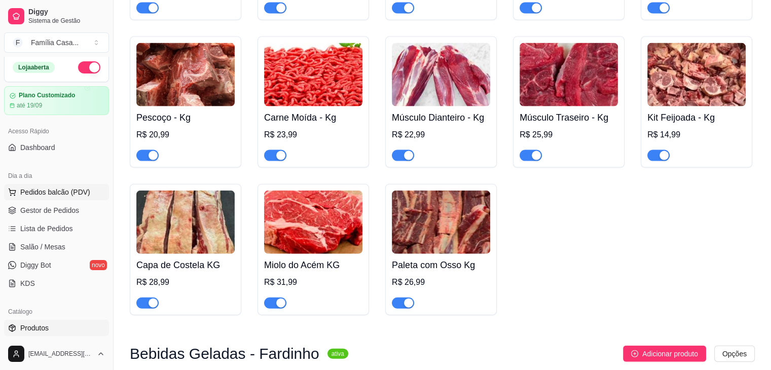
click at [48, 189] on span "Pedidos balcão (PDV)" at bounding box center [55, 192] width 70 height 10
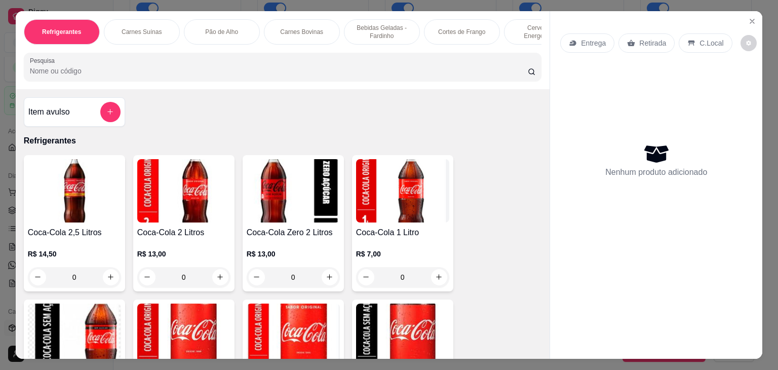
click at [148, 32] on div "Carnes Suínas" at bounding box center [142, 31] width 76 height 25
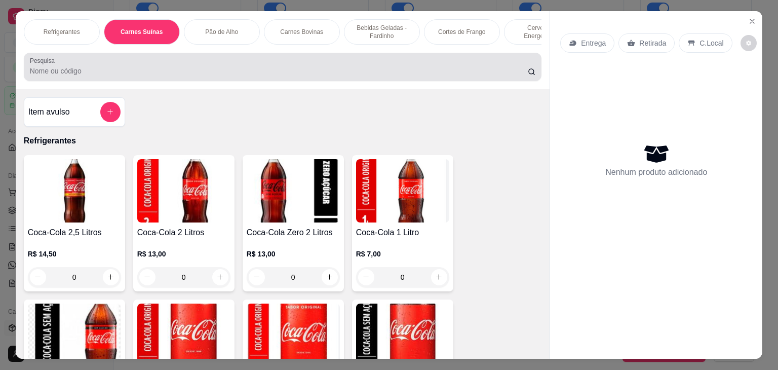
scroll to position [25, 0]
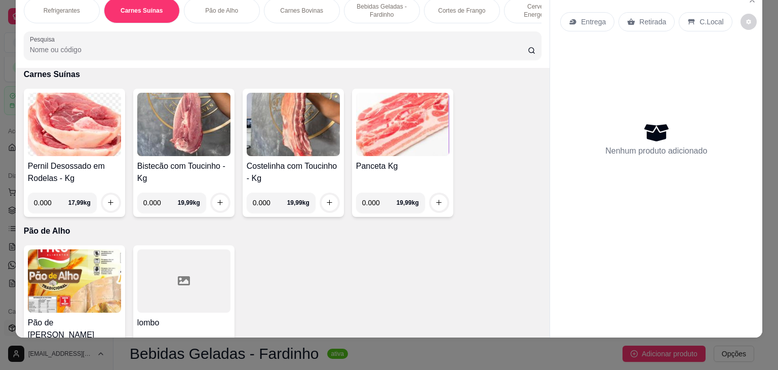
click at [285, 148] on img at bounding box center [293, 124] width 93 height 63
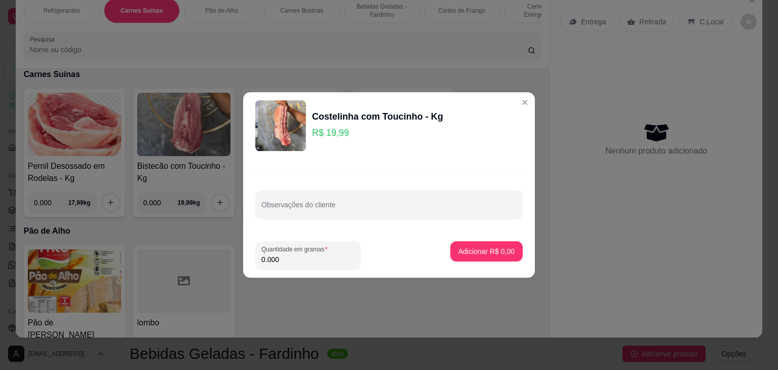
drag, startPoint x: 281, startPoint y: 261, endPoint x: 253, endPoint y: 261, distance: 27.4
click at [253, 261] on footer "Quantidade em gramas 0.000 Adicionar R$ 0,00" at bounding box center [389, 255] width 292 height 45
click at [471, 246] on p "Adicionar R$ 29,99" at bounding box center [485, 251] width 60 height 10
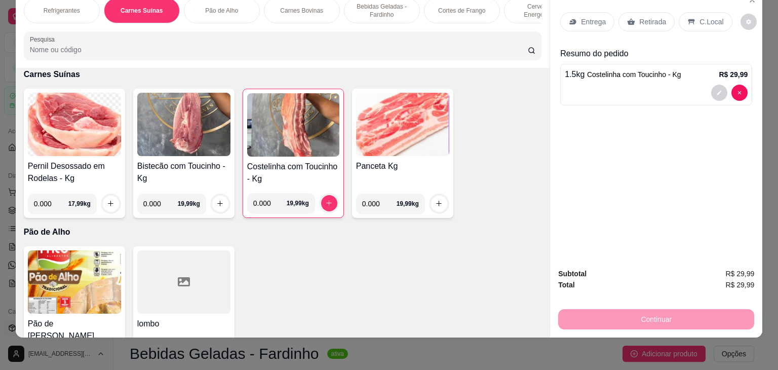
click at [578, 12] on div "Entrega" at bounding box center [587, 21] width 54 height 19
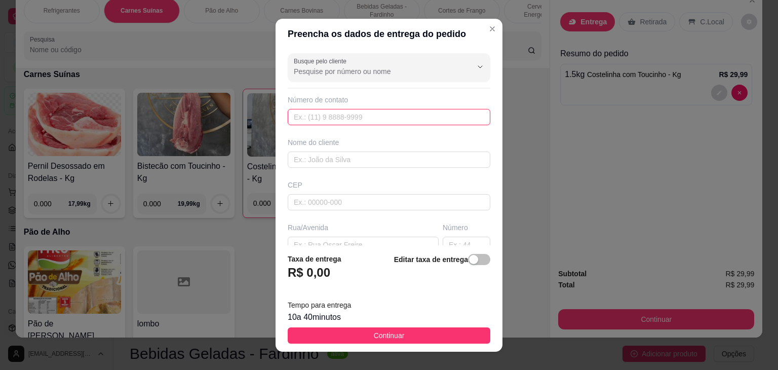
click at [407, 117] on input "text" at bounding box center [389, 117] width 203 height 16
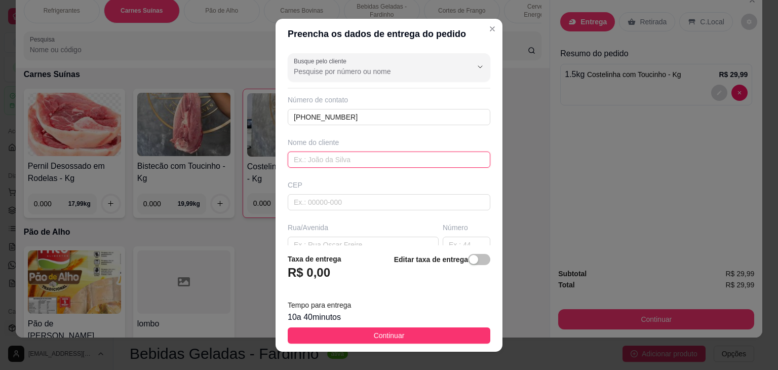
click at [373, 165] on input "text" at bounding box center [389, 160] width 203 height 16
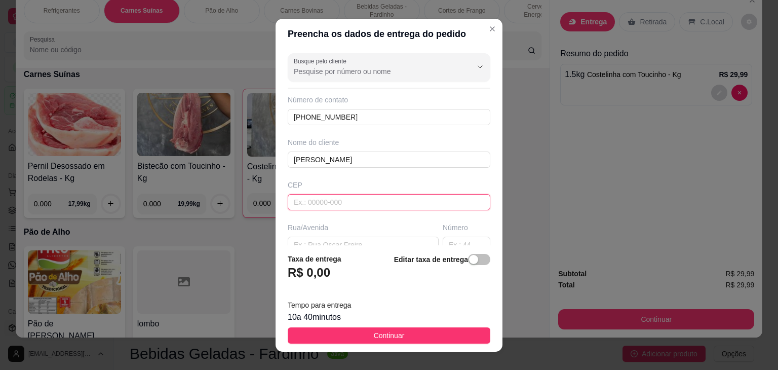
click at [320, 199] on input "text" at bounding box center [389, 202] width 203 height 16
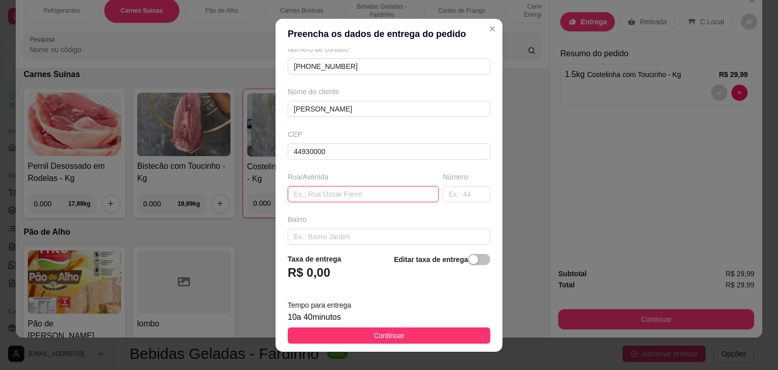
click at [322, 191] on input "text" at bounding box center [363, 194] width 151 height 16
click at [333, 235] on input "text" at bounding box center [389, 237] width 203 height 16
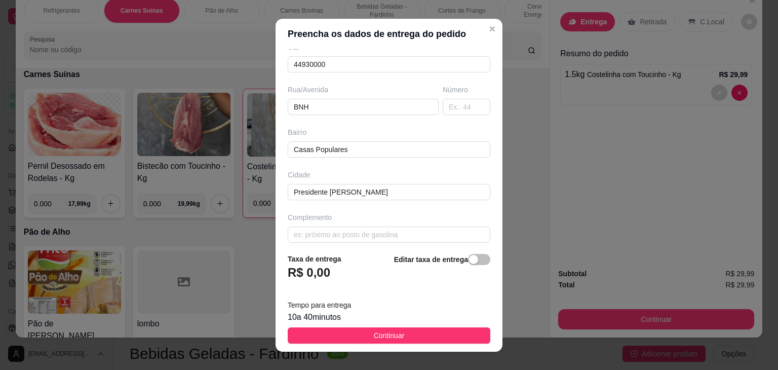
scroll to position [144, 0]
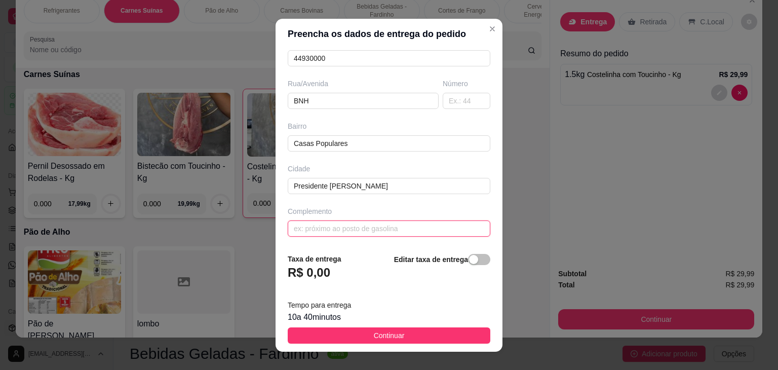
click at [368, 234] on input "text" at bounding box center [389, 228] width 203 height 16
click at [392, 330] on span "Continuar" at bounding box center [389, 335] width 31 height 11
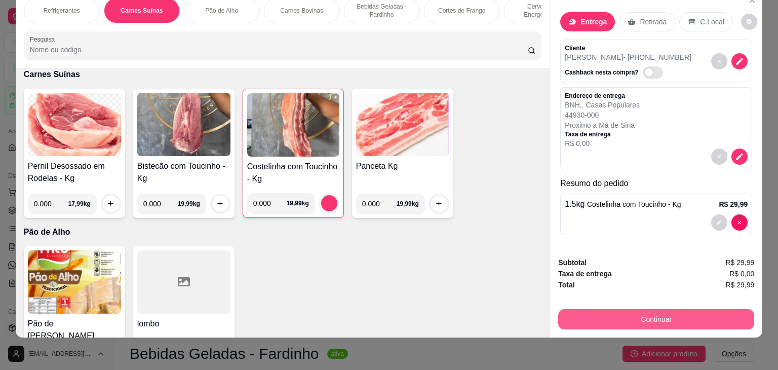
click at [663, 312] on button "Continuar" at bounding box center [656, 319] width 196 height 20
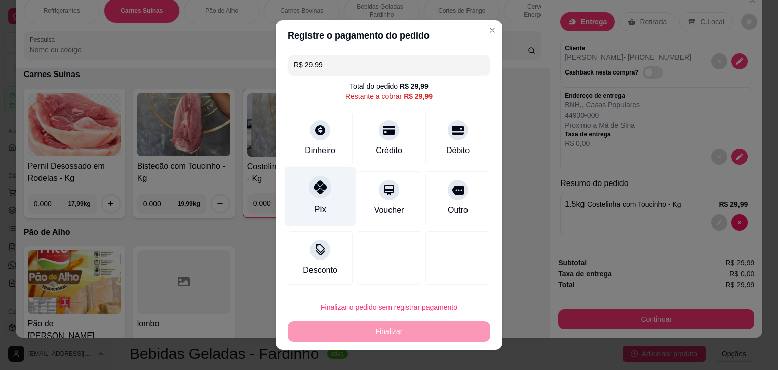
click at [324, 195] on div "Pix" at bounding box center [320, 196] width 71 height 59
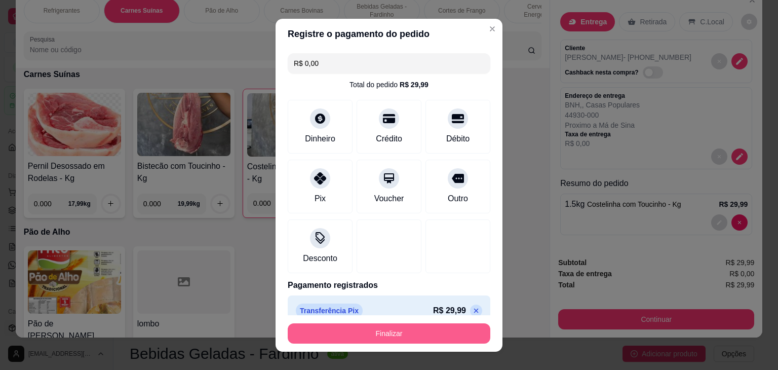
click at [400, 332] on button "Finalizar" at bounding box center [389, 333] width 203 height 20
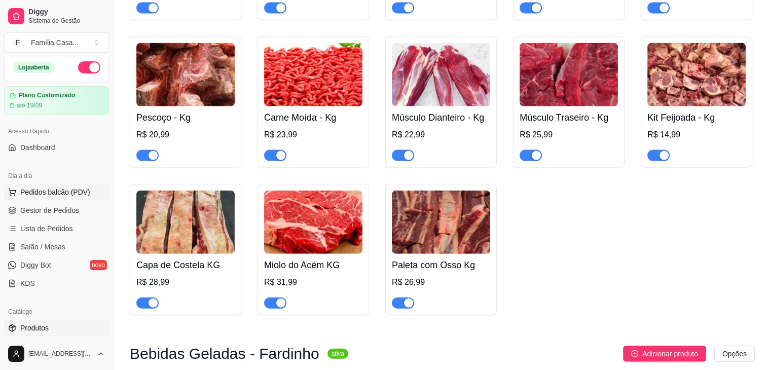
click at [47, 189] on span "Pedidos balcão (PDV)" at bounding box center [55, 192] width 70 height 10
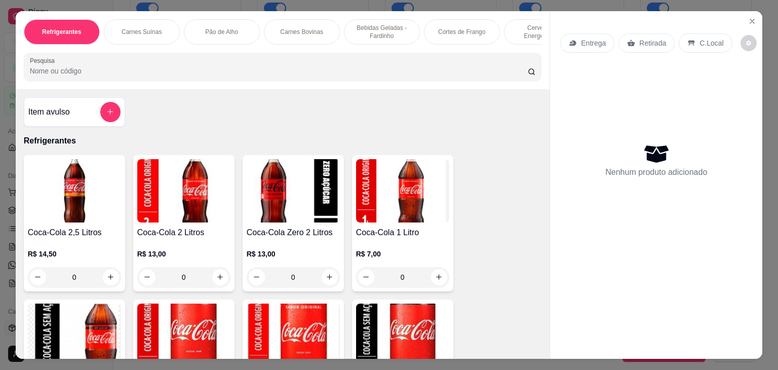
click at [148, 28] on p "Carnes Suínas" at bounding box center [142, 32] width 40 height 8
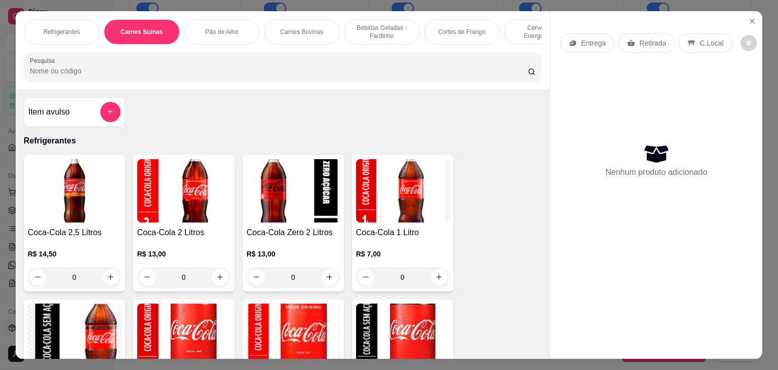
scroll to position [25, 0]
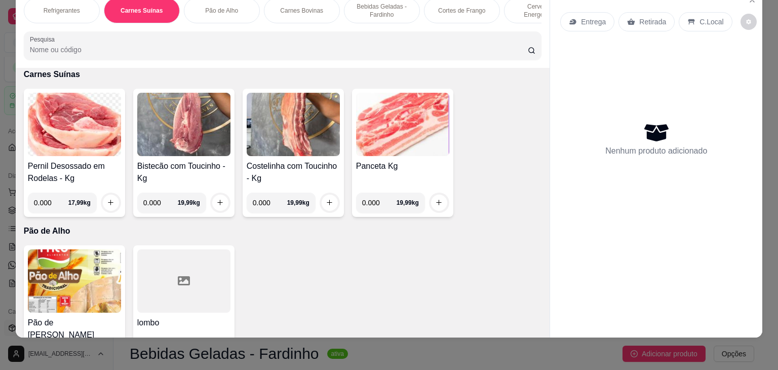
click at [294, 144] on img at bounding box center [293, 124] width 93 height 63
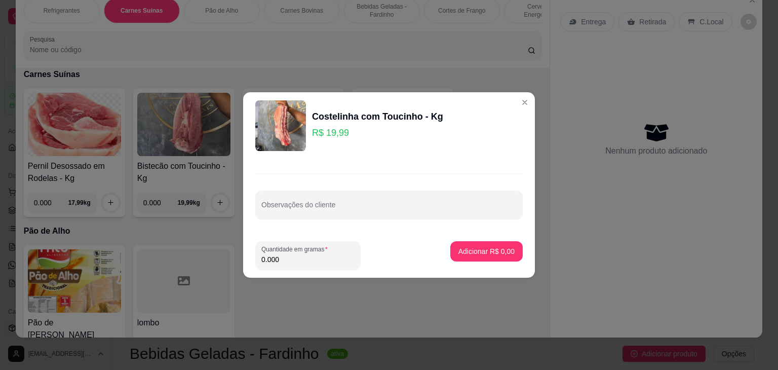
drag, startPoint x: 290, startPoint y: 260, endPoint x: 251, endPoint y: 265, distance: 39.2
click at [249, 265] on footer "Quantidade em gramas 0.000 Adicionar R$ 0,00" at bounding box center [389, 255] width 292 height 45
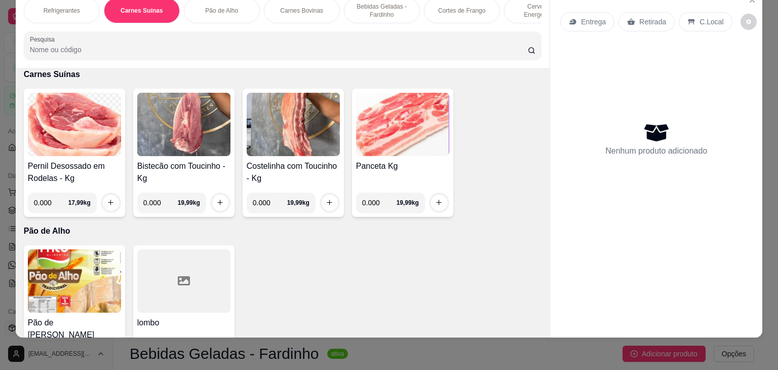
click at [404, 130] on img at bounding box center [402, 124] width 93 height 63
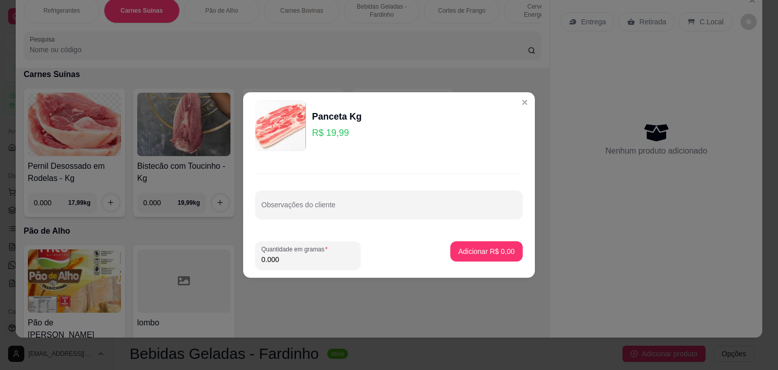
drag, startPoint x: 292, startPoint y: 260, endPoint x: 255, endPoint y: 267, distance: 37.2
click at [255, 267] on div "Quantidade em gramas 0.000" at bounding box center [307, 255] width 105 height 28
click at [495, 251] on p "Adicionar R$ 29,99" at bounding box center [485, 251] width 59 height 10
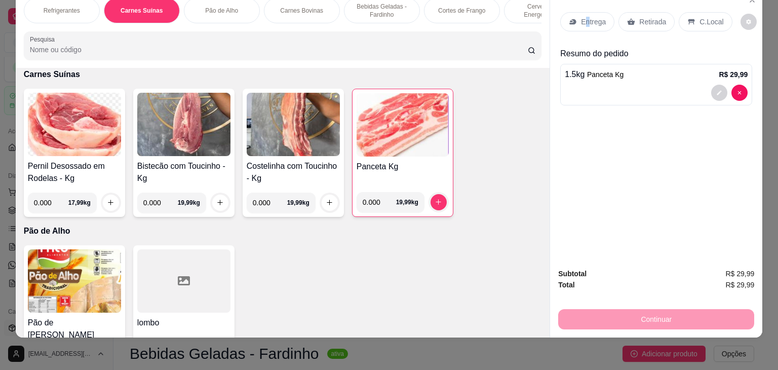
click at [583, 17] on p "Entrega" at bounding box center [593, 22] width 25 height 10
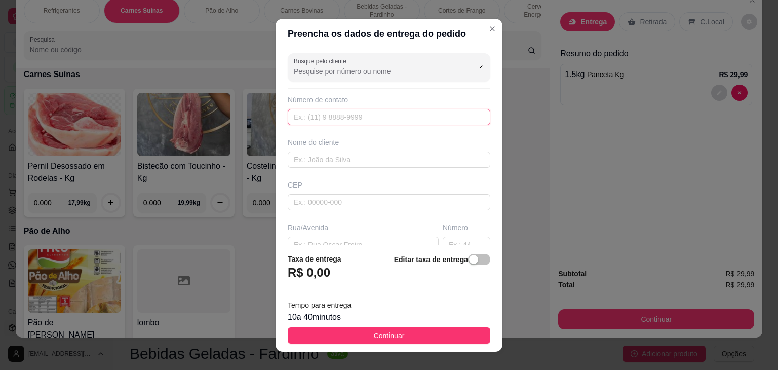
click at [363, 115] on input "text" at bounding box center [389, 117] width 203 height 16
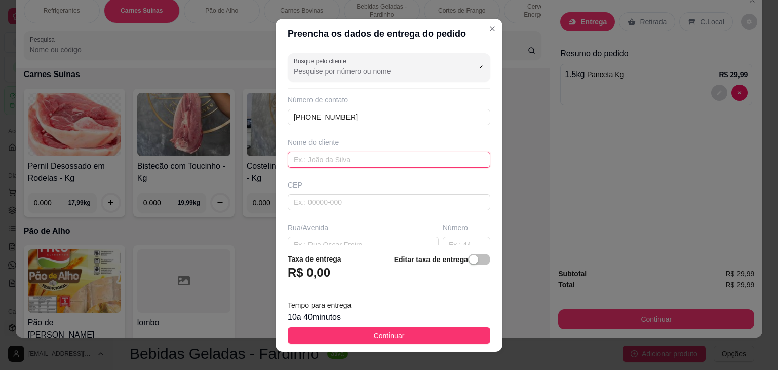
click at [346, 164] on input "text" at bounding box center [389, 160] width 203 height 16
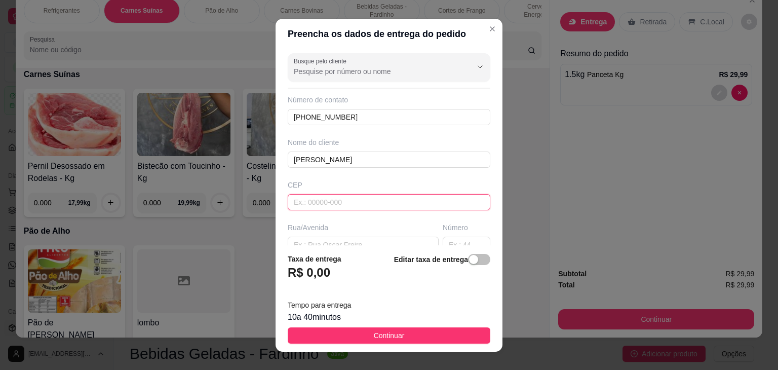
click at [308, 197] on input "text" at bounding box center [389, 202] width 203 height 16
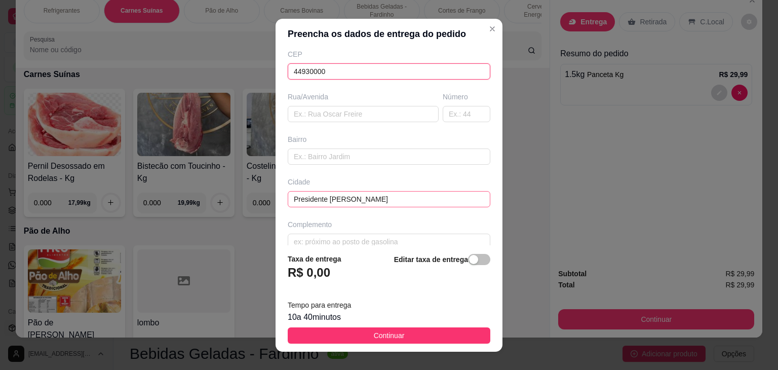
scroll to position [144, 0]
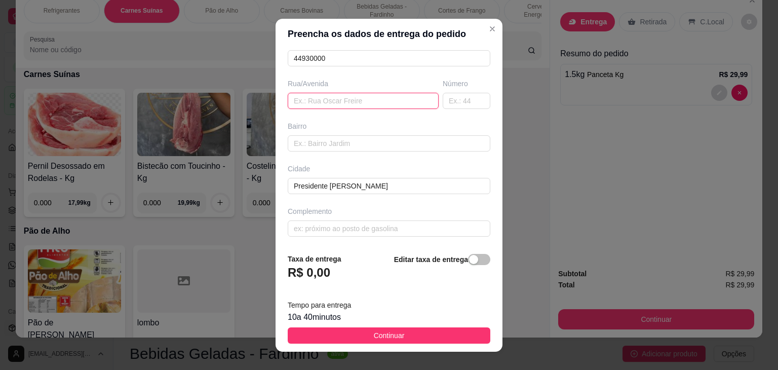
click at [326, 100] on input "text" at bounding box center [363, 101] width 151 height 16
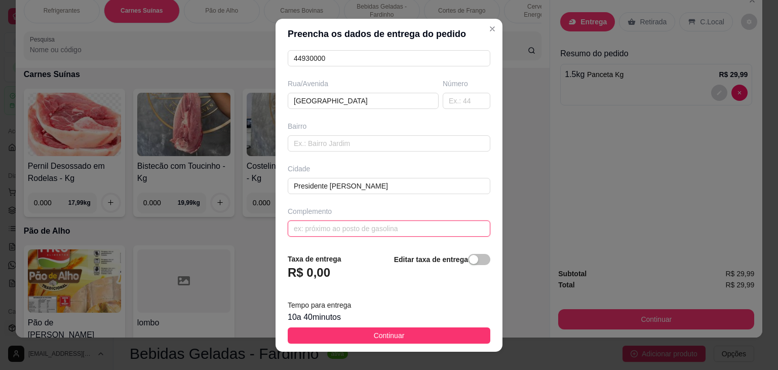
click at [310, 220] on input "text" at bounding box center [389, 228] width 203 height 16
click at [344, 329] on button "Continuar" at bounding box center [389, 335] width 203 height 16
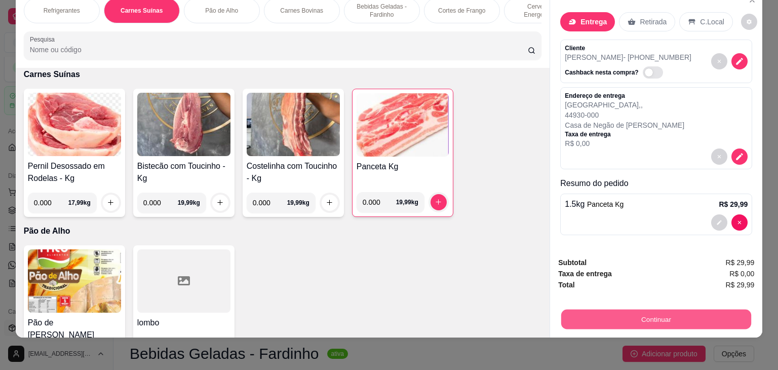
click at [625, 311] on button "Continuar" at bounding box center [656, 320] width 190 height 20
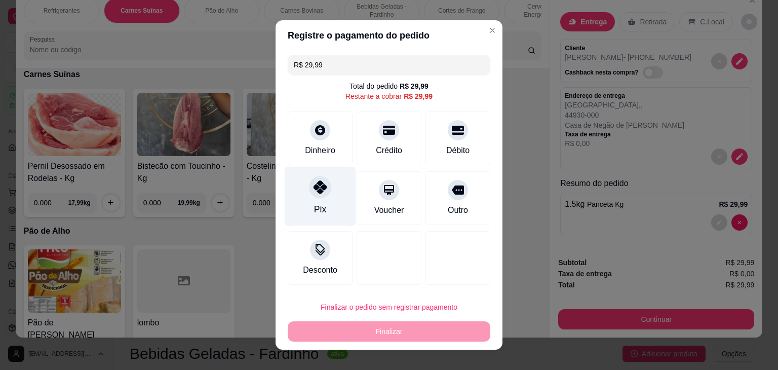
click at [310, 197] on div at bounding box center [320, 187] width 22 height 22
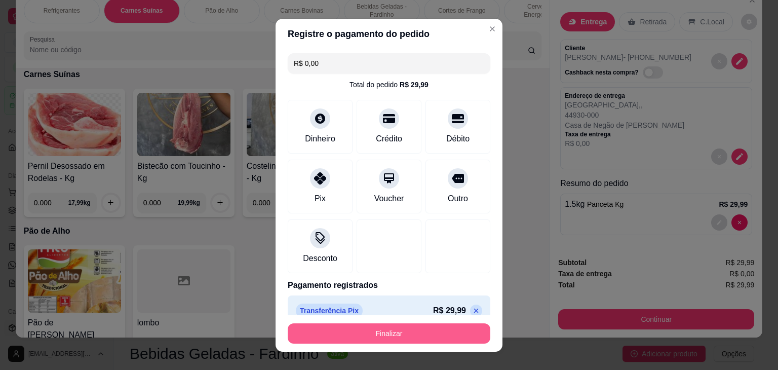
click at [408, 331] on button "Finalizar" at bounding box center [389, 333] width 203 height 20
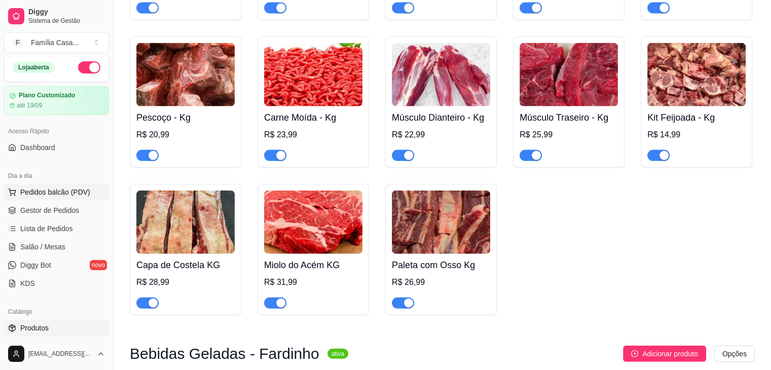
click at [35, 187] on span "Pedidos balcão (PDV)" at bounding box center [55, 192] width 70 height 10
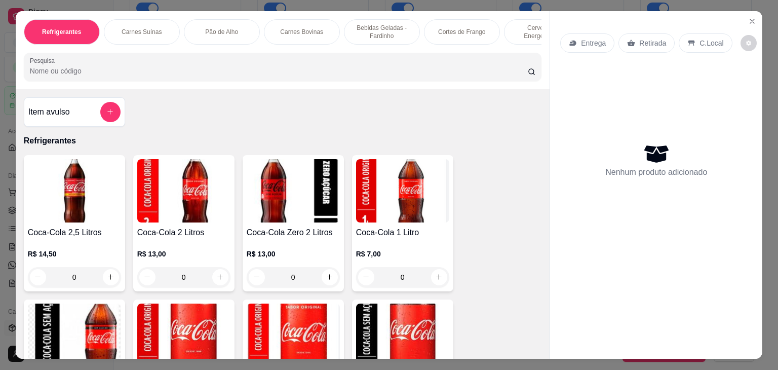
click at [150, 28] on p "Carnes Suínas" at bounding box center [142, 32] width 40 height 8
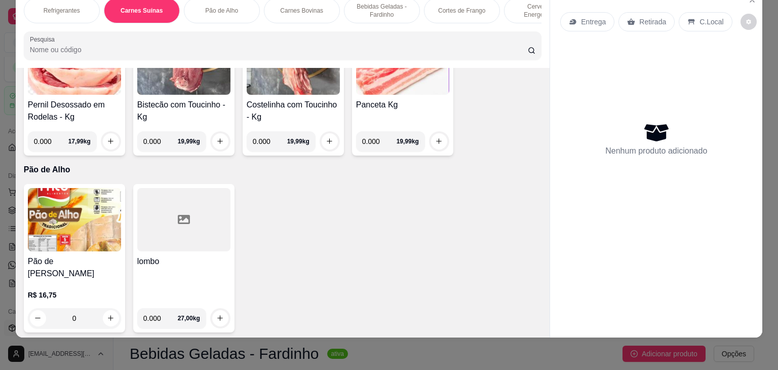
scroll to position [1253, 0]
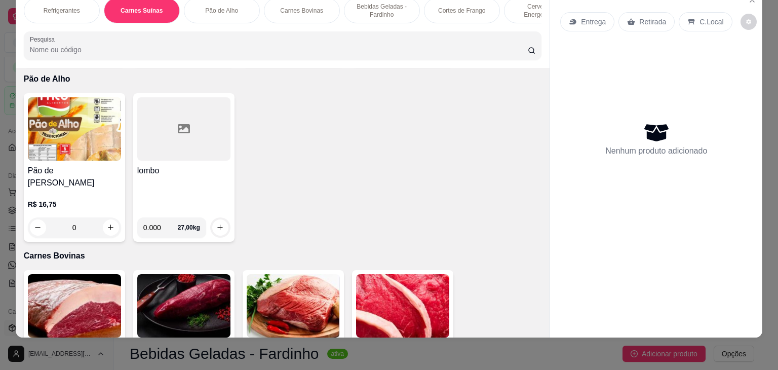
click at [174, 165] on h4 "lombo" at bounding box center [183, 171] width 93 height 12
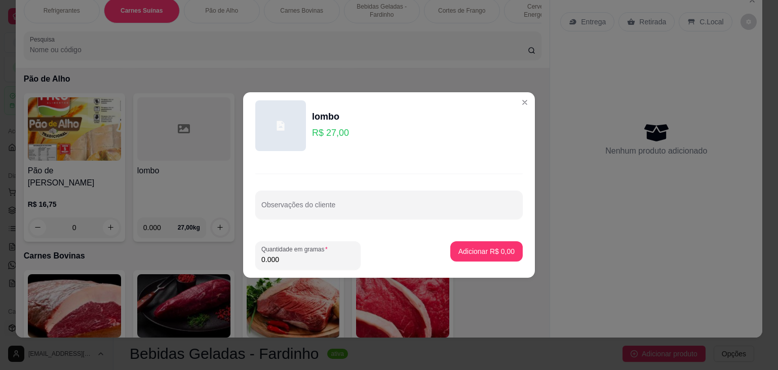
drag, startPoint x: 281, startPoint y: 258, endPoint x: 224, endPoint y: 255, distance: 57.4
click at [233, 264] on div "lombo R$ 27,00 Observações do cliente Quantidade em gramas 0.000 Adicionar R$ 0…" at bounding box center [389, 185] width 778 height 370
click at [486, 247] on p "Adicionar R$ 54,00" at bounding box center [485, 251] width 59 height 10
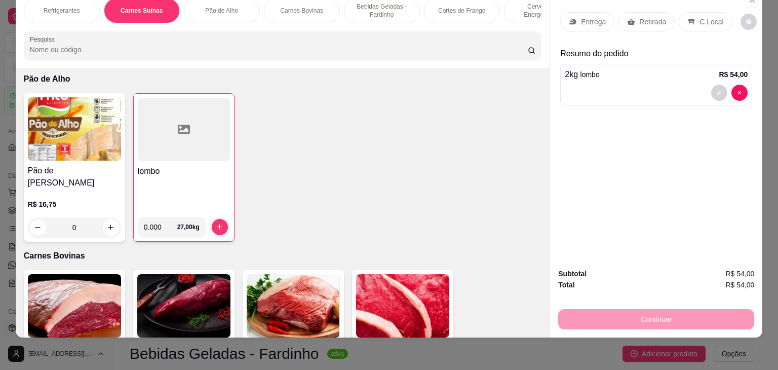
click at [600, 17] on p "Entrega" at bounding box center [593, 22] width 25 height 10
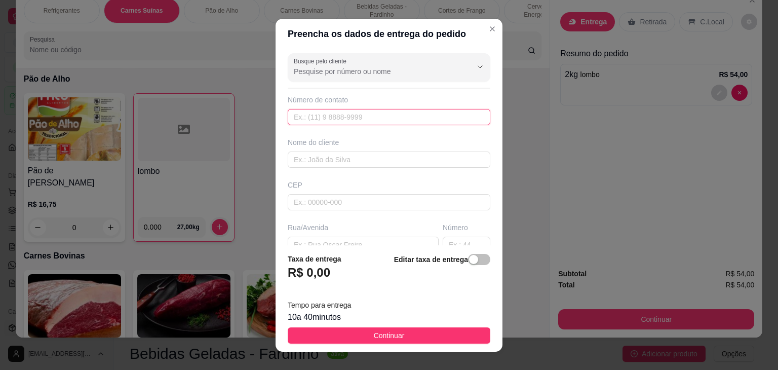
click at [351, 124] on input "text" at bounding box center [389, 117] width 203 height 16
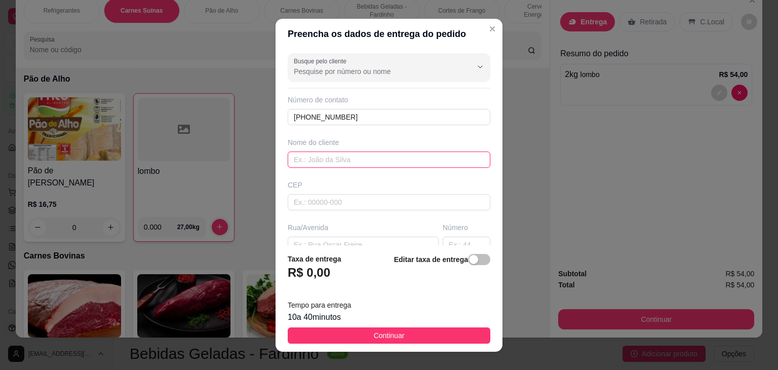
click at [344, 161] on input "text" at bounding box center [389, 160] width 203 height 16
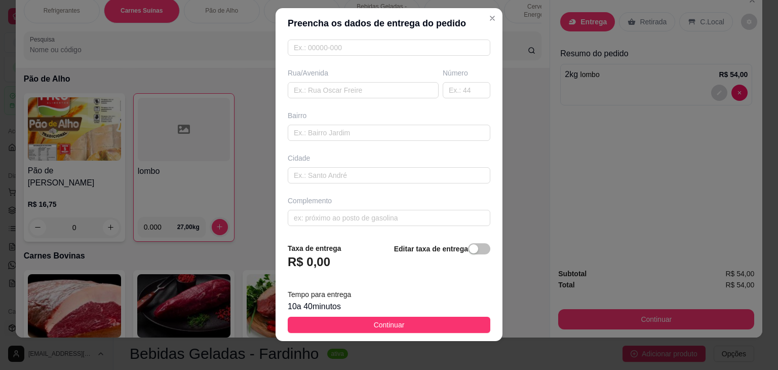
scroll to position [14, 0]
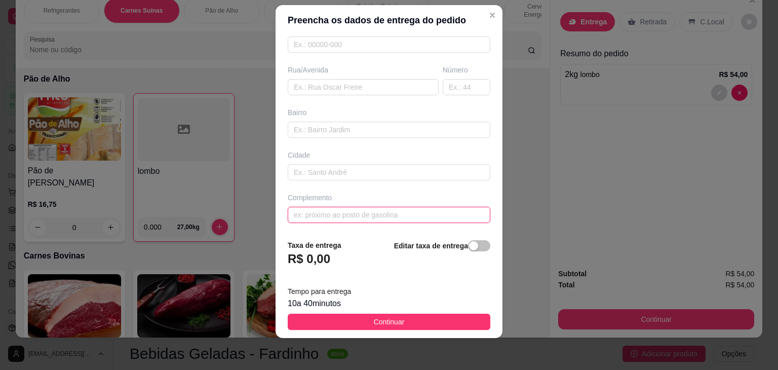
click at [318, 208] on input "text" at bounding box center [389, 215] width 203 height 16
click at [308, 92] on input "text" at bounding box center [363, 87] width 151 height 16
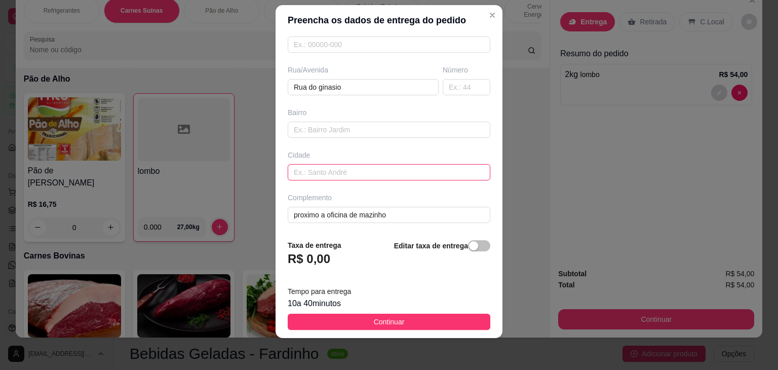
click at [307, 165] on input "text" at bounding box center [389, 172] width 203 height 16
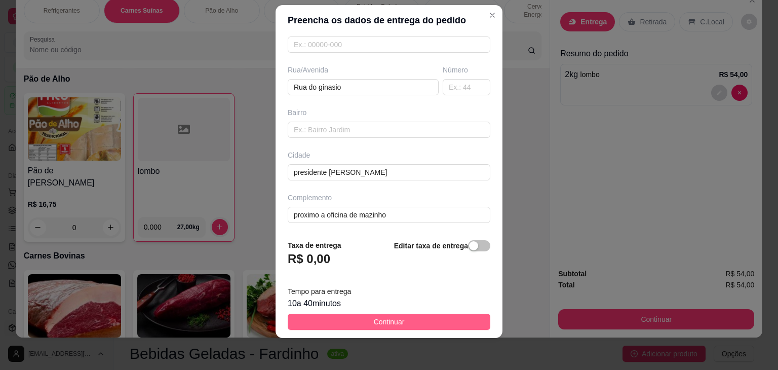
click at [395, 320] on span "Continuar" at bounding box center [389, 321] width 31 height 11
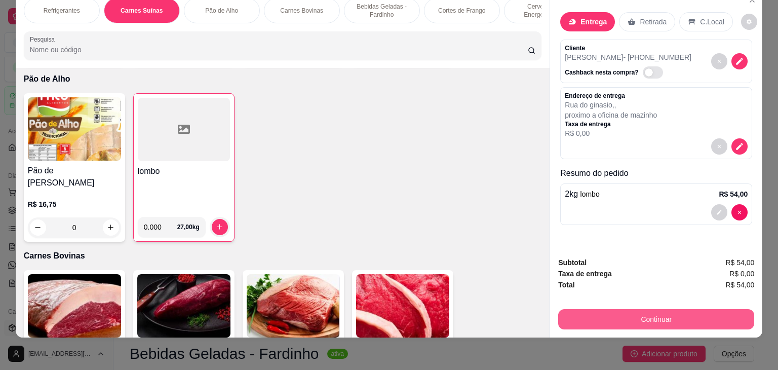
click at [666, 314] on button "Continuar" at bounding box center [656, 319] width 196 height 20
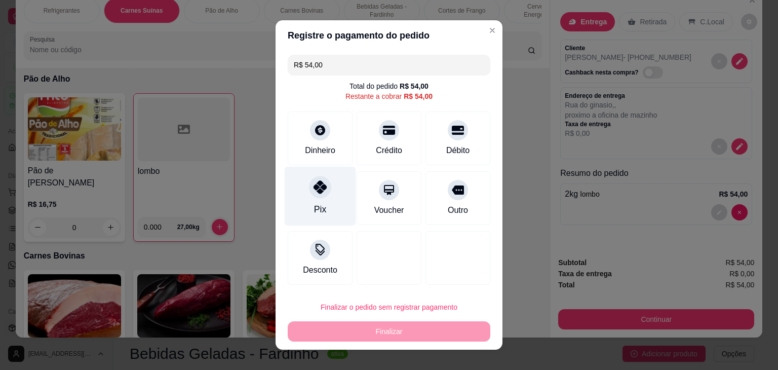
click at [315, 198] on div at bounding box center [320, 187] width 22 height 22
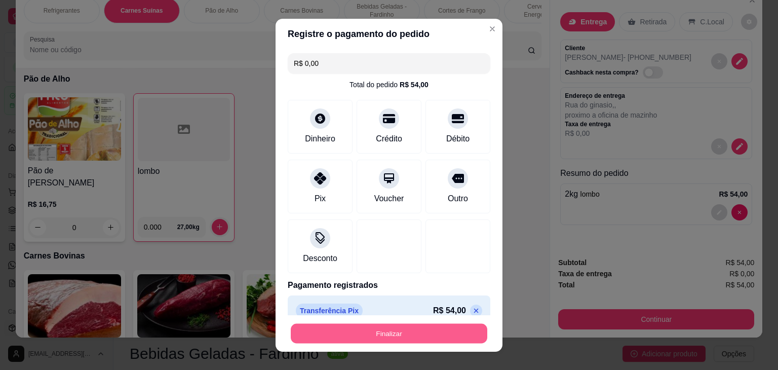
click at [404, 333] on button "Finalizar" at bounding box center [389, 333] width 197 height 20
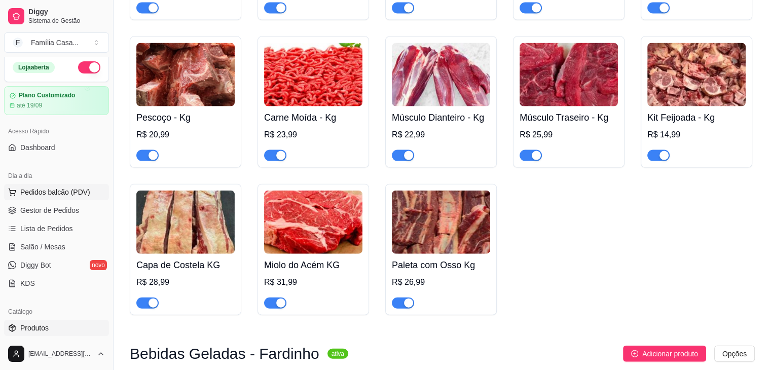
click at [46, 191] on span "Pedidos balcão (PDV)" at bounding box center [55, 192] width 70 height 10
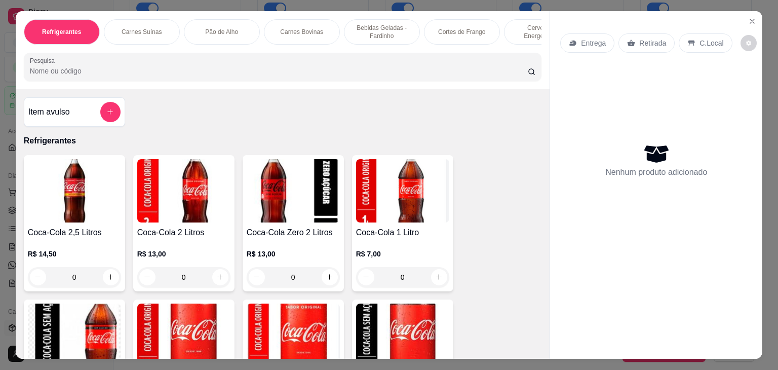
click at [154, 28] on p "Carnes Suínas" at bounding box center [142, 32] width 40 height 8
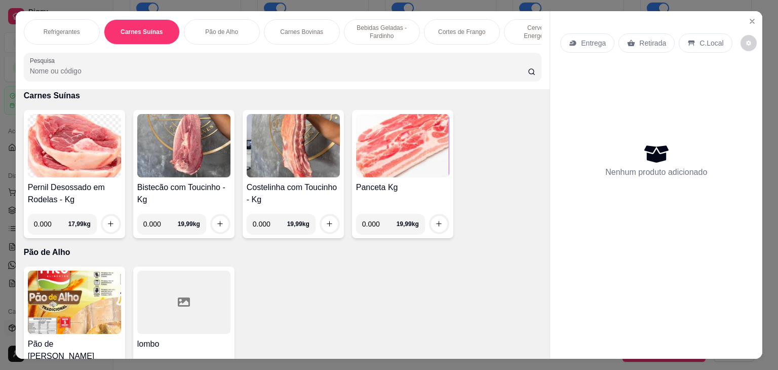
scroll to position [25, 0]
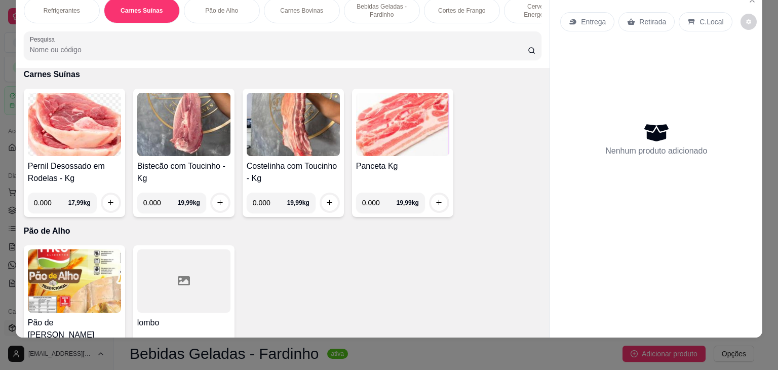
click at [384, 139] on img at bounding box center [402, 124] width 93 height 63
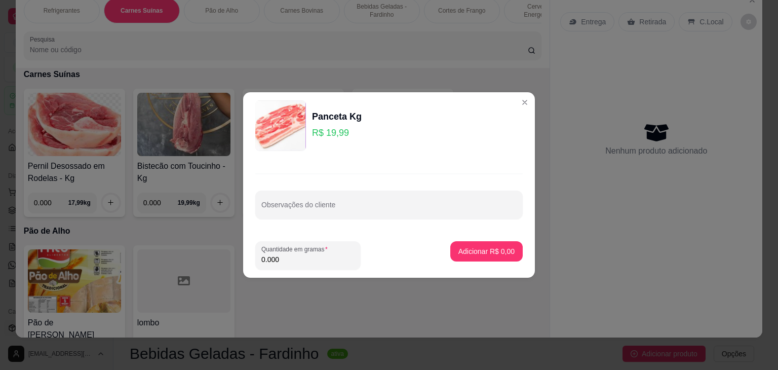
drag, startPoint x: 308, startPoint y: 264, endPoint x: 148, endPoint y: 265, distance: 159.6
click at [148, 267] on div "Panceta Kg R$ 19,99 Observações do cliente Quantidade em gramas 0.000 Adicionar…" at bounding box center [389, 185] width 778 height 370
click at [482, 249] on p "Adicionar R$ 19,99" at bounding box center [485, 251] width 60 height 10
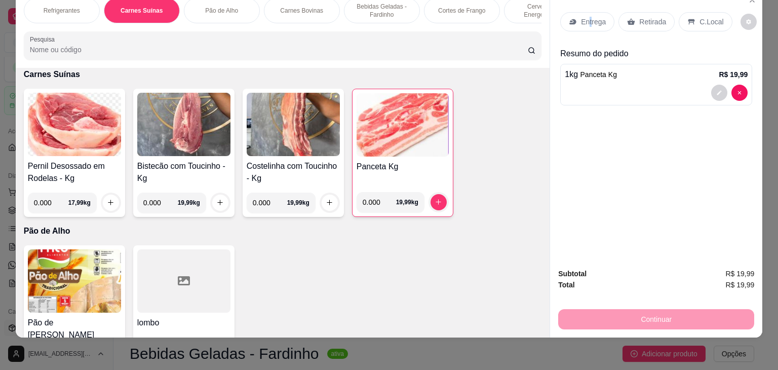
click at [586, 17] on p "Entrega" at bounding box center [593, 22] width 25 height 10
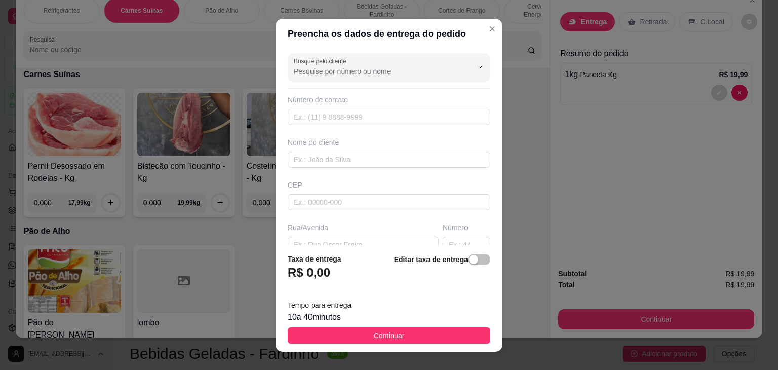
click at [363, 124] on div "Busque pelo cliente Número de contato Nome do cliente CEP Rua/[GEOGRAPHIC_DATA]" at bounding box center [389, 147] width 227 height 196
click at [356, 115] on input "text" at bounding box center [389, 117] width 203 height 16
click at [355, 160] on input "text" at bounding box center [389, 160] width 203 height 16
click at [353, 202] on input "text" at bounding box center [389, 202] width 203 height 16
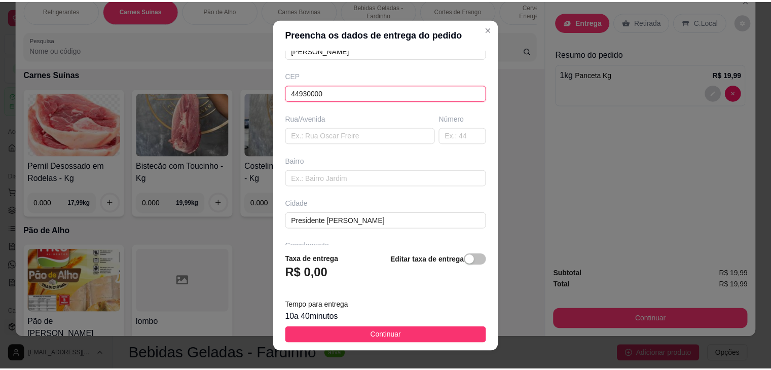
scroll to position [144, 0]
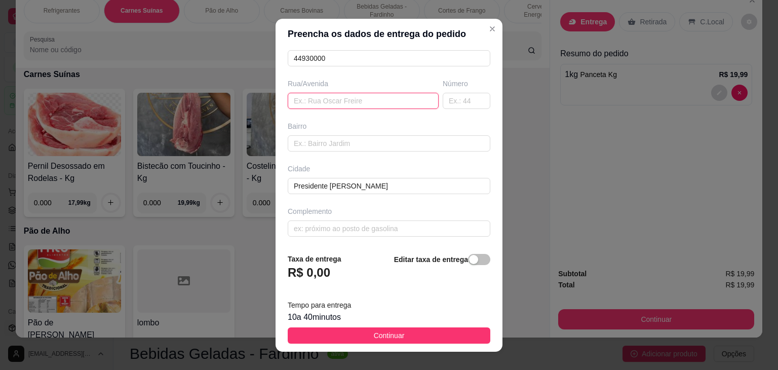
click at [316, 98] on input "text" at bounding box center [363, 101] width 151 height 16
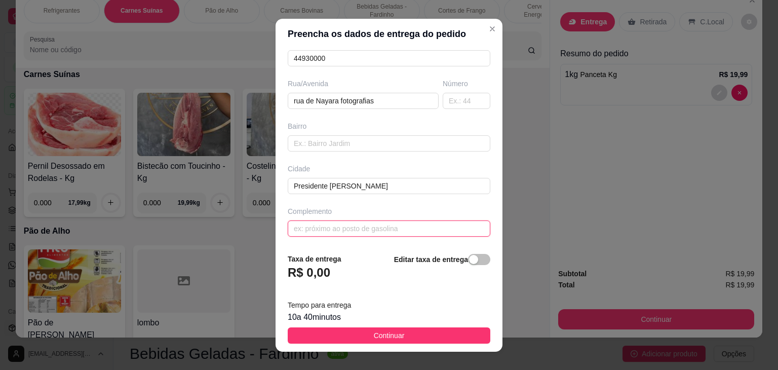
click at [311, 228] on input "text" at bounding box center [389, 228] width 203 height 16
drag, startPoint x: 359, startPoint y: 334, endPoint x: 348, endPoint y: 329, distance: 12.9
click at [360, 334] on button "Continuar" at bounding box center [389, 335] width 203 height 16
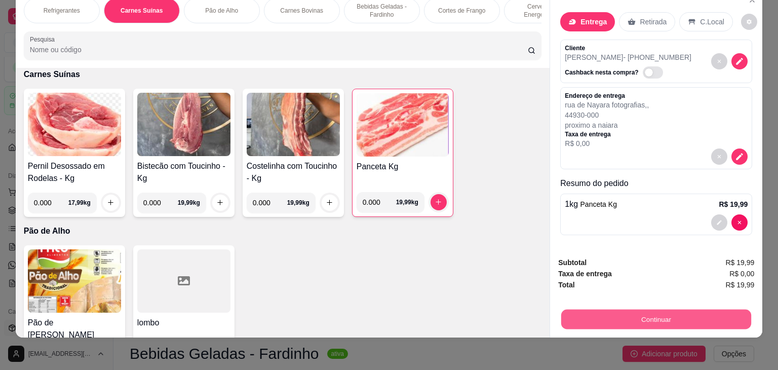
click at [668, 315] on button "Continuar" at bounding box center [656, 320] width 190 height 20
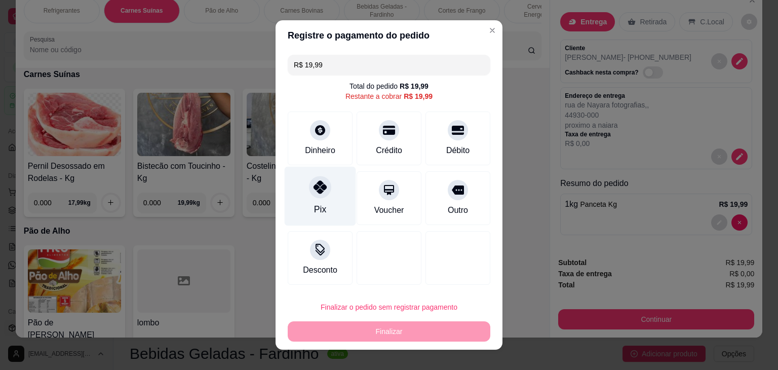
click at [318, 198] on div "Pix" at bounding box center [320, 196] width 71 height 59
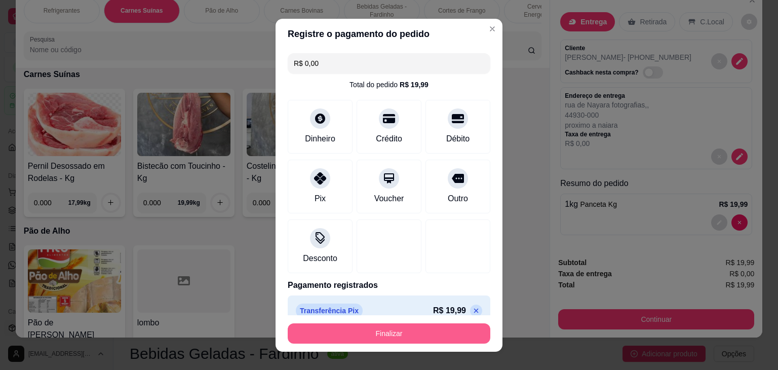
click at [389, 332] on button "Finalizar" at bounding box center [389, 333] width 203 height 20
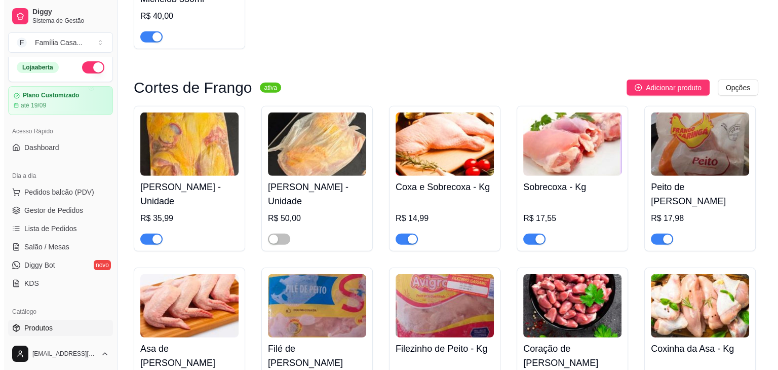
scroll to position [2939, 0]
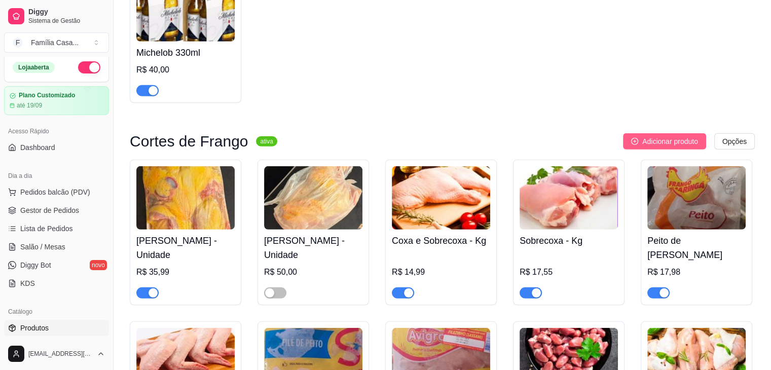
click at [671, 147] on span "Adicionar produto" at bounding box center [670, 141] width 56 height 11
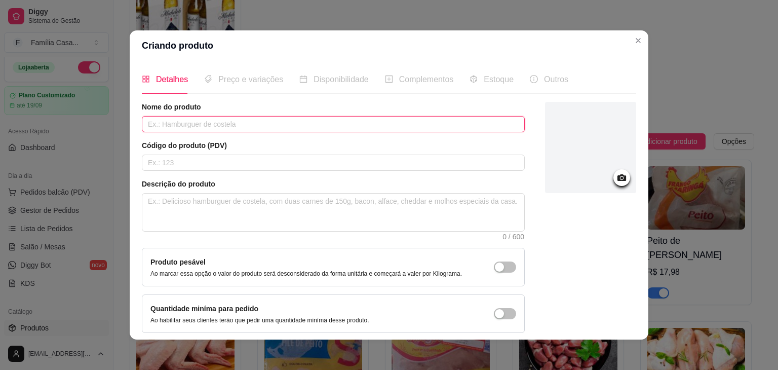
click at [205, 130] on input "text" at bounding box center [333, 124] width 383 height 16
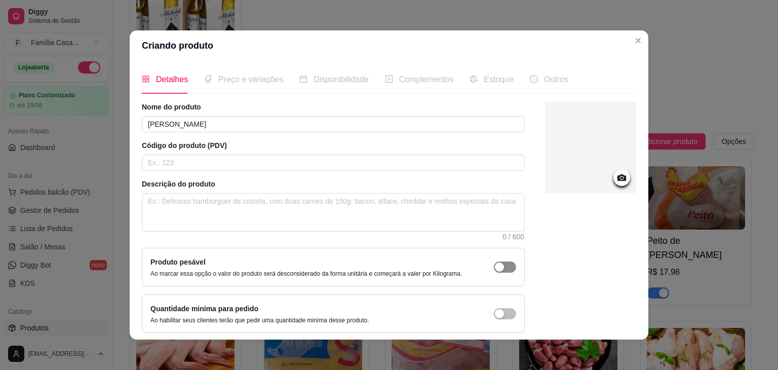
click at [495, 268] on div "button" at bounding box center [499, 266] width 9 height 9
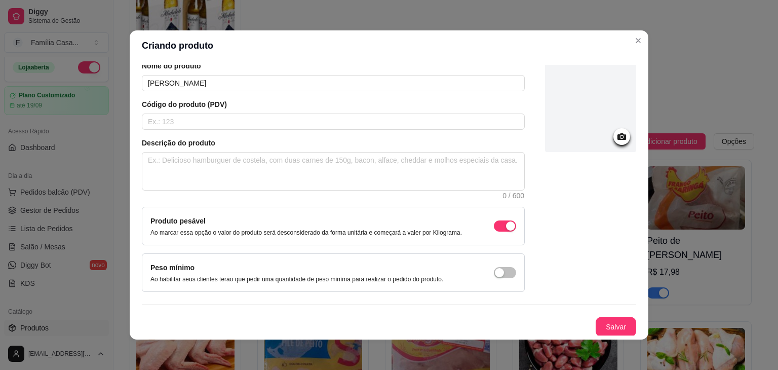
scroll to position [42, 0]
click at [611, 327] on button "Salvar" at bounding box center [616, 327] width 40 height 20
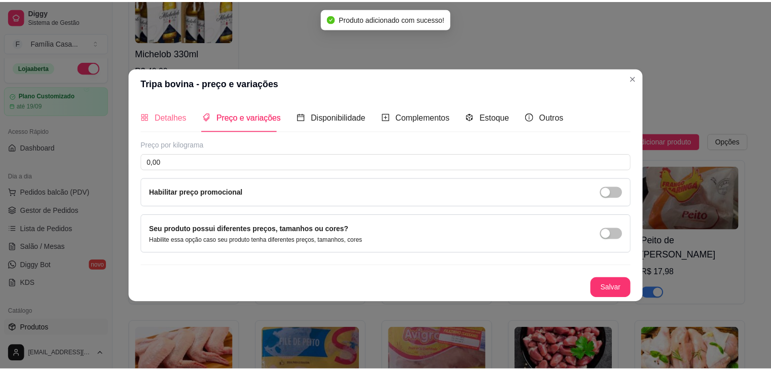
scroll to position [0, 0]
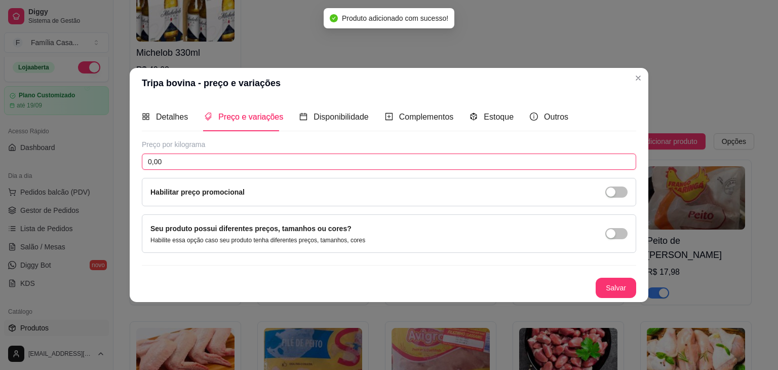
click at [215, 162] on input "0,00" at bounding box center [389, 162] width 495 height 16
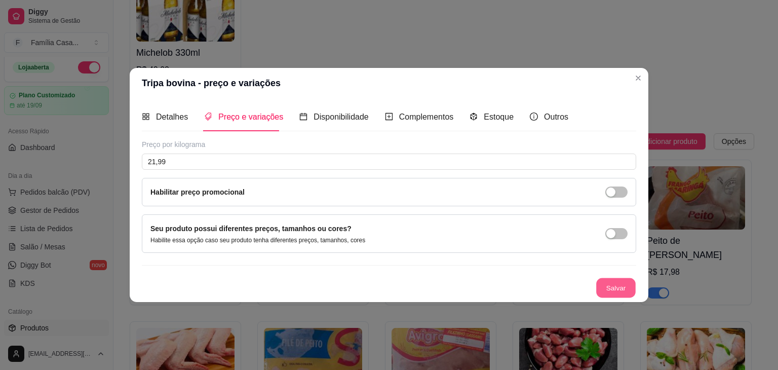
click at [609, 286] on button "Salvar" at bounding box center [616, 288] width 40 height 20
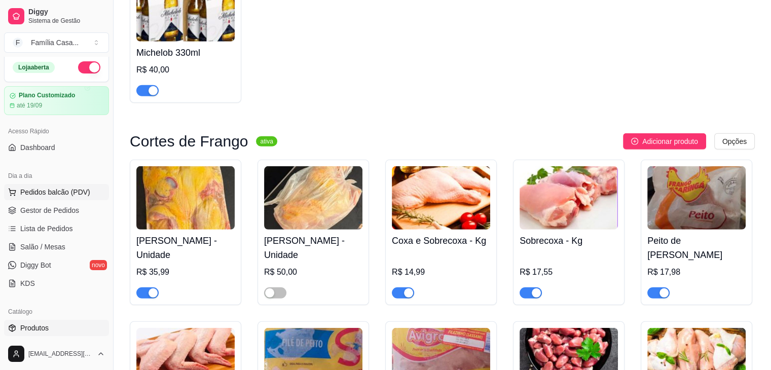
click at [59, 184] on button "Pedidos balcão (PDV)" at bounding box center [56, 192] width 105 height 16
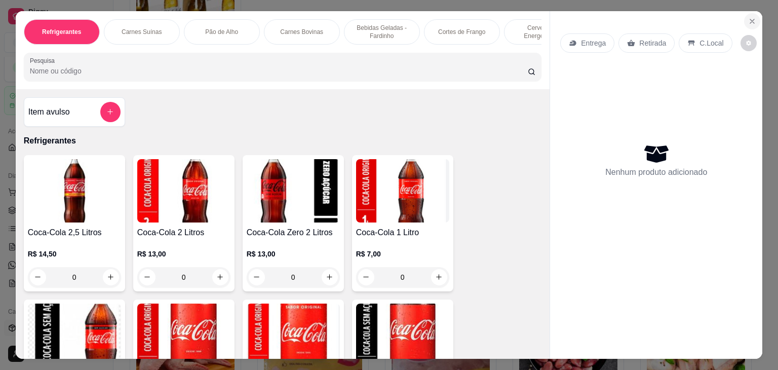
click at [751, 17] on icon "Close" at bounding box center [752, 21] width 8 height 8
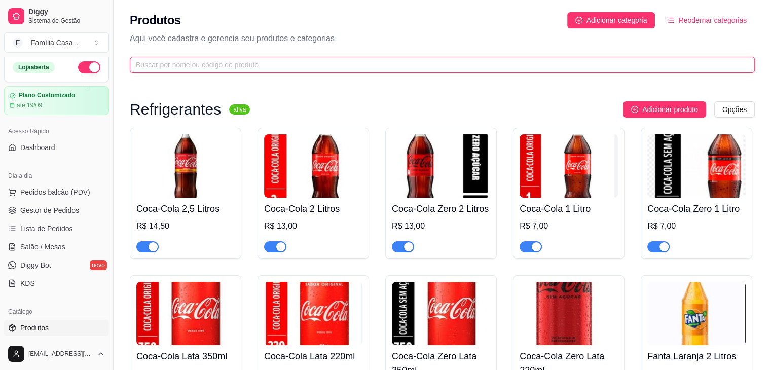
click at [368, 69] on input "text" at bounding box center [438, 64] width 605 height 11
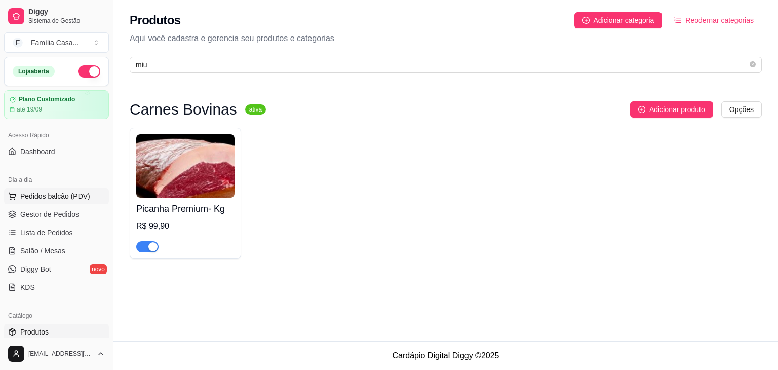
click at [58, 196] on span "Pedidos balcão (PDV)" at bounding box center [55, 196] width 70 height 10
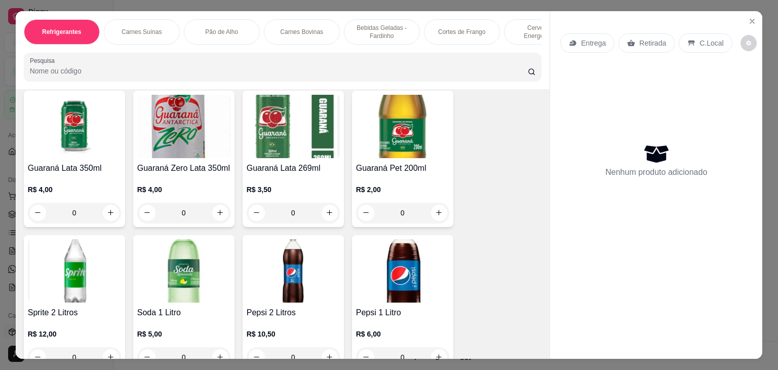
scroll to position [1166, 0]
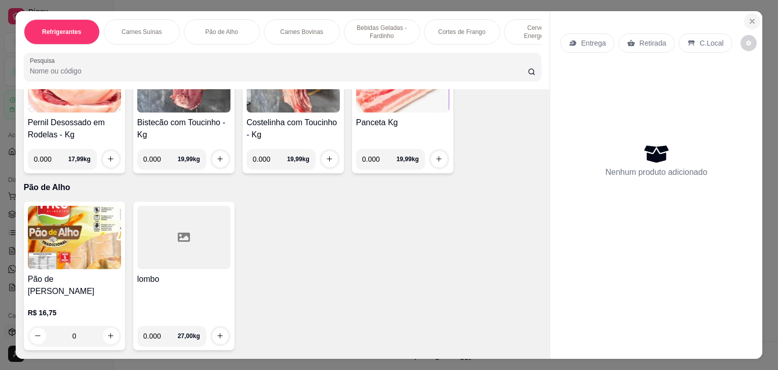
click at [753, 20] on icon "Close" at bounding box center [752, 21] width 8 height 8
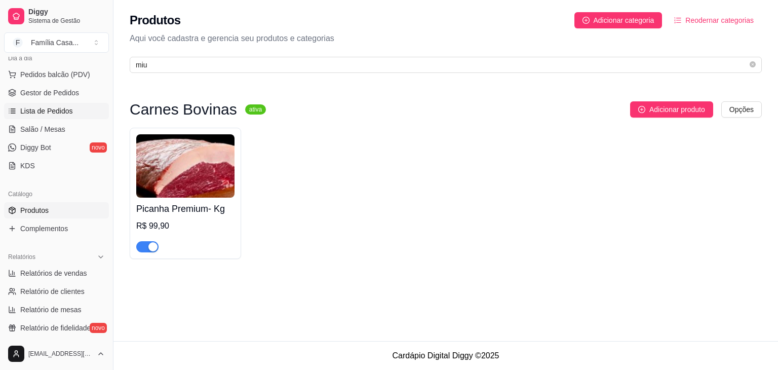
scroll to position [152, 0]
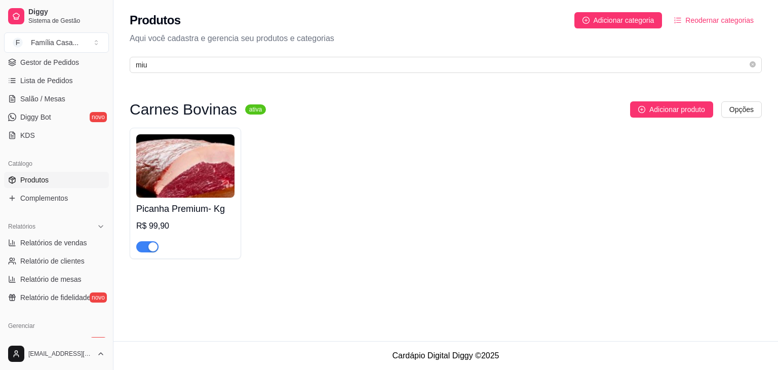
click at [41, 177] on span "Produtos" at bounding box center [34, 180] width 28 height 10
